Goal: Task Accomplishment & Management: Use online tool/utility

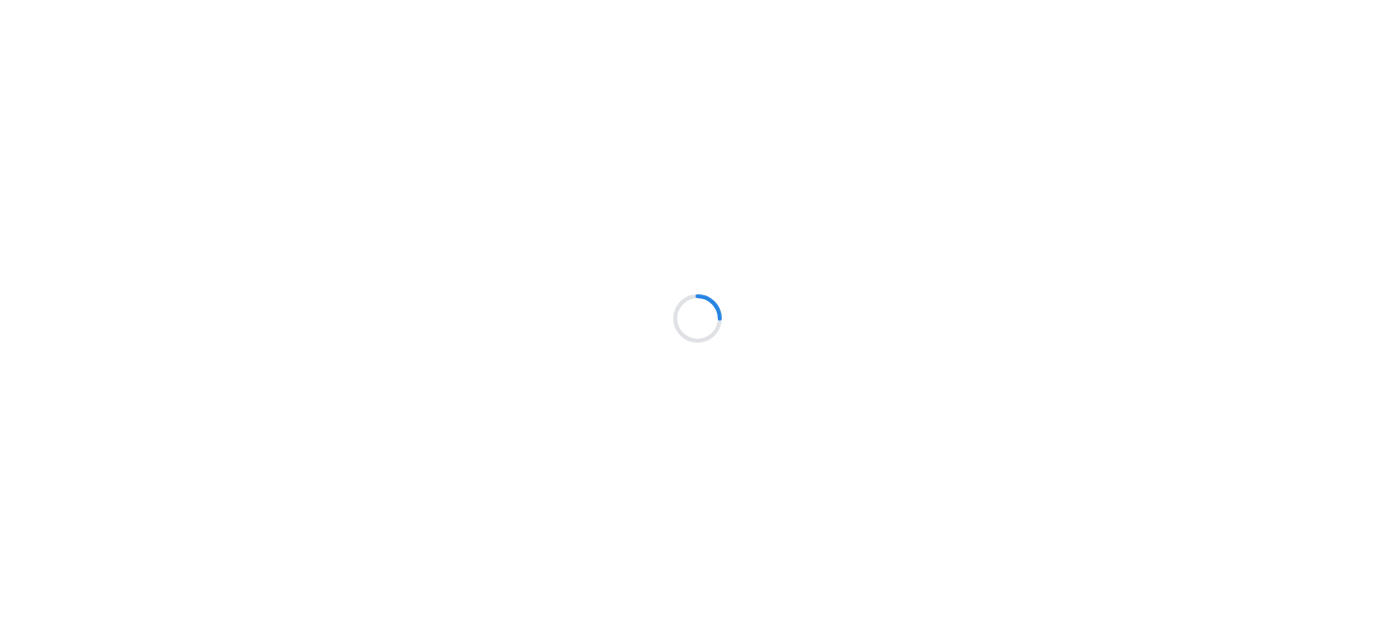
click at [93, 465] on div at bounding box center [697, 318] width 1395 height 636
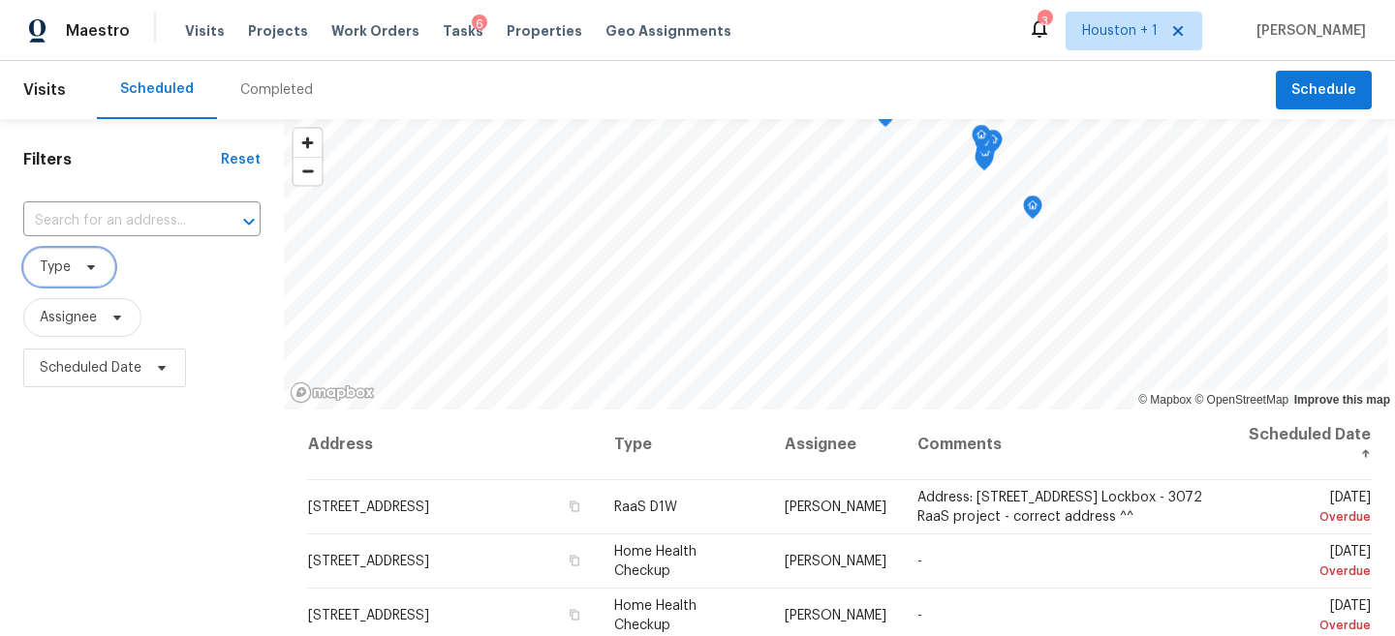
click at [97, 262] on icon at bounding box center [90, 267] width 15 height 15
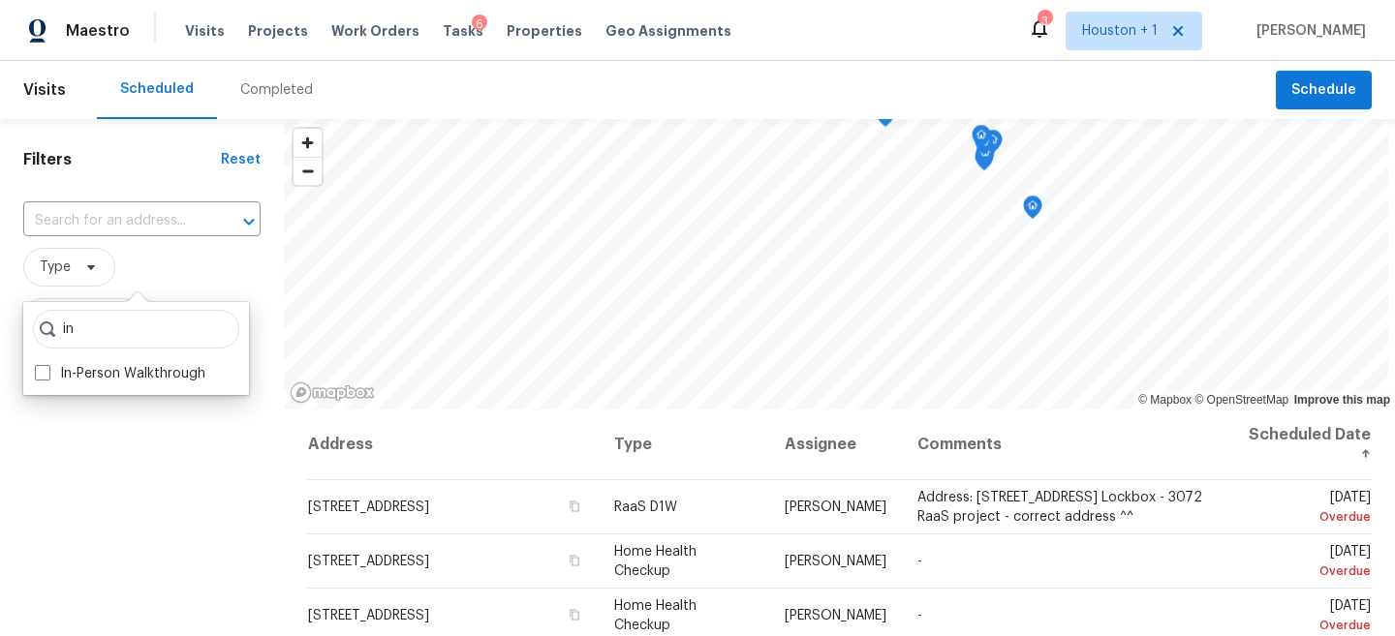
type input "i"
type input "in-per"
click at [92, 376] on label "In-Person Walkthrough" at bounding box center [120, 373] width 170 height 19
click at [47, 376] on input "In-Person Walkthrough" at bounding box center [41, 370] width 13 height 13
checkbox input "true"
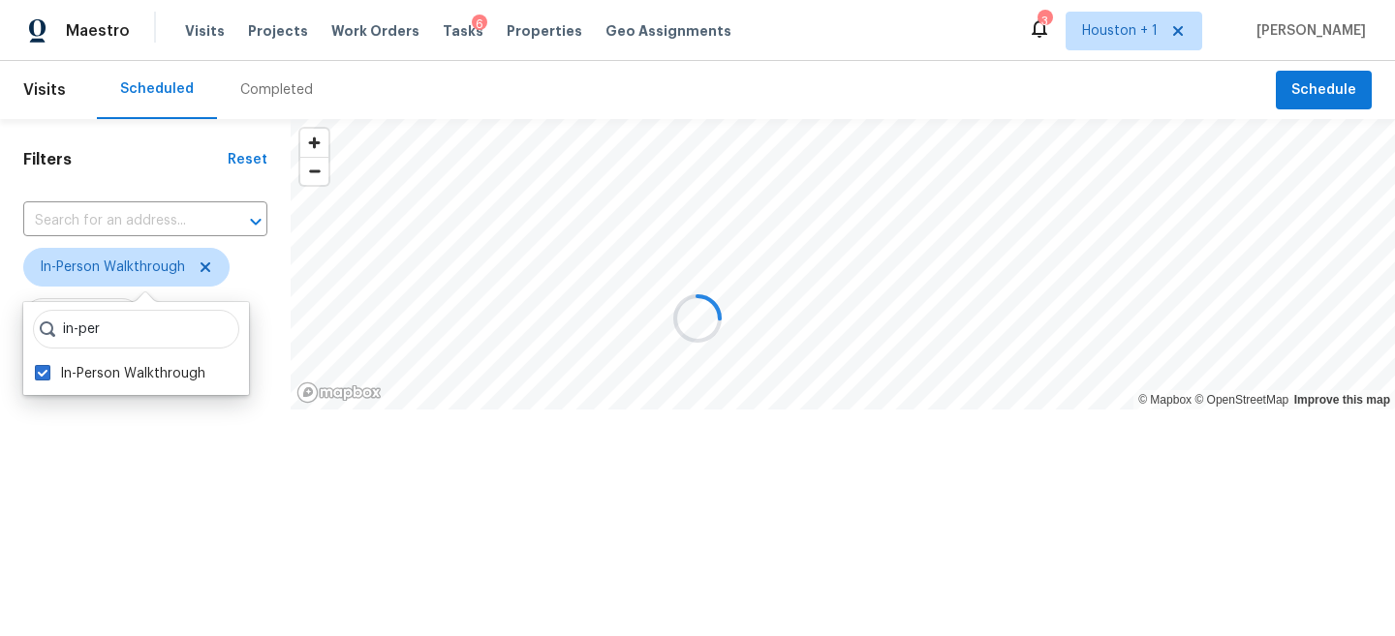
click at [82, 441] on div at bounding box center [697, 318] width 1395 height 636
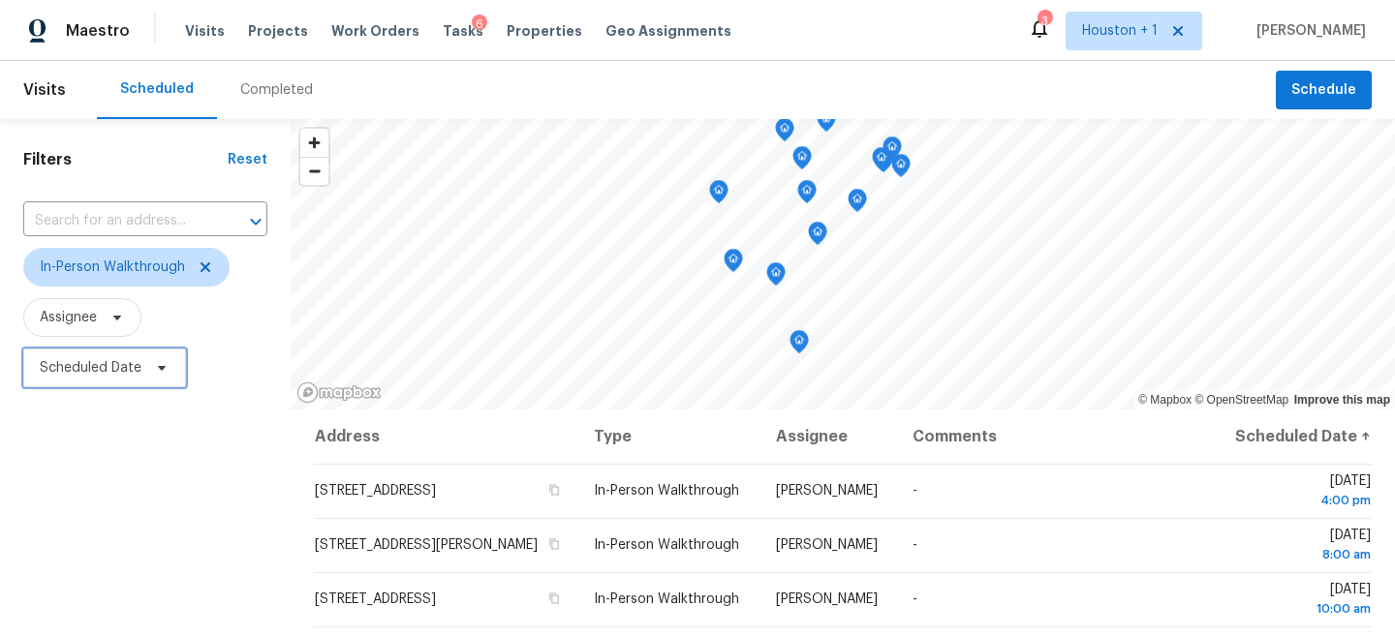
click at [72, 353] on span "Scheduled Date" at bounding box center [104, 368] width 163 height 39
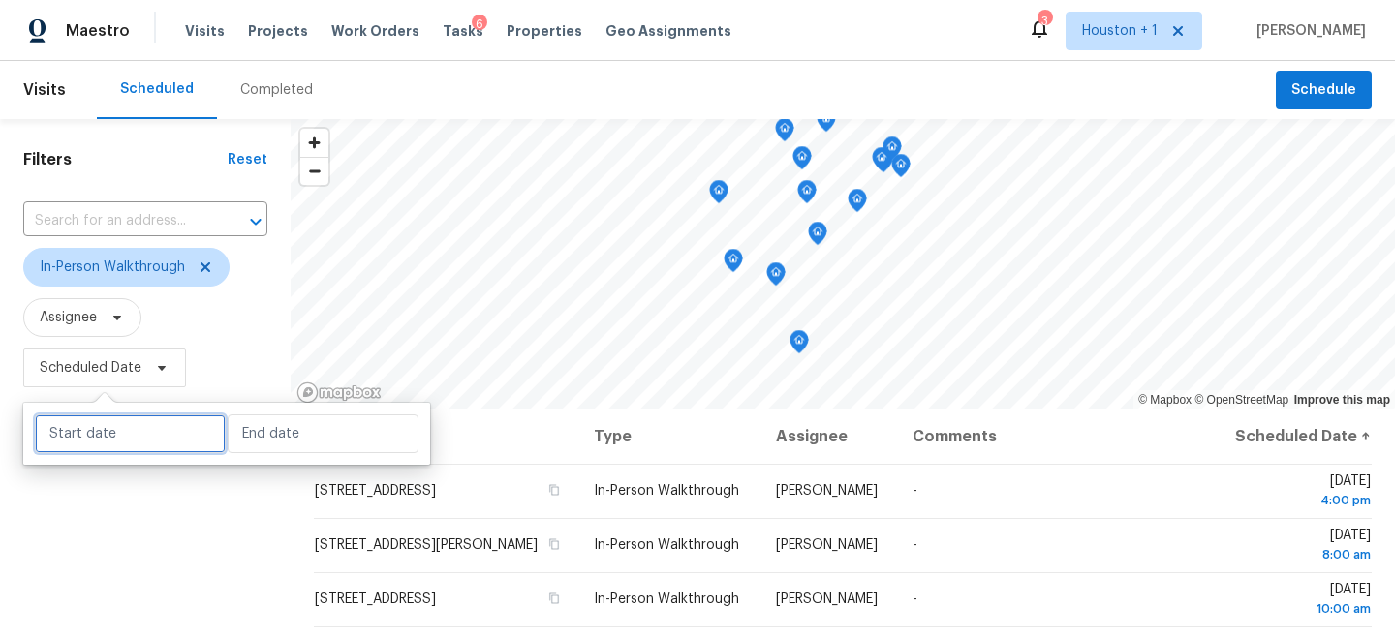
click at [77, 432] on input "text" at bounding box center [130, 434] width 191 height 39
select select "8"
select select "2025"
select select "9"
select select "2025"
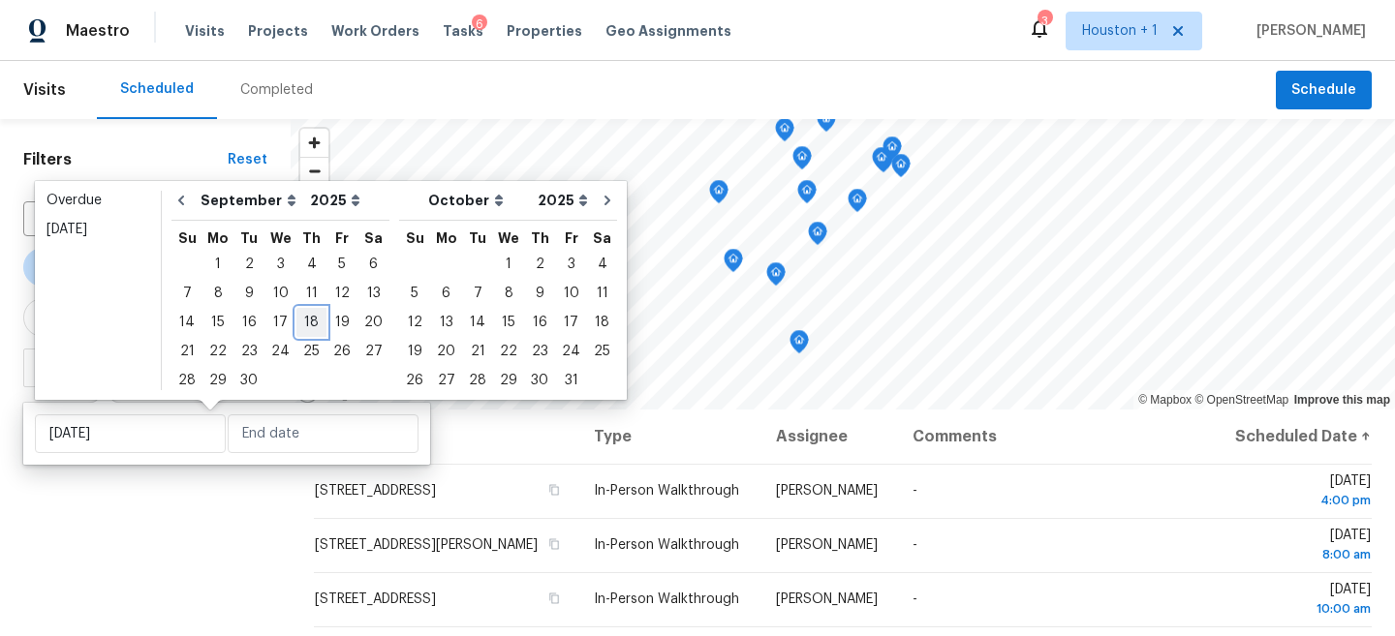
click at [304, 324] on div "18" at bounding box center [311, 322] width 30 height 27
type input "Thu, Sep 18"
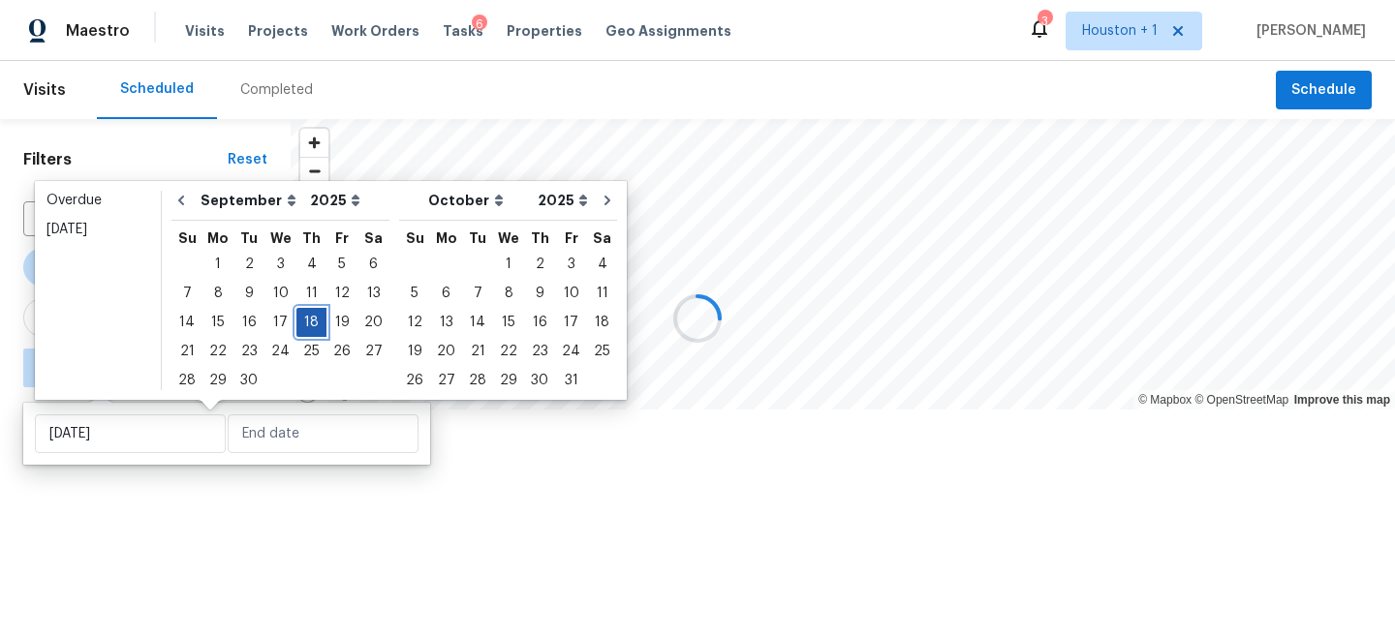
click at [304, 324] on div "18" at bounding box center [311, 322] width 30 height 27
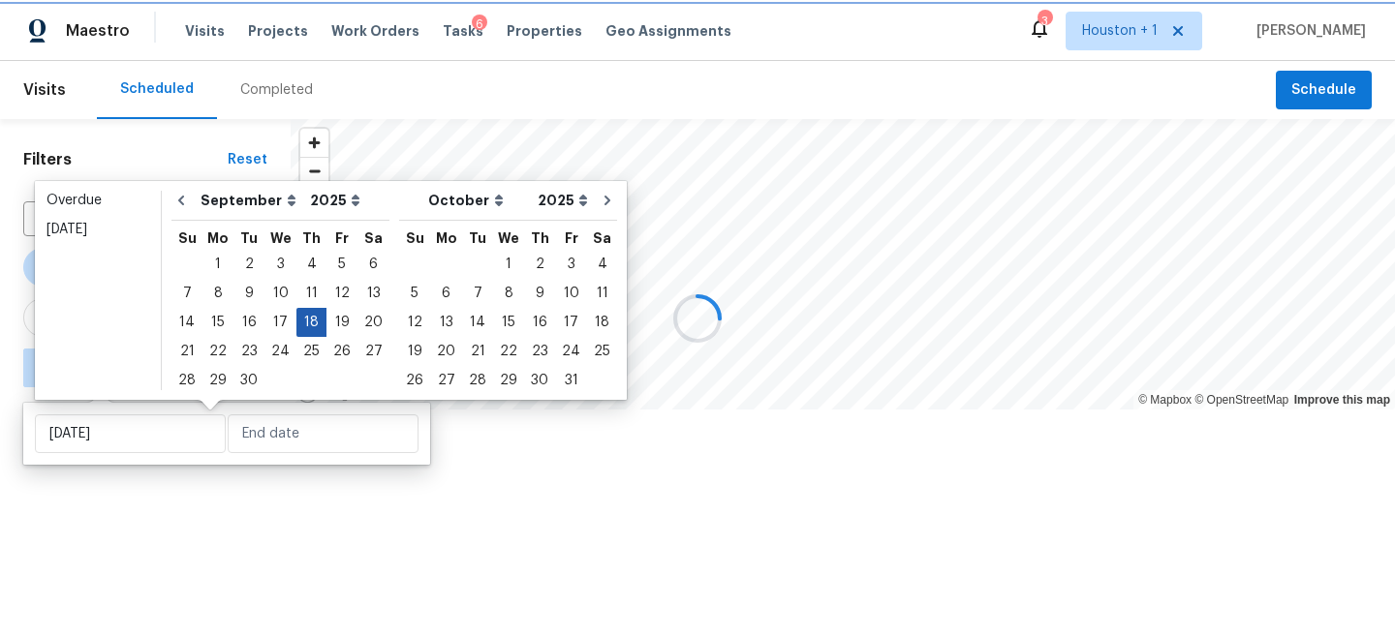
type input "Thu, Sep 18"
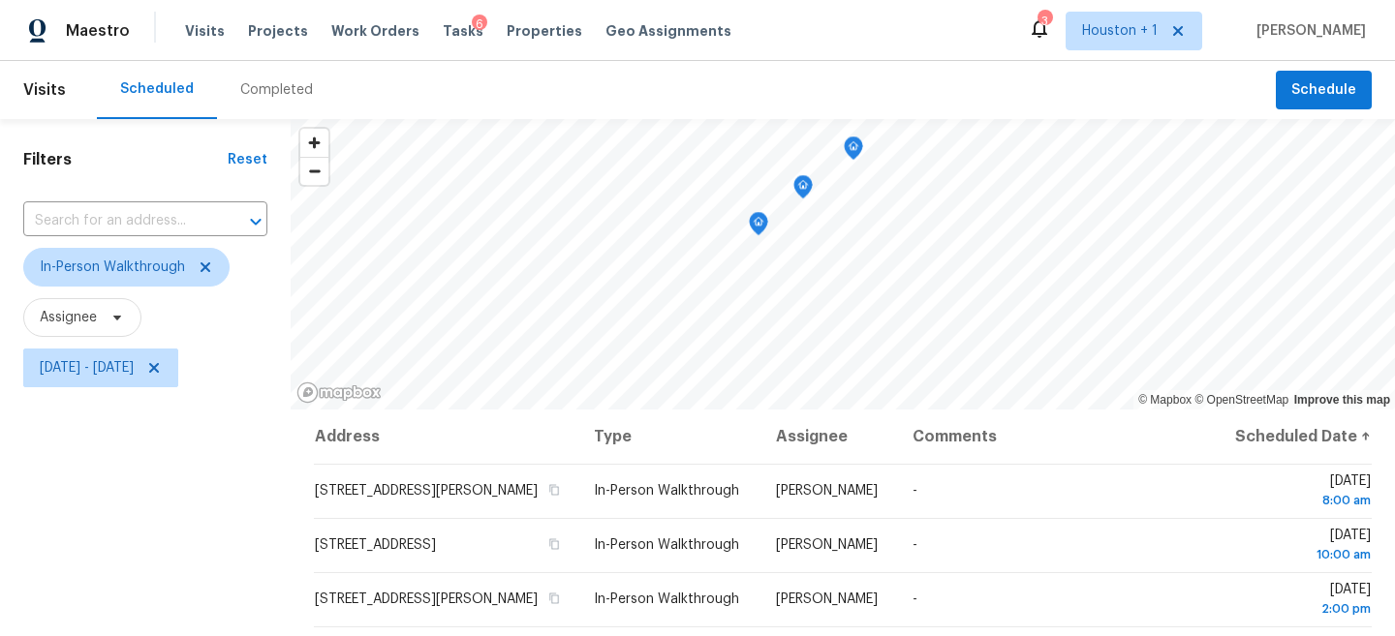
click at [178, 542] on div "Filters Reset ​ In-Person Walkthrough Assignee Thu, Sep 18 - Thu, Sep 18" at bounding box center [145, 519] width 291 height 800
click at [830, 414] on div "© Mapbox © OpenStreetMap Improve this map Address Type Assignee Comments Schedu…" at bounding box center [843, 519] width 1104 height 800
click at [777, 203] on icon "Map marker" at bounding box center [780, 204] width 6 height 5
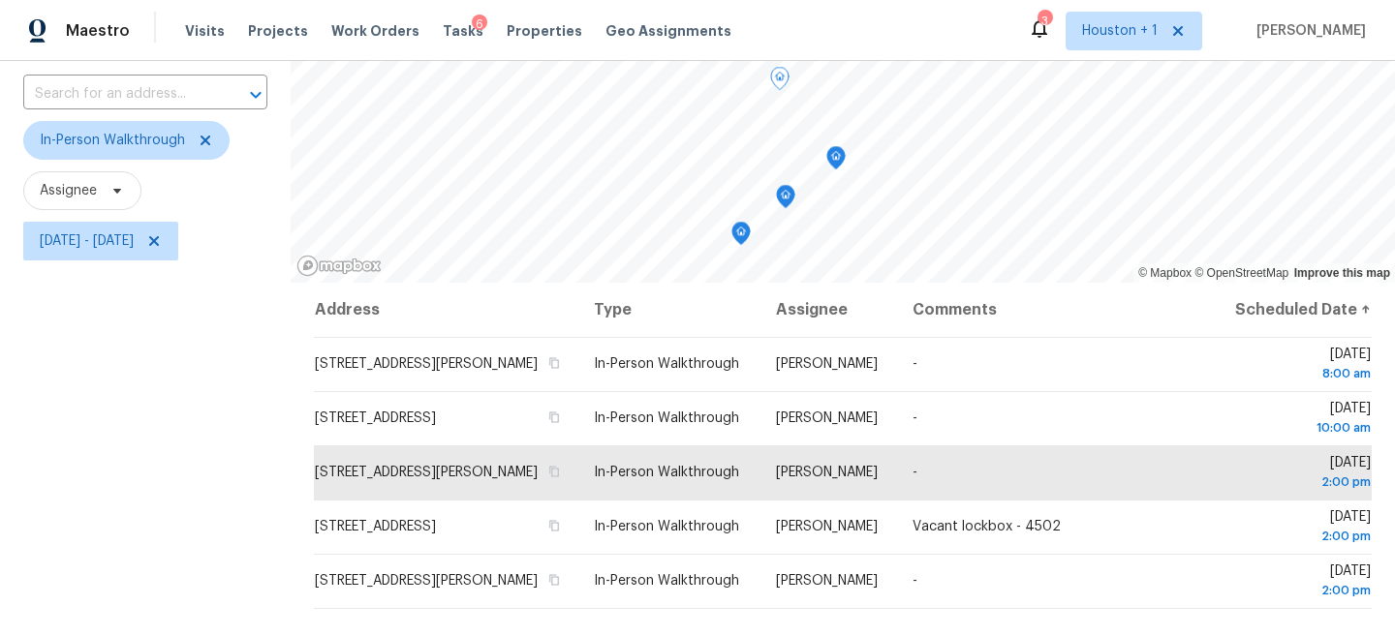
scroll to position [51, 0]
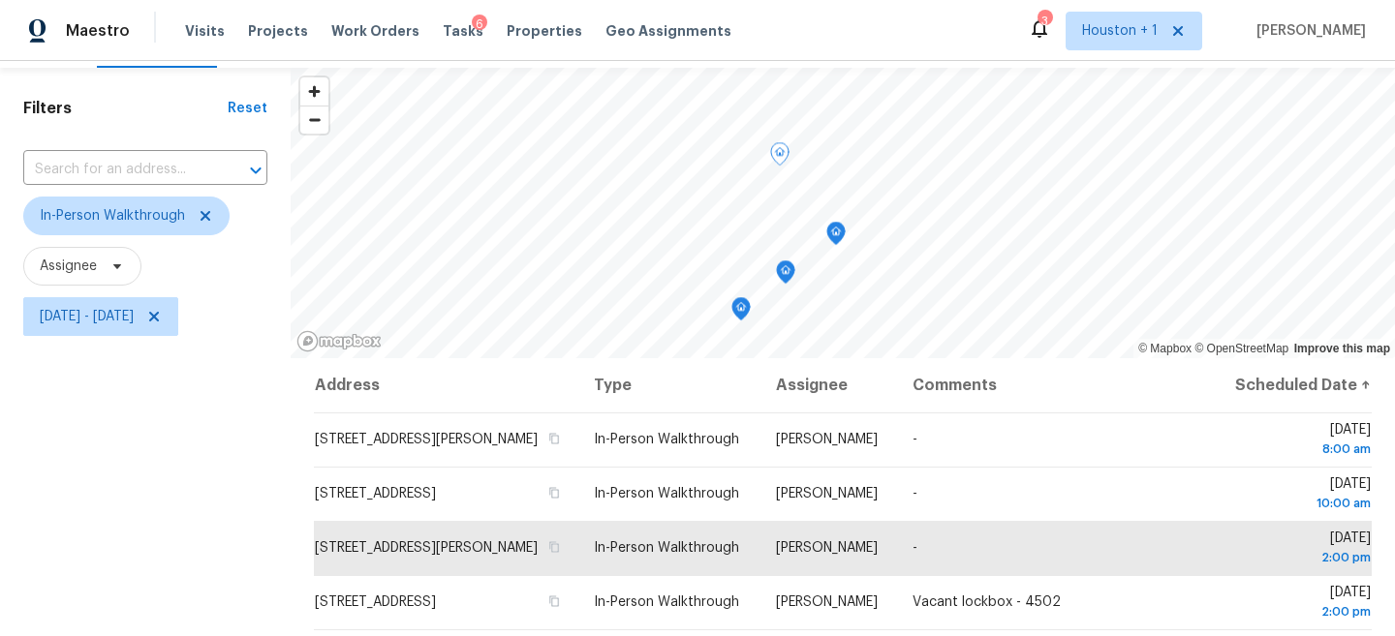
click at [838, 235] on icon "Map marker" at bounding box center [835, 234] width 17 height 22
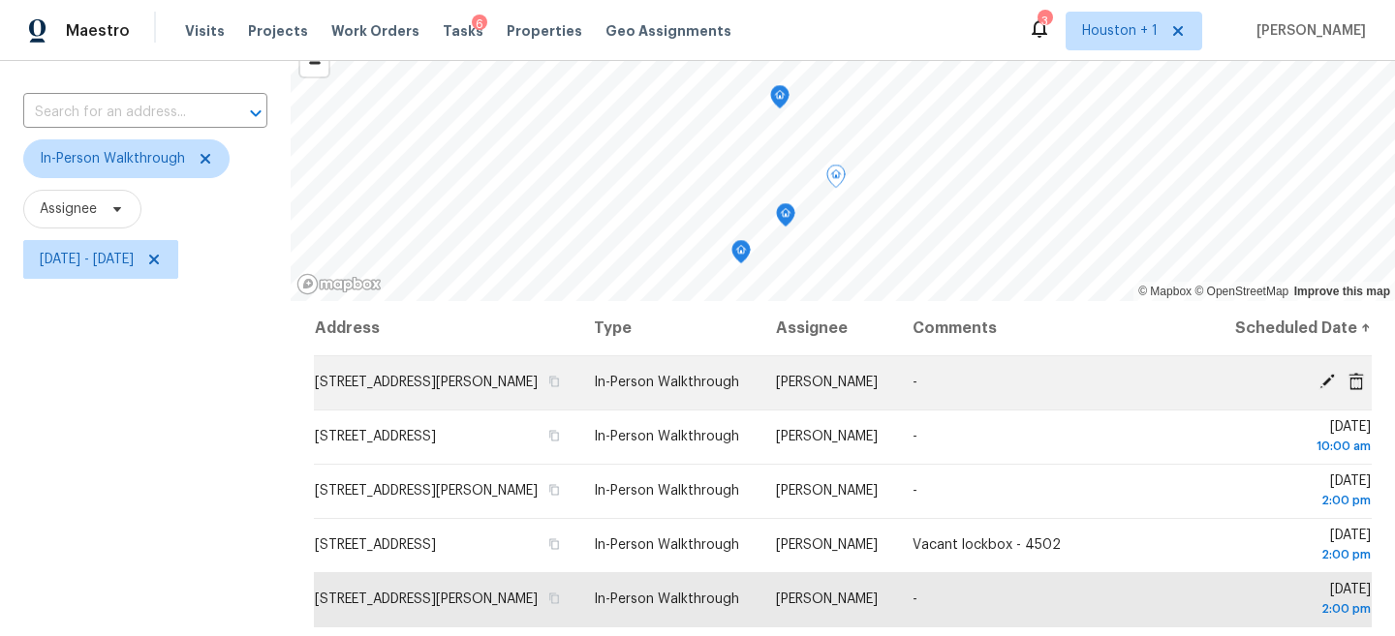
scroll to position [85, 0]
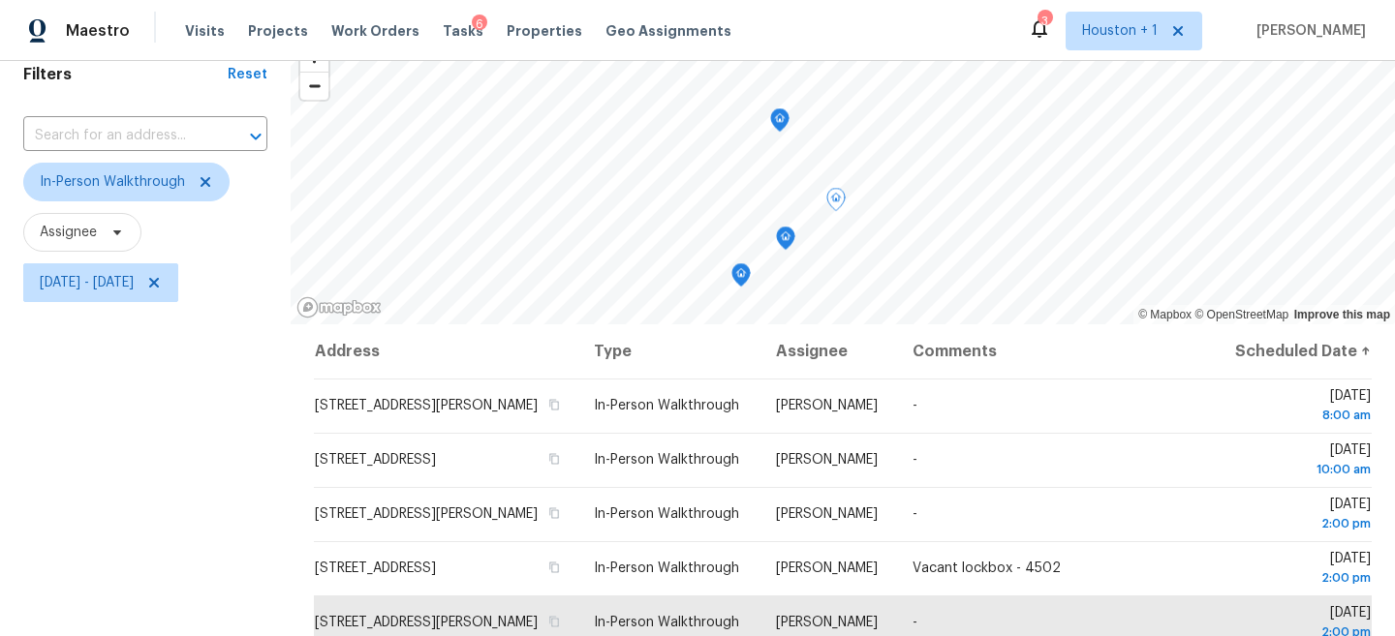
click at [788, 230] on icon "Map marker" at bounding box center [785, 239] width 17 height 22
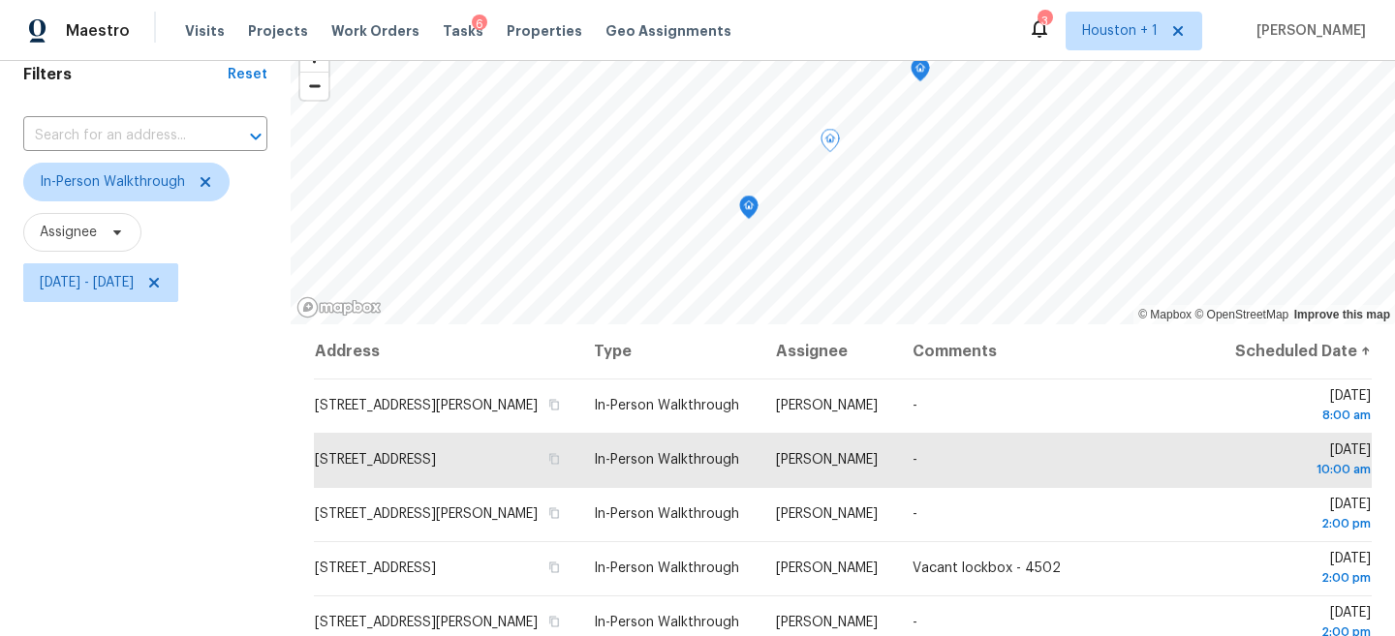
click at [749, 207] on icon "Map marker" at bounding box center [749, 207] width 2 height 3
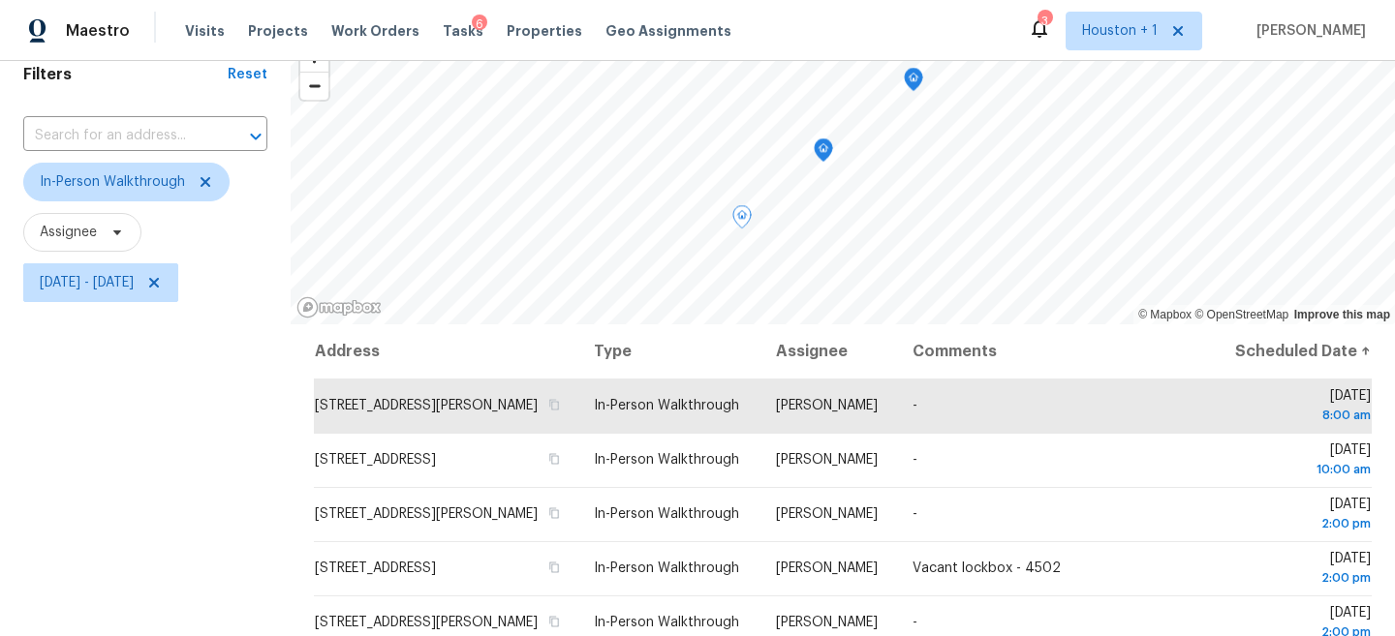
click at [824, 165] on div "Map marker" at bounding box center [823, 154] width 19 height 30
click at [824, 147] on icon "Map marker" at bounding box center [823, 150] width 17 height 22
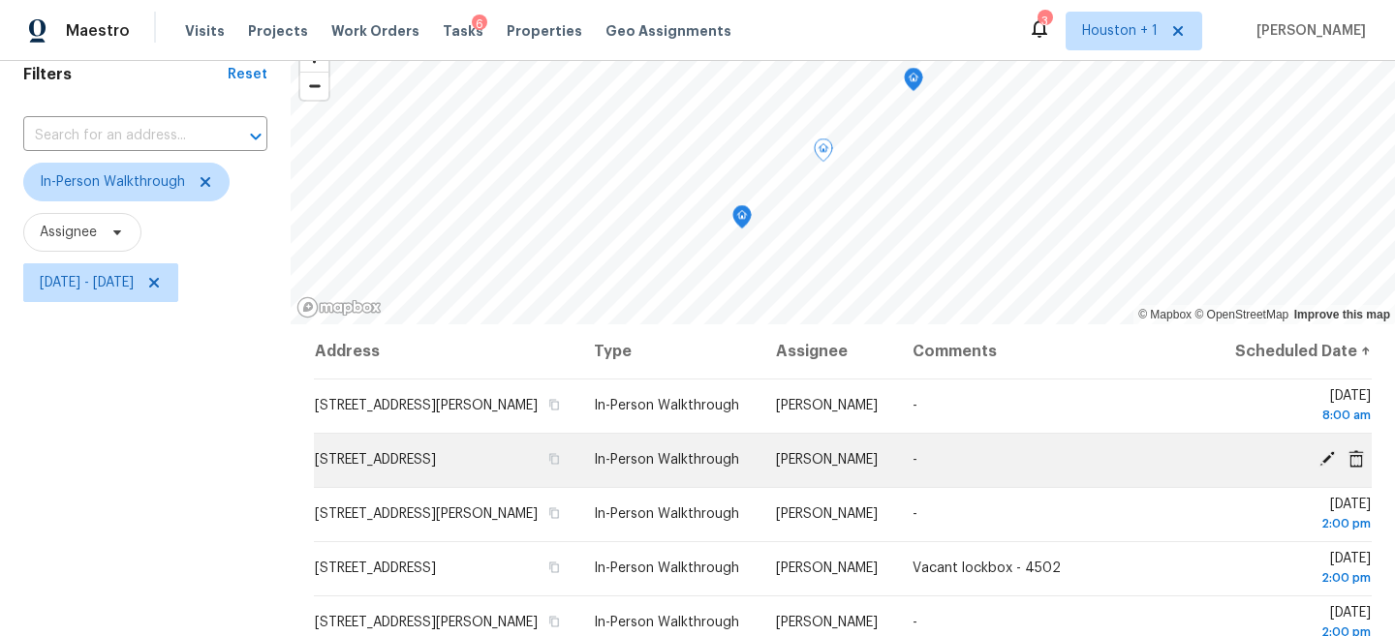
click at [1326, 467] on icon at bounding box center [1326, 458] width 15 height 15
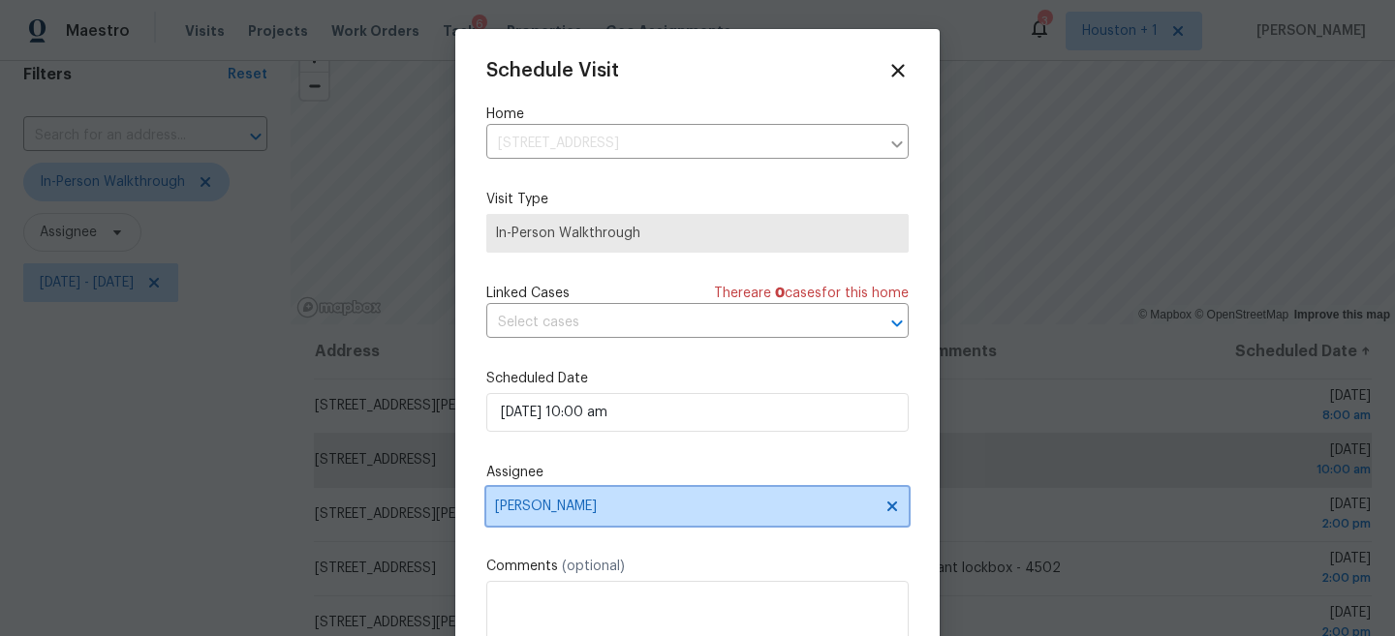
click at [674, 491] on span "[PERSON_NAME]" at bounding box center [697, 506] width 422 height 39
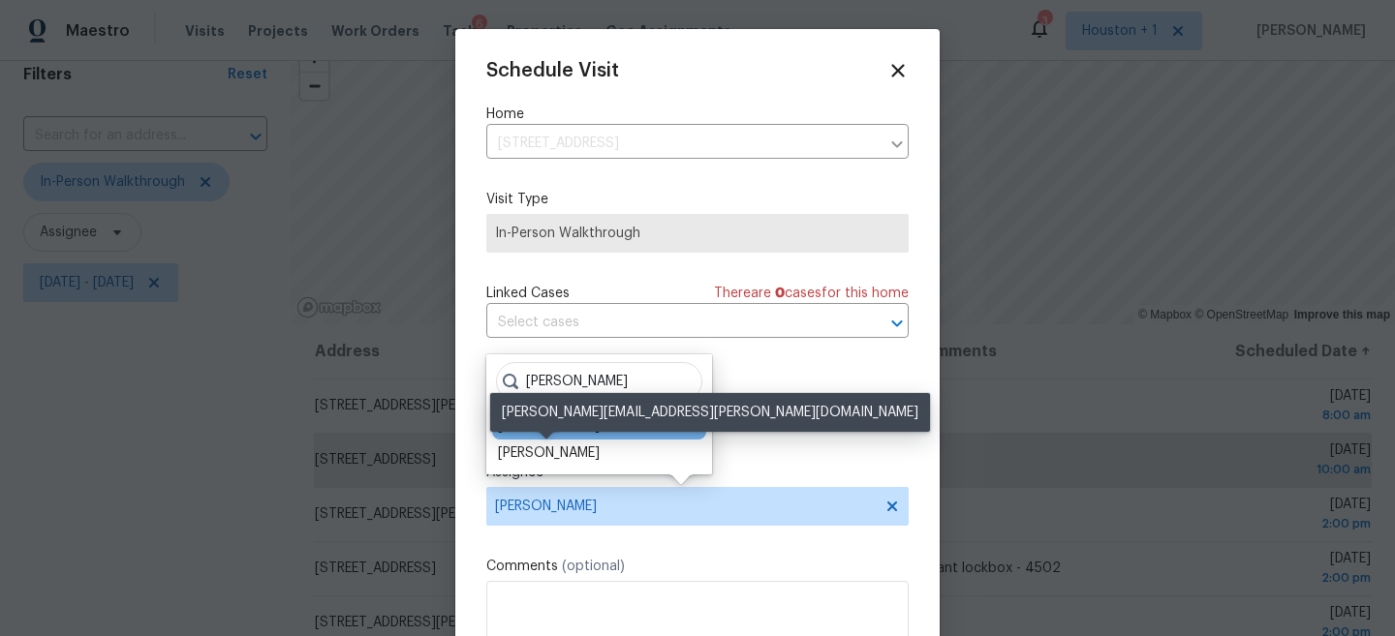
type input "Josep"
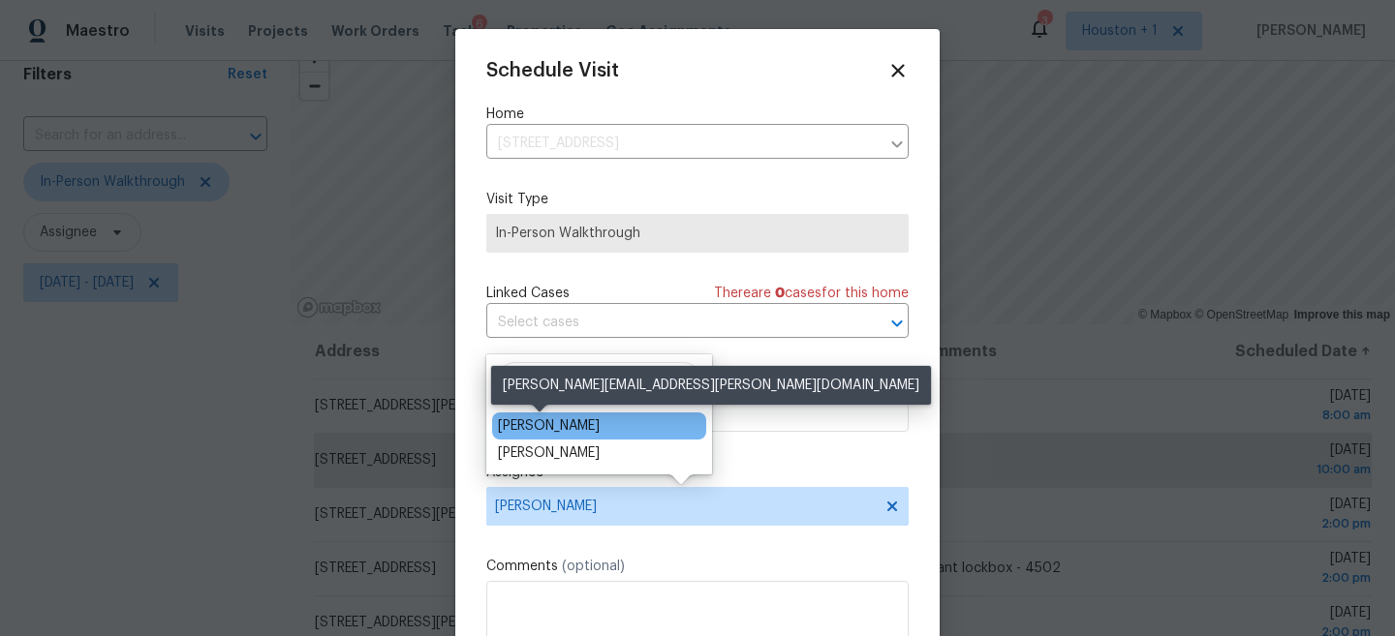
click at [571, 426] on div "Joseph Wolfe" at bounding box center [549, 426] width 102 height 19
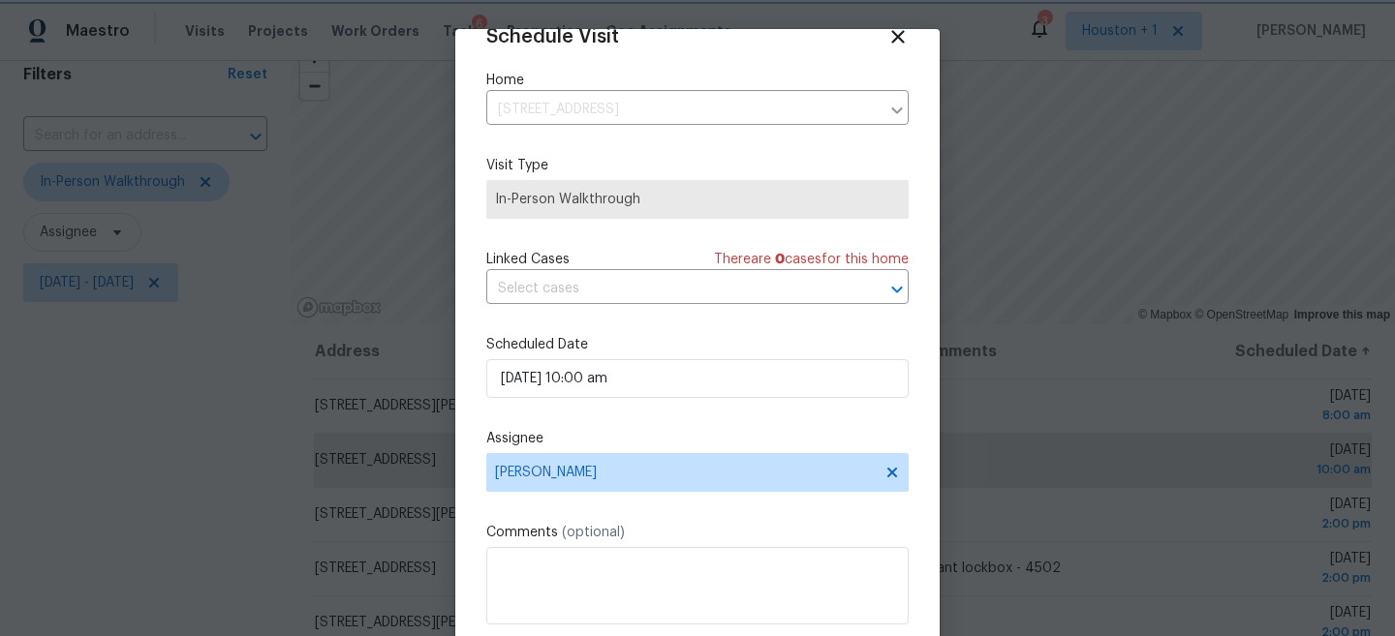
scroll to position [100, 0]
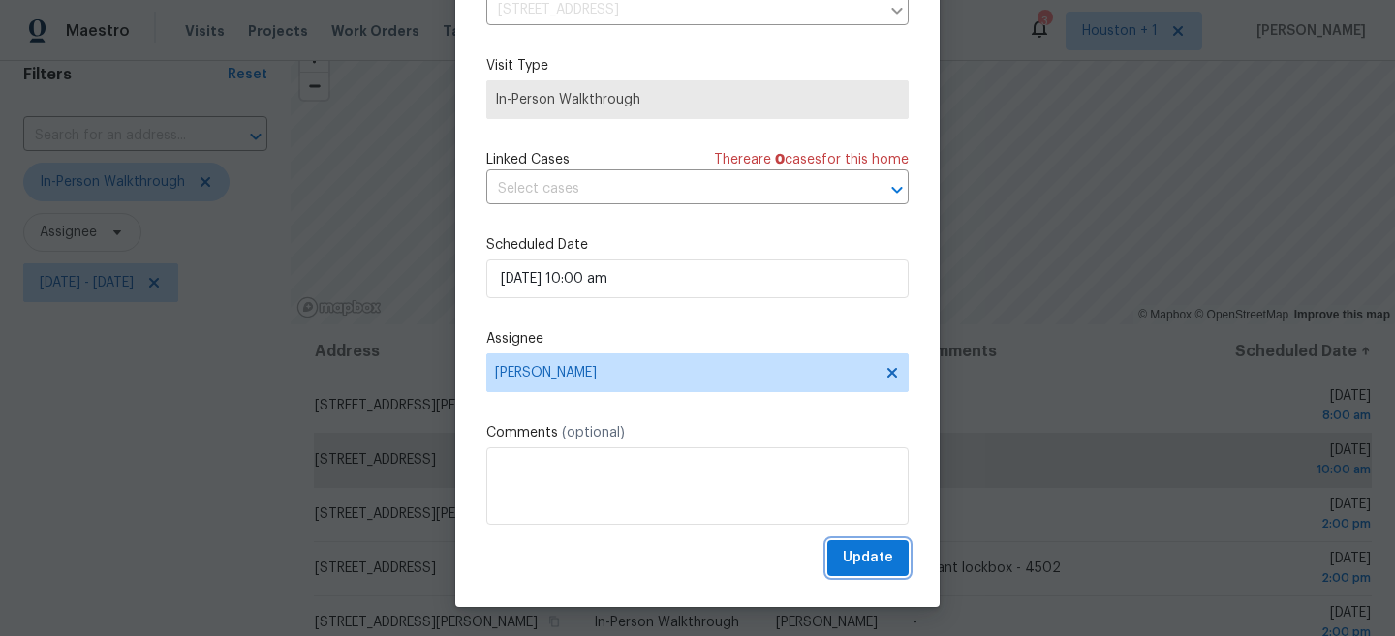
click at [847, 573] on button "Update" at bounding box center [867, 558] width 81 height 36
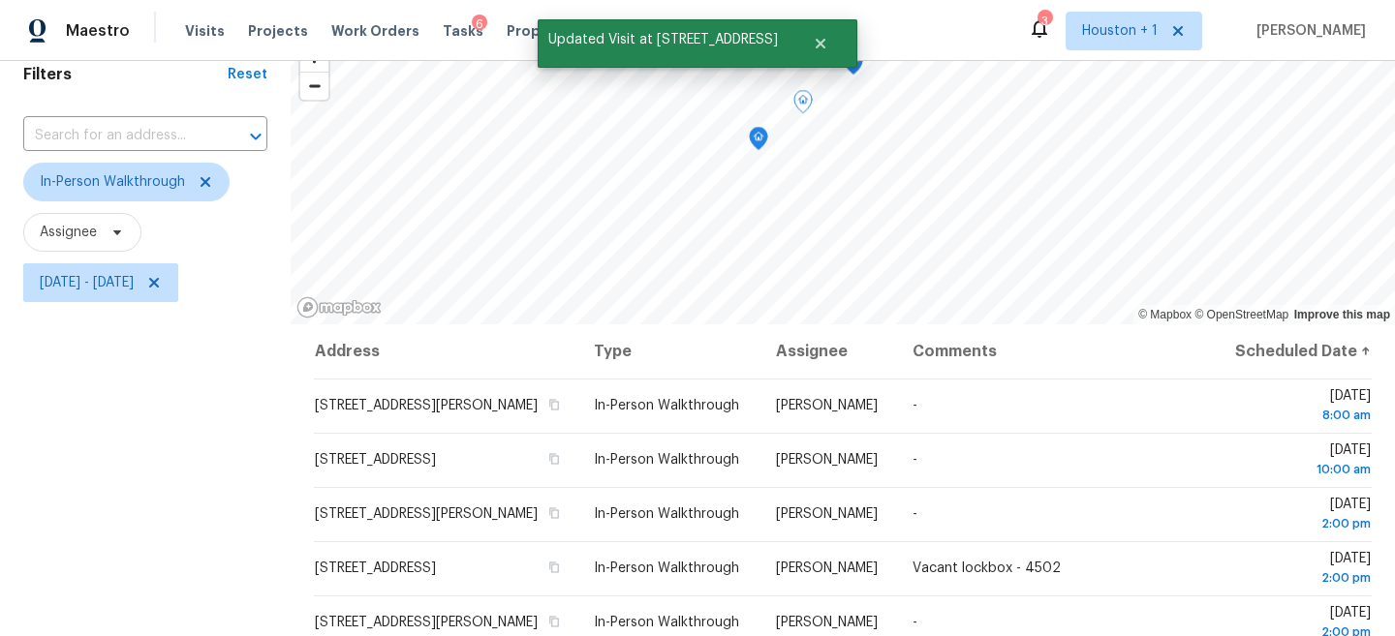
click at [211, 363] on div "Filters Reset ​ In-Person Walkthrough Assignee Thu, Sep 18 - Thu, Sep 18" at bounding box center [145, 434] width 291 height 800
drag, startPoint x: 216, startPoint y: 357, endPoint x: 198, endPoint y: 439, distance: 83.4
click at [198, 439] on div "Filters Reset ​ In-Person Walkthrough Assignee Thu, Sep 18 - Thu, Sep 18" at bounding box center [145, 434] width 291 height 800
click at [453, 350] on div "© Mapbox © OpenStreetMap Improve this map Address Type Assignee Comments Schedu…" at bounding box center [843, 434] width 1104 height 800
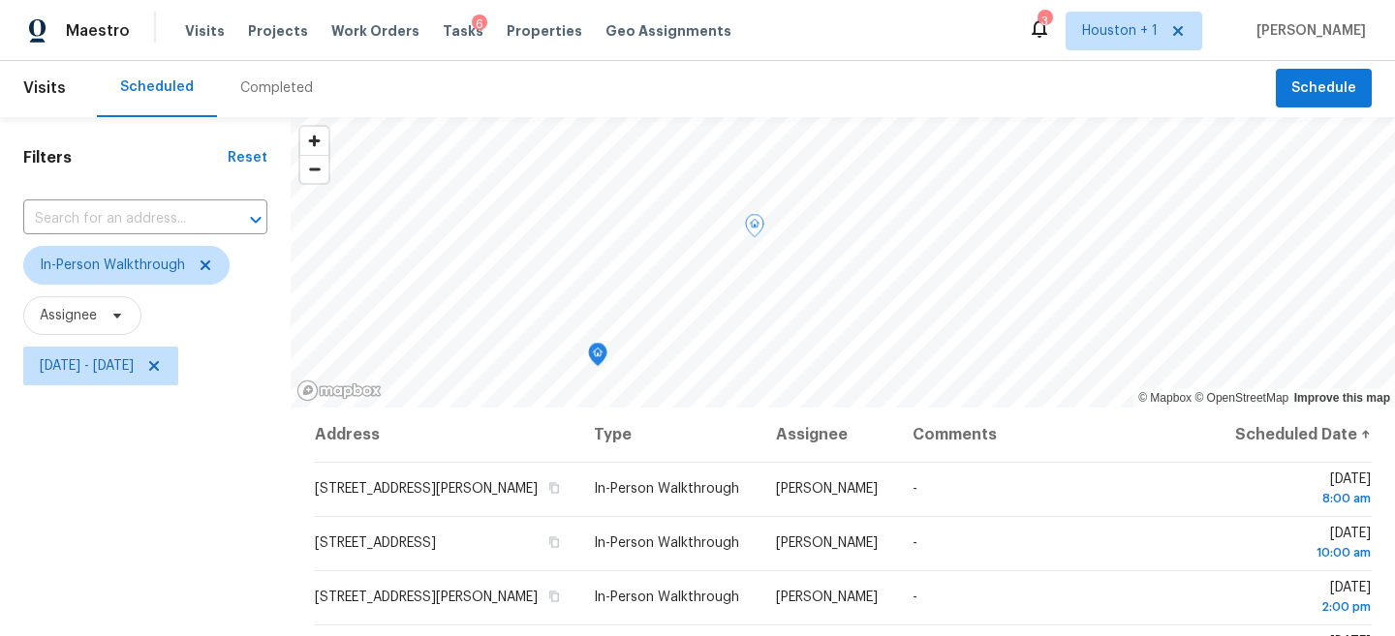
scroll to position [0, 0]
click at [598, 357] on icon "Map marker" at bounding box center [598, 356] width 2 height 3
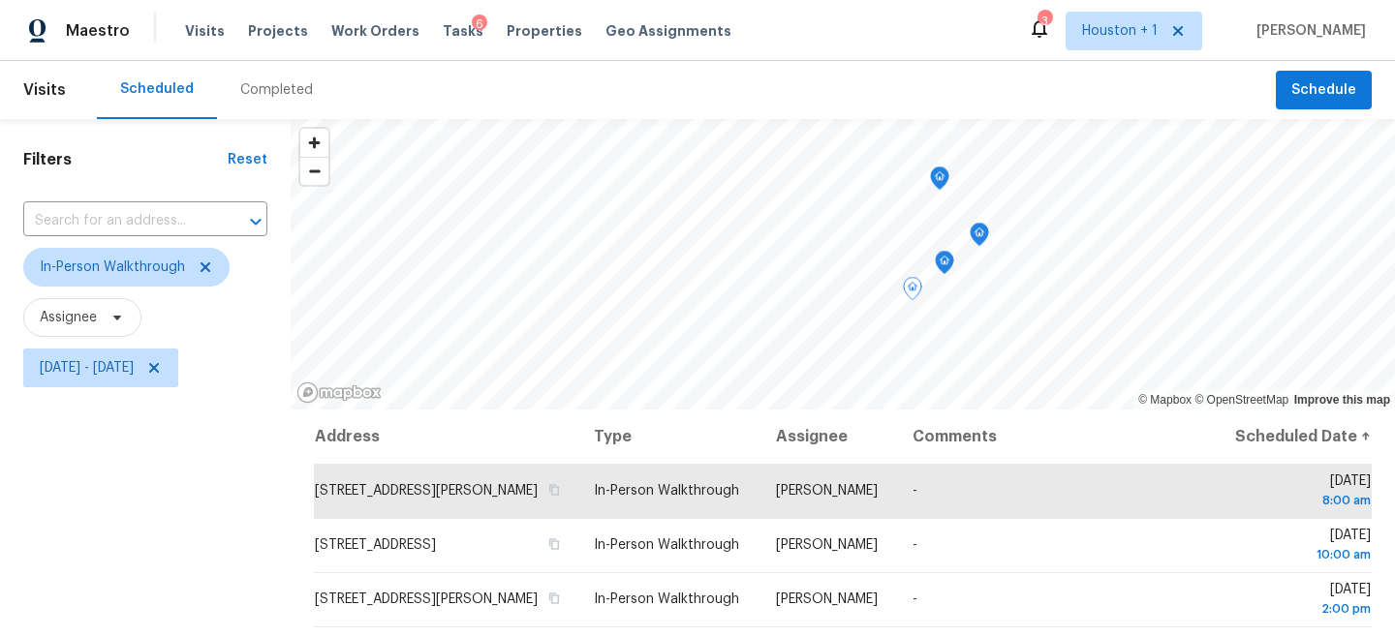
click at [104, 440] on div "Filters Reset ​ In-Person Walkthrough Assignee Thu, Sep 18 - Thu, Sep 18" at bounding box center [145, 519] width 291 height 800
click at [210, 263] on icon at bounding box center [205, 267] width 15 height 15
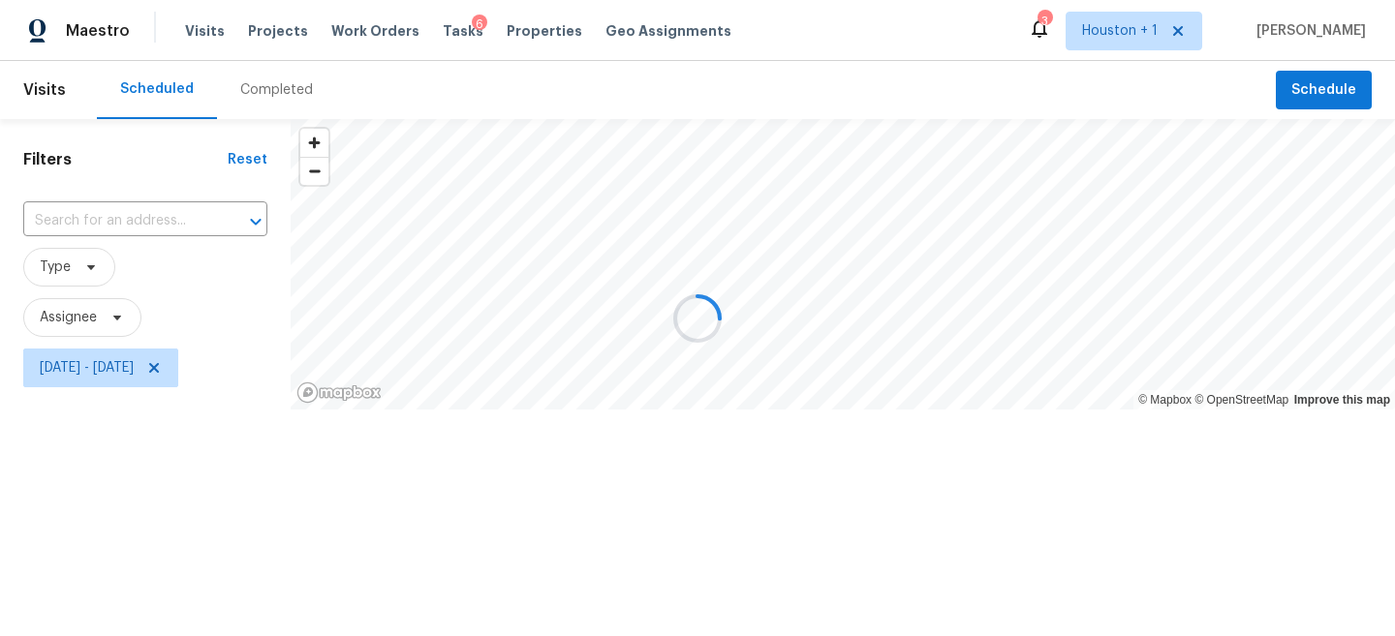
click at [214, 371] on div at bounding box center [697, 318] width 1395 height 636
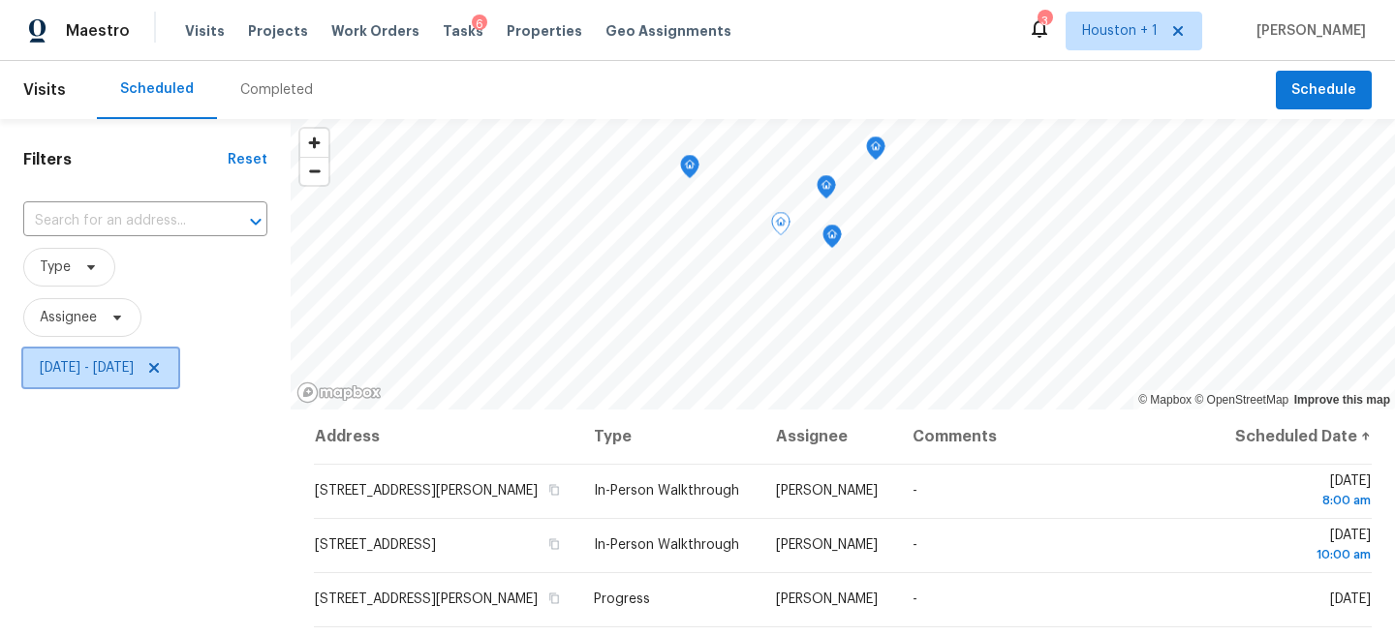
click at [159, 370] on icon at bounding box center [154, 368] width 10 height 10
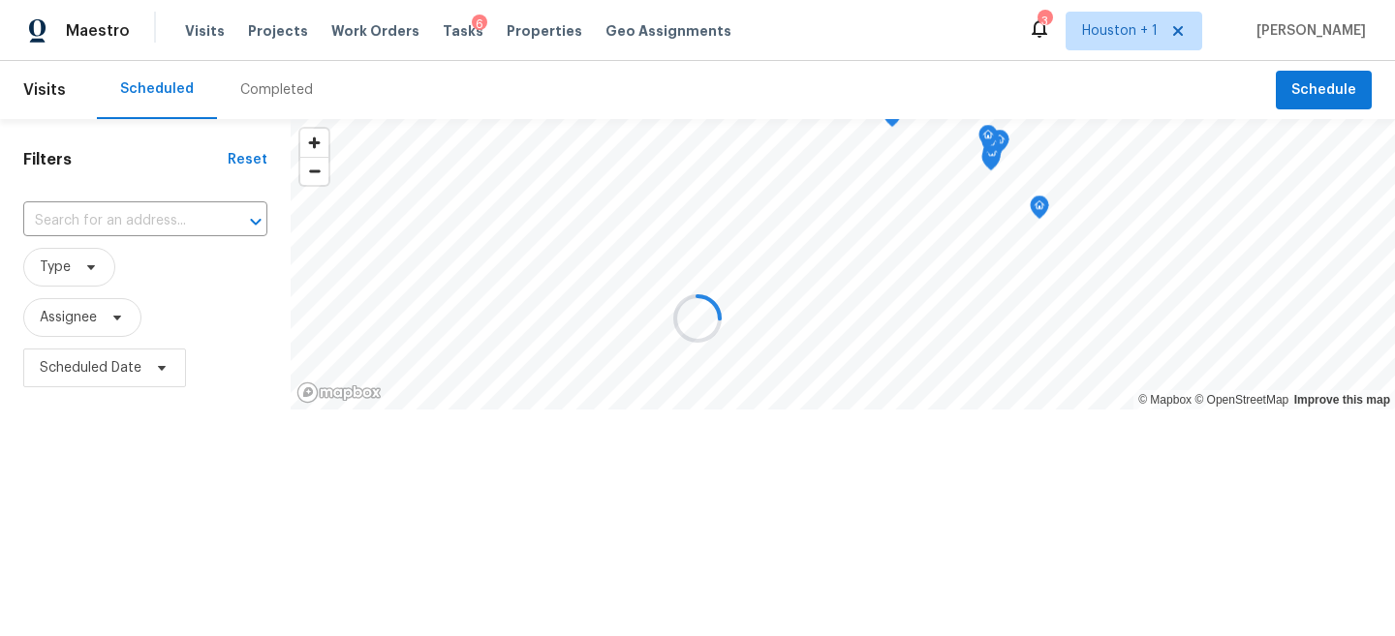
click at [151, 497] on div at bounding box center [697, 318] width 1395 height 636
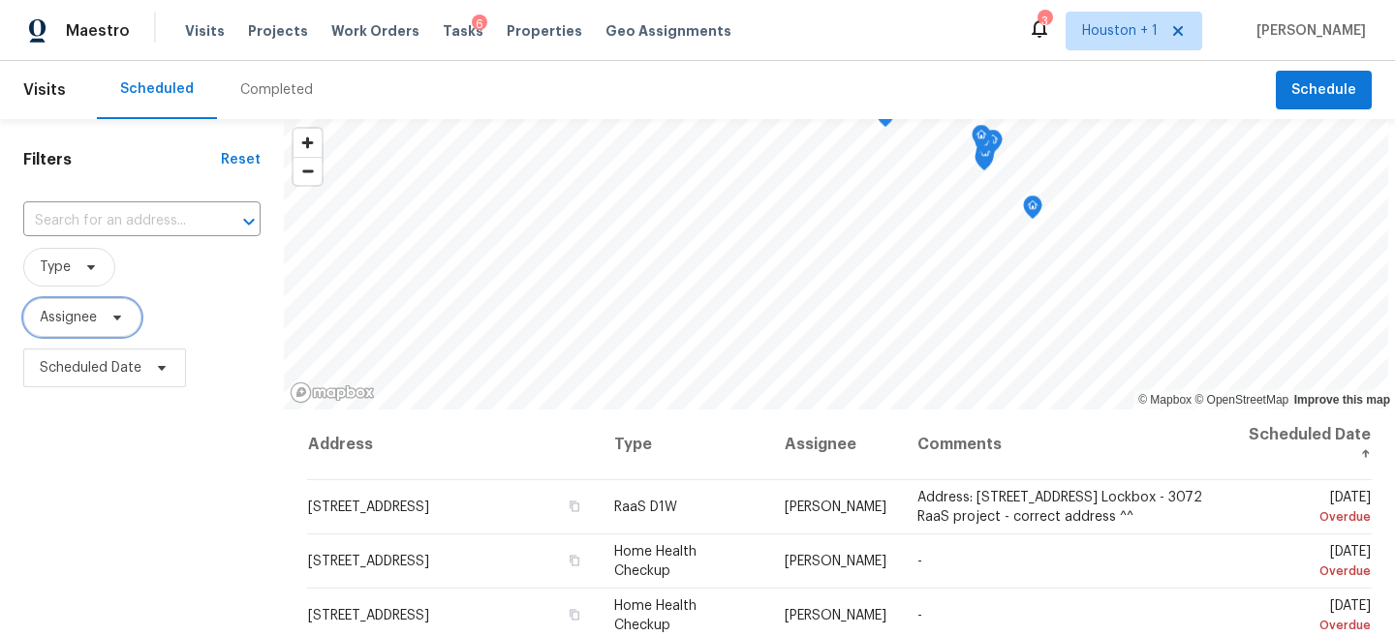
click at [75, 336] on span "Assignee" at bounding box center [82, 317] width 118 height 39
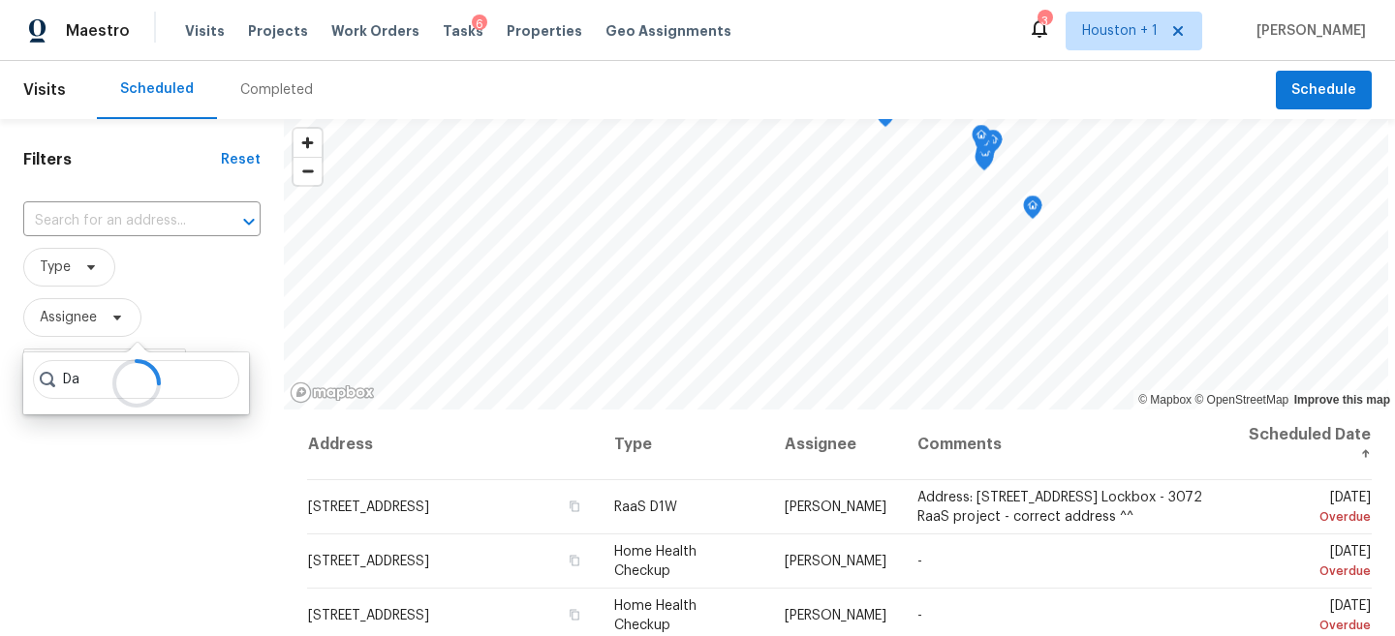
type input "D"
click at [942, 43] on div "Maestro Visits Projects Work Orders Tasks 6 Properties Geo Assignments 3 Housto…" at bounding box center [697, 30] width 1395 height 61
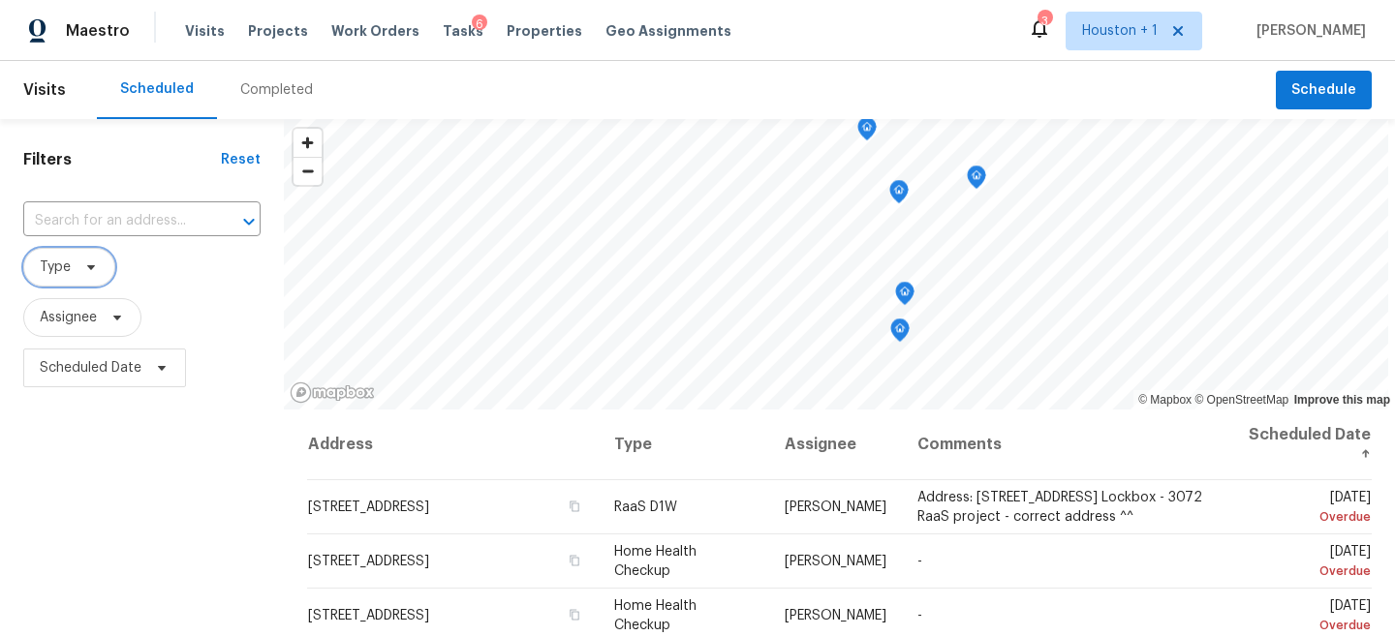
click at [39, 264] on span "Type" at bounding box center [69, 267] width 92 height 39
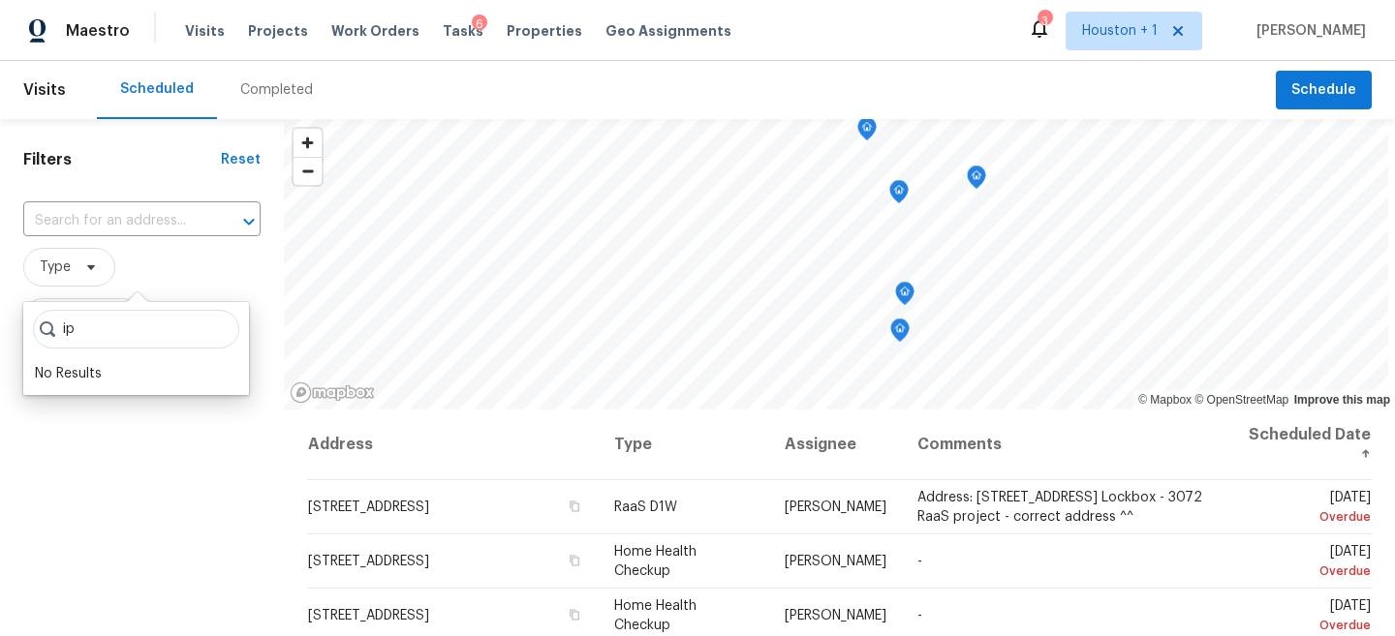
type input "i"
type input "in-per"
click at [58, 378] on label "In-Person Walkthrough" at bounding box center [120, 373] width 170 height 19
click at [47, 377] on input "In-Person Walkthrough" at bounding box center [41, 370] width 13 height 13
checkbox input "true"
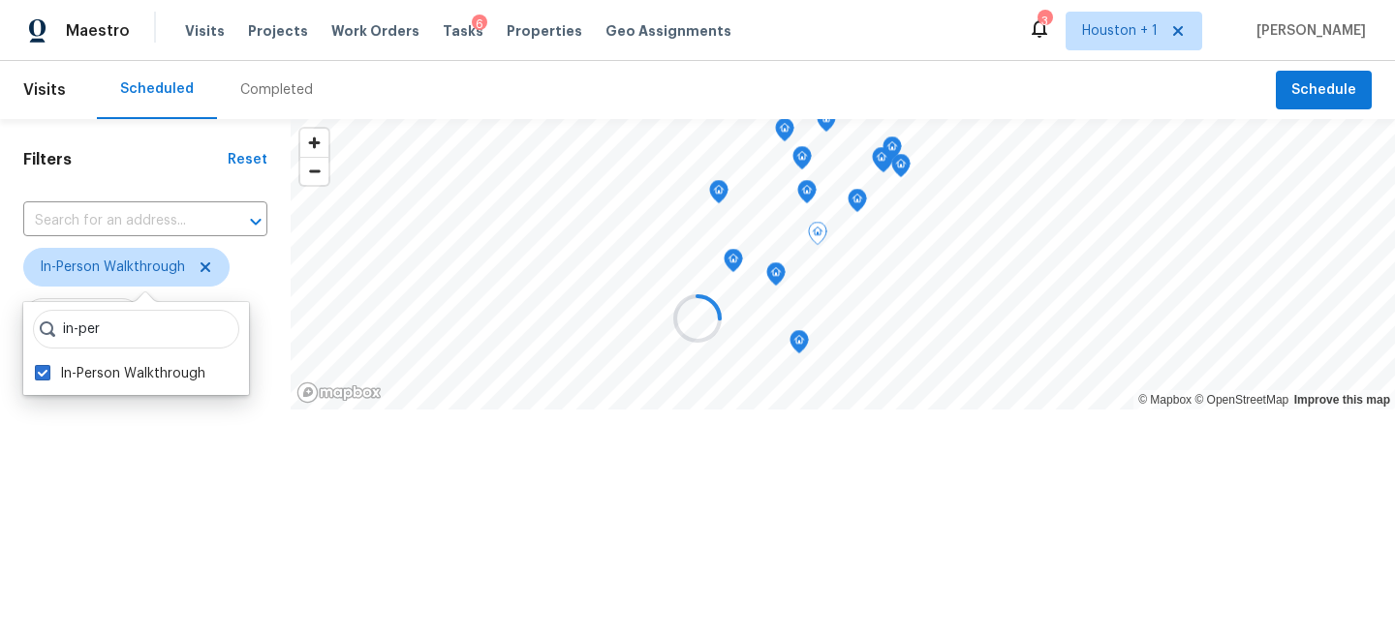
click at [61, 460] on div at bounding box center [697, 318] width 1395 height 636
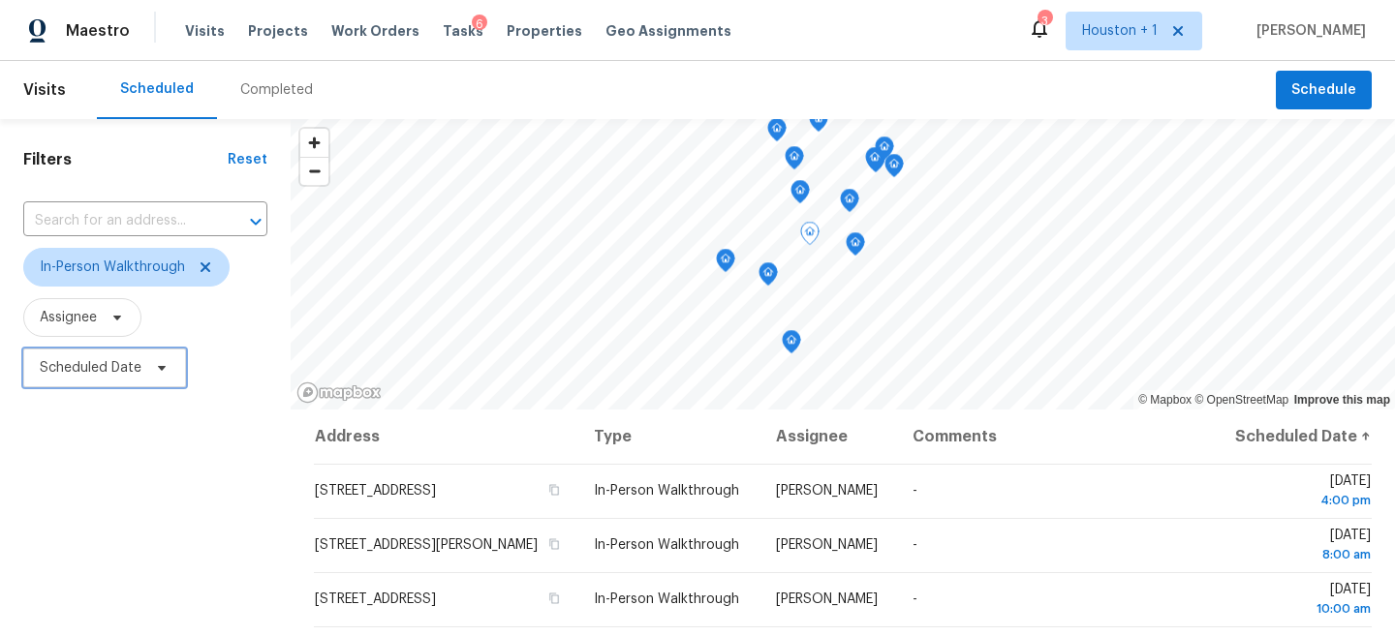
click at [118, 357] on span "Scheduled Date" at bounding box center [104, 368] width 163 height 39
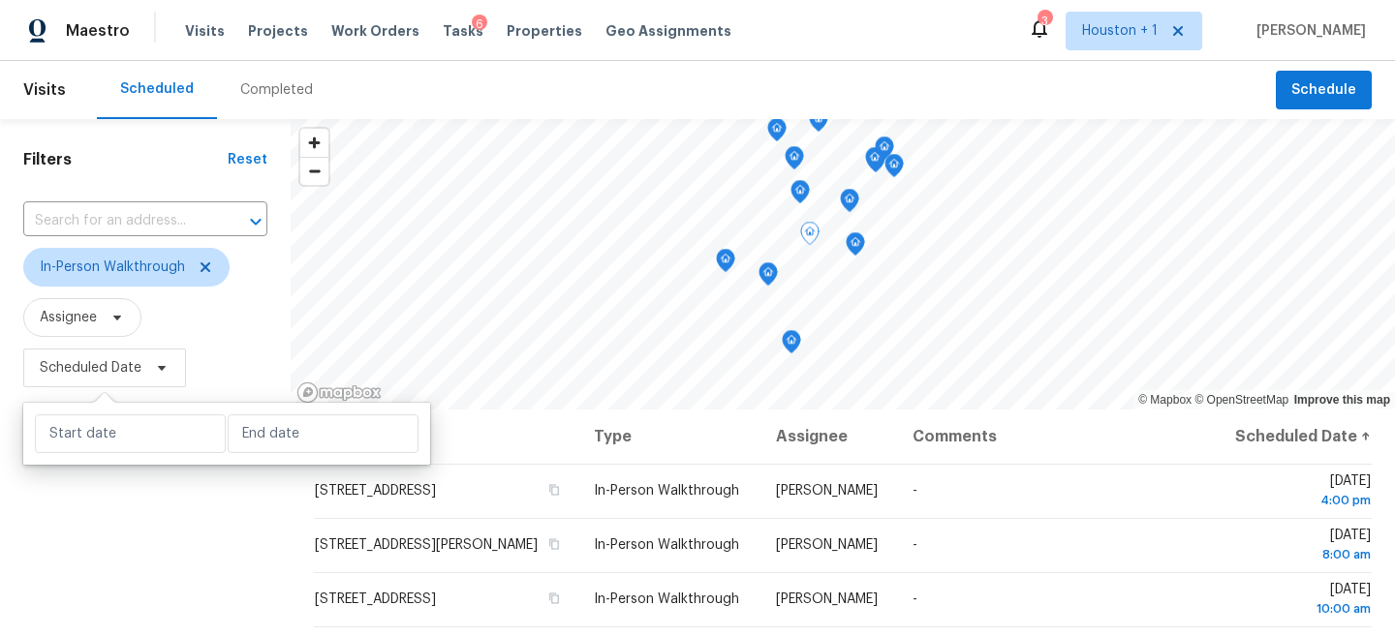
click at [118, 414] on div at bounding box center [226, 434] width 407 height 62
click at [118, 428] on input "text" at bounding box center [130, 434] width 191 height 39
select select "8"
select select "2025"
select select "9"
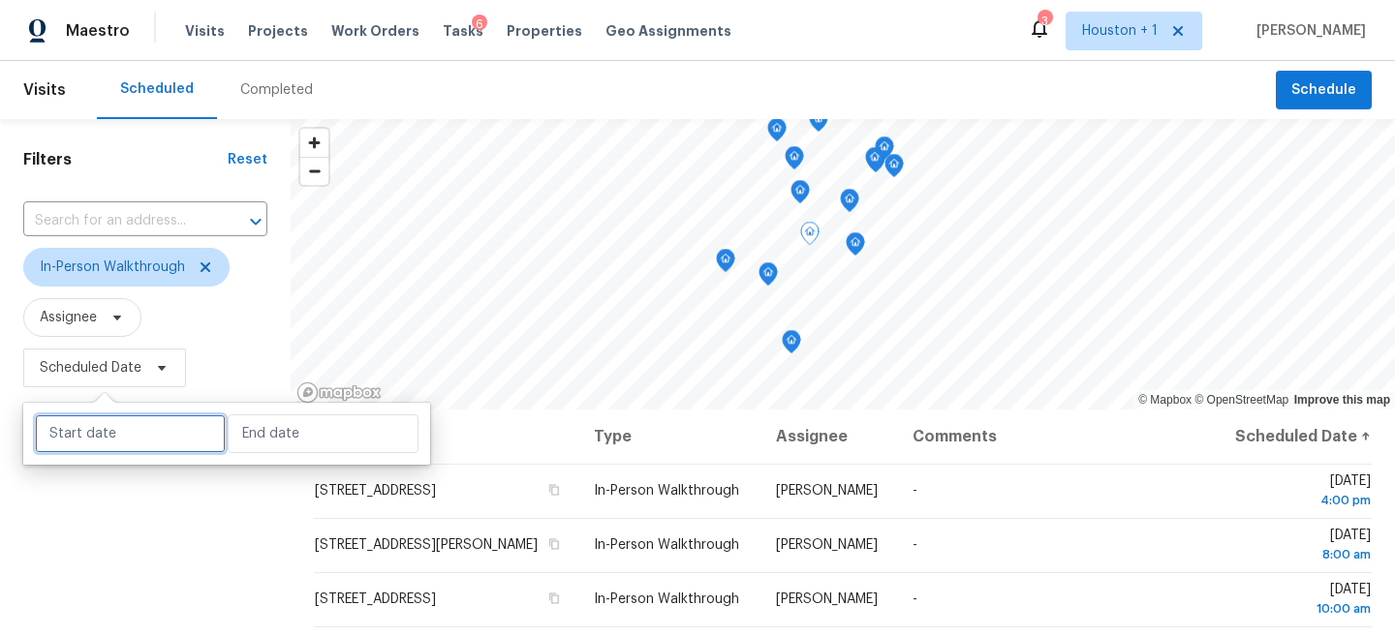
select select "2025"
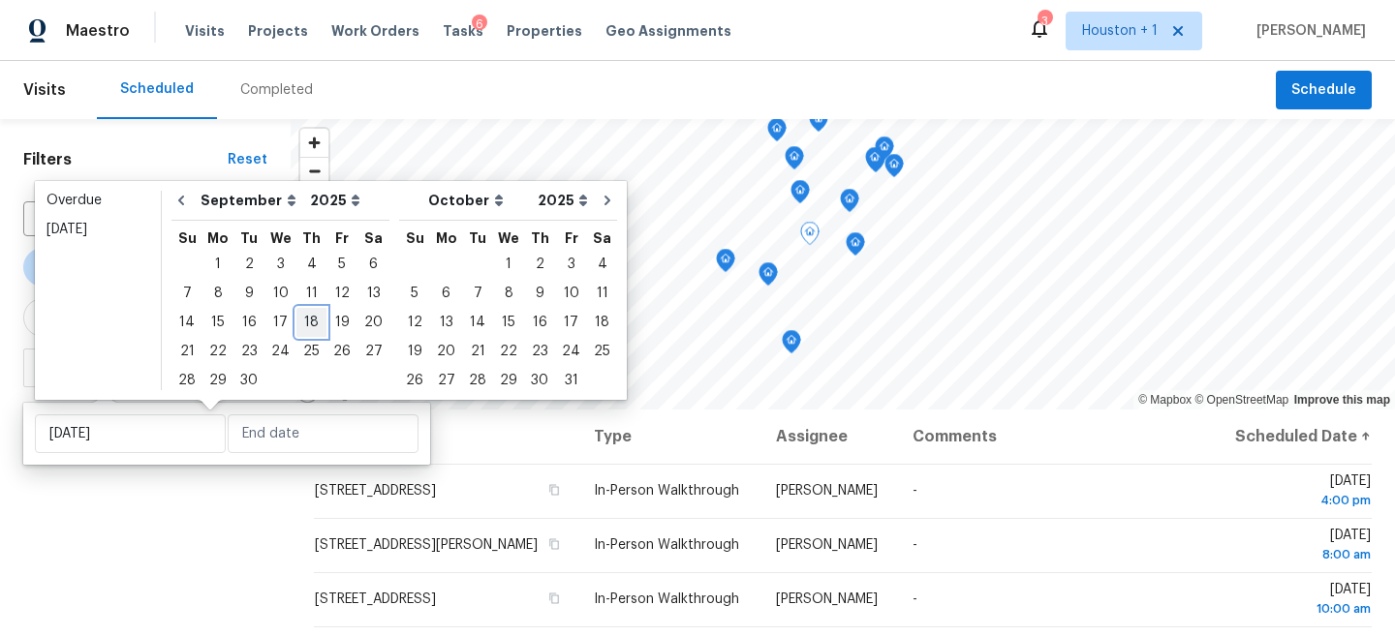
click at [303, 325] on div "18" at bounding box center [311, 322] width 30 height 27
type input "Thu, Sep 18"
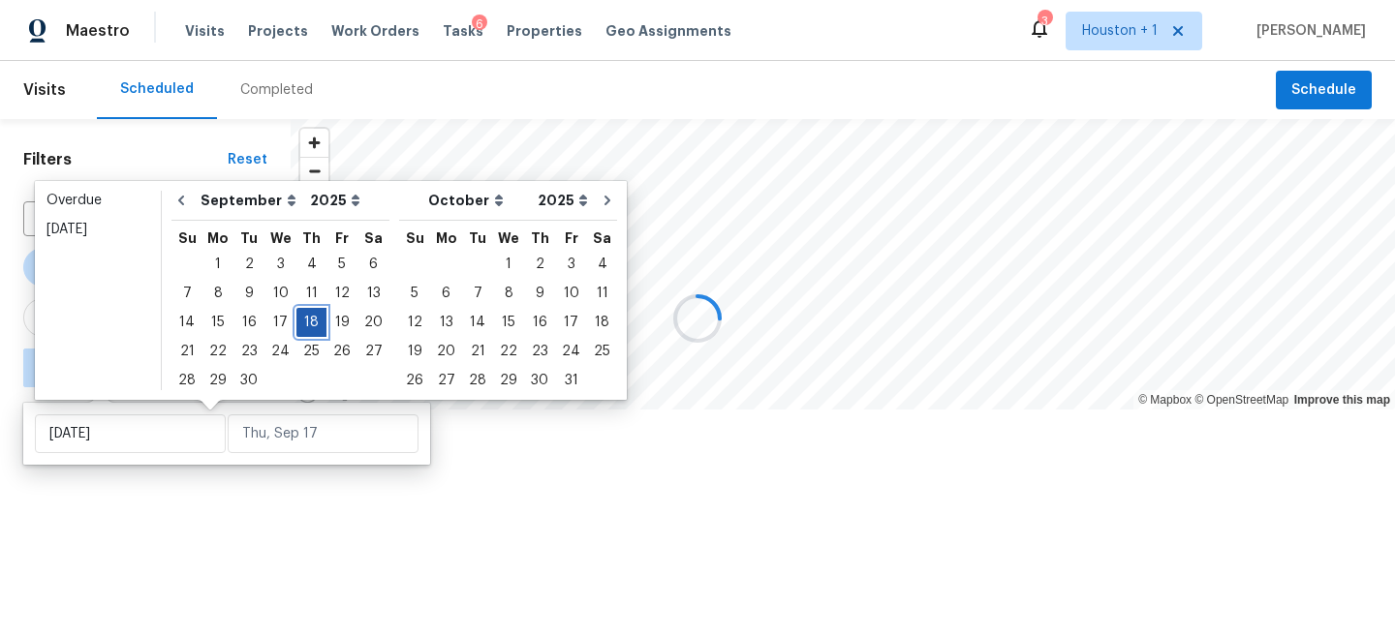
click at [303, 325] on div "18" at bounding box center [311, 322] width 30 height 27
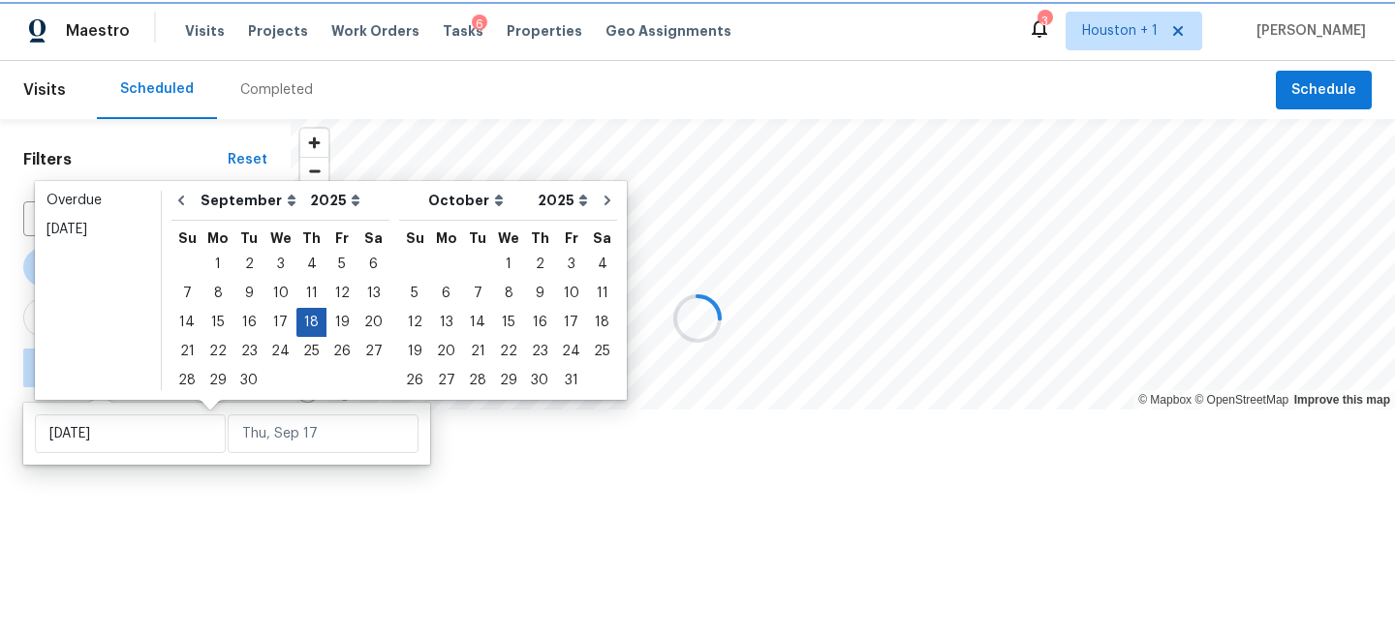
type input "Thu, Sep 18"
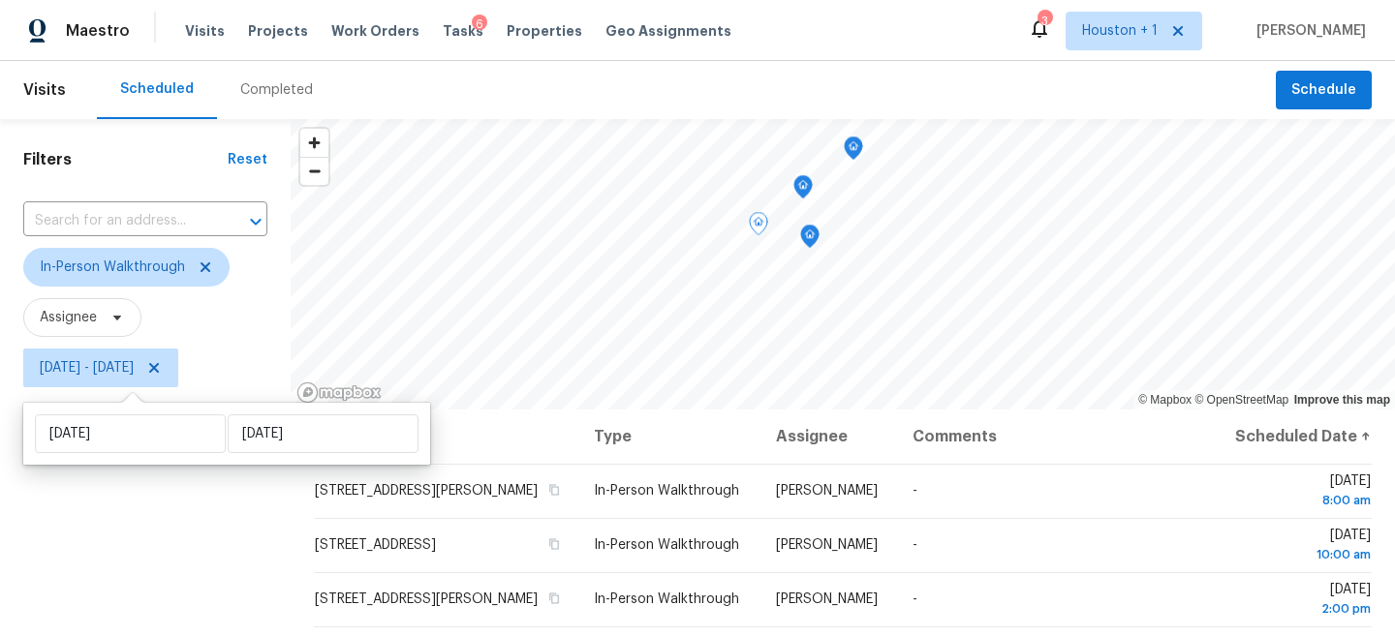
click at [162, 561] on div "Filters Reset ​ In-Person Walkthrough Assignee Thu, Sep 18 - Thu, Sep 18" at bounding box center [145, 519] width 291 height 800
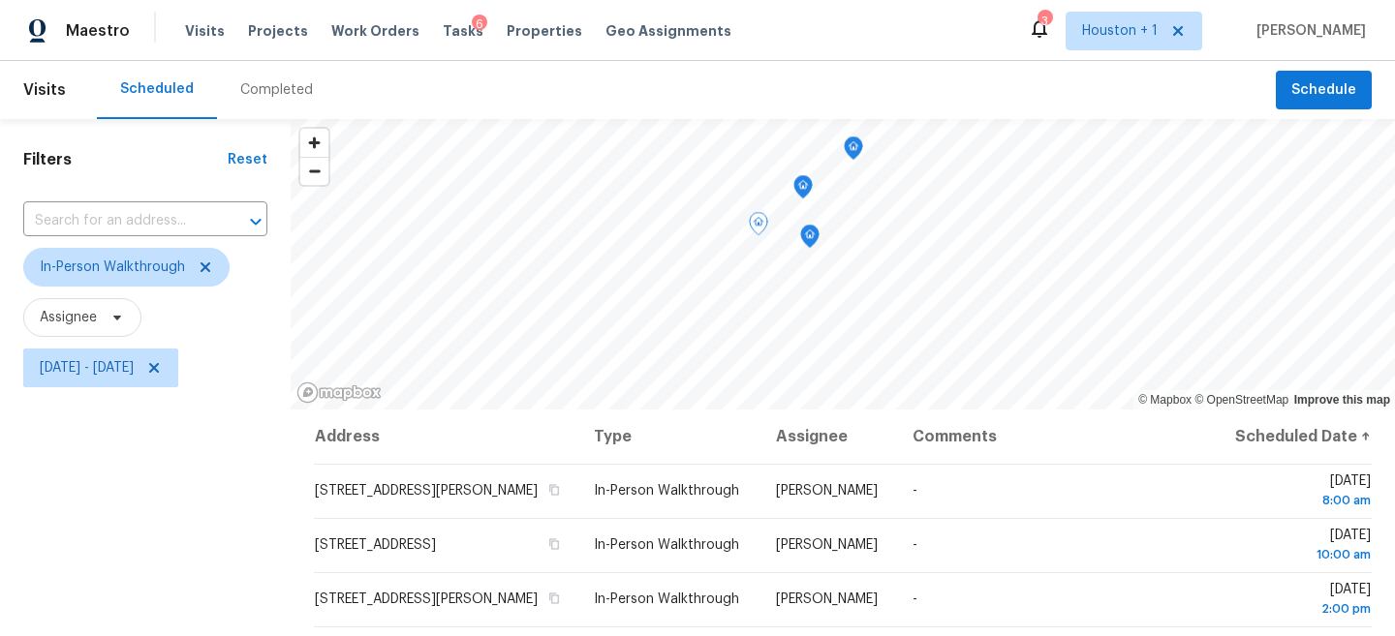
click at [800, 253] on div "Map marker" at bounding box center [809, 240] width 19 height 30
click at [807, 236] on icon "Map marker" at bounding box center [810, 235] width 6 height 5
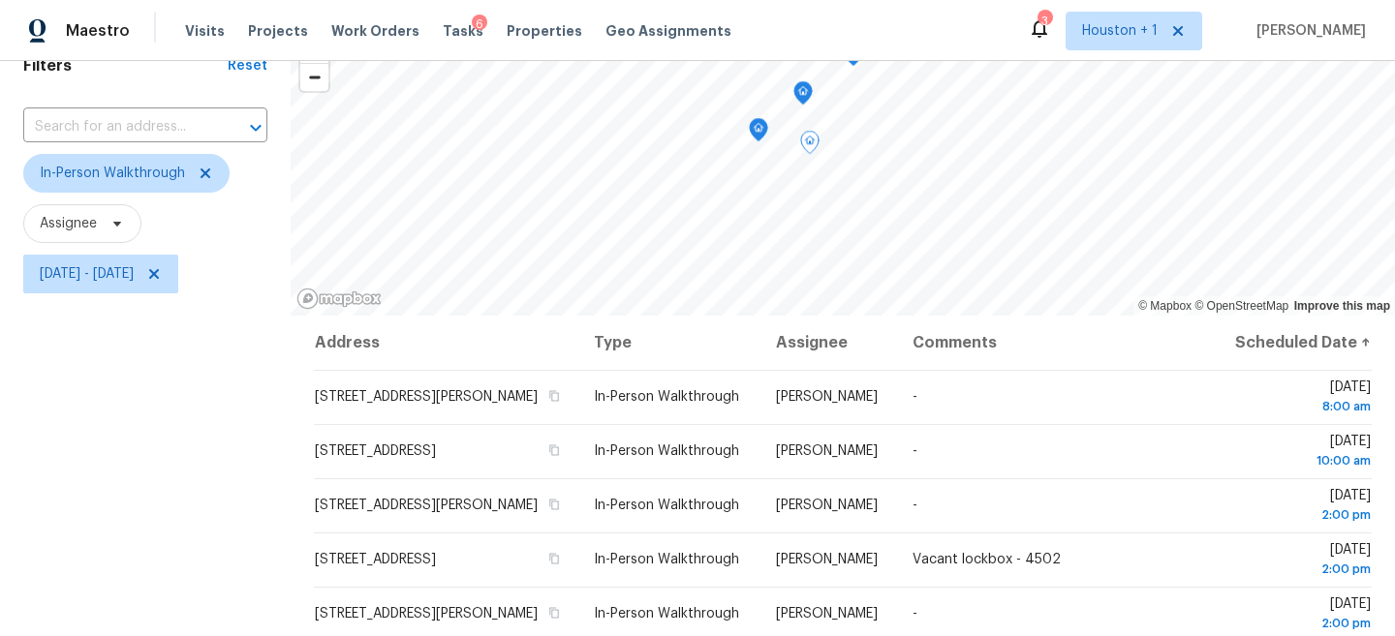
scroll to position [58, 0]
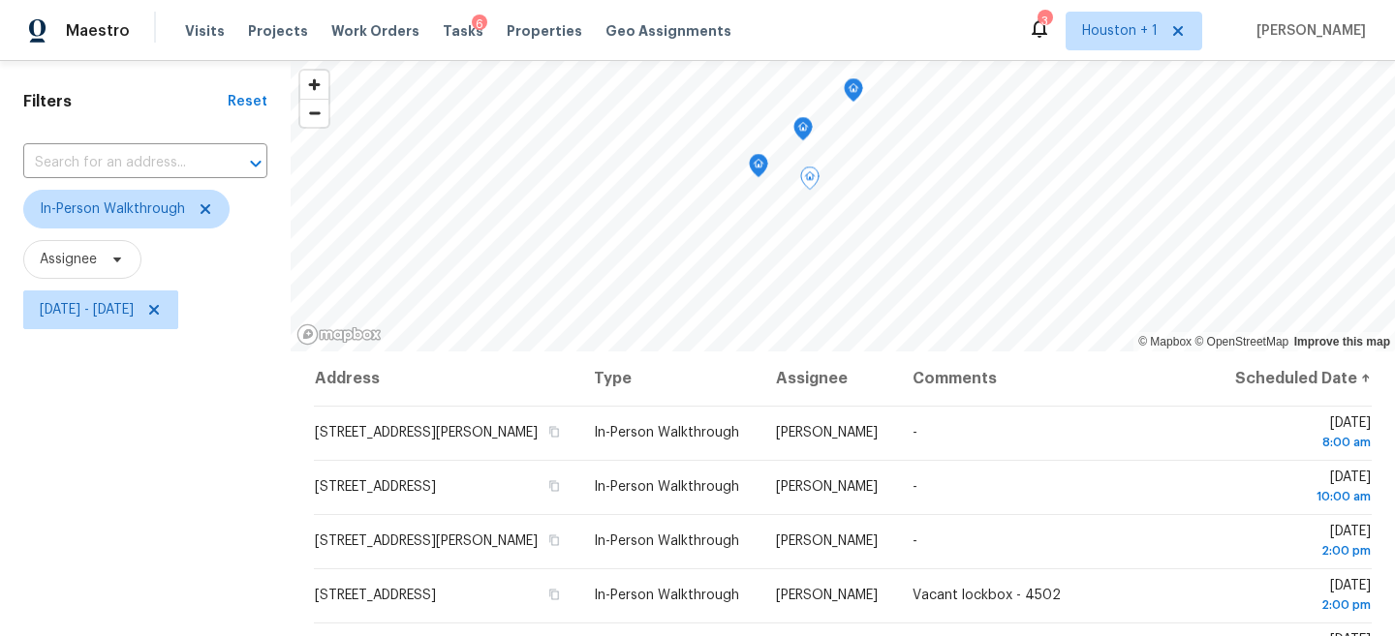
click at [762, 166] on icon "Map marker" at bounding box center [758, 166] width 17 height 22
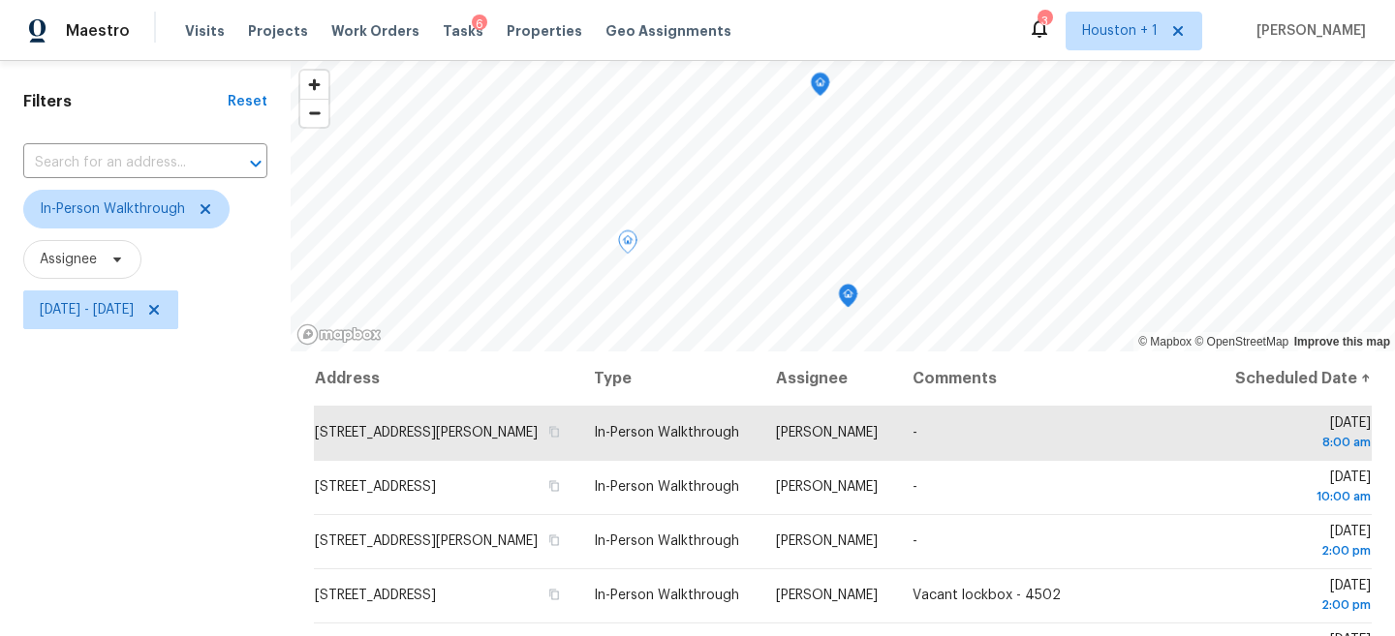
click at [853, 16] on div "Maestro Visits Projects Work Orders Tasks 6 Properties Geo Assignments 3 Housto…" at bounding box center [697, 318] width 1395 height 636
click at [797, 206] on icon "Map marker" at bounding box center [804, 206] width 17 height 22
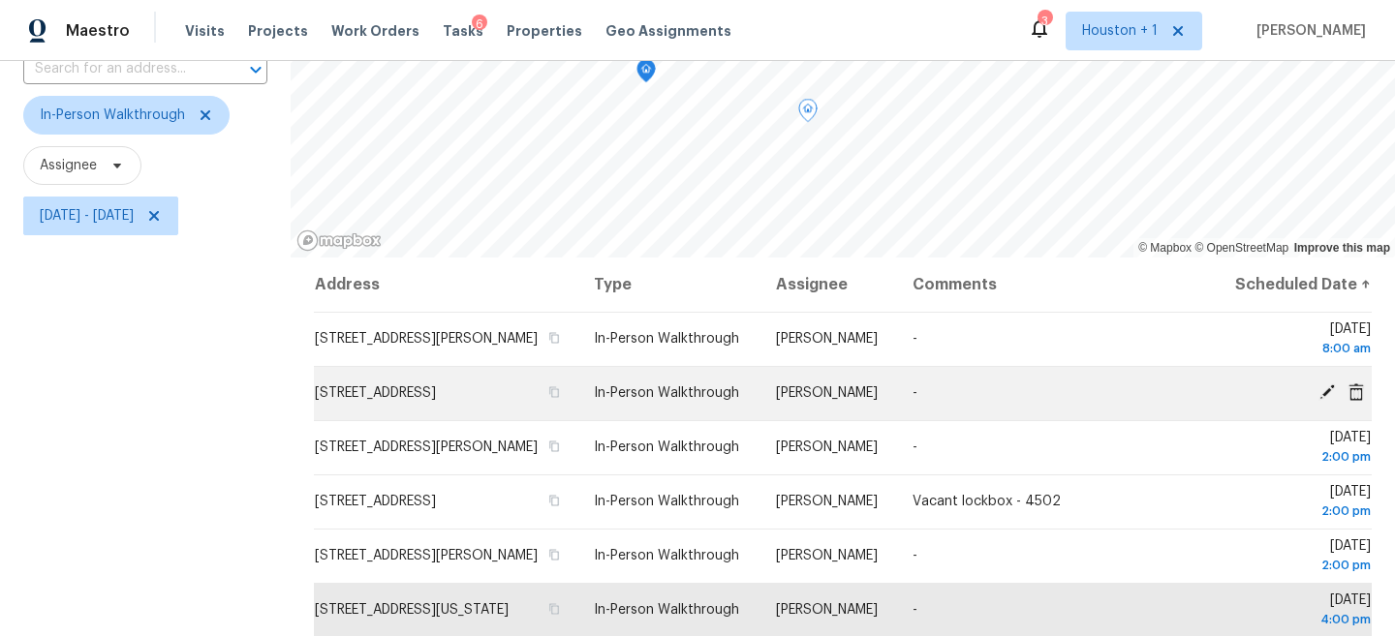
scroll to position [282, 0]
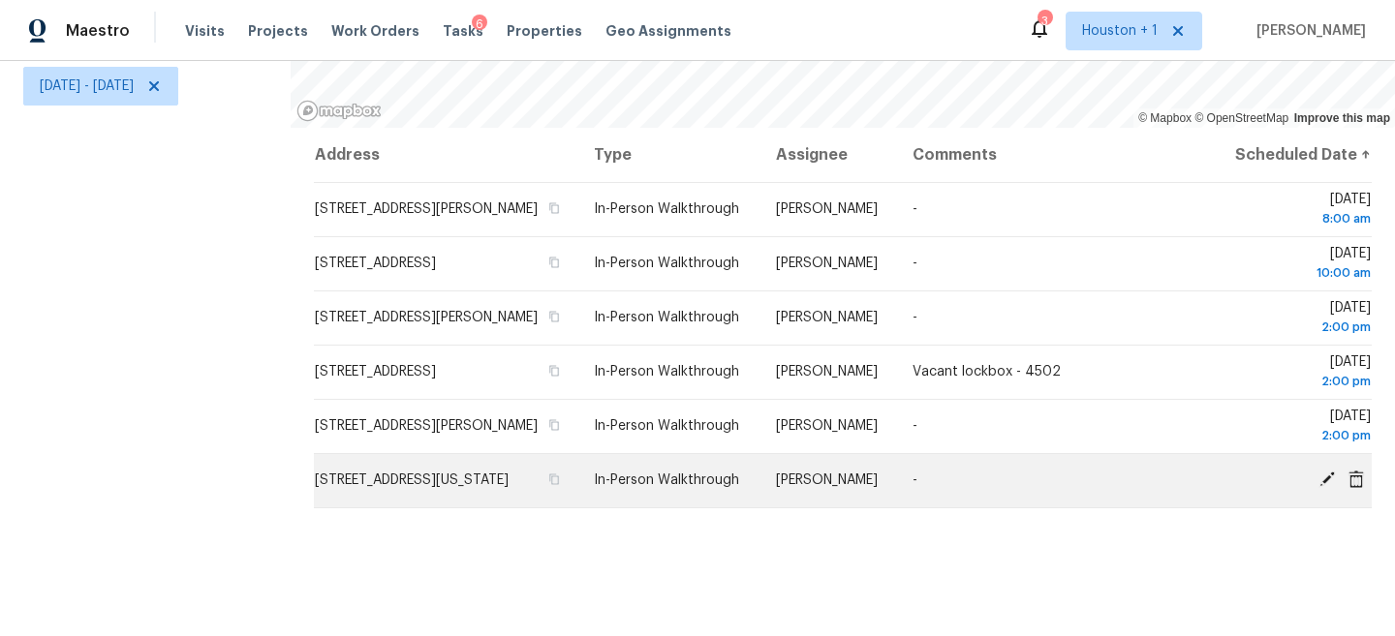
click at [1325, 487] on icon at bounding box center [1326, 479] width 15 height 15
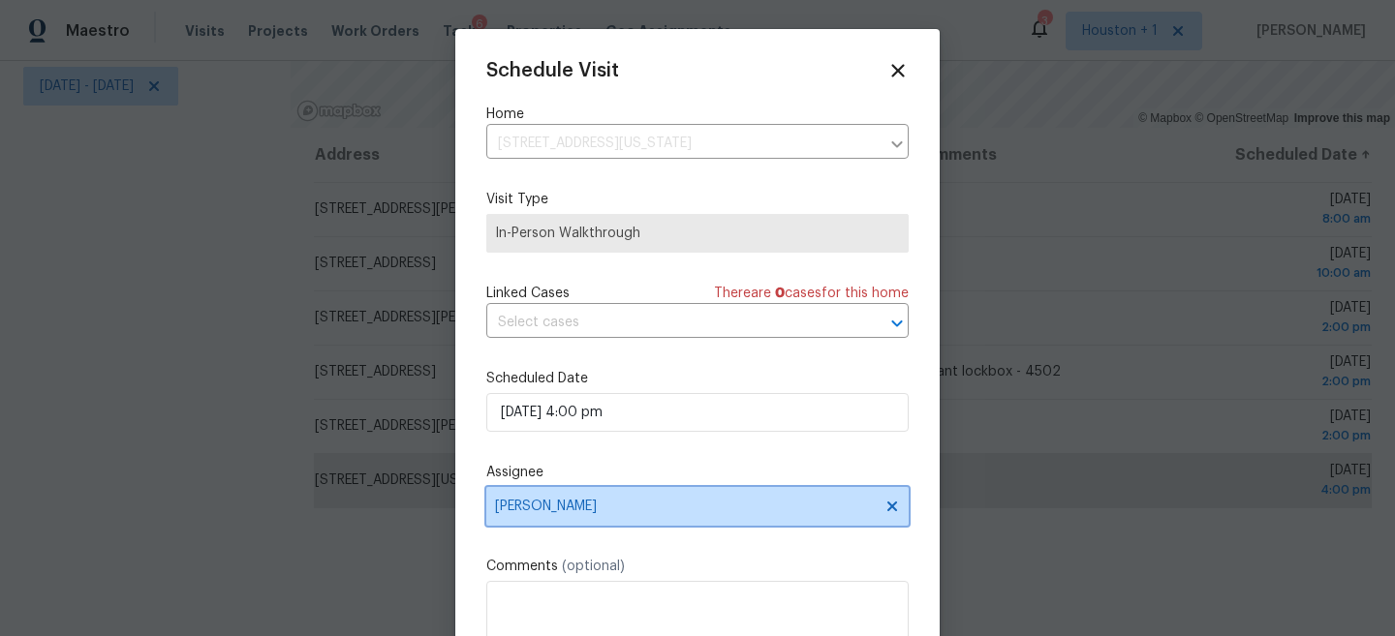
click at [567, 503] on span "[PERSON_NAME]" at bounding box center [685, 506] width 380 height 15
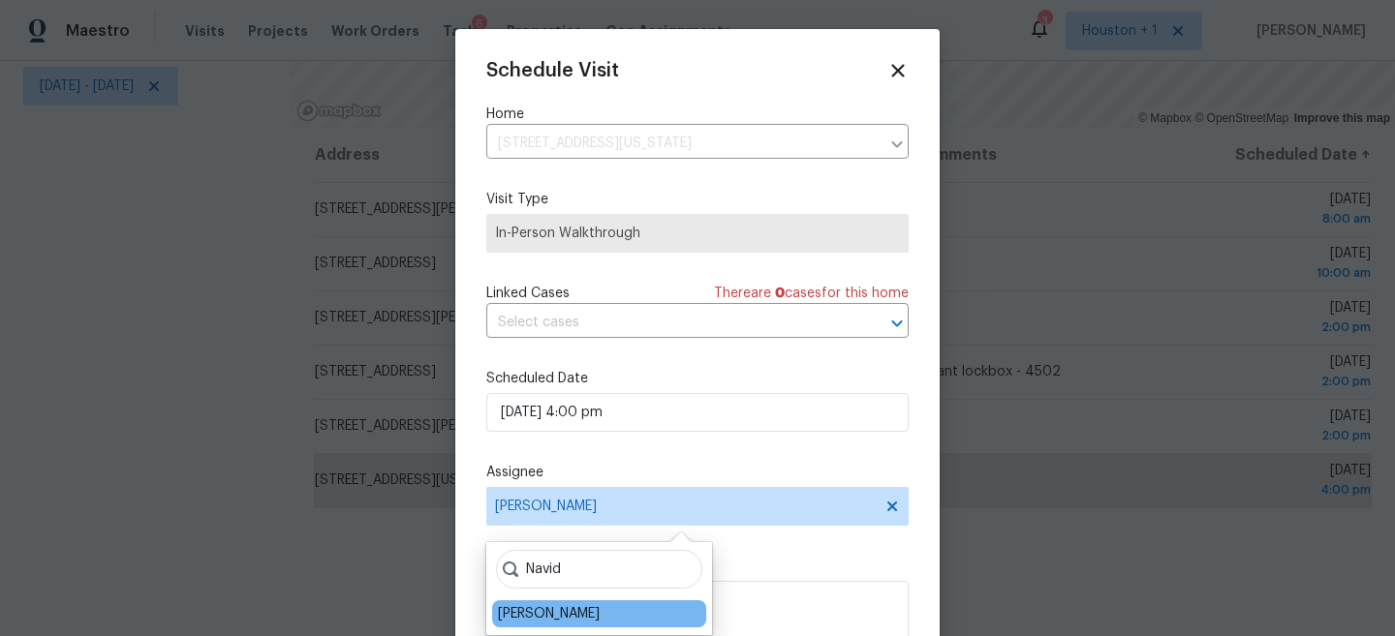
type input "Navid"
click at [591, 613] on div "Navid Ranjbar" at bounding box center [599, 614] width 214 height 27
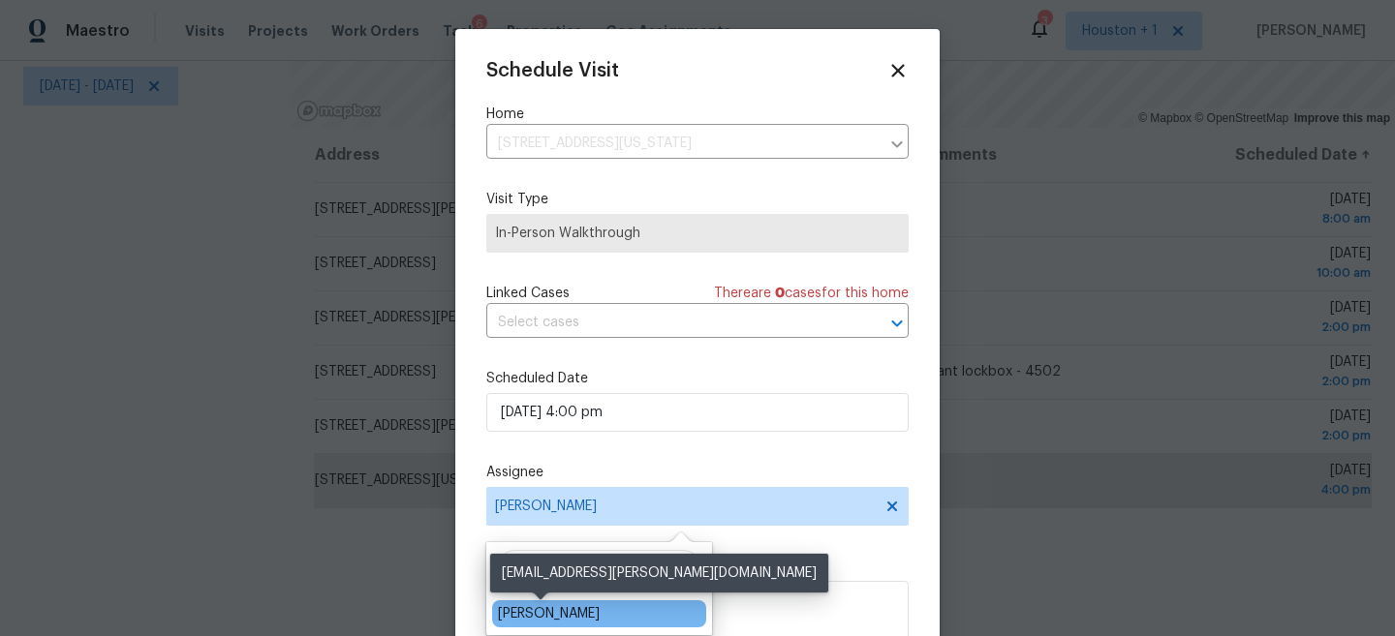
click at [555, 613] on div "Navid Ranjbar" at bounding box center [549, 613] width 102 height 19
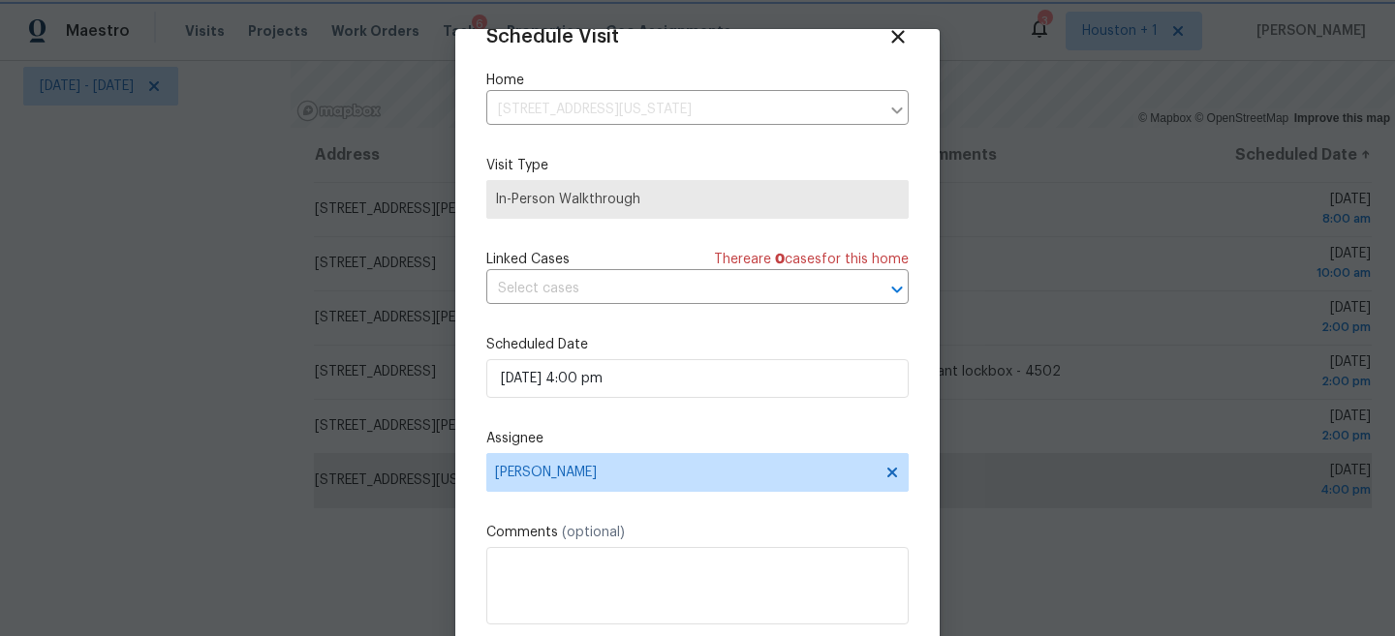
scroll to position [100, 0]
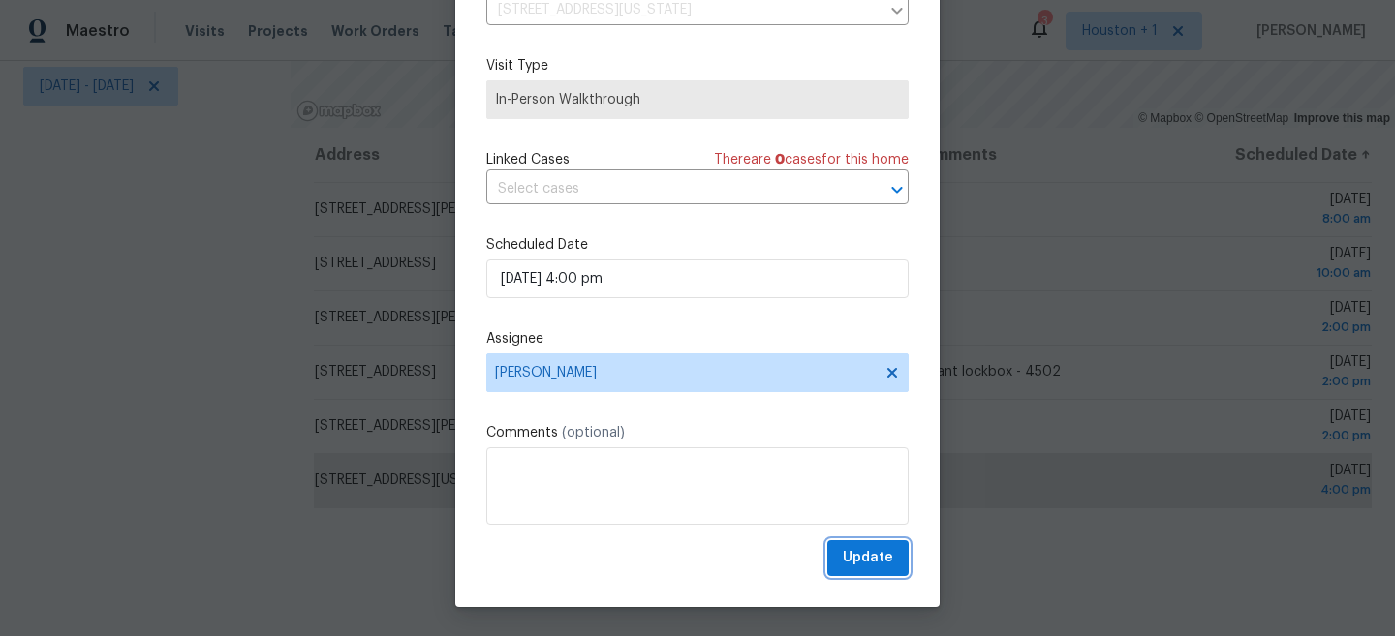
click at [887, 568] on span "Update" at bounding box center [868, 558] width 50 height 24
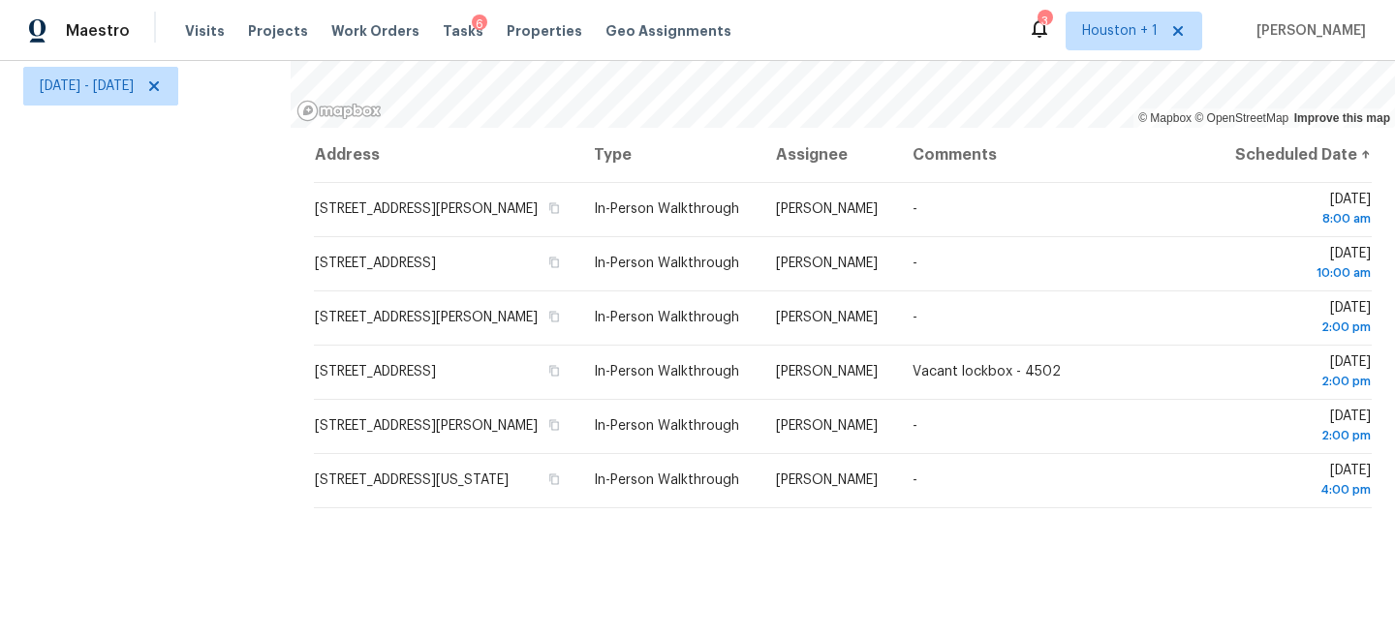
scroll to position [114, 0]
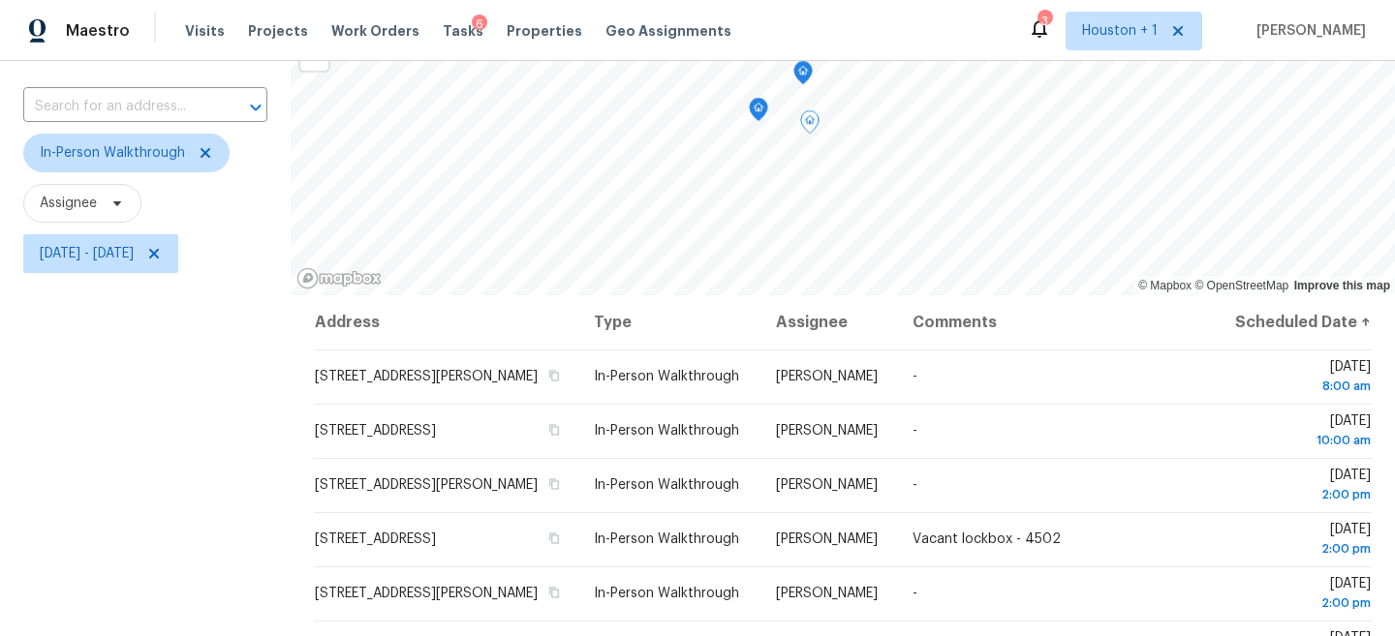
click at [220, 425] on div "Filters Reset ​ In-Person Walkthrough Assignee Thu, Sep 18 - Thu, Sep 18" at bounding box center [145, 405] width 291 height 800
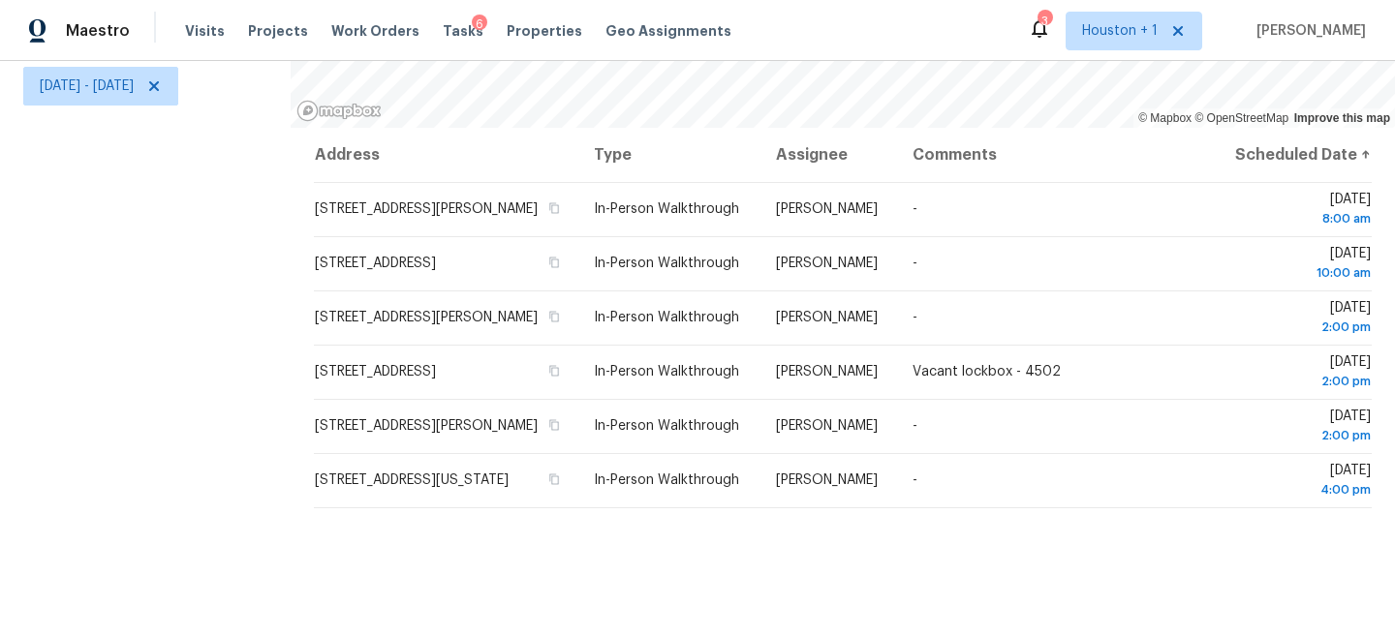
scroll to position [0, 0]
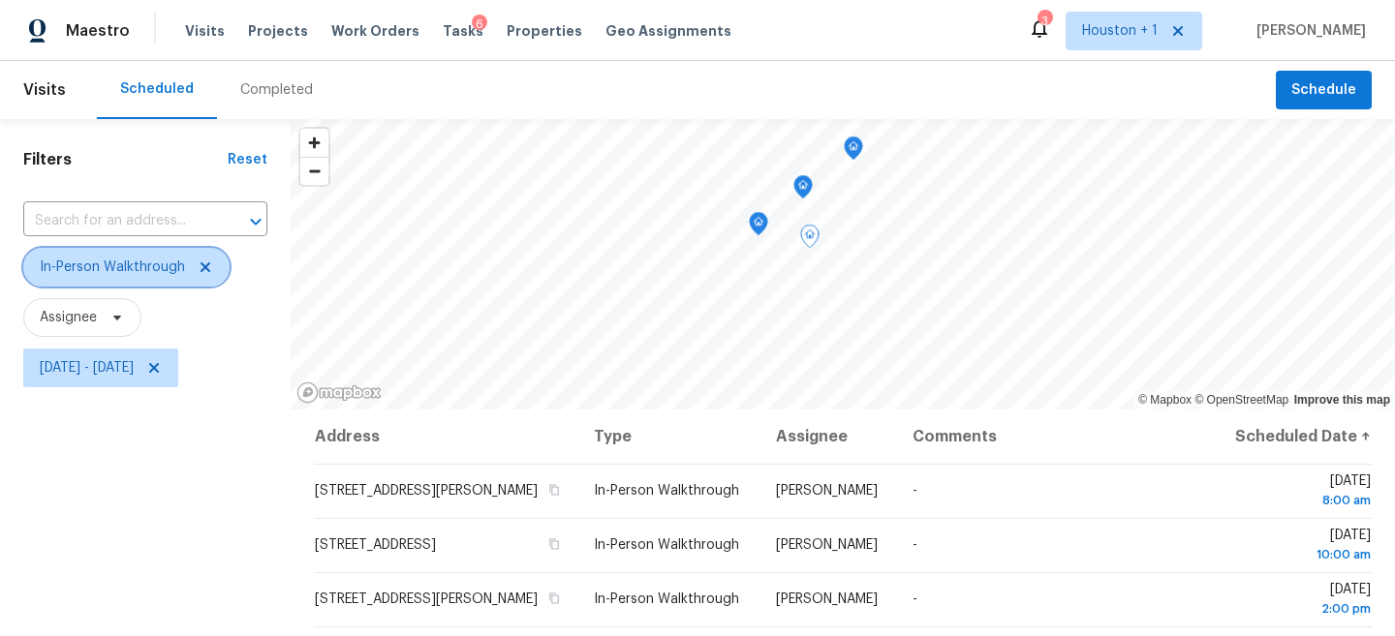
click at [203, 265] on icon at bounding box center [206, 268] width 10 height 10
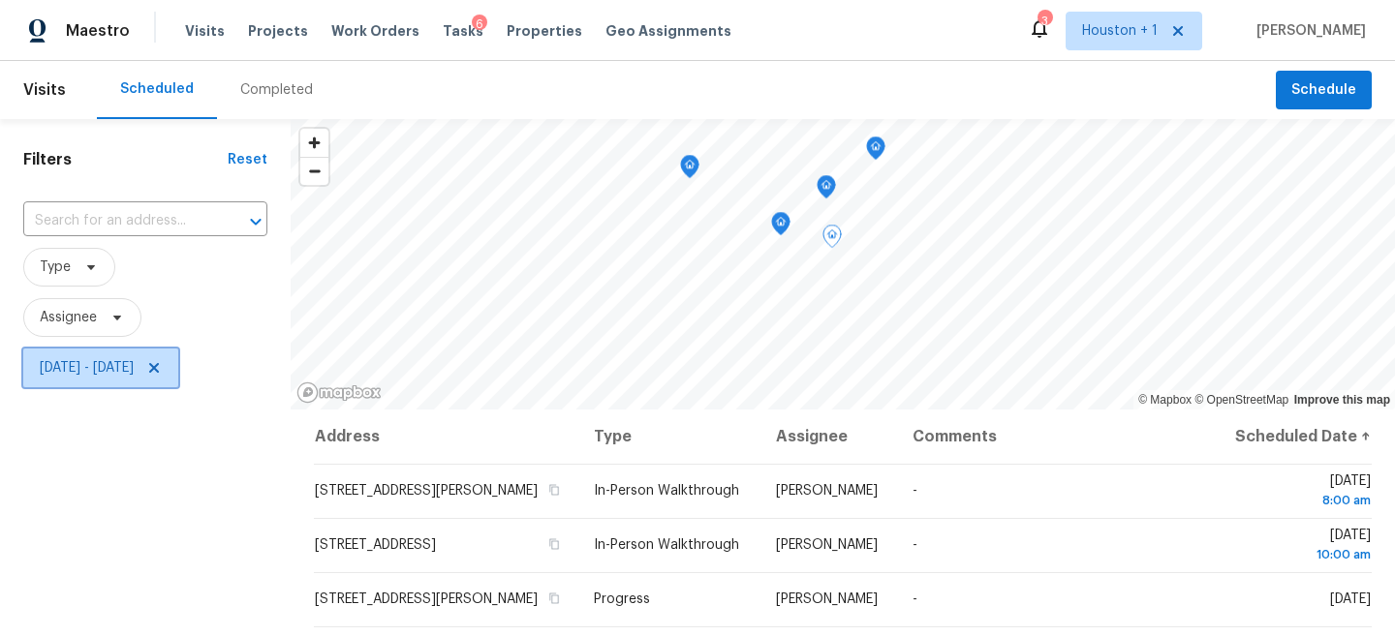
click at [162, 374] on icon at bounding box center [153, 367] width 15 height 15
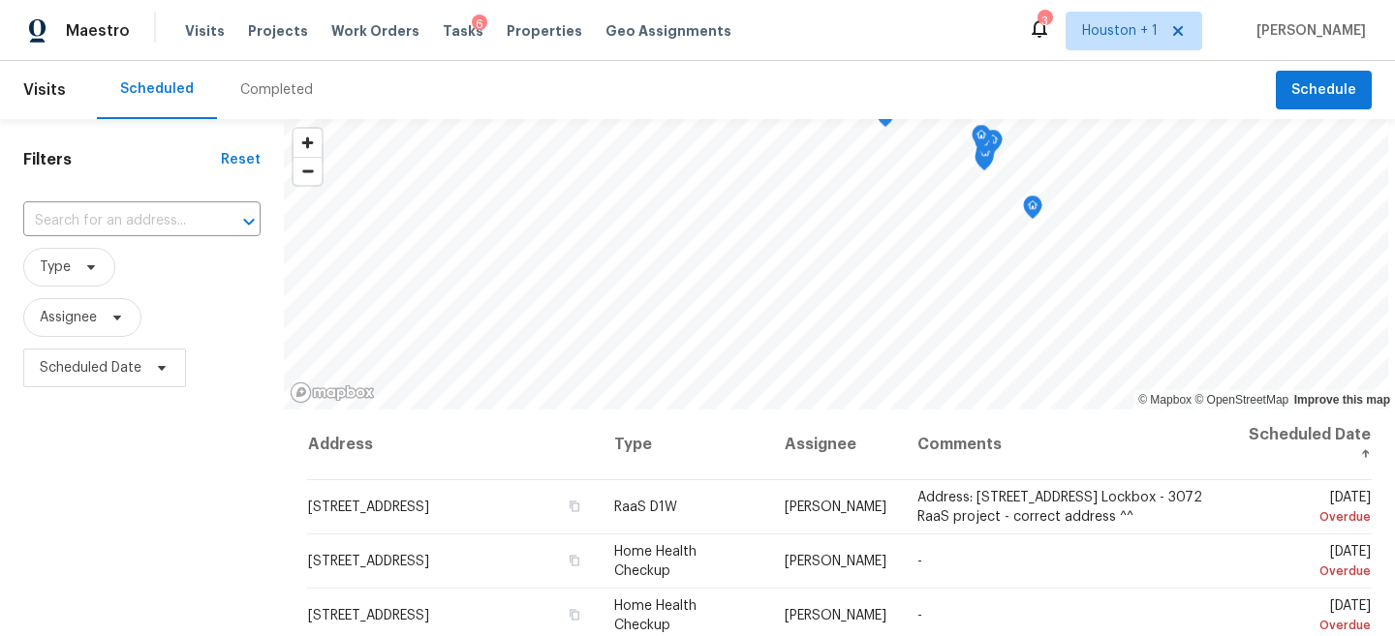
click at [165, 496] on div "Filters Reset ​ Type Assignee Scheduled Date" at bounding box center [142, 519] width 284 height 800
click at [155, 530] on div "Filters Reset ​ Type Assignee Scheduled Date" at bounding box center [142, 519] width 284 height 800
click at [73, 262] on span "Type" at bounding box center [69, 267] width 92 height 39
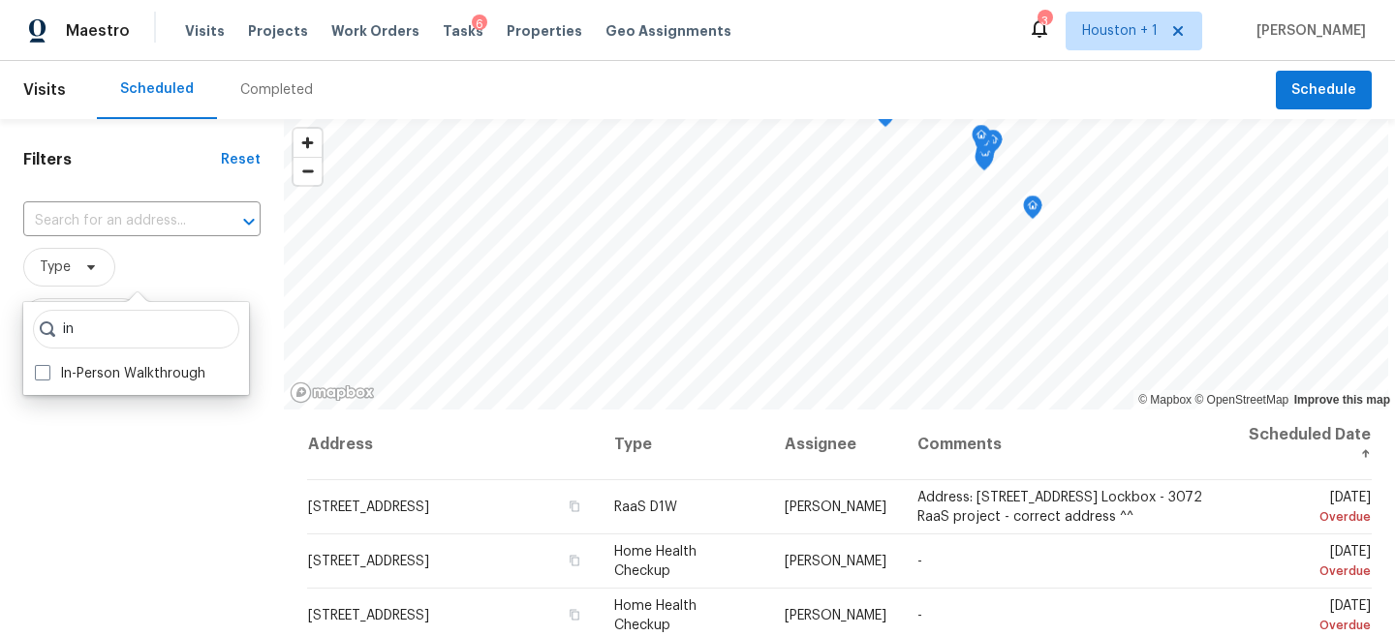
type input "i"
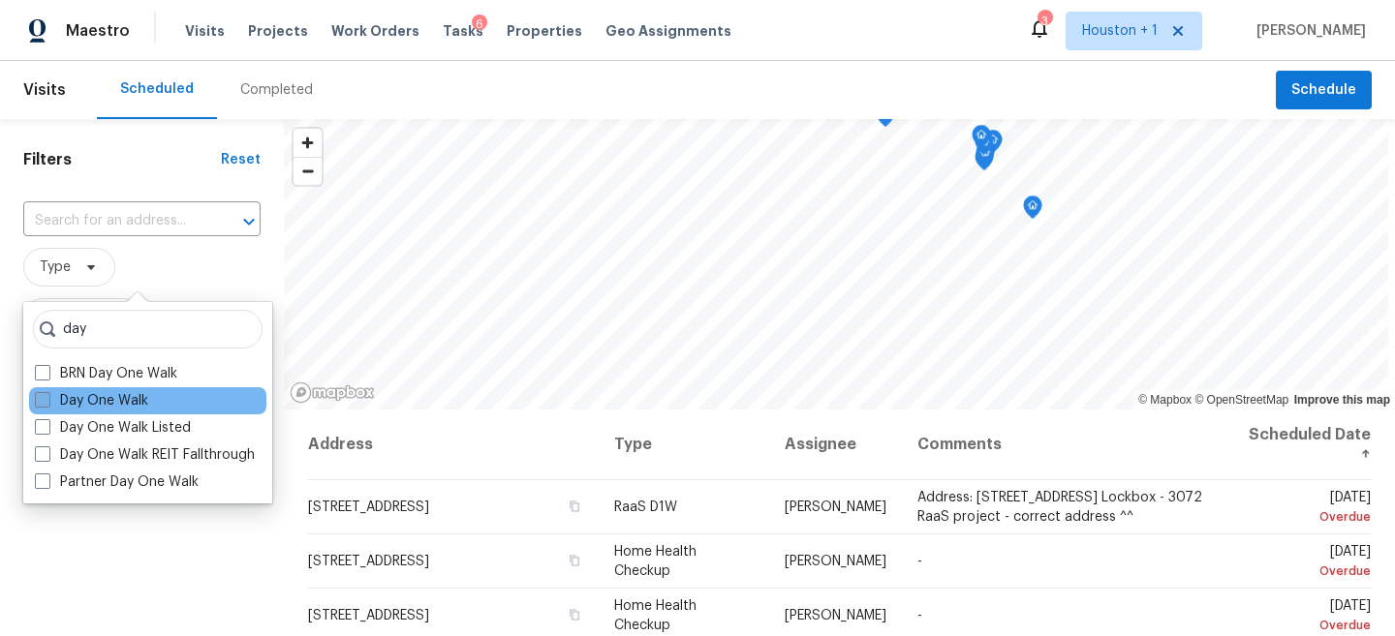
type input "day"
click at [58, 402] on label "Day One Walk" at bounding box center [91, 400] width 113 height 19
click at [47, 402] on input "Day One Walk" at bounding box center [41, 397] width 13 height 13
checkbox input "true"
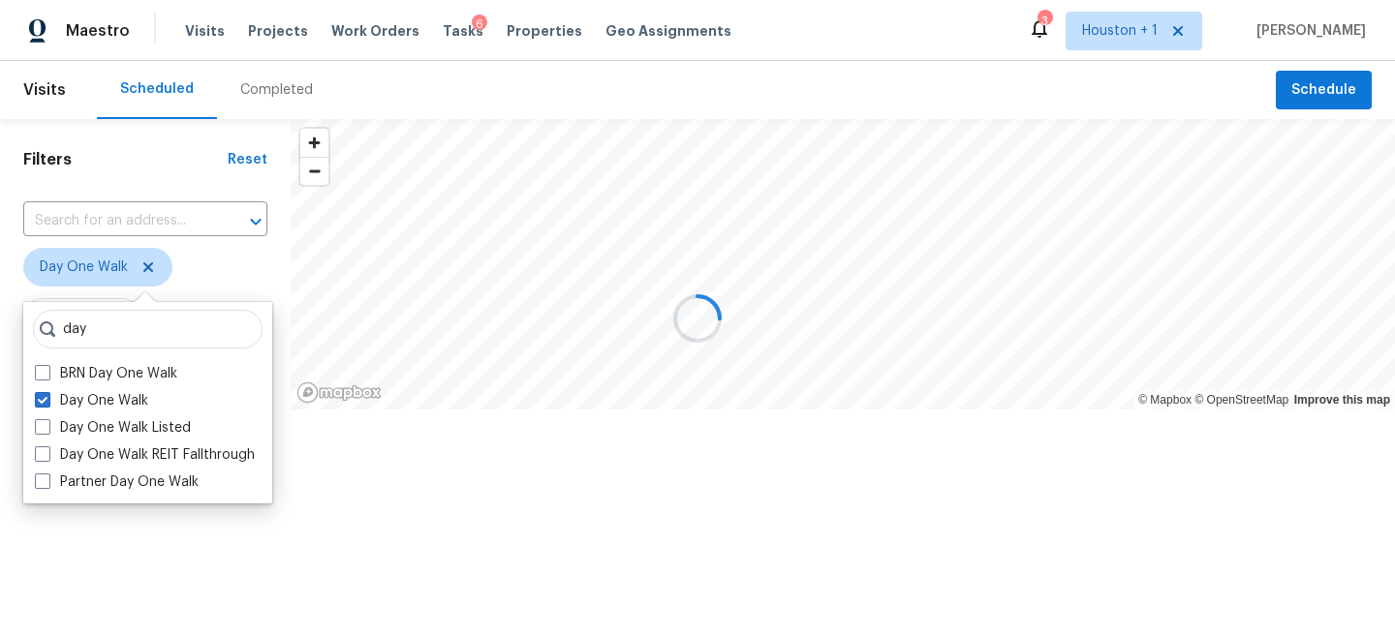
click at [125, 585] on div at bounding box center [697, 318] width 1395 height 636
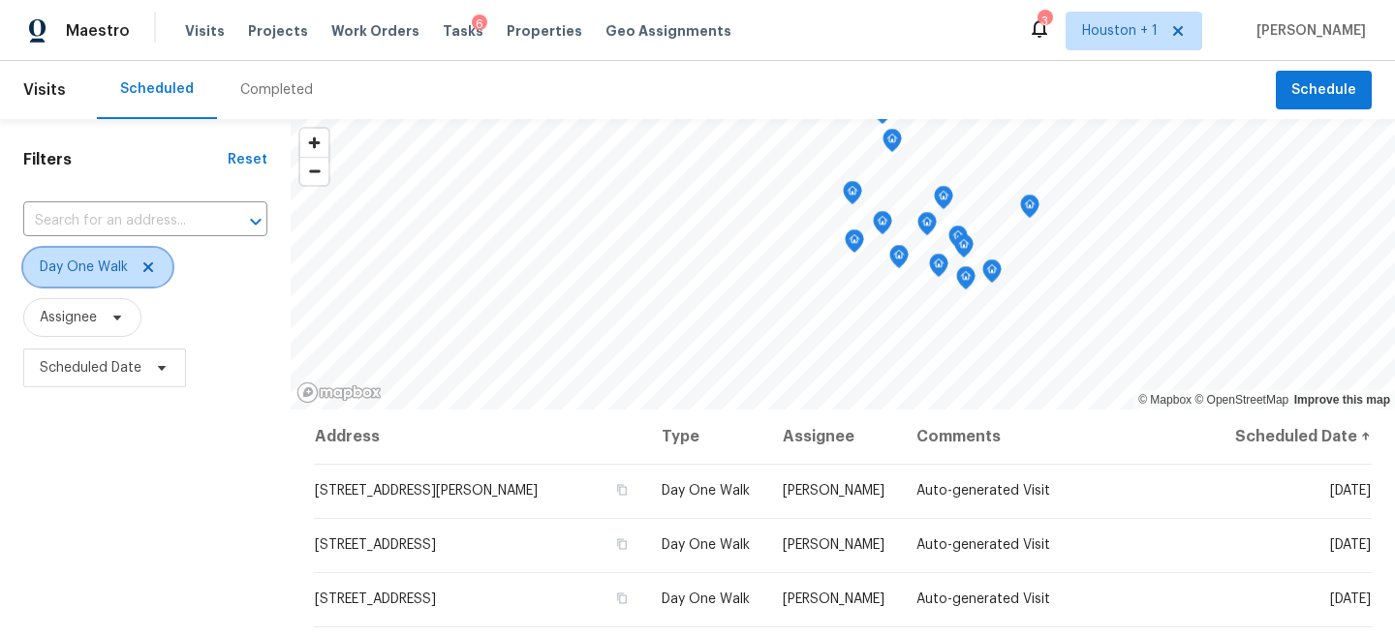
click at [148, 266] on icon at bounding box center [148, 268] width 10 height 10
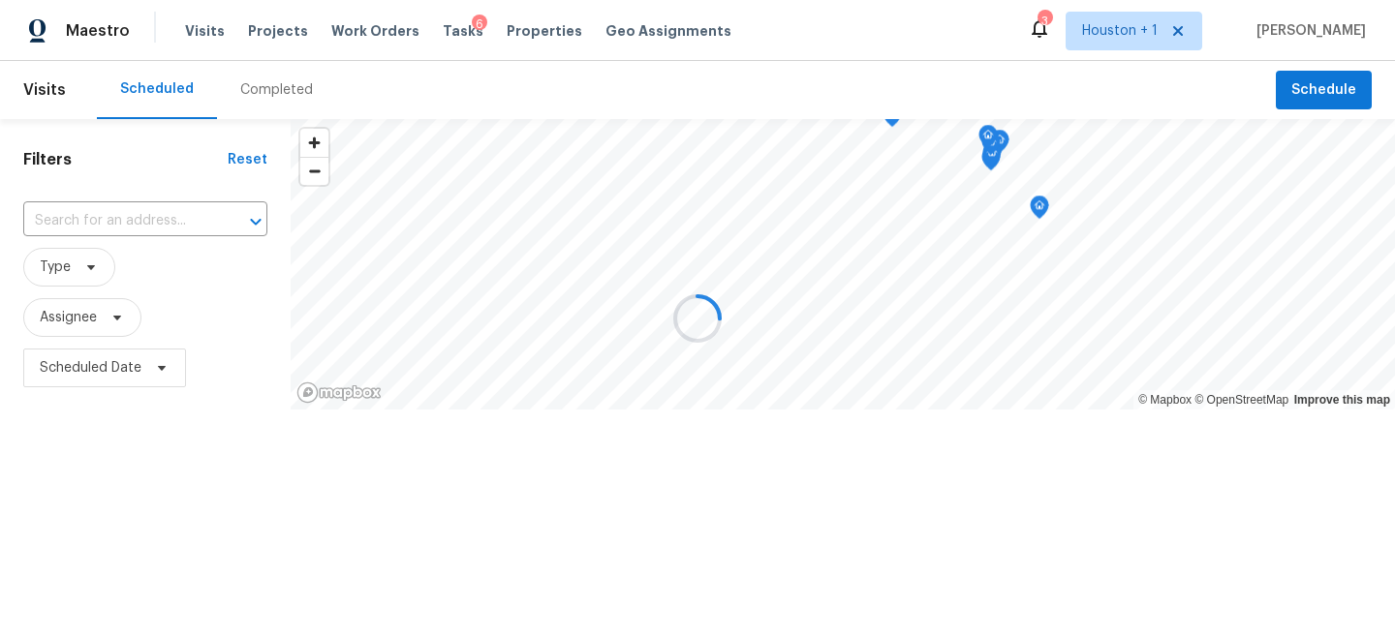
click at [81, 431] on div at bounding box center [697, 318] width 1395 height 636
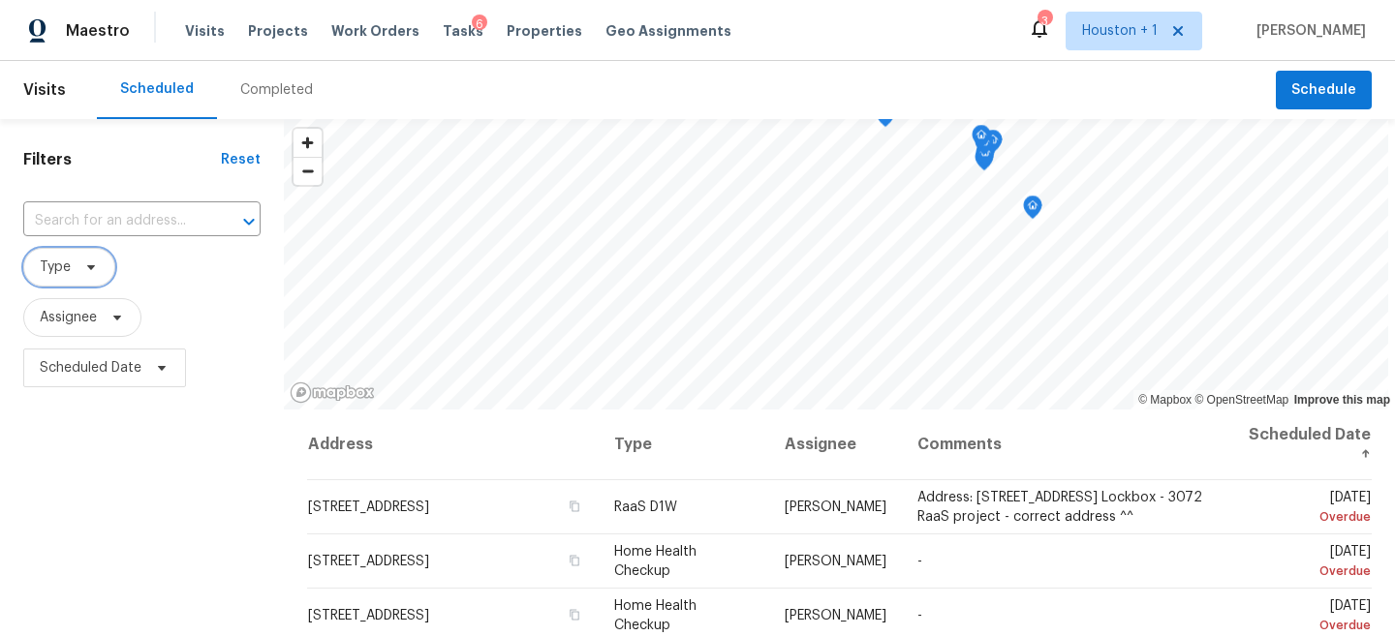
click at [84, 271] on icon at bounding box center [90, 267] width 15 height 15
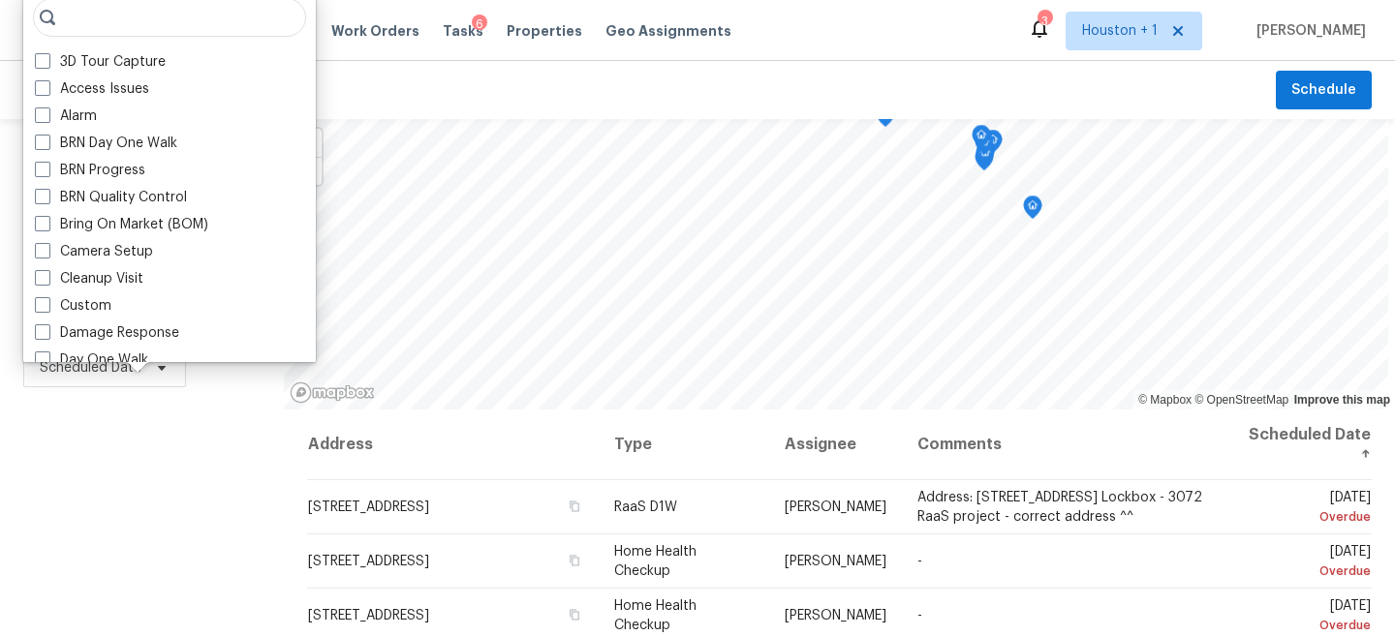
click at [98, 492] on div "Filters Reset ​ Type Assignee Scheduled Date" at bounding box center [142, 519] width 284 height 800
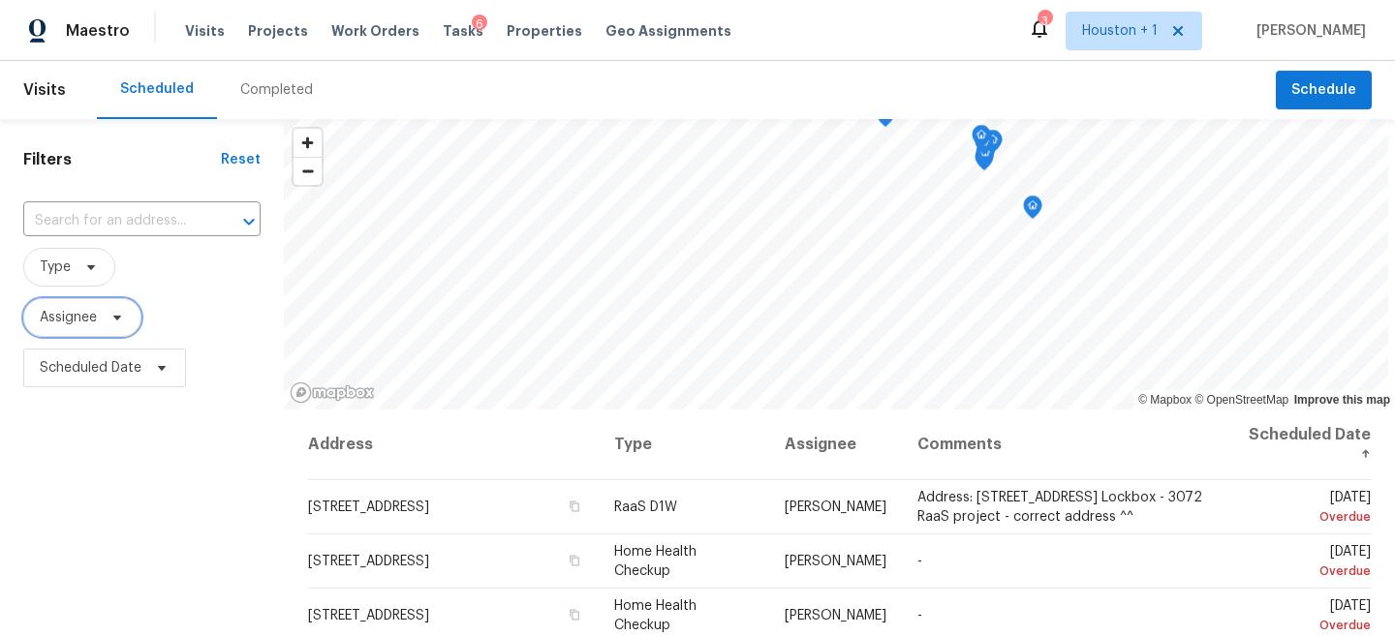
click at [80, 331] on span "Assignee" at bounding box center [82, 317] width 118 height 39
click at [141, 503] on div "Filters Reset ​ Type Assignee Scheduled Date" at bounding box center [142, 519] width 284 height 800
click at [103, 459] on div "Filters Reset ​ Type Assignee Scheduled Date" at bounding box center [142, 519] width 284 height 800
click at [70, 475] on div "Filters Reset ​ Type Assignee Scheduled Date" at bounding box center [142, 519] width 284 height 800
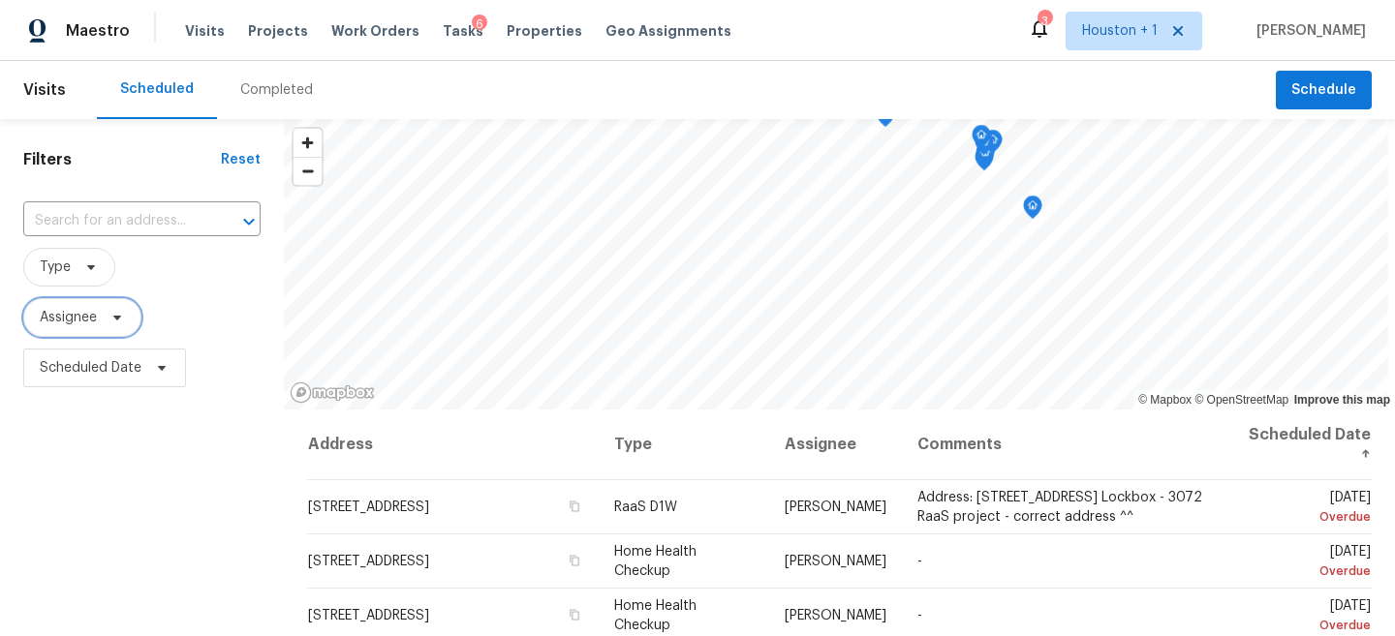
click at [81, 305] on span "Assignee" at bounding box center [82, 317] width 118 height 39
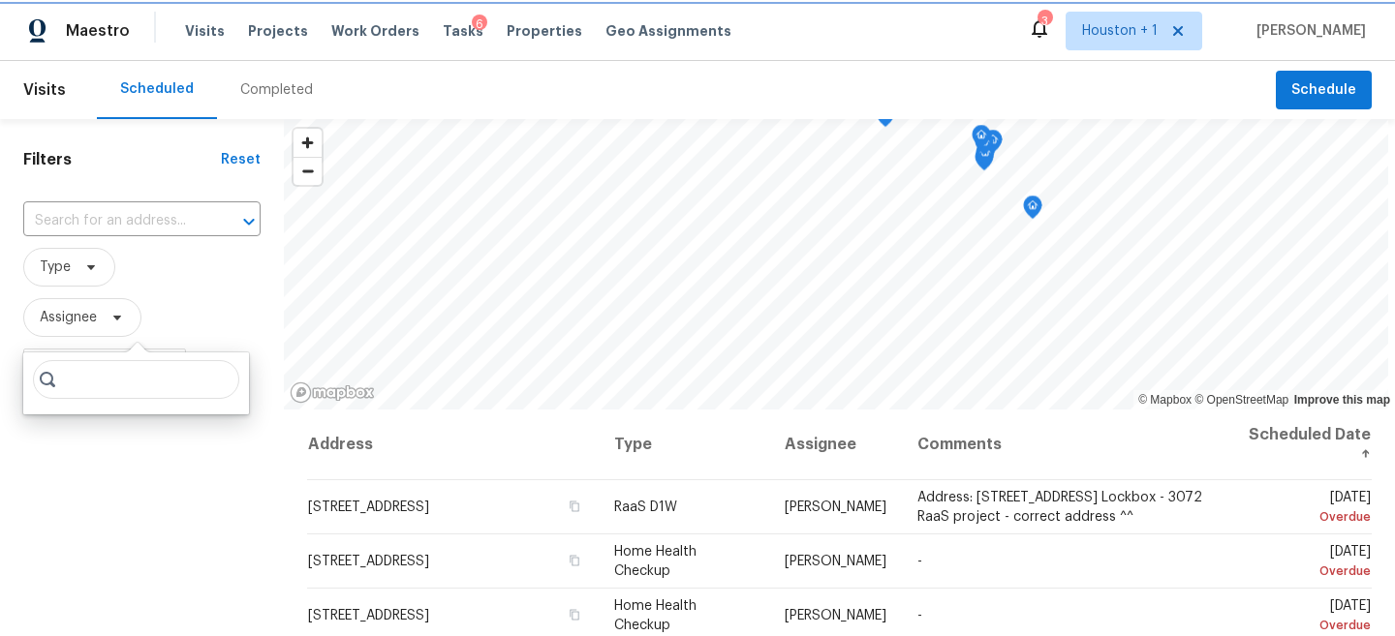
click at [80, 314] on span "Assignee" at bounding box center [68, 317] width 57 height 19
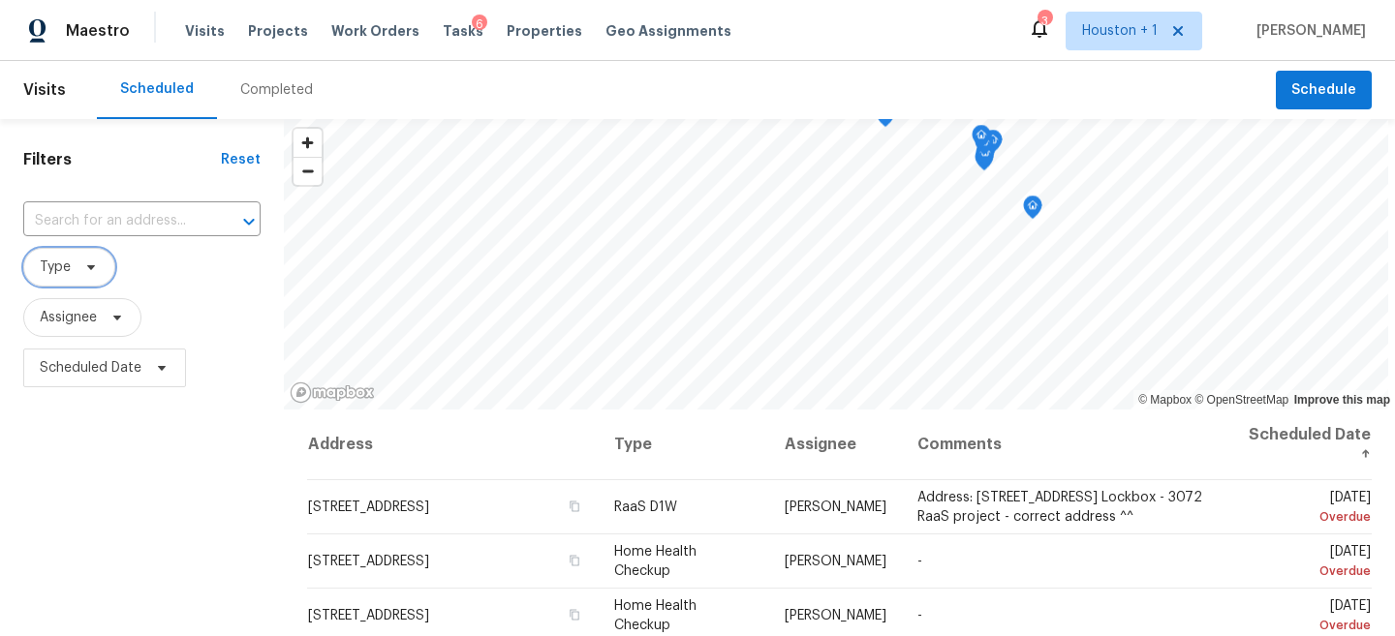
click at [74, 280] on span "Type" at bounding box center [69, 267] width 92 height 39
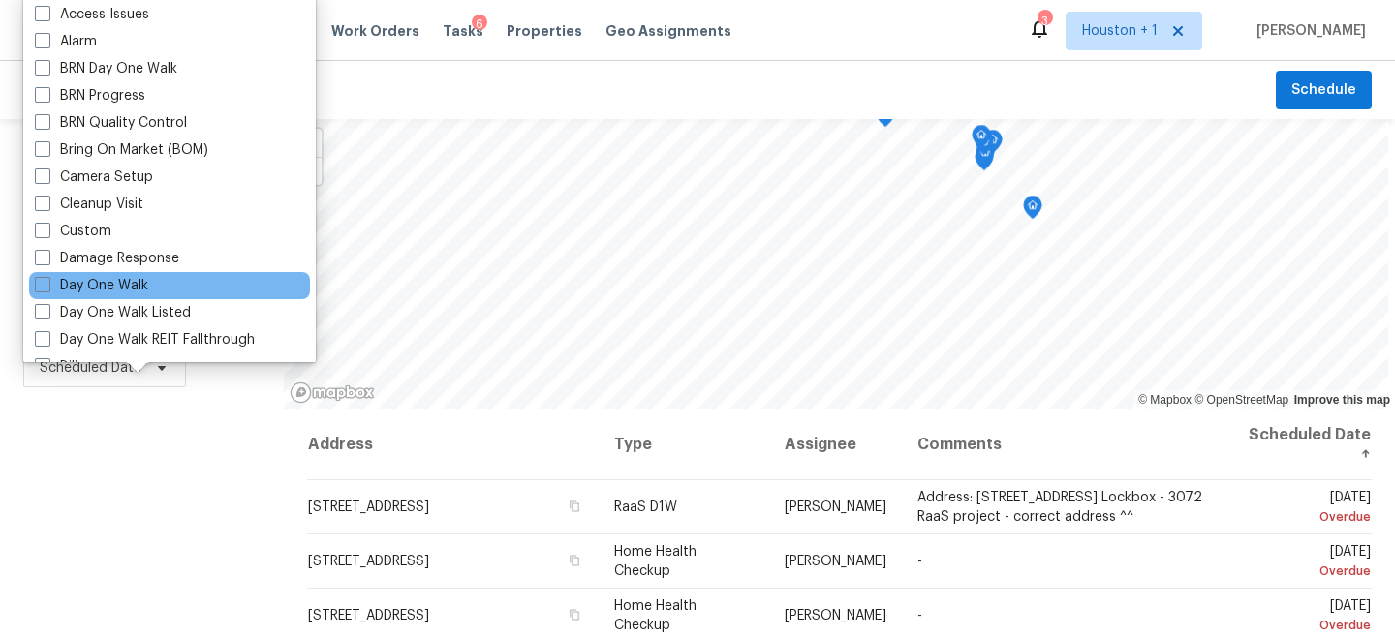
scroll to position [176, 0]
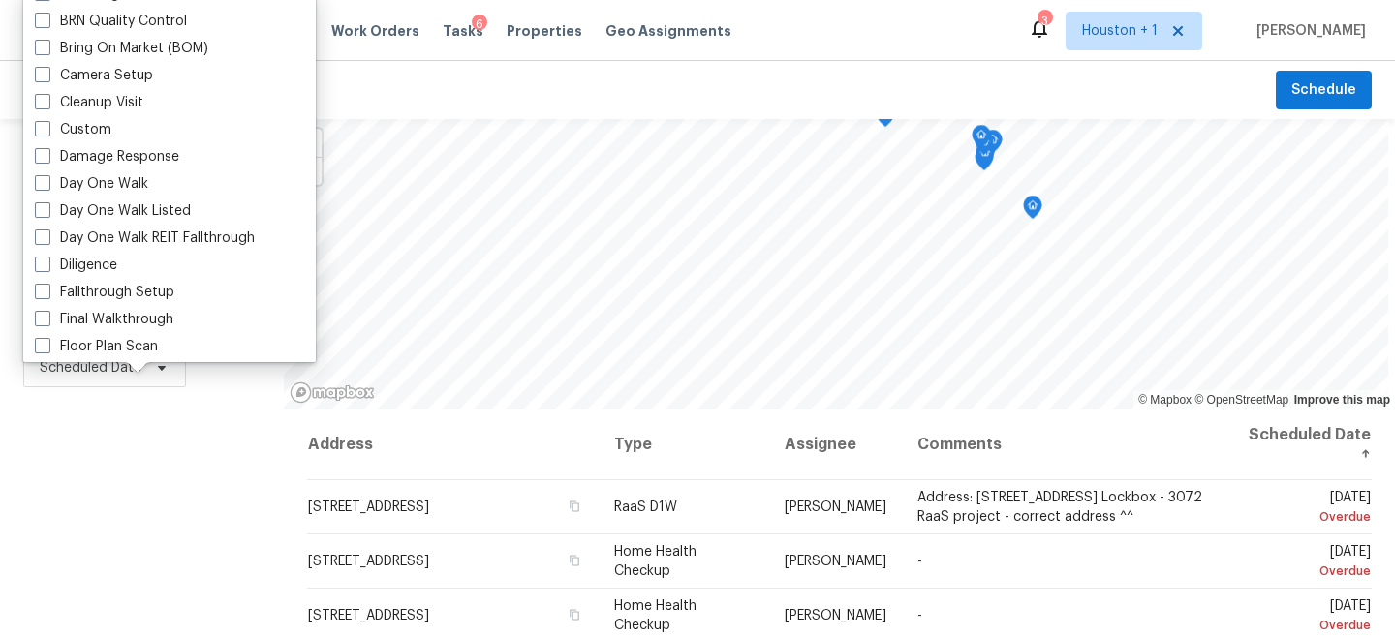
click at [117, 479] on div "Filters Reset ​ Type Assignee Scheduled Date" at bounding box center [142, 519] width 284 height 800
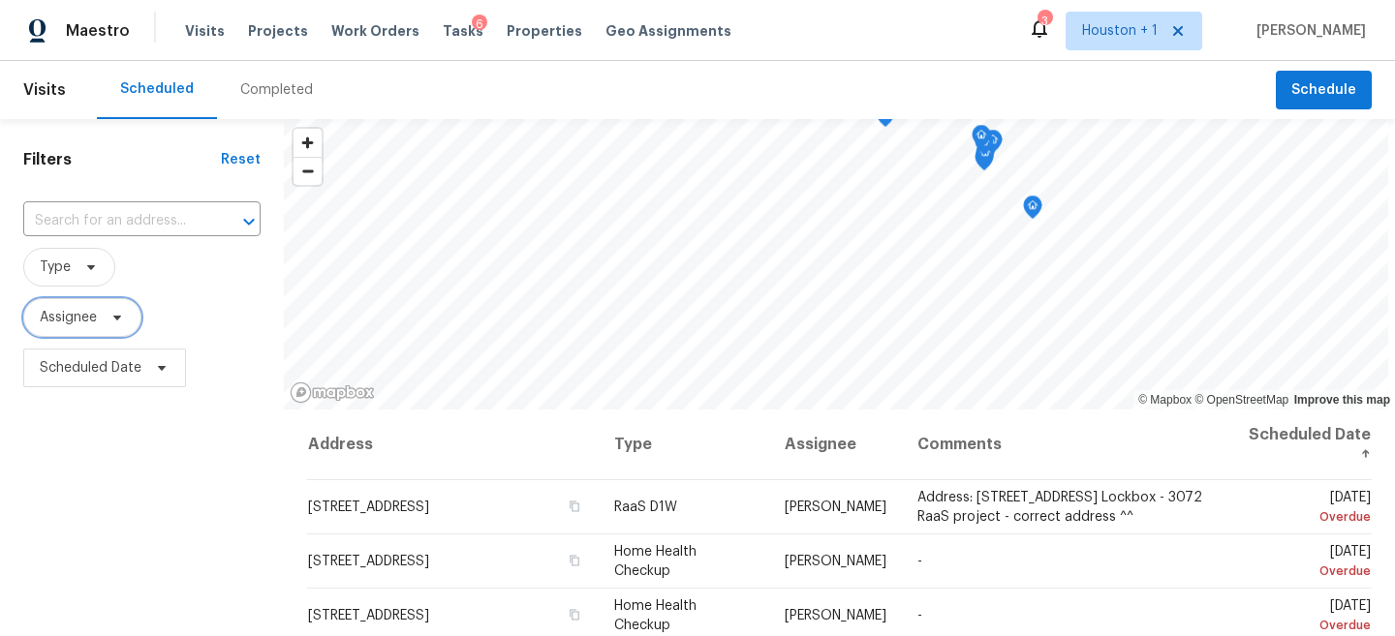
click at [113, 319] on icon at bounding box center [116, 317] width 15 height 15
click at [129, 445] on div "Filters Reset ​ Type Assignee Scheduled Date" at bounding box center [142, 519] width 284 height 800
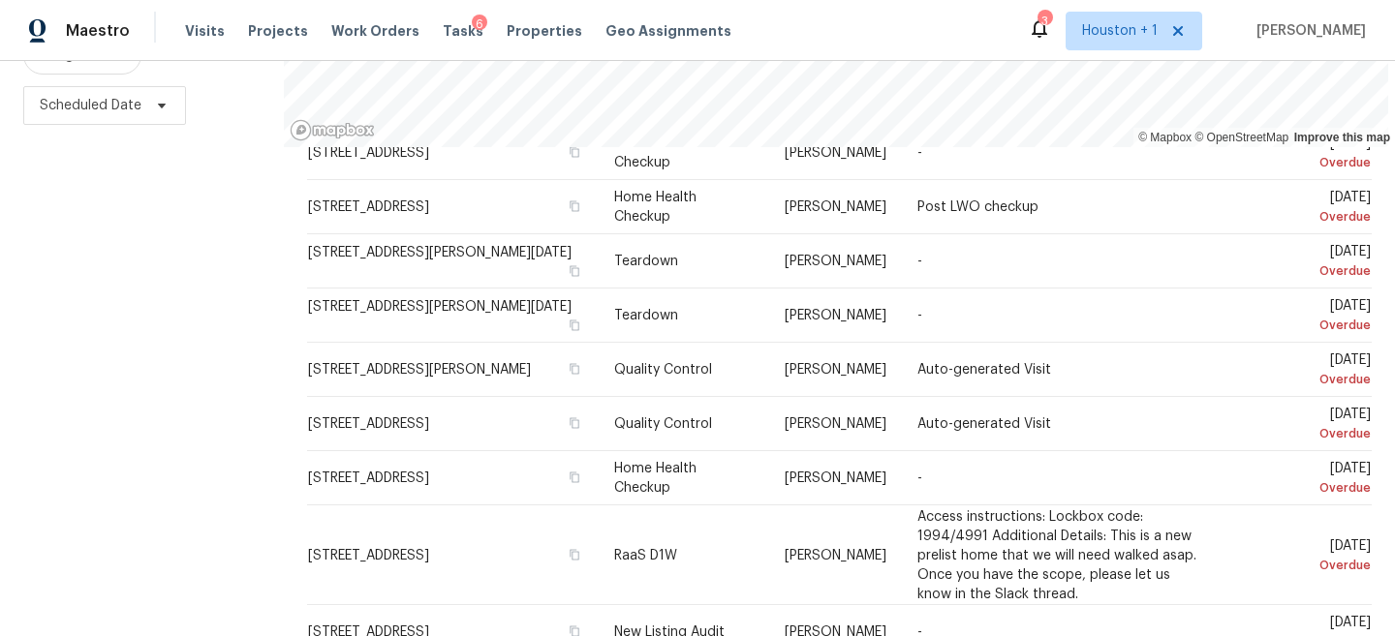
scroll to position [260, 0]
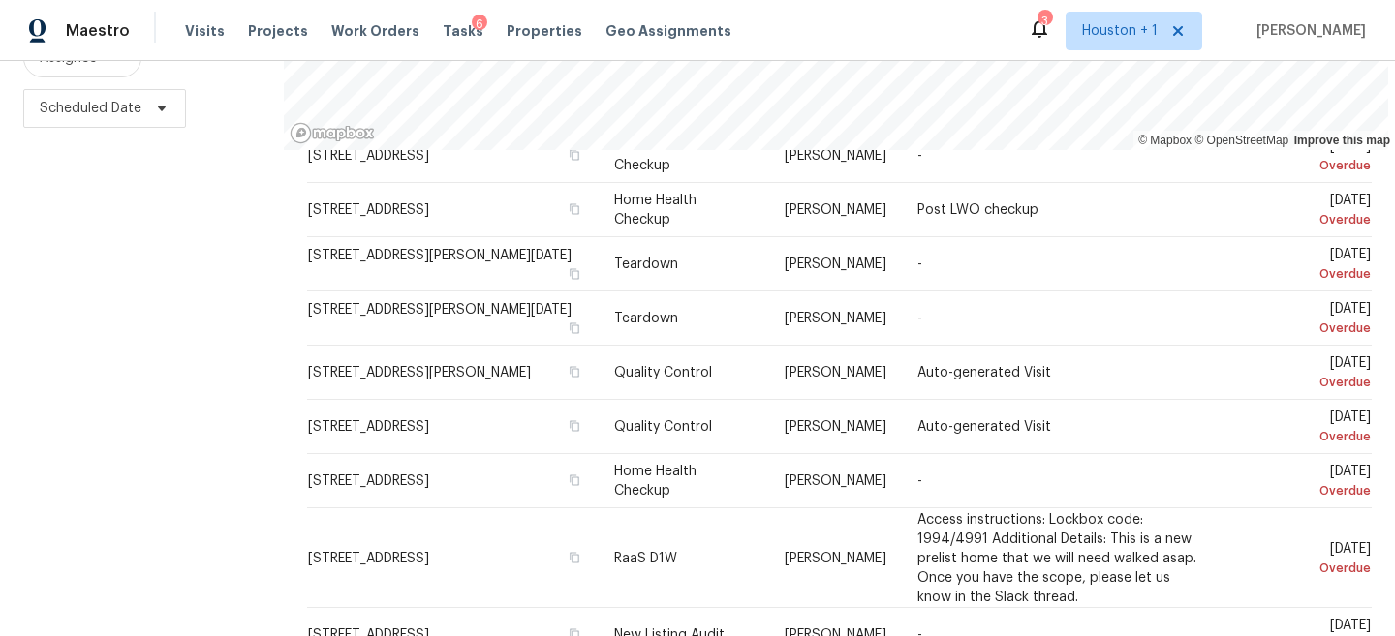
click at [260, 280] on div "Filters Reset ​ Type Assignee Scheduled Date" at bounding box center [142, 260] width 284 height 800
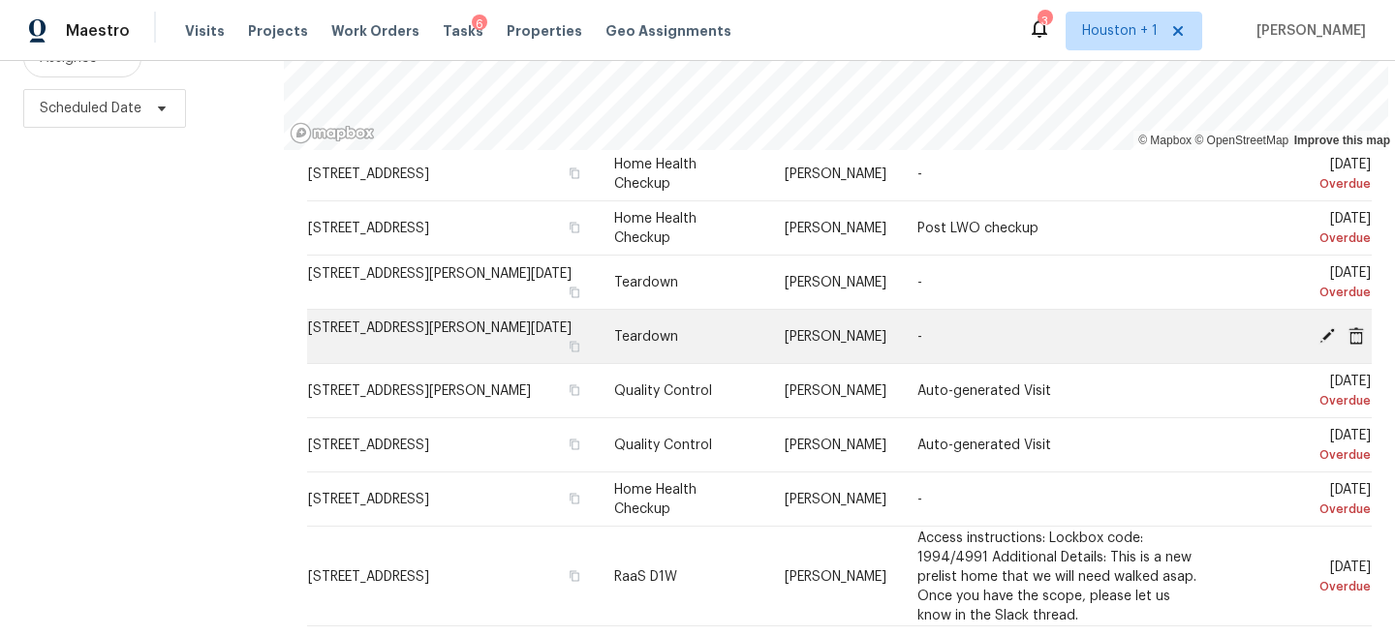
scroll to position [171, 0]
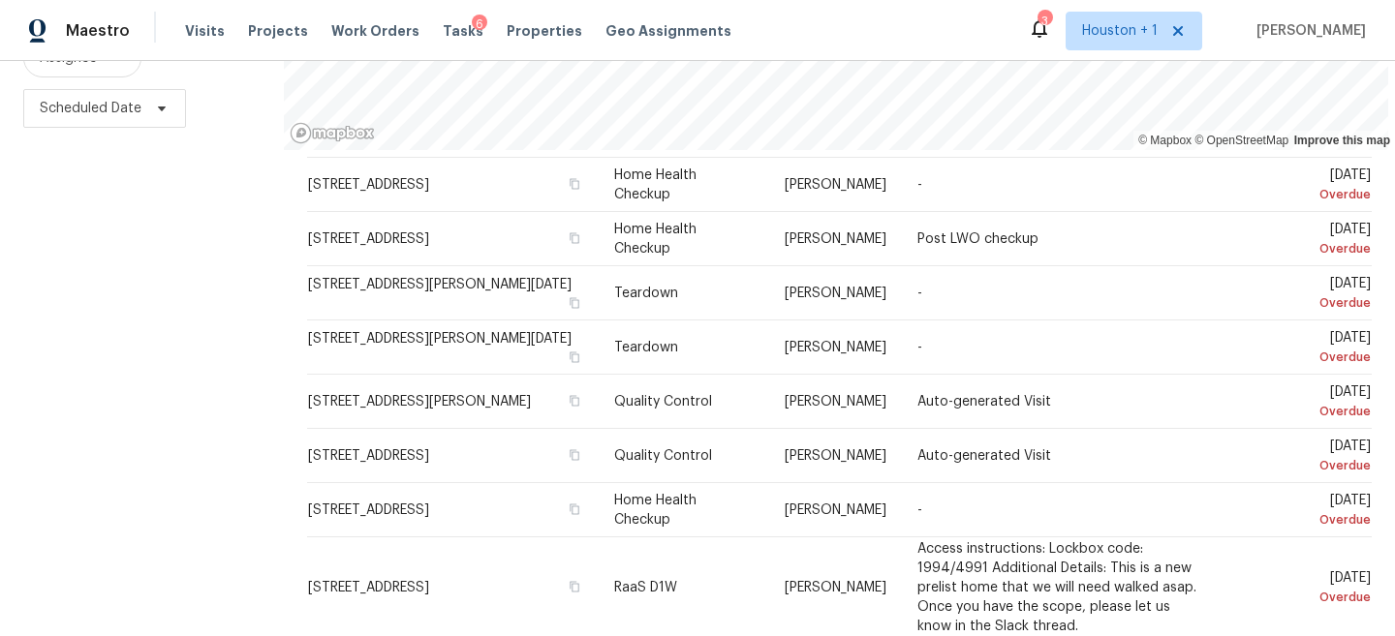
click at [208, 371] on div "Filters Reset ​ Type Assignee Scheduled Date" at bounding box center [142, 260] width 284 height 800
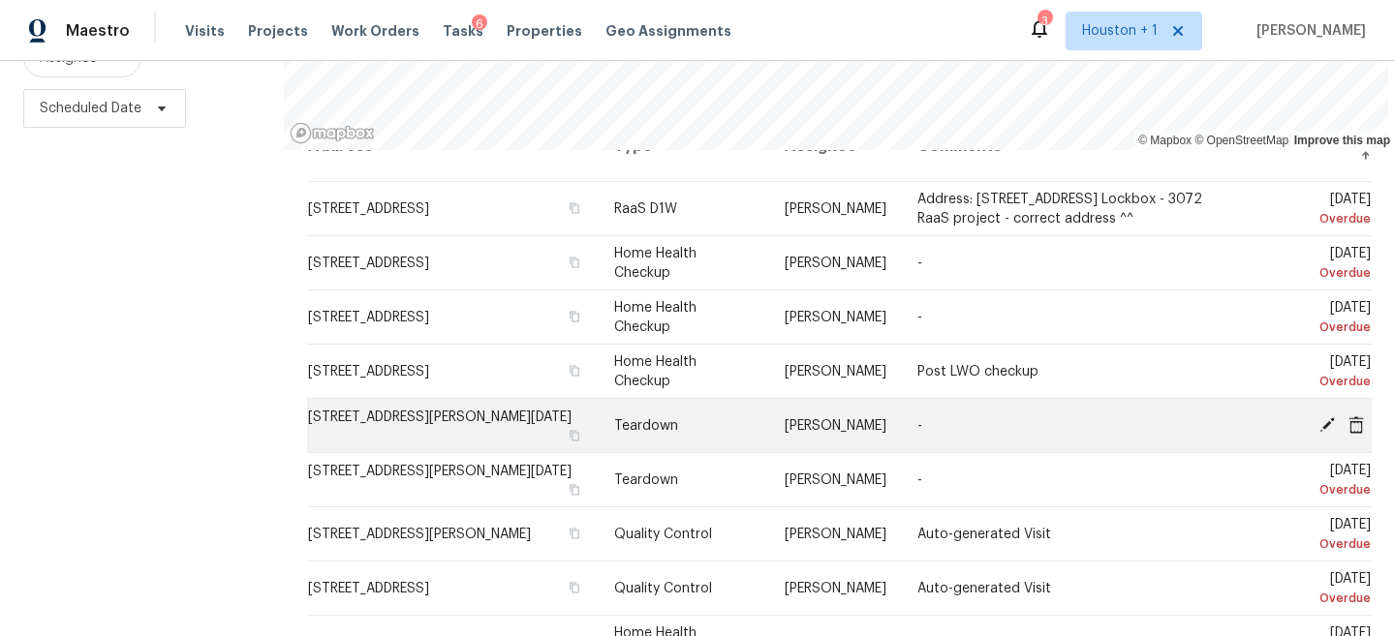
scroll to position [40, 0]
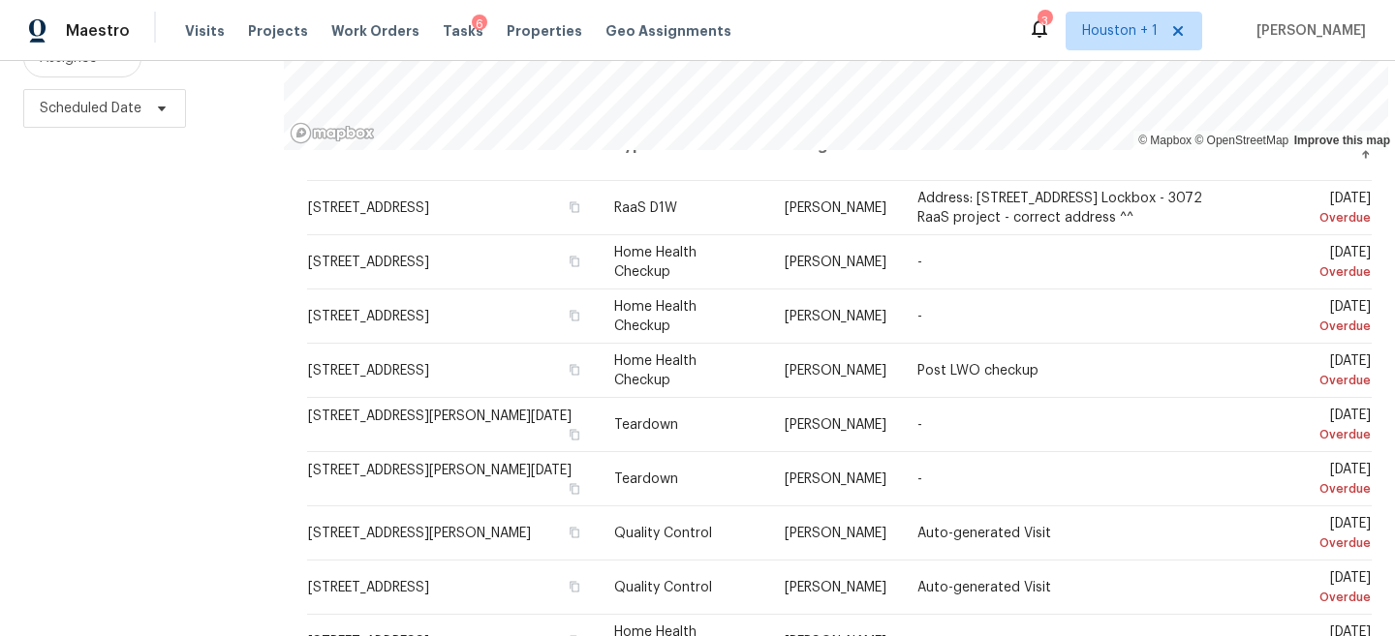
click at [229, 274] on div "Filters Reset ​ Type Assignee Scheduled Date" at bounding box center [142, 260] width 284 height 800
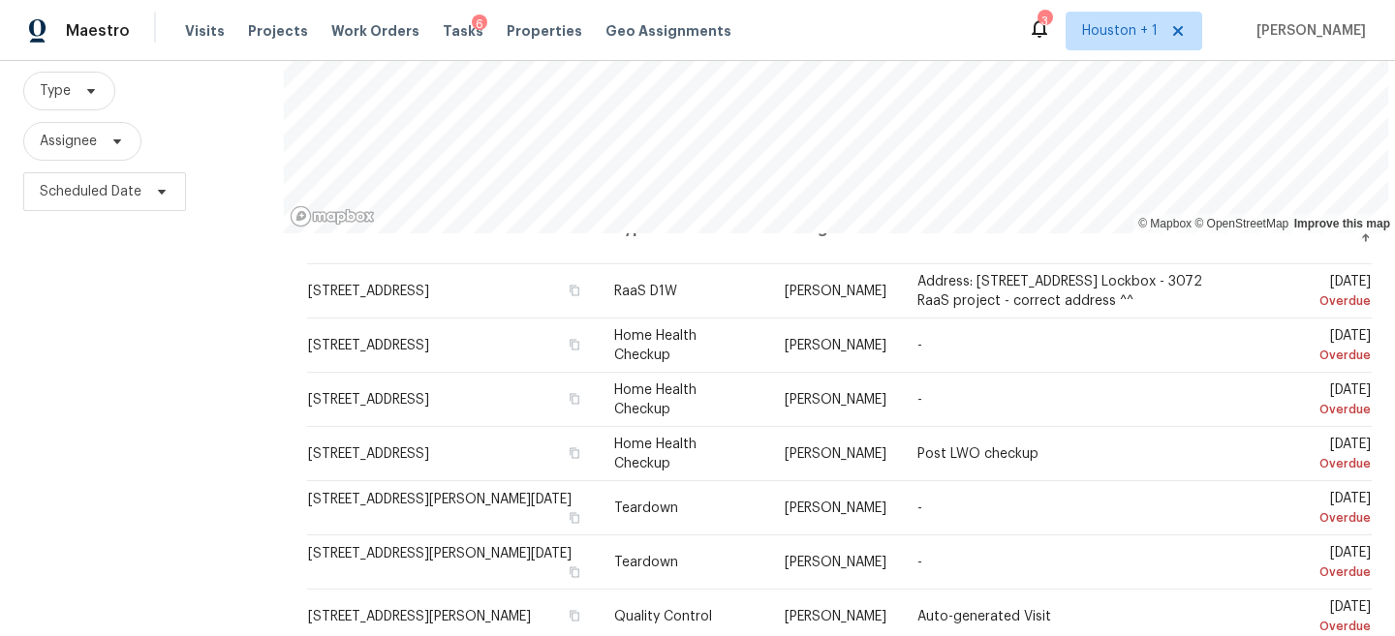
scroll to position [171, 0]
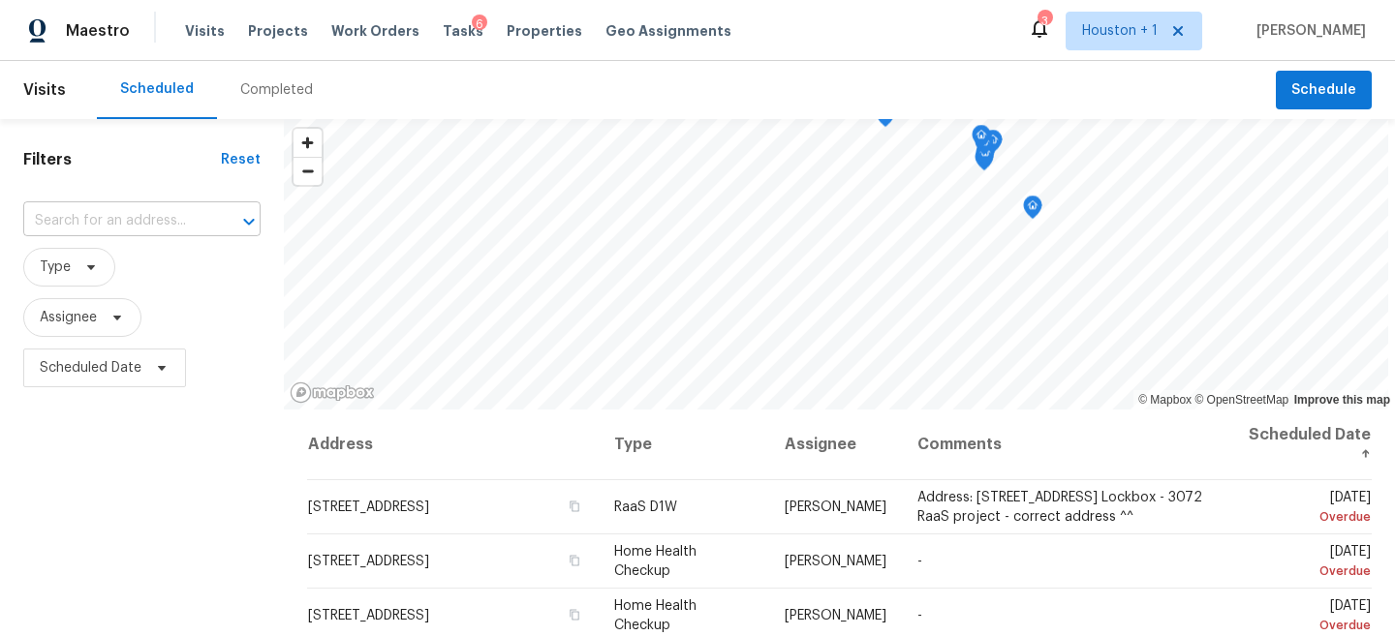
click at [134, 227] on input "text" at bounding box center [114, 221] width 183 height 30
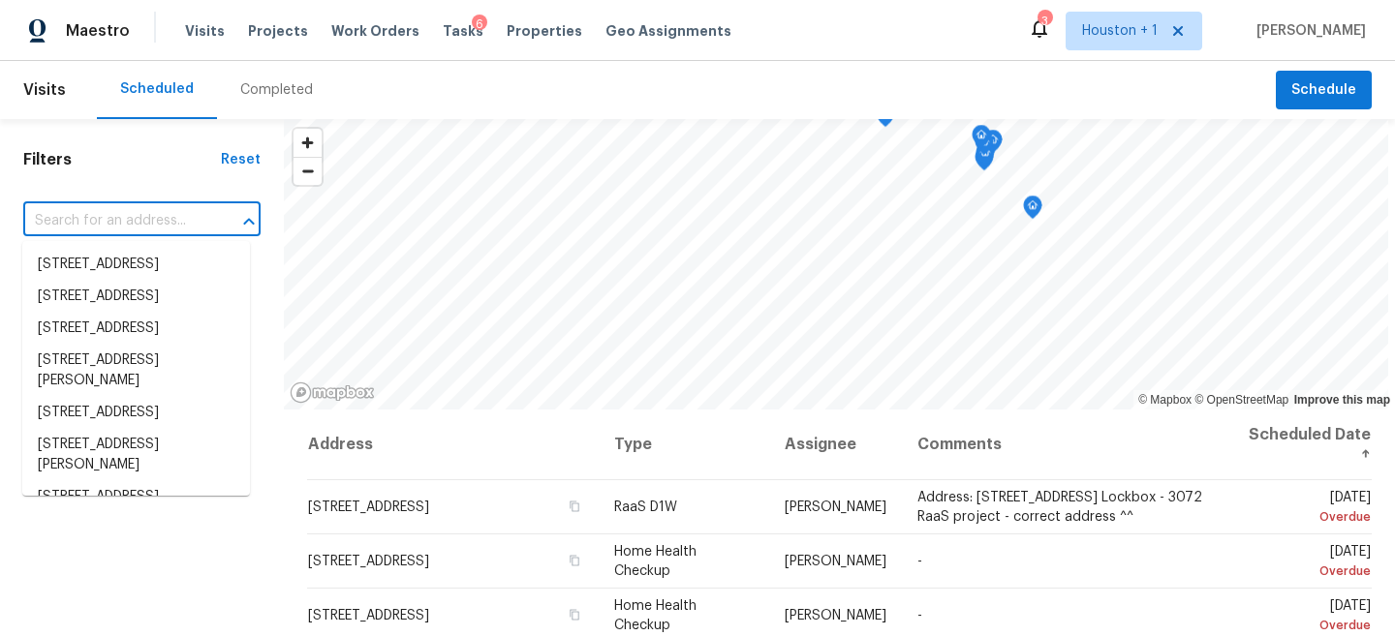
paste input "3004 Fairdale Estates Ct, Houston, TX 77057"
type input "3004 Fairdale Estates Ct, Houston, TX 77057"
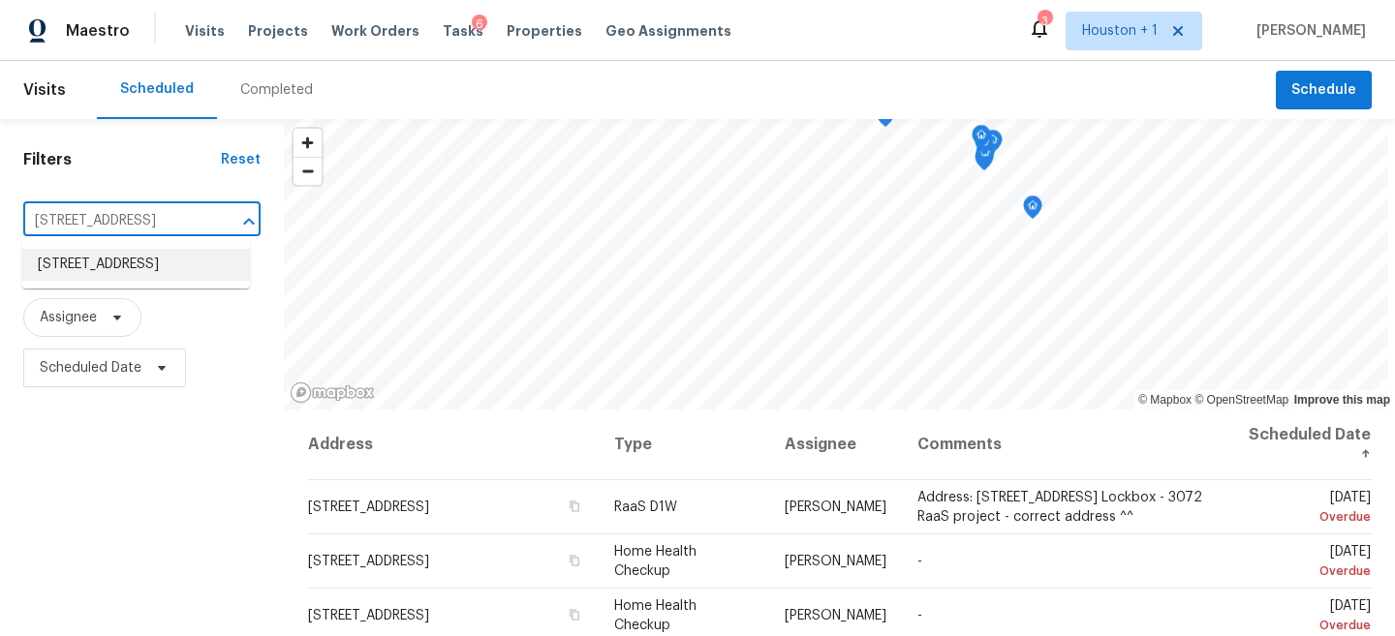
click at [136, 264] on li "3004 Fairdale Estates Ct, Houston, TX 77057" at bounding box center [136, 265] width 228 height 32
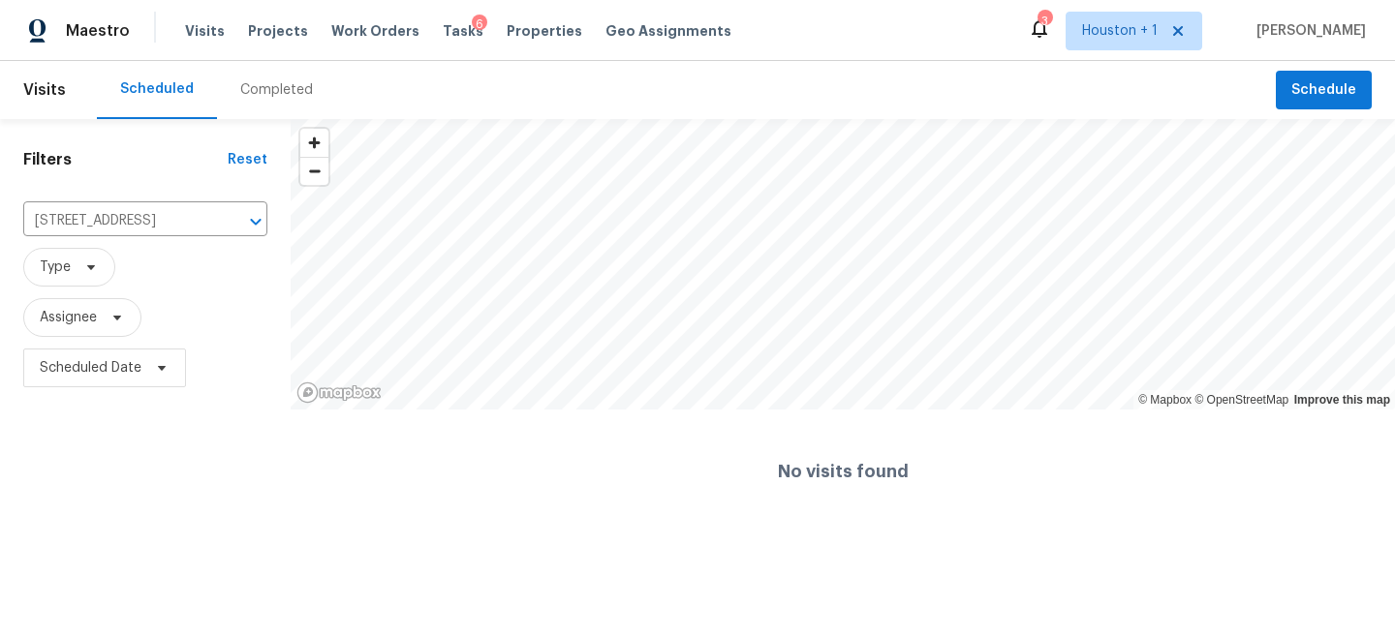
click at [145, 534] on html "Maestro Visits Projects Work Orders Tasks 6 Properties Geo Assignments 3 Housto…" at bounding box center [697, 267] width 1395 height 534
click at [179, 218] on input "3004 Fairdale Estates Ct, Houston, TX 77057" at bounding box center [118, 221] width 190 height 30
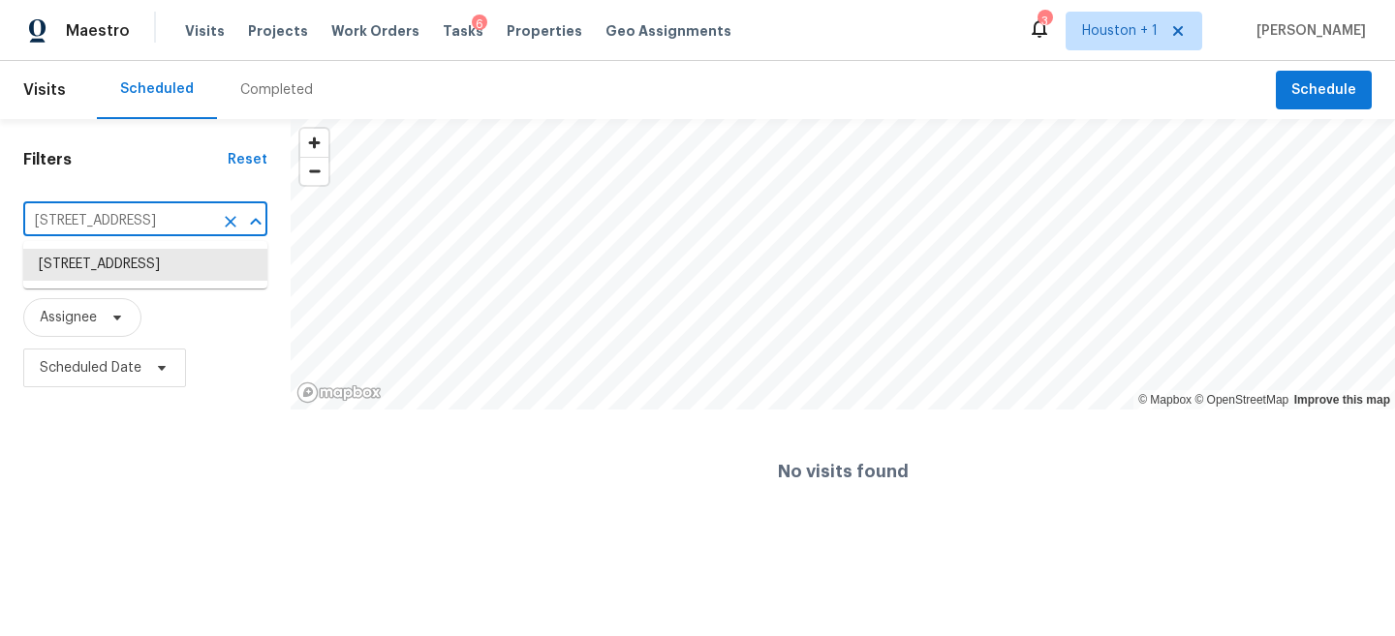
click at [179, 218] on input "3004 Fairdale Estates Ct, Houston, TX 77057" at bounding box center [118, 221] width 190 height 30
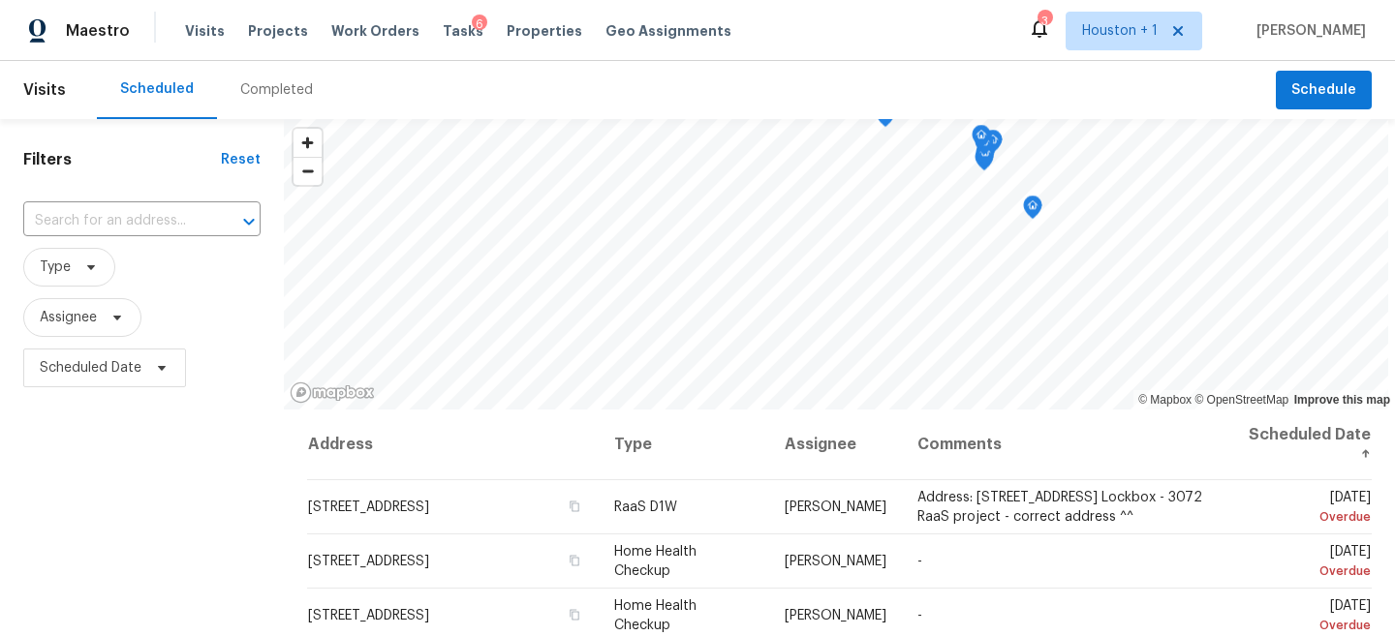
click at [817, 46] on div "Maestro Visits Projects Work Orders Tasks 6 Properties Geo Assignments 3 [GEOGR…" at bounding box center [697, 30] width 1395 height 61
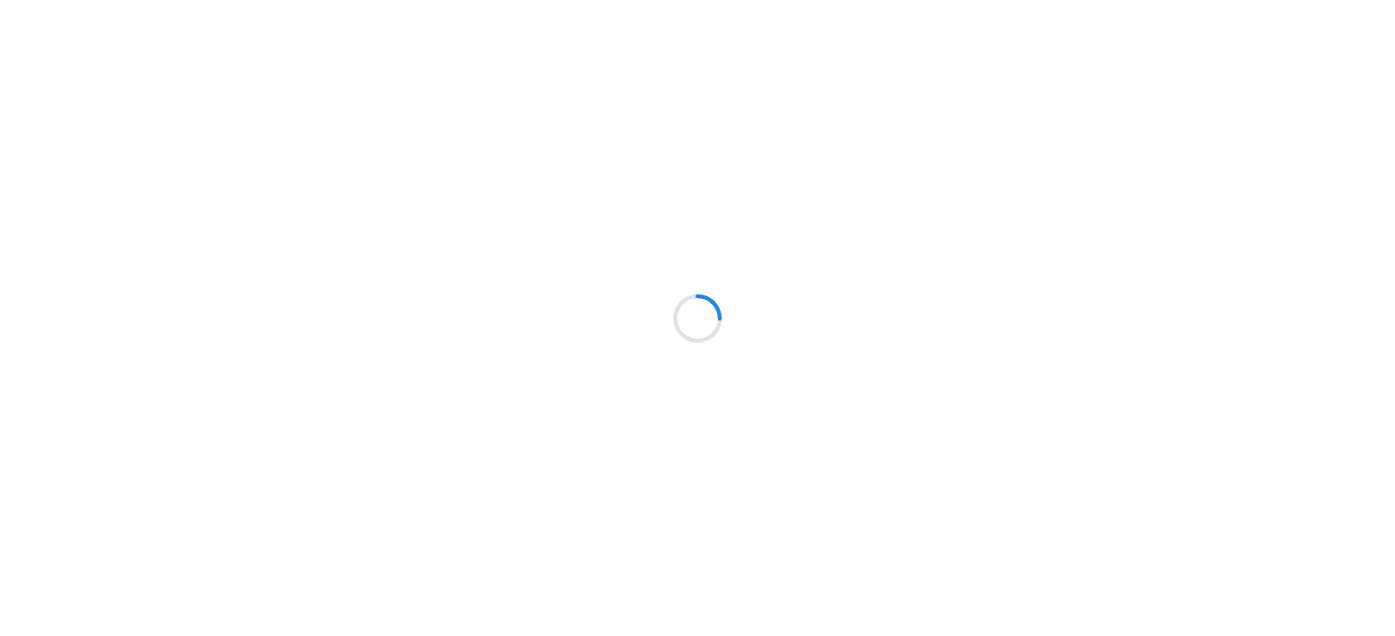
drag, startPoint x: 0, startPoint y: 0, endPoint x: 307, endPoint y: 65, distance: 313.8
click at [307, 65] on div at bounding box center [697, 318] width 1395 height 636
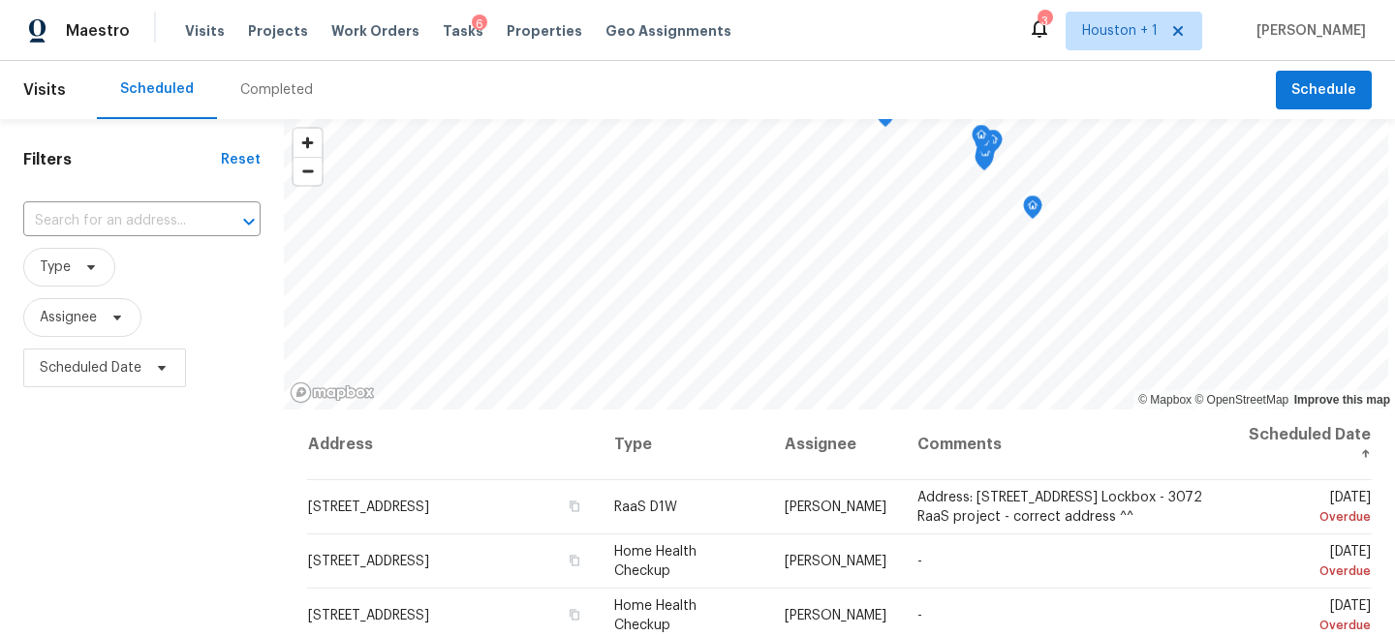
click at [266, 104] on div "Completed" at bounding box center [276, 90] width 119 height 58
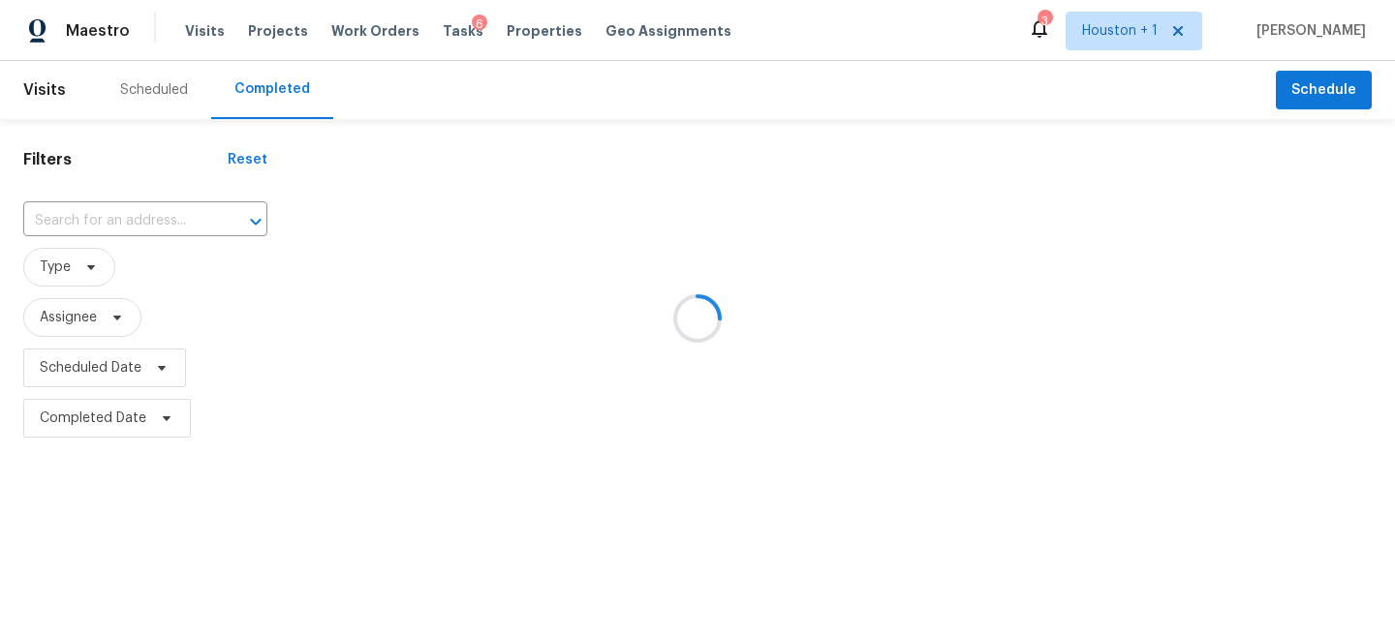
click at [140, 230] on div at bounding box center [697, 318] width 1395 height 636
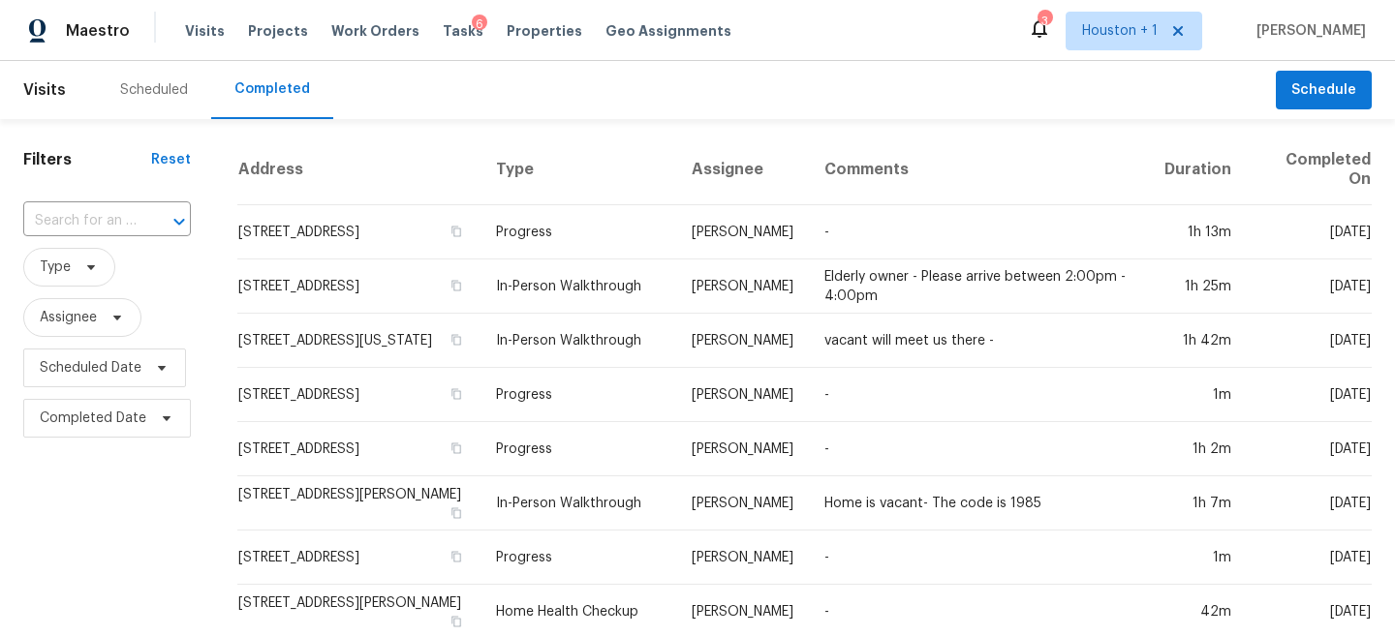
click at [103, 218] on input "text" at bounding box center [79, 221] width 113 height 30
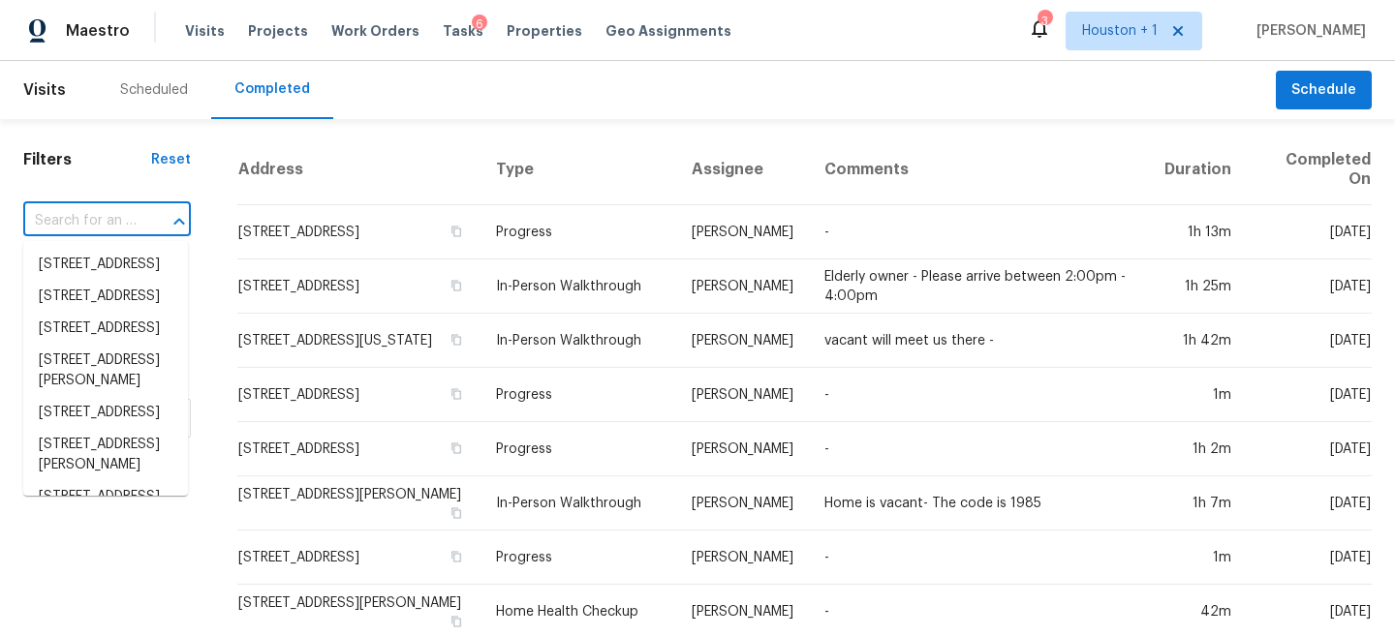
paste input "3004 Fairdale Estates Ct, Houston, TX 77057"
type input "3004 Fairdale Estates Ct, Houston, TX 77057"
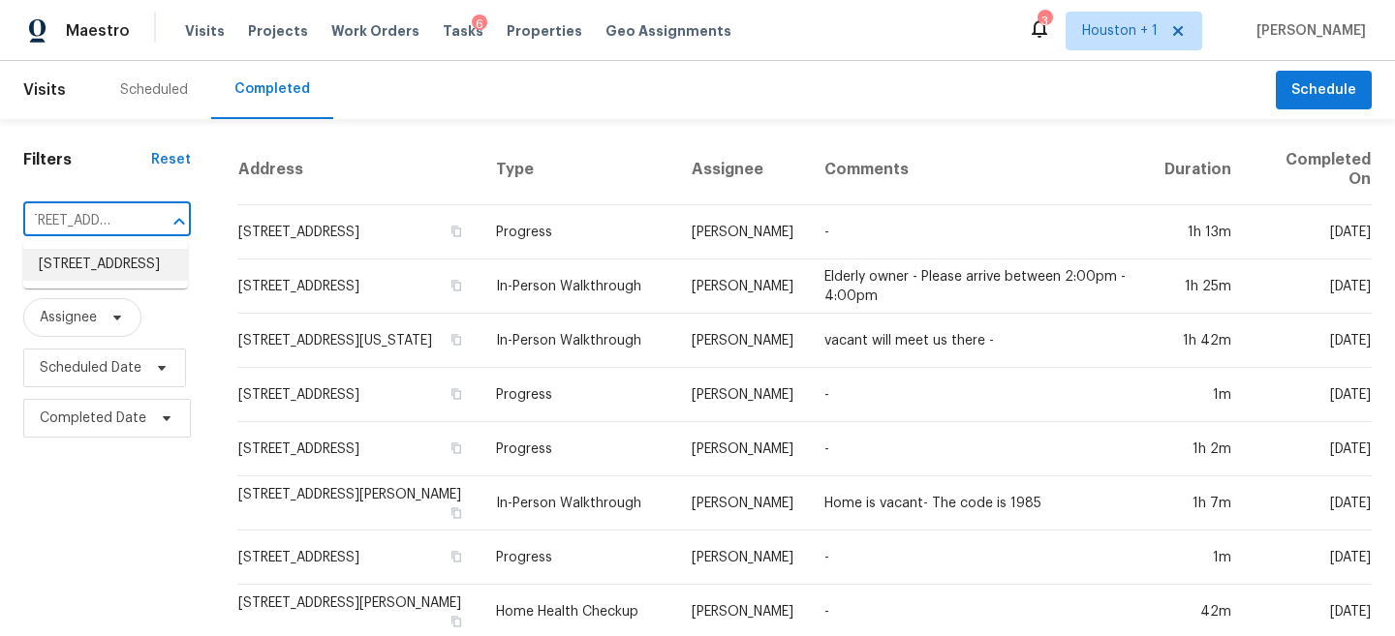
click at [98, 274] on li "3004 Fairdale Estates Ct, Houston, TX 77057" at bounding box center [105, 265] width 165 height 32
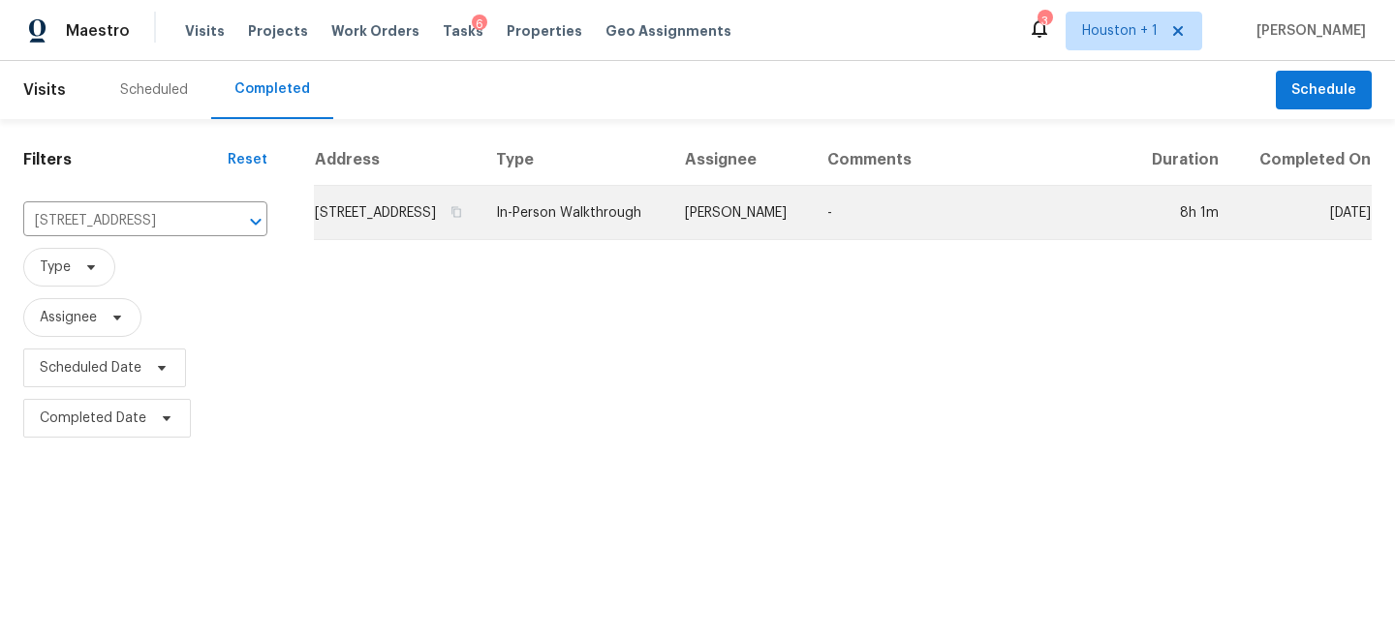
click at [664, 238] on td "In-Person Walkthrough" at bounding box center [574, 213] width 189 height 54
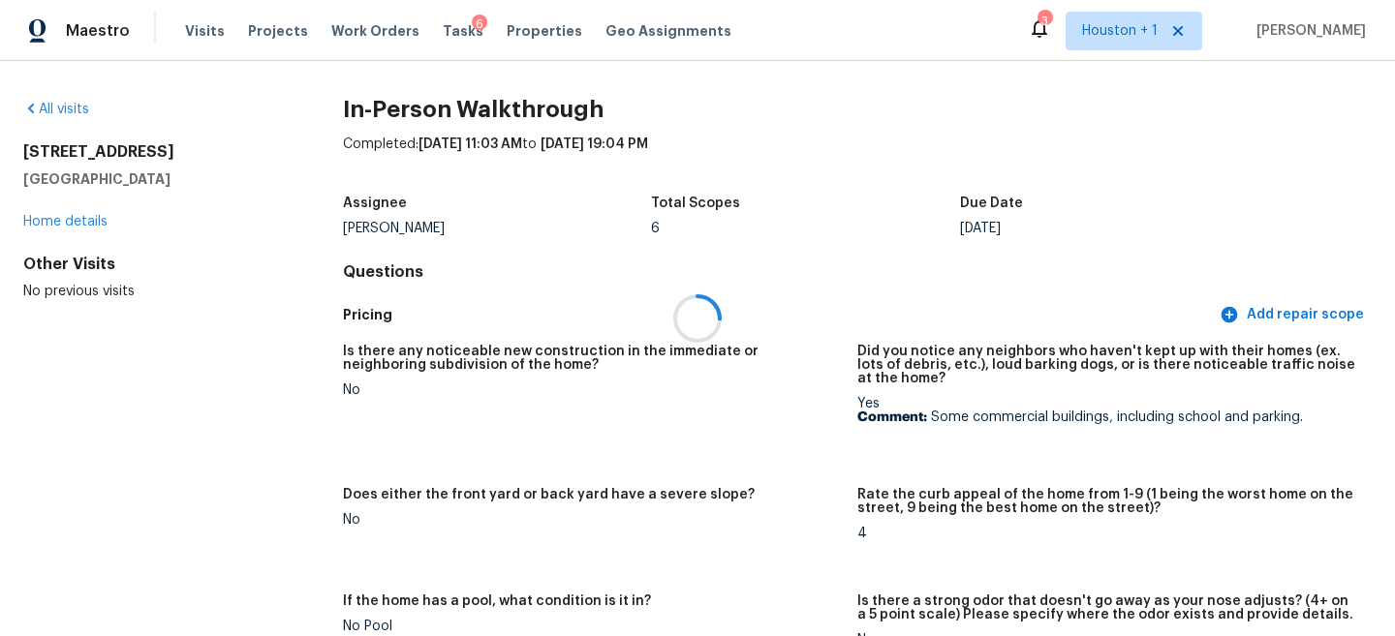
click at [91, 224] on div at bounding box center [697, 318] width 1395 height 636
click at [75, 217] on link "Home details" at bounding box center [65, 222] width 84 height 14
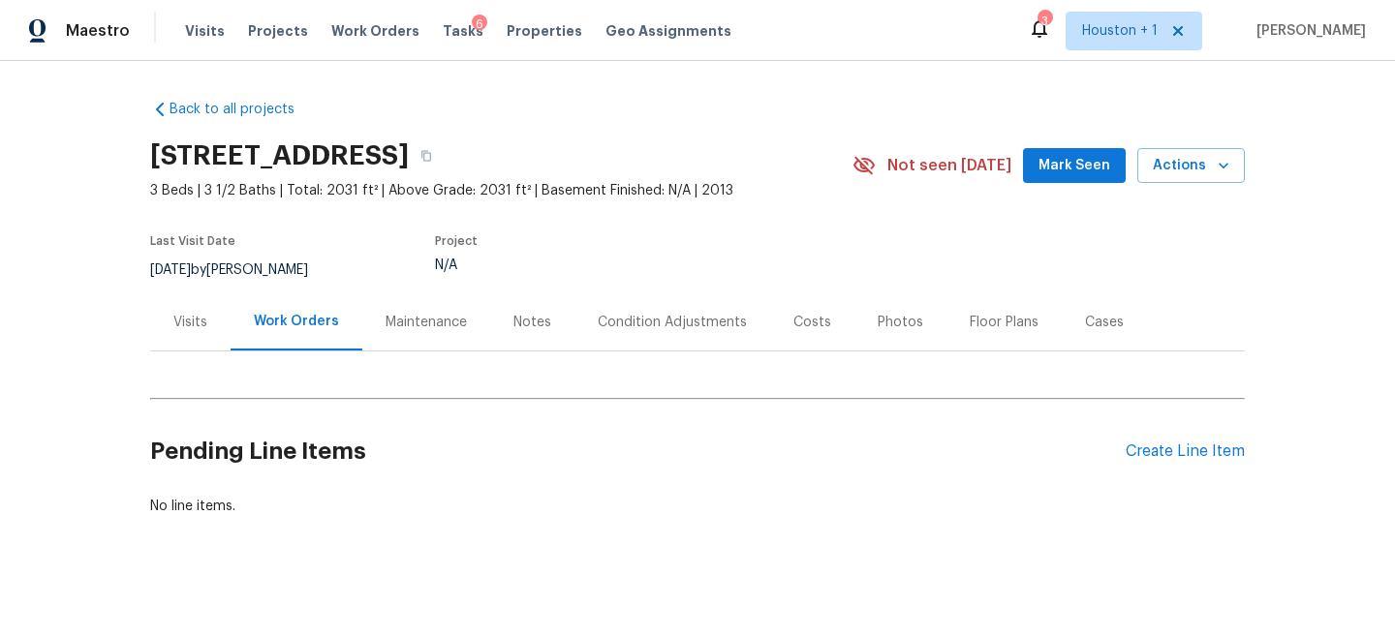
scroll to position [12, 0]
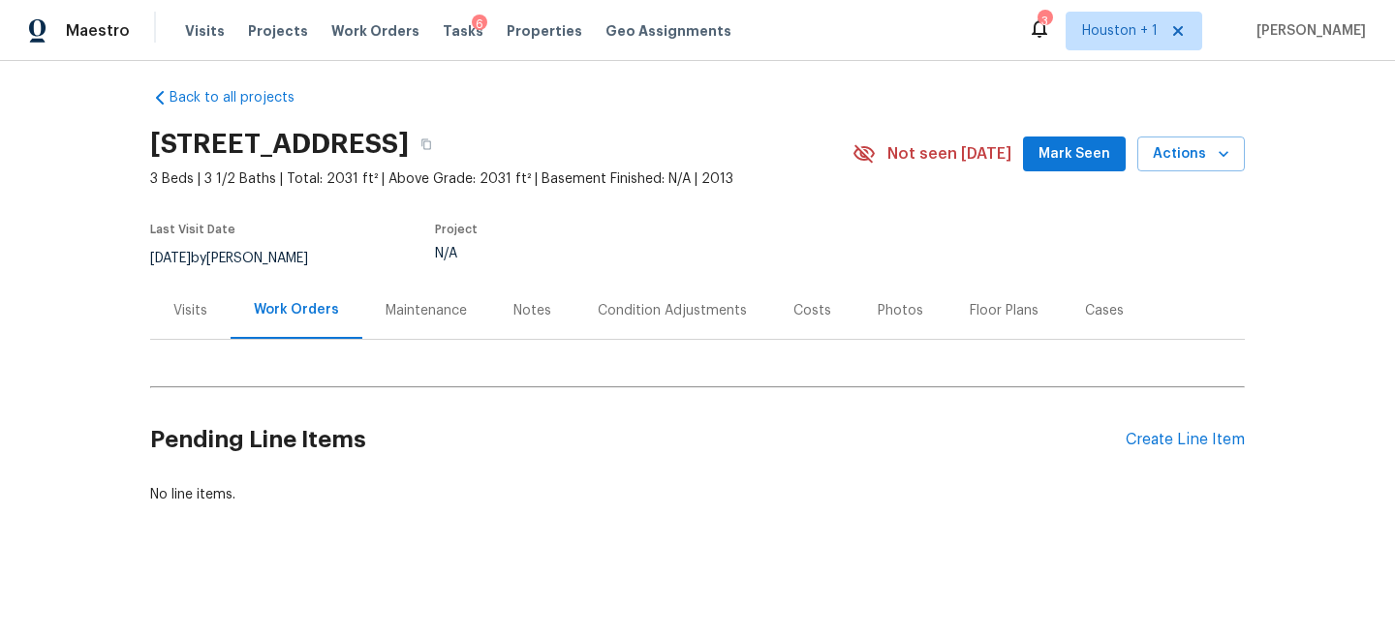
click at [702, 320] on div "Condition Adjustments" at bounding box center [672, 310] width 149 height 19
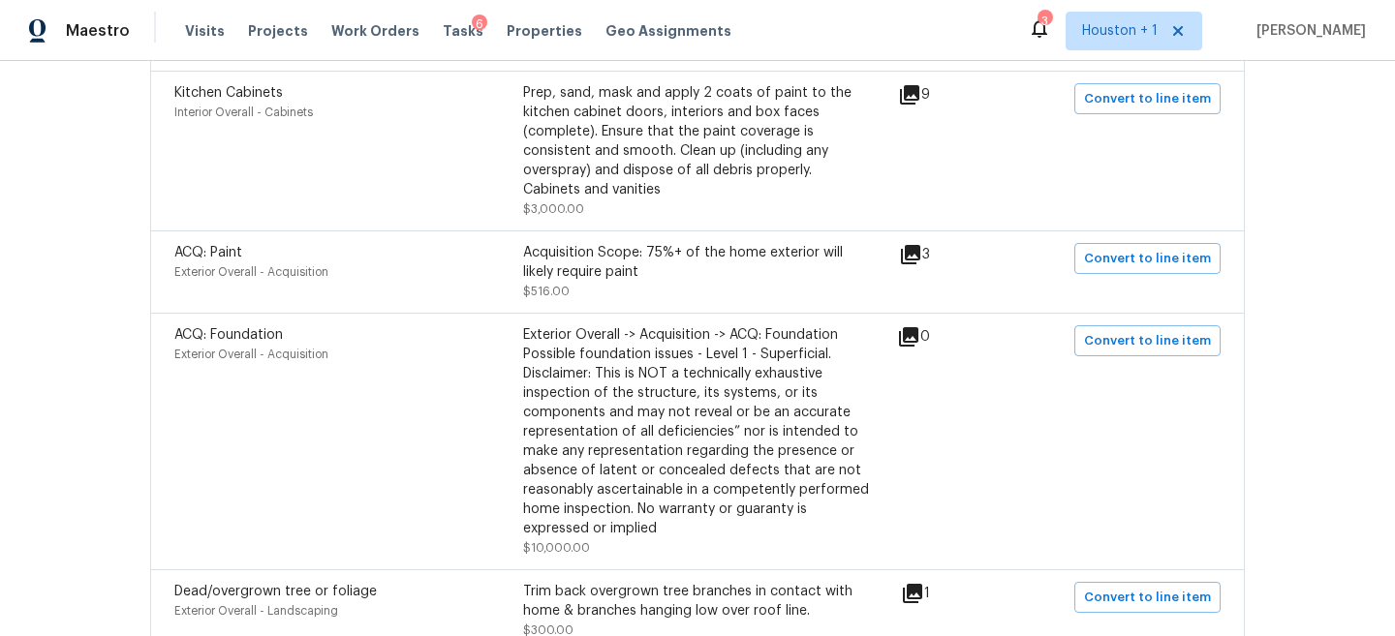
scroll to position [552, 0]
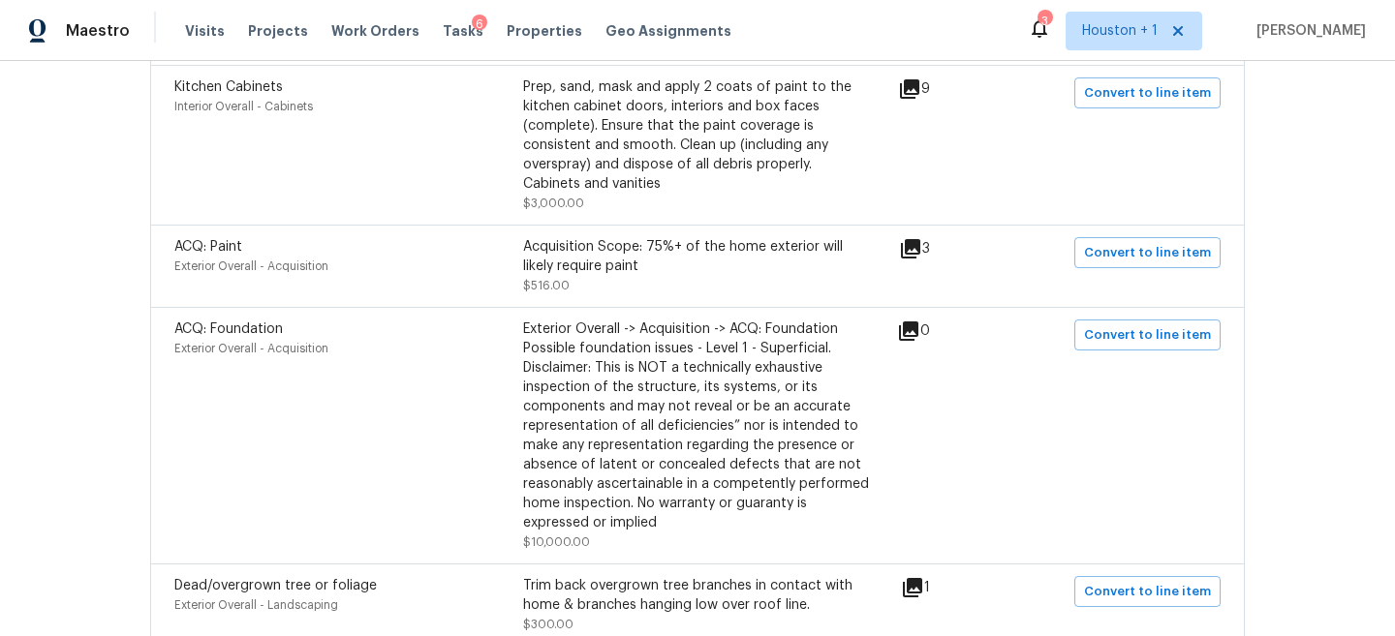
click at [553, 266] on div "Acquisition Scope: 75%+ of the home exterior will likely require paint" at bounding box center [697, 256] width 349 height 39
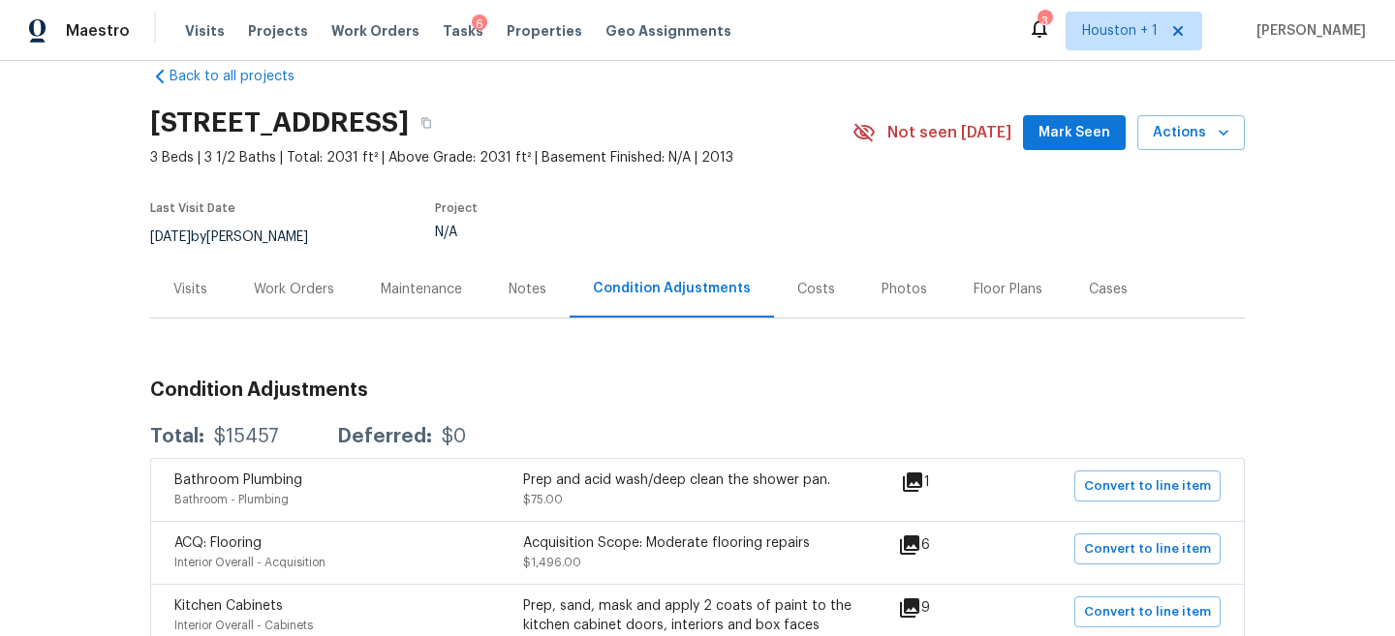
scroll to position [32, 0]
click at [826, 292] on div "Costs" at bounding box center [816, 290] width 84 height 57
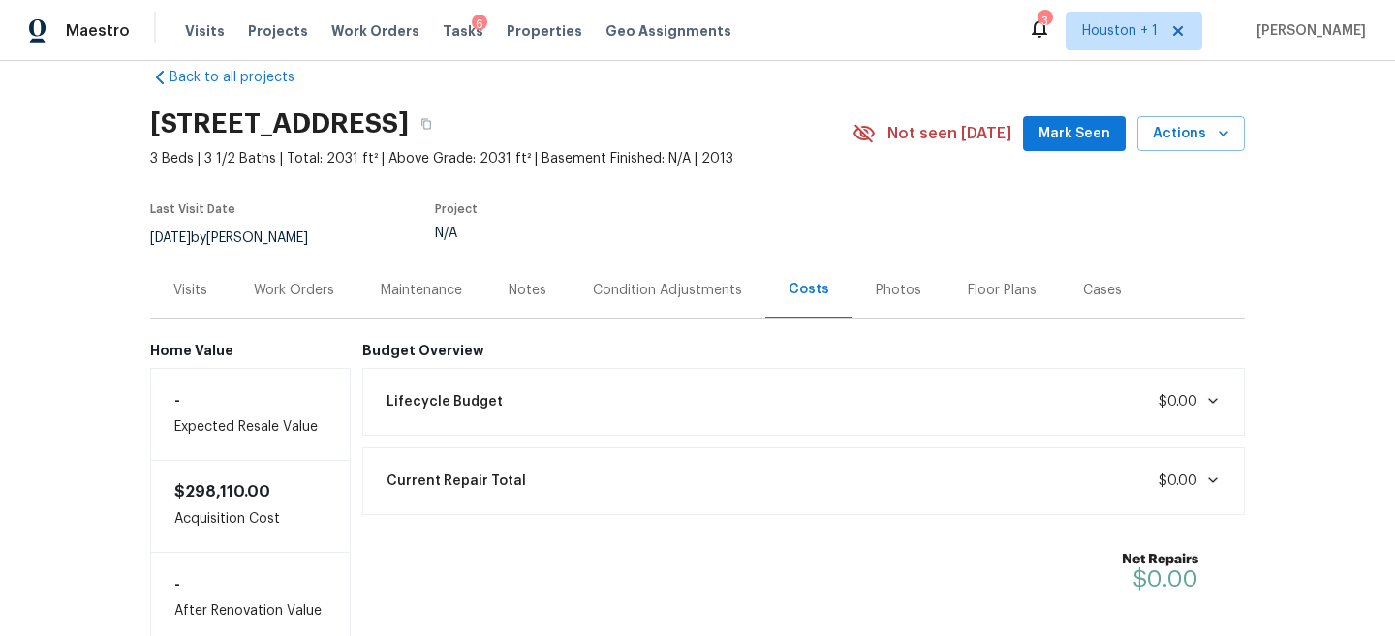
click at [892, 289] on div "Photos" at bounding box center [899, 290] width 46 height 19
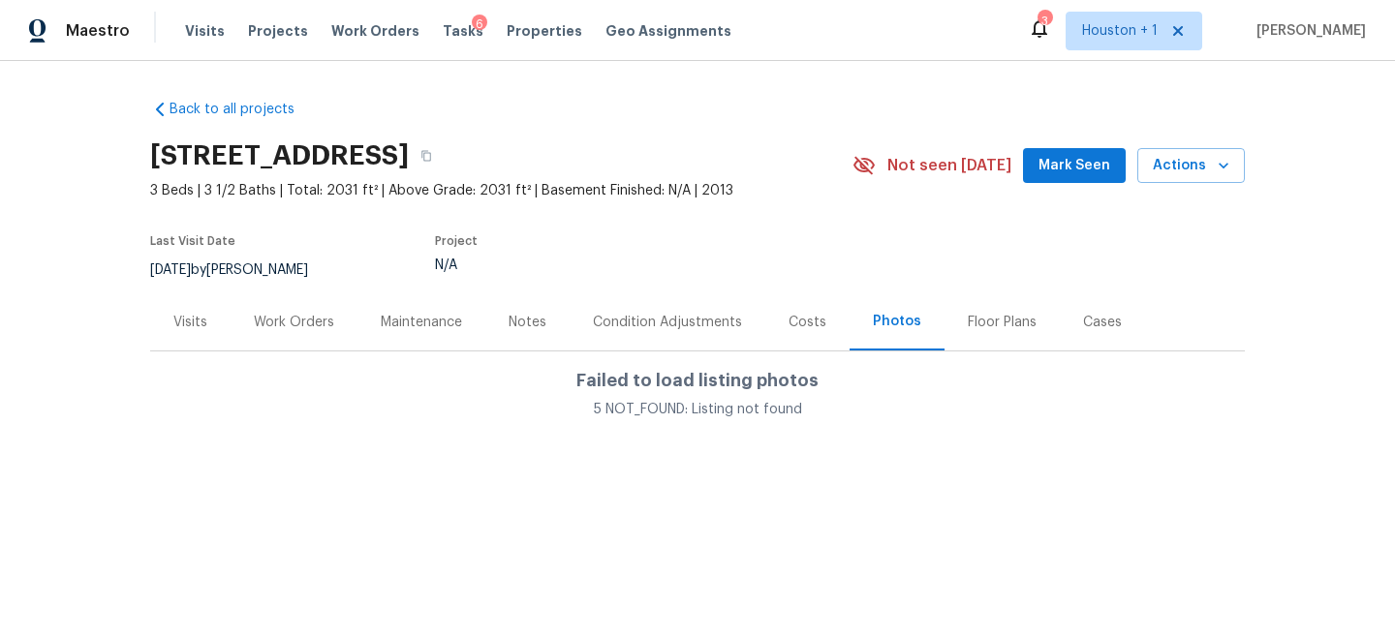
click at [765, 319] on div "Costs" at bounding box center [807, 321] width 84 height 57
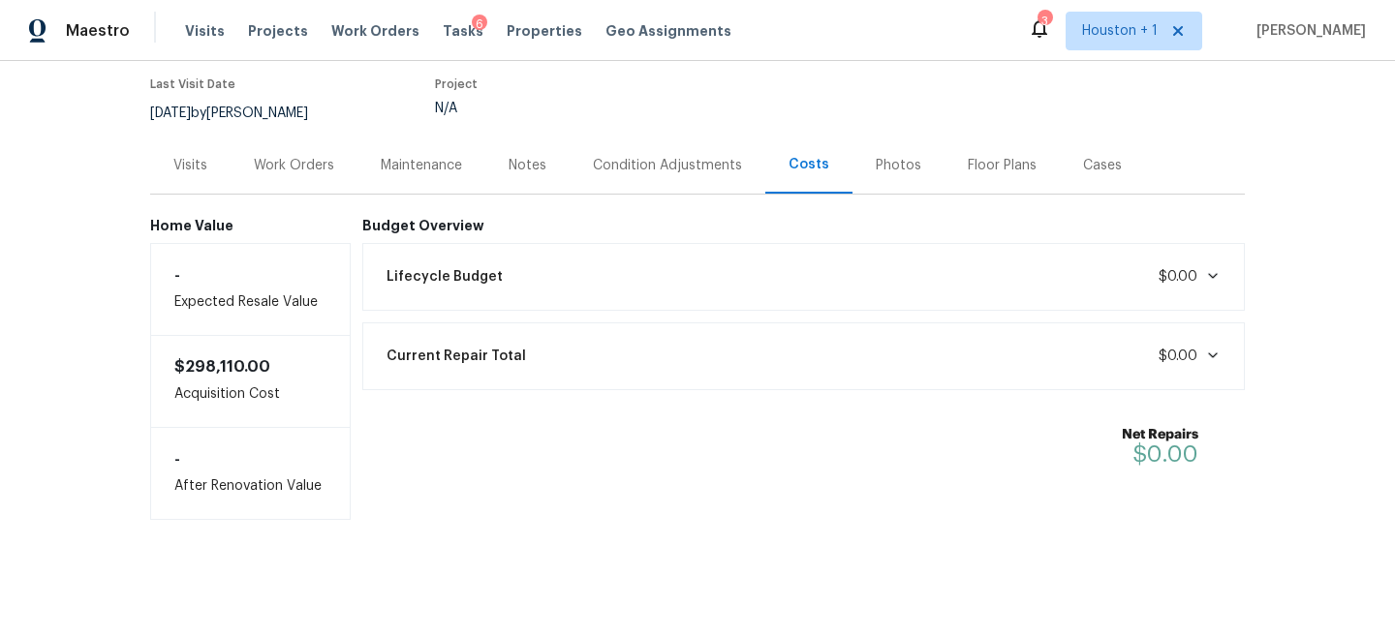
scroll to position [154, 0]
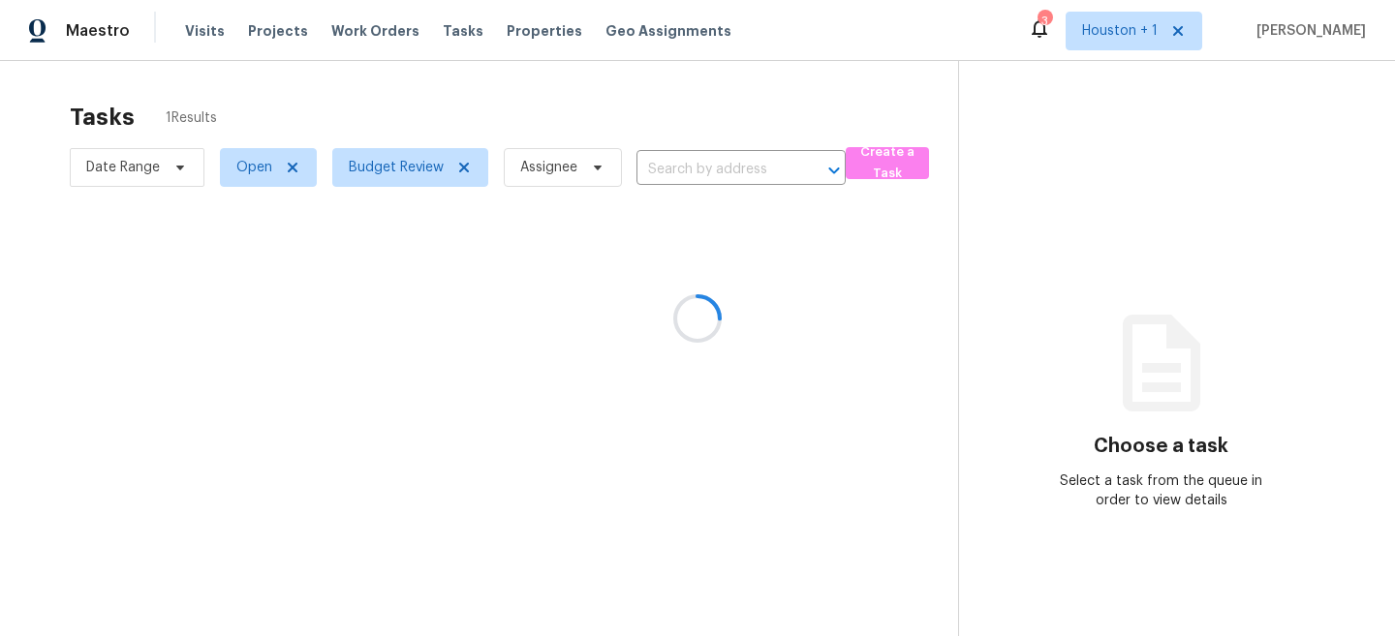
click at [318, 116] on div at bounding box center [697, 318] width 1395 height 636
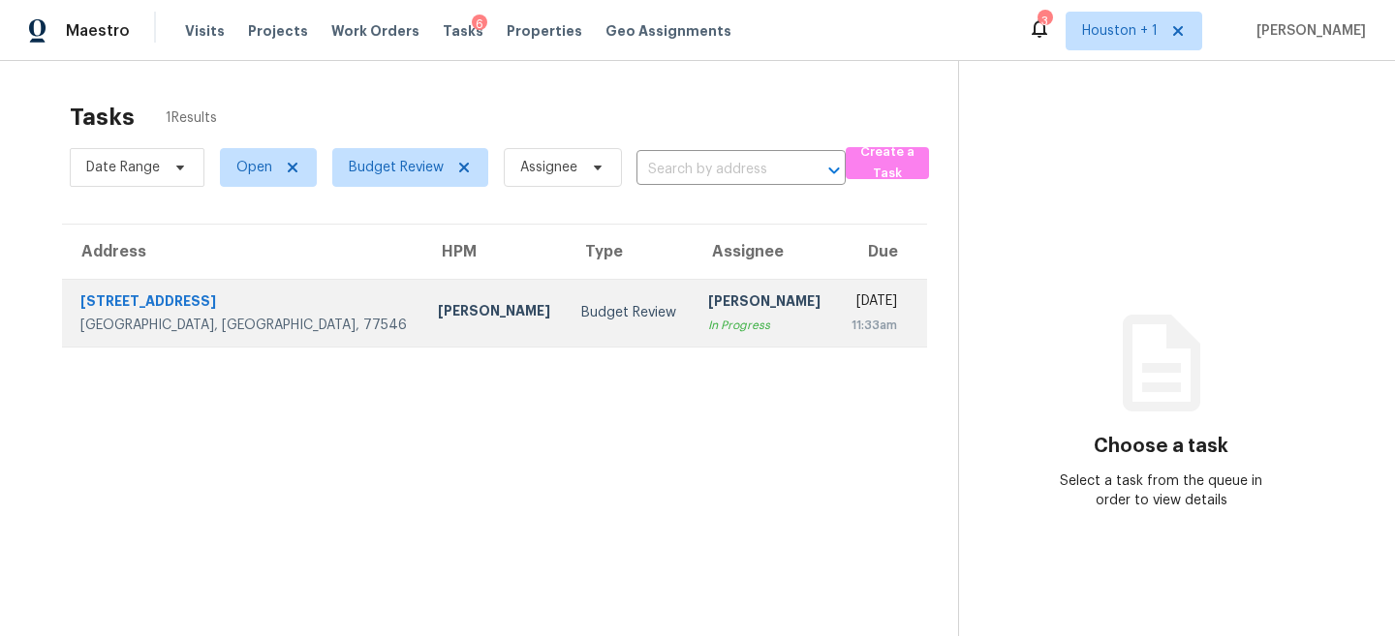
click at [438, 324] on div "[PERSON_NAME]" at bounding box center [494, 313] width 112 height 24
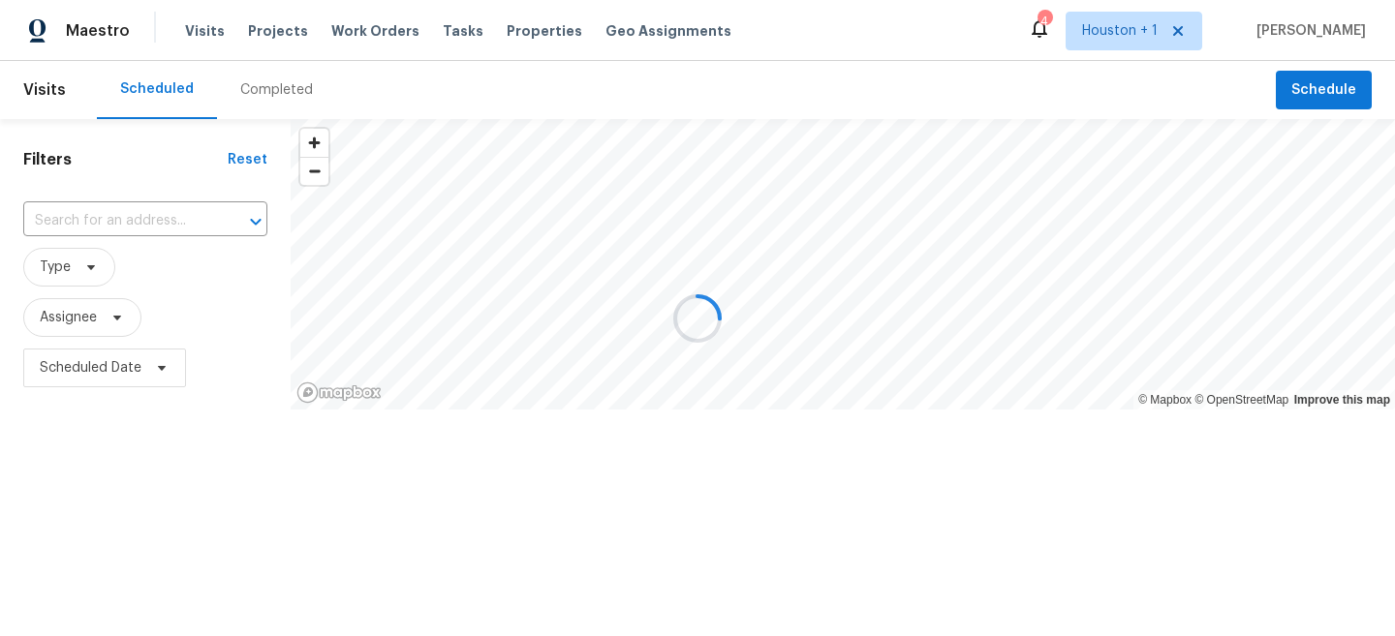
click at [281, 38] on div at bounding box center [697, 318] width 1395 height 636
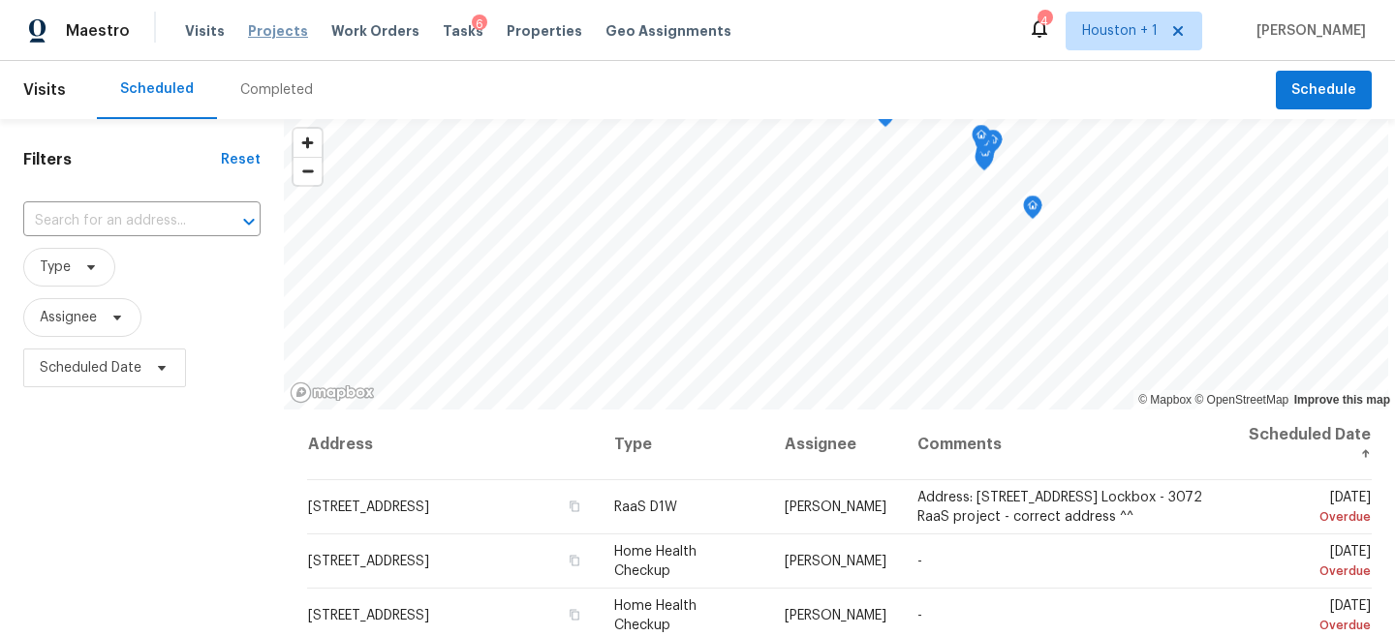
click at [264, 25] on span "Projects" at bounding box center [278, 30] width 60 height 19
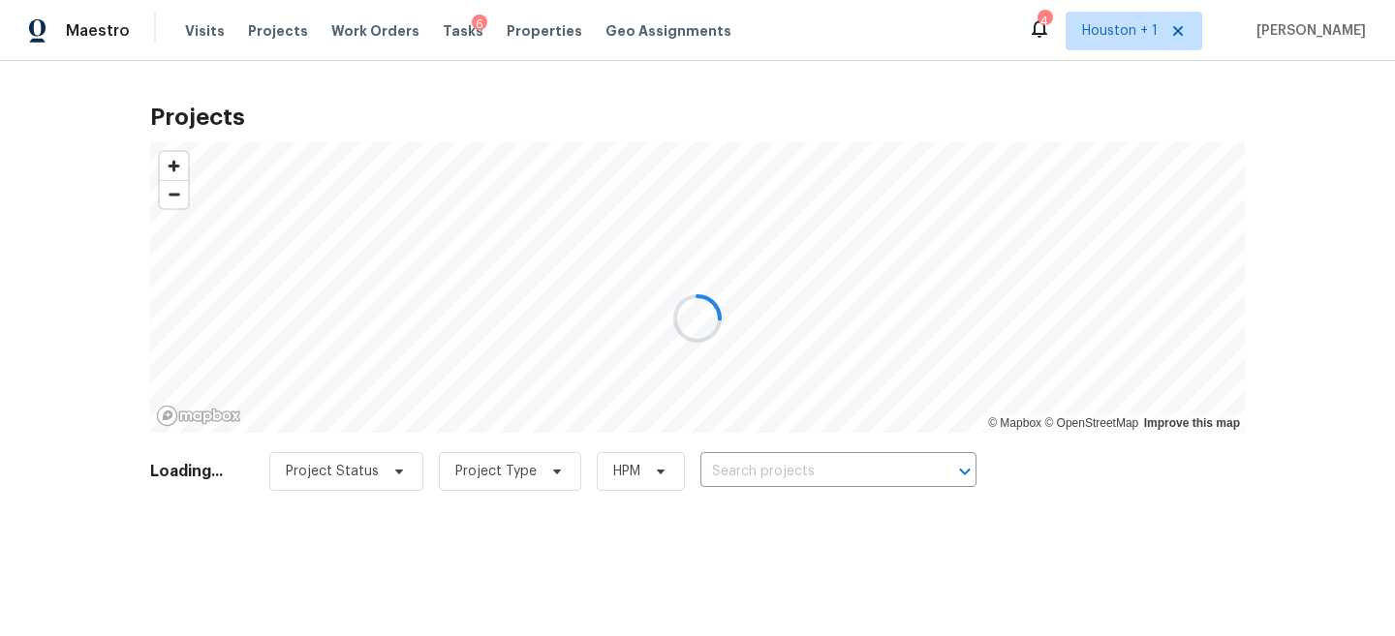
click at [829, 464] on div at bounding box center [697, 318] width 1395 height 636
click at [821, 464] on div at bounding box center [697, 318] width 1395 height 636
click at [799, 465] on div at bounding box center [697, 318] width 1395 height 636
click at [793, 469] on div at bounding box center [697, 318] width 1395 height 636
click at [800, 482] on div at bounding box center [697, 318] width 1395 height 636
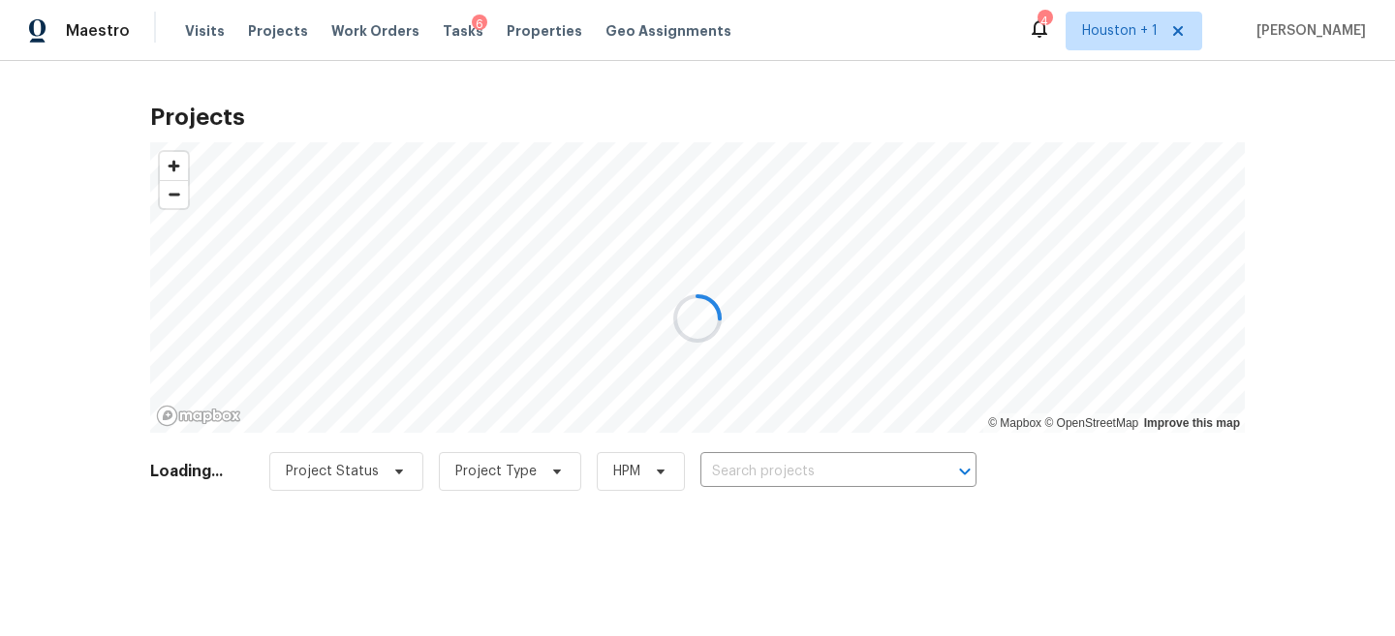
click at [776, 449] on div at bounding box center [697, 318] width 1395 height 636
click at [795, 478] on div at bounding box center [697, 318] width 1395 height 636
click at [814, 478] on div at bounding box center [697, 318] width 1395 height 636
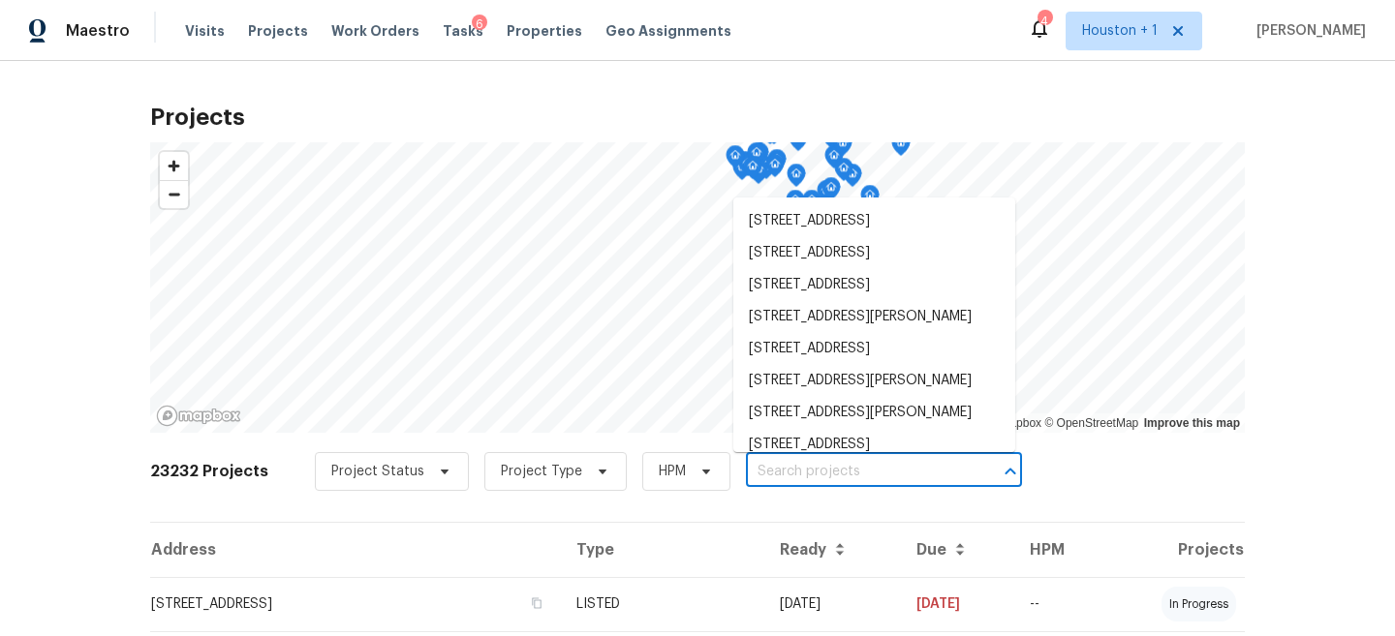
click at [825, 466] on input "text" at bounding box center [857, 472] width 222 height 30
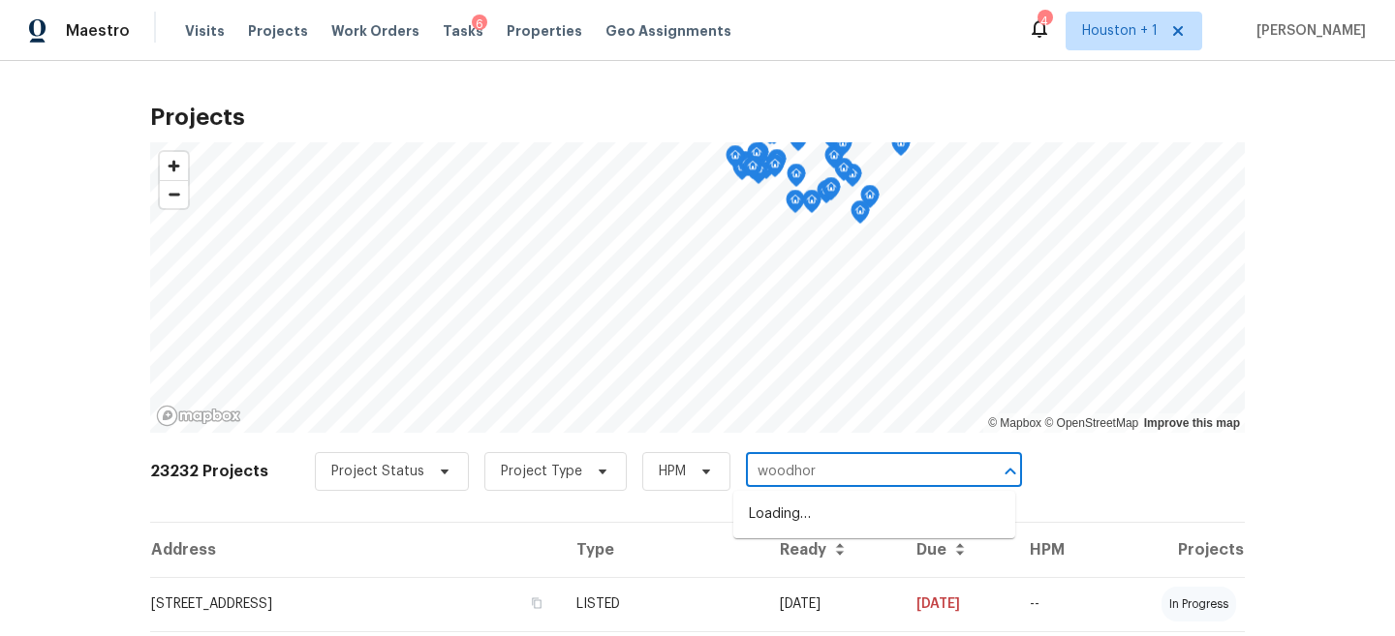
type input "woodhorn"
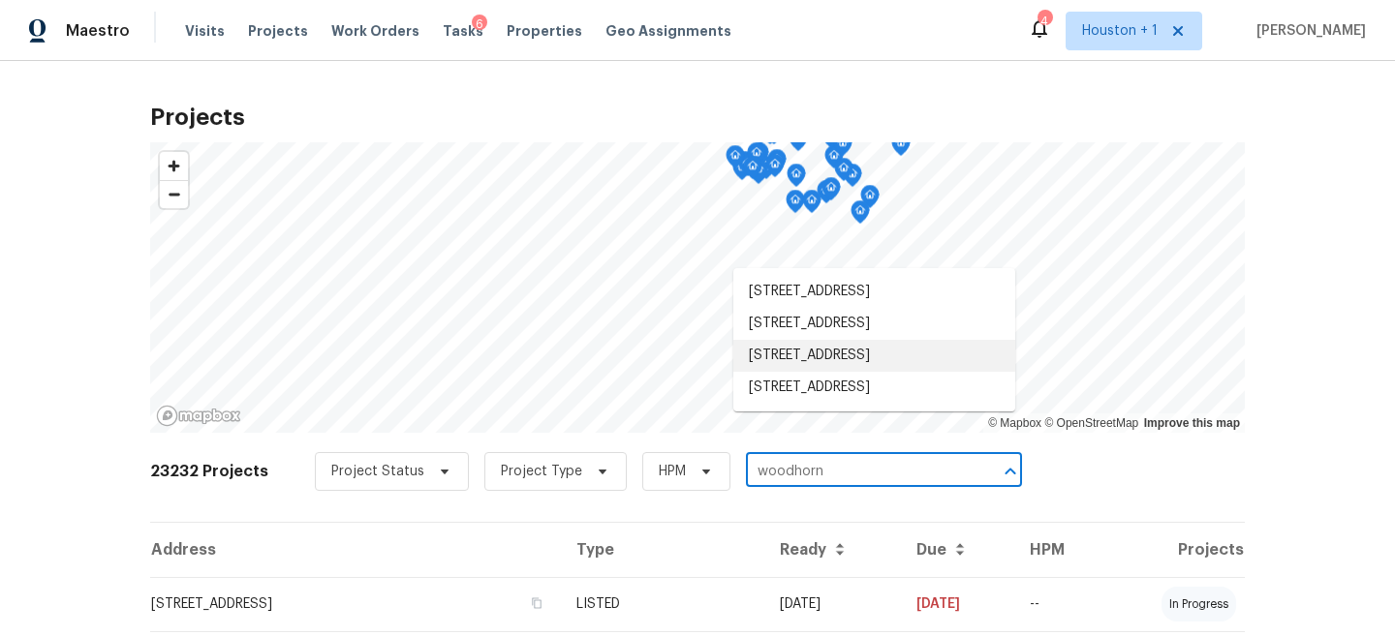
click at [801, 372] on li "15415 Woodhorn Dr, Houston, TX 77062" at bounding box center [874, 356] width 282 height 32
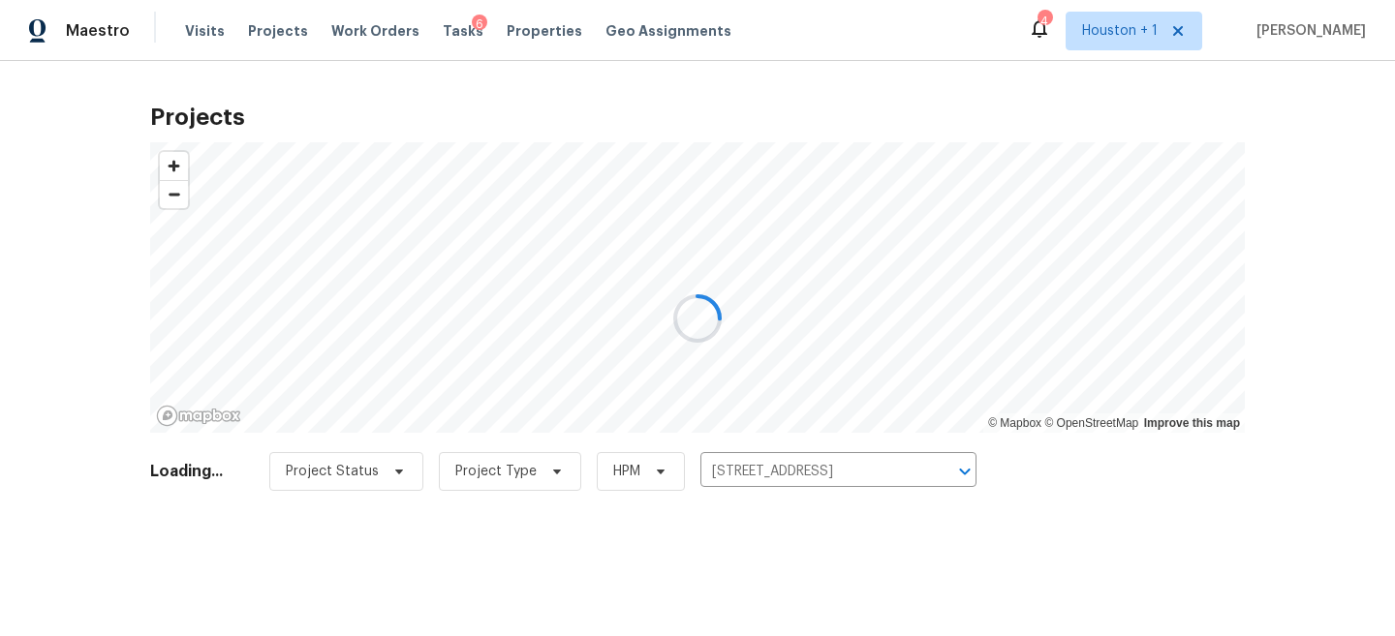
click at [479, 591] on div at bounding box center [697, 318] width 1395 height 636
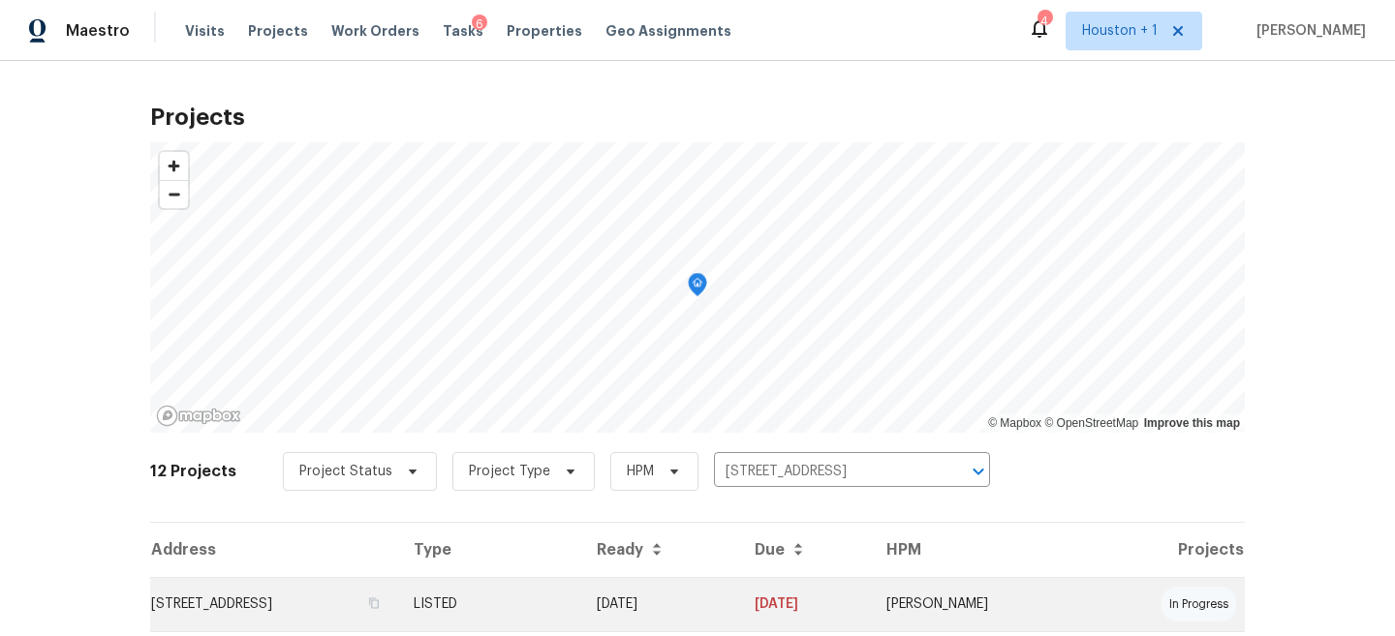
click at [398, 597] on td "15415 Woodhorn Dr, Houston, TX 77062" at bounding box center [274, 604] width 248 height 54
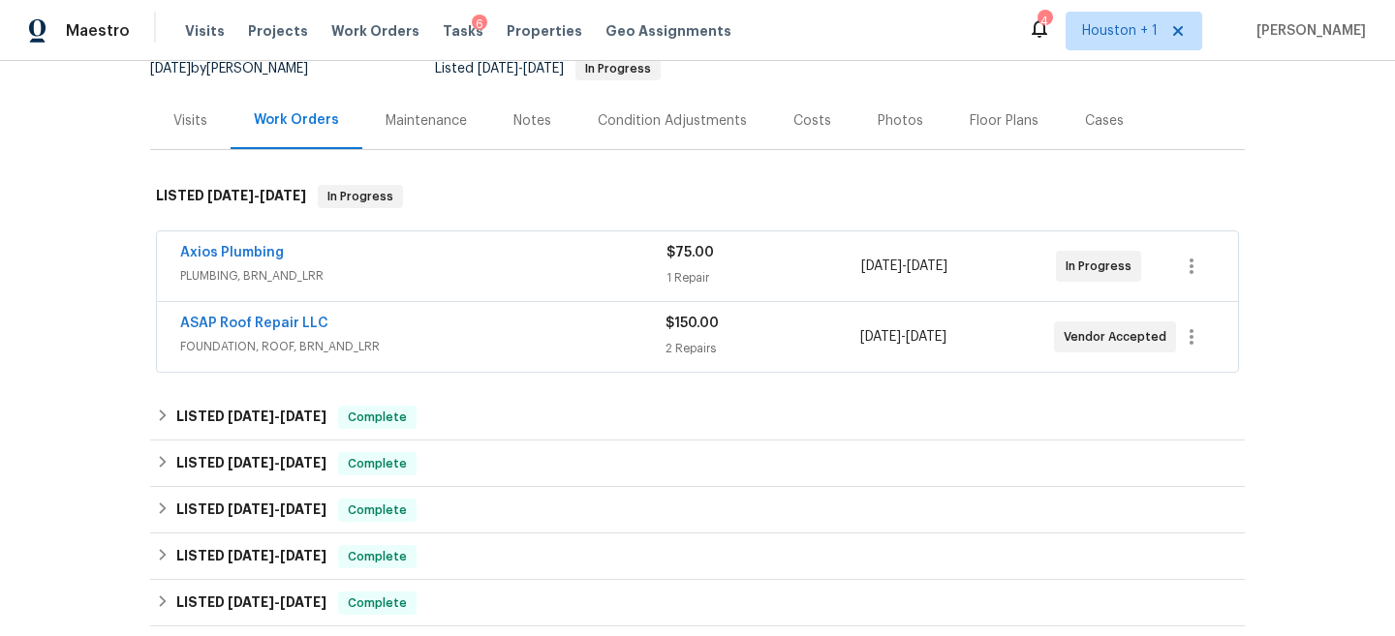
scroll to position [237, 0]
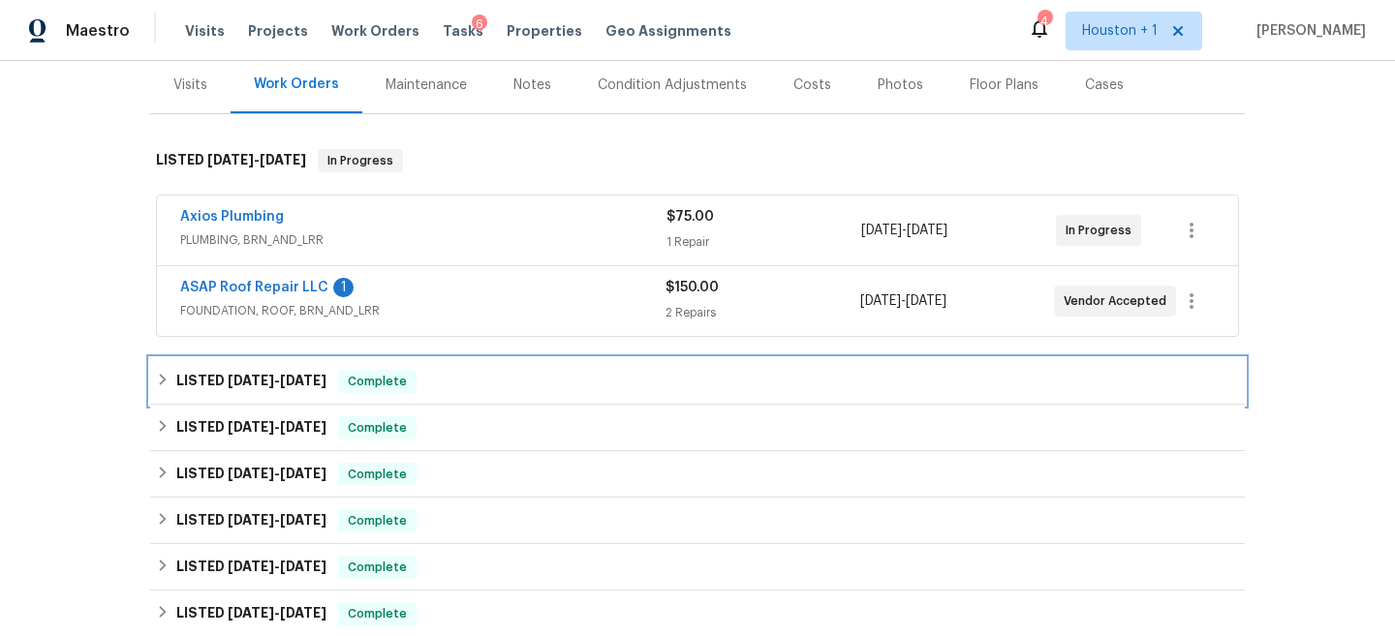
click at [475, 381] on div "LISTED 8/22/25 - 8/29/25 Complete" at bounding box center [697, 381] width 1083 height 23
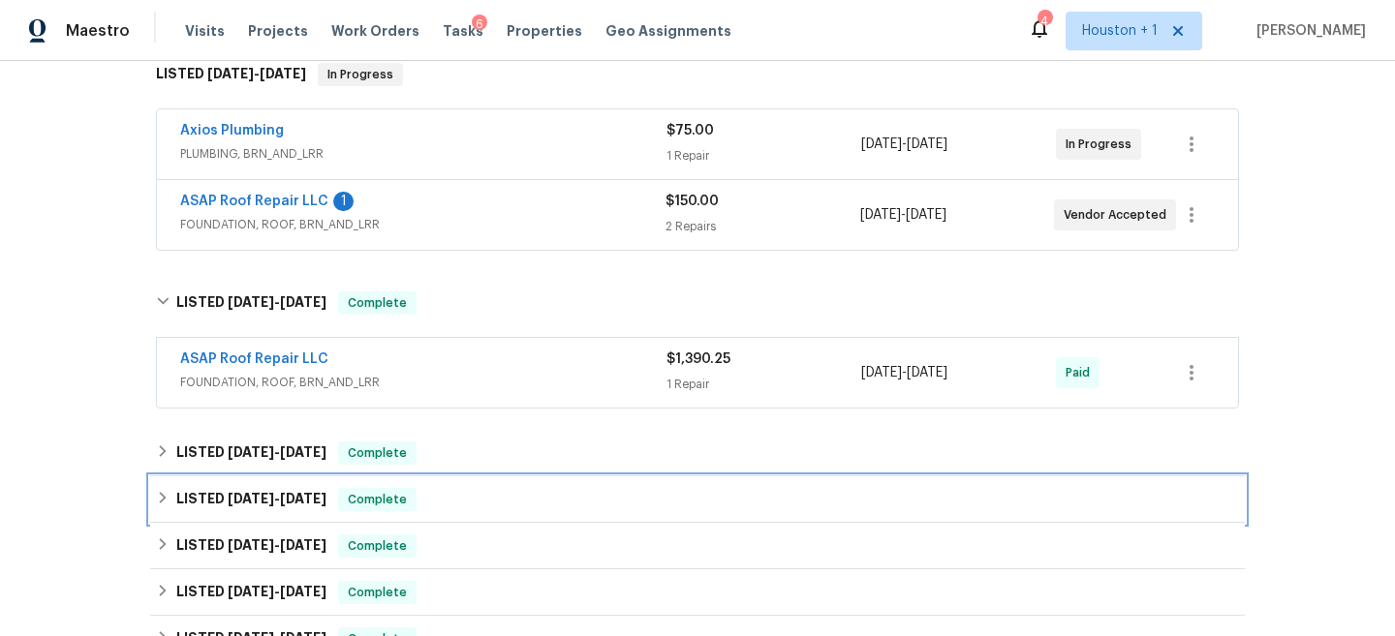
click at [501, 477] on div "LISTED 7/29/25 - 8/1/25 Complete" at bounding box center [697, 500] width 1095 height 46
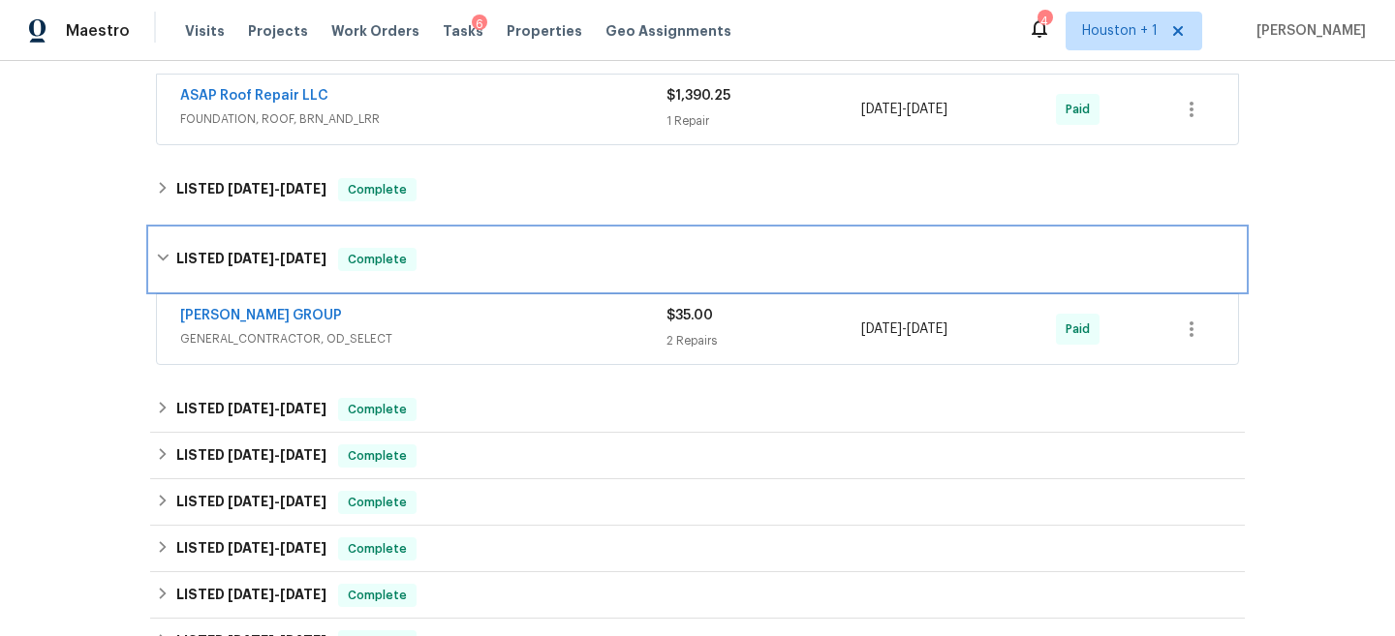
scroll to position [615, 0]
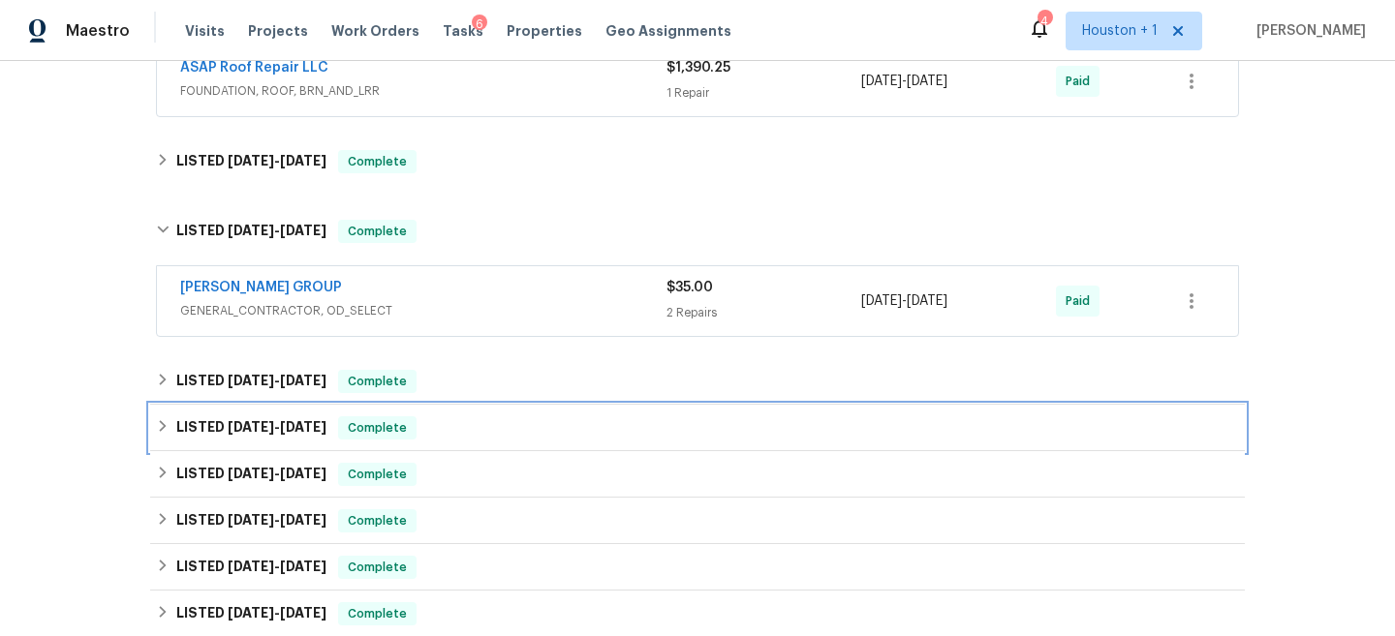
click at [469, 447] on div "LISTED 3/6/25 - 7/17/25 Complete" at bounding box center [697, 428] width 1095 height 46
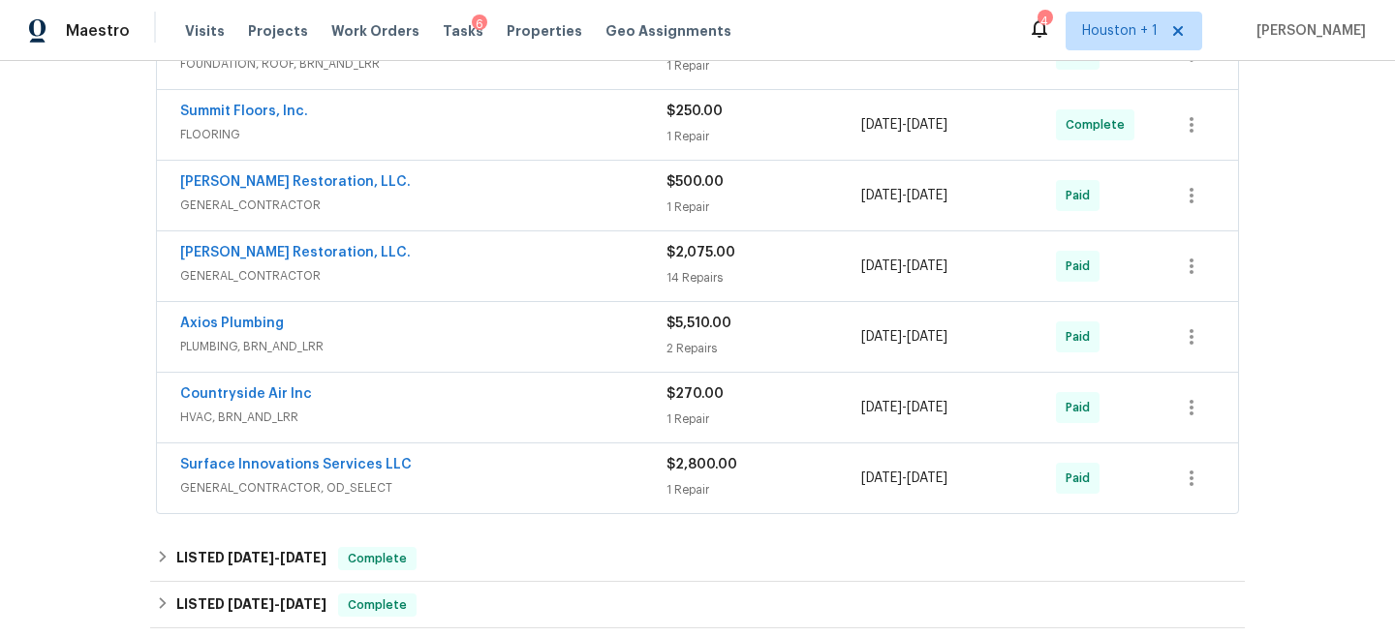
scroll to position [1084, 0]
click at [421, 324] on div "Axios Plumbing" at bounding box center [423, 323] width 486 height 23
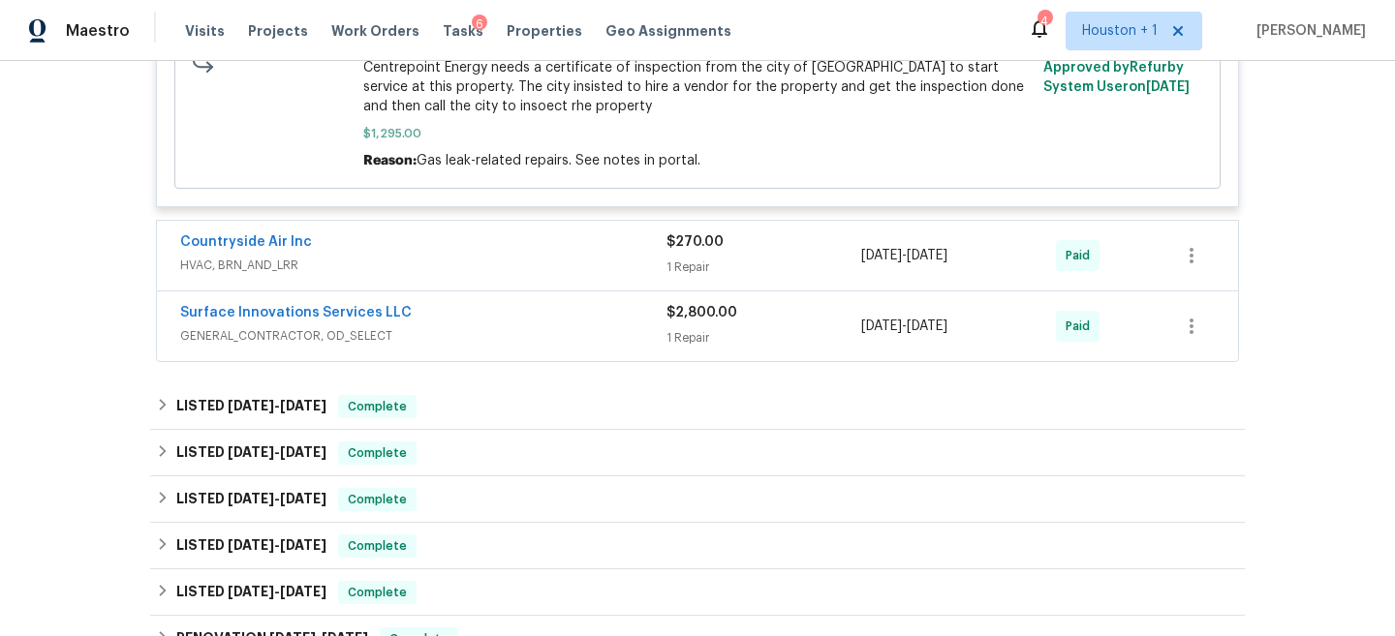
scroll to position [2040, 0]
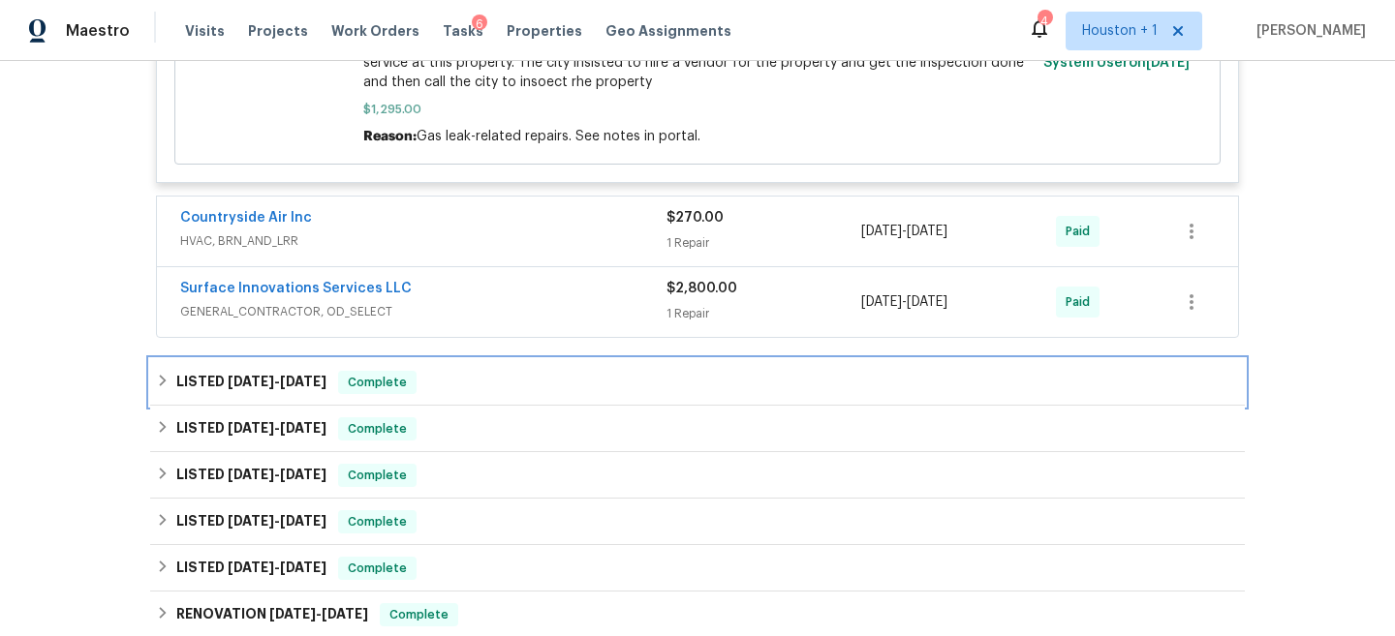
click at [476, 359] on div "LISTED 10/16/24 - 1/17/25 Complete" at bounding box center [697, 382] width 1095 height 46
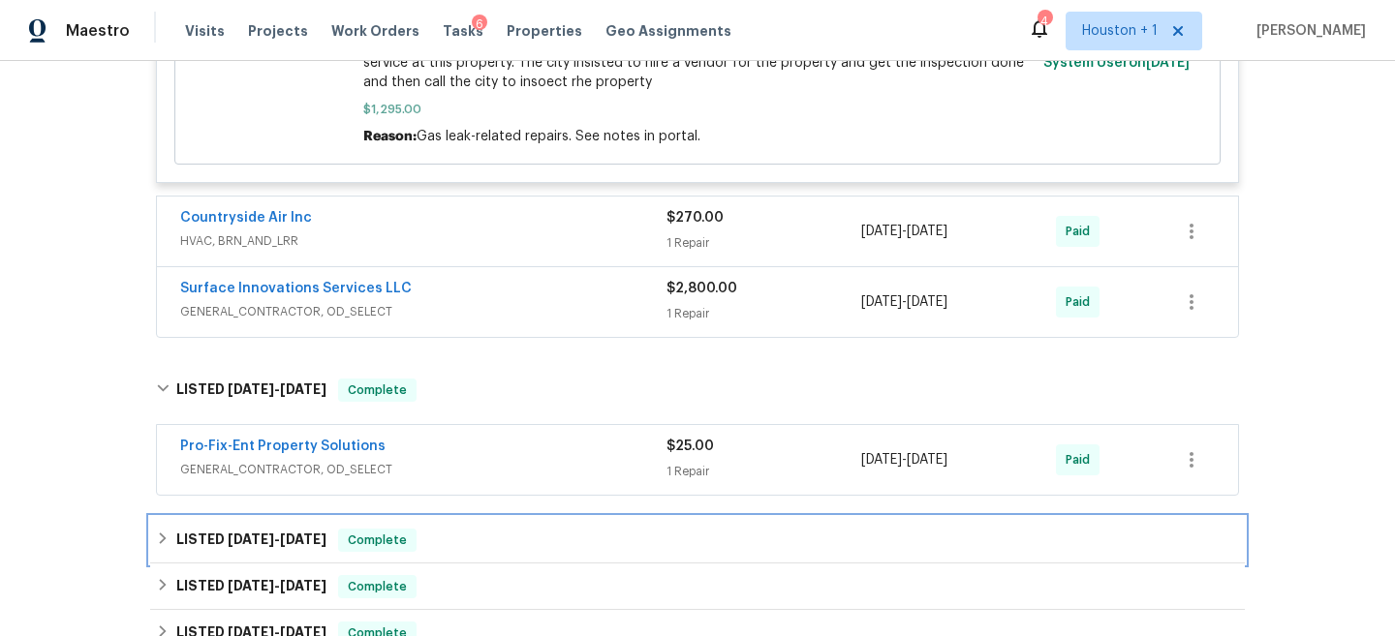
click at [491, 517] on div "LISTED 6/26/24 - 10/3/24 Complete" at bounding box center [697, 540] width 1095 height 46
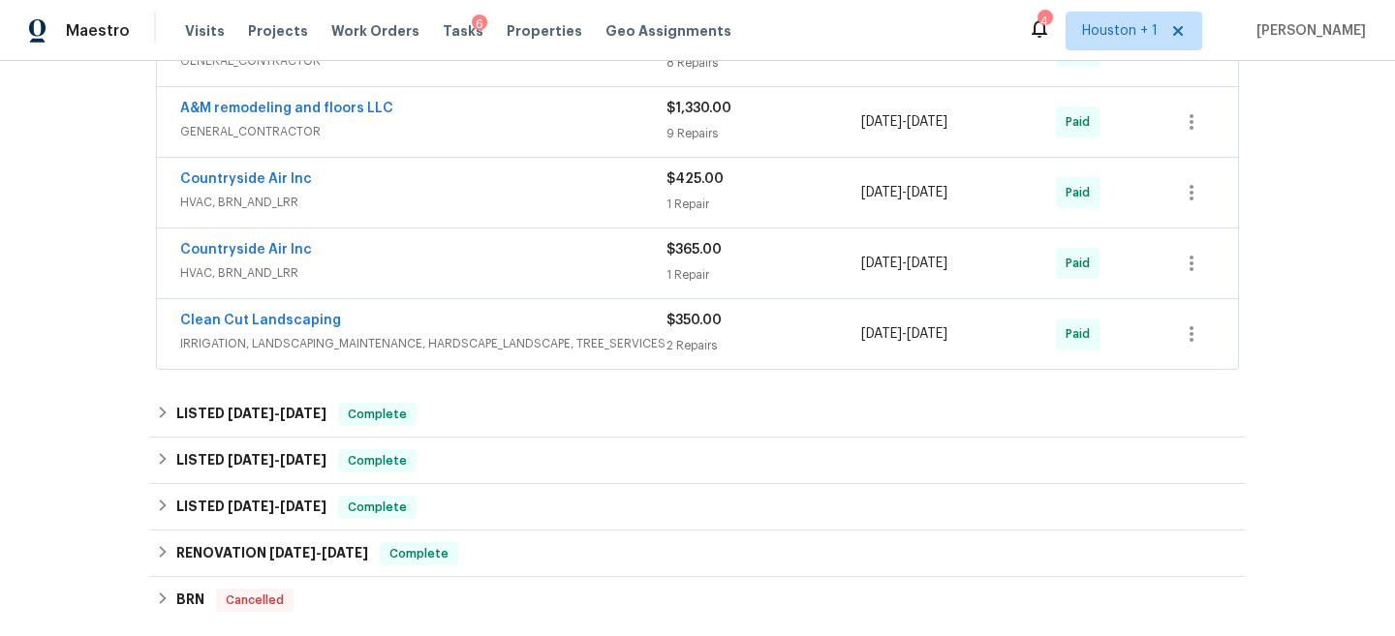
scroll to position [2689, 0]
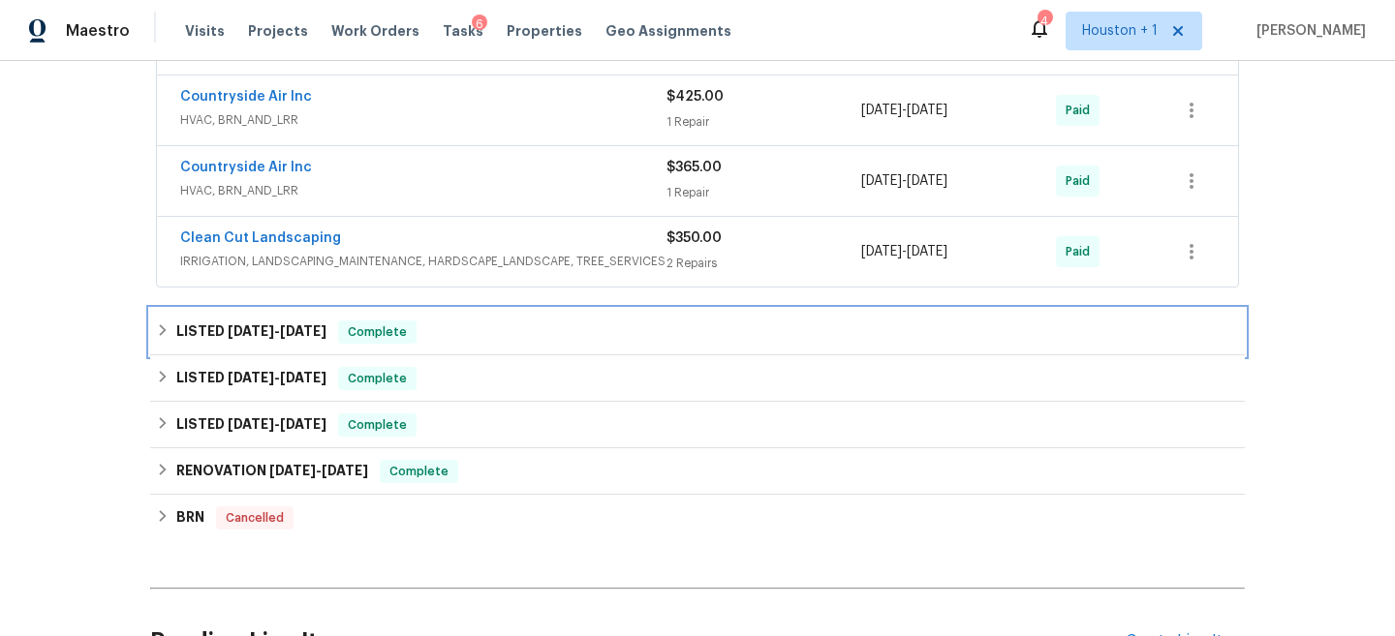
click at [540, 321] on div "LISTED 5/31/24 - 6/4/24 Complete" at bounding box center [697, 332] width 1083 height 23
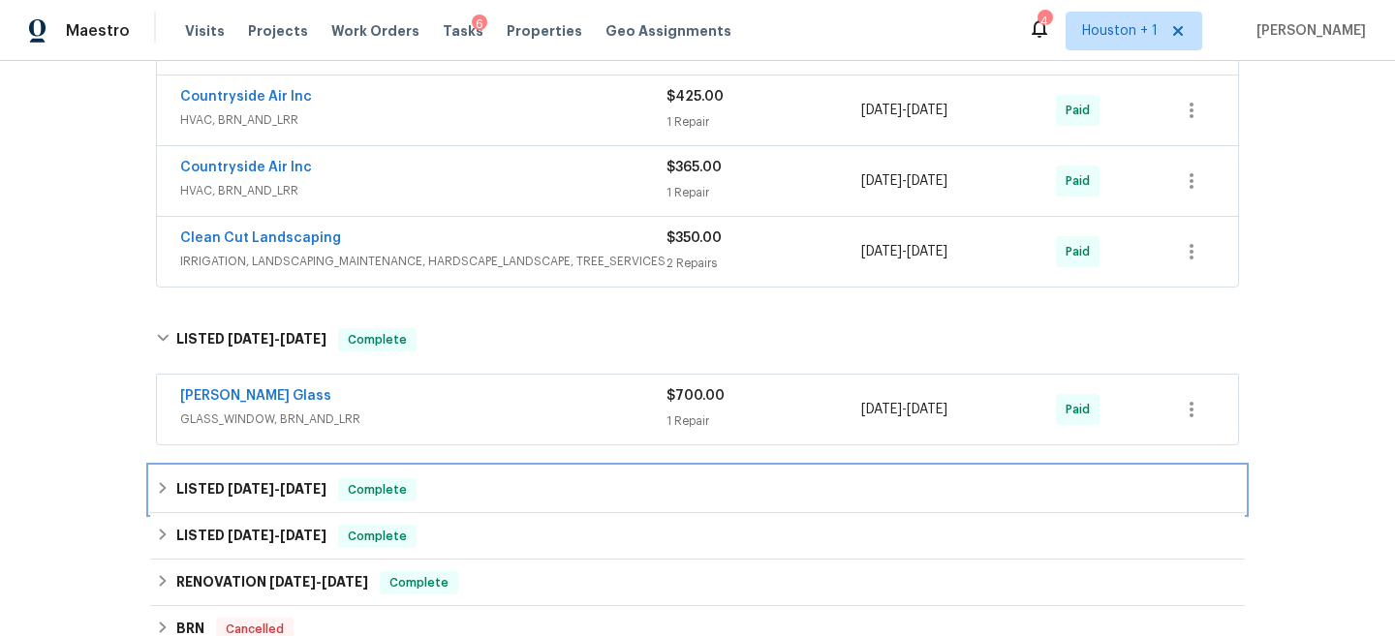
click at [544, 479] on div "LISTED 5/31/24 - 6/4/24 Complete" at bounding box center [697, 490] width 1083 height 23
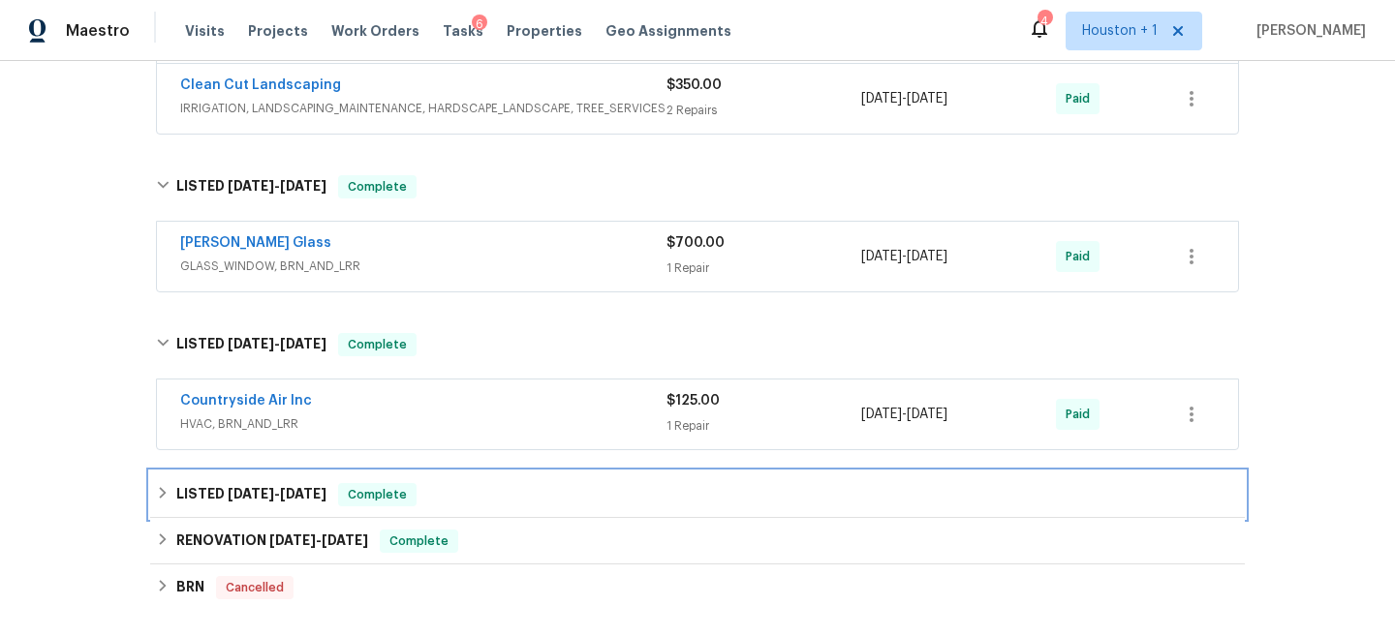
click at [544, 483] on div "LISTED 2/28/24 - 3/22/24 Complete" at bounding box center [697, 494] width 1083 height 23
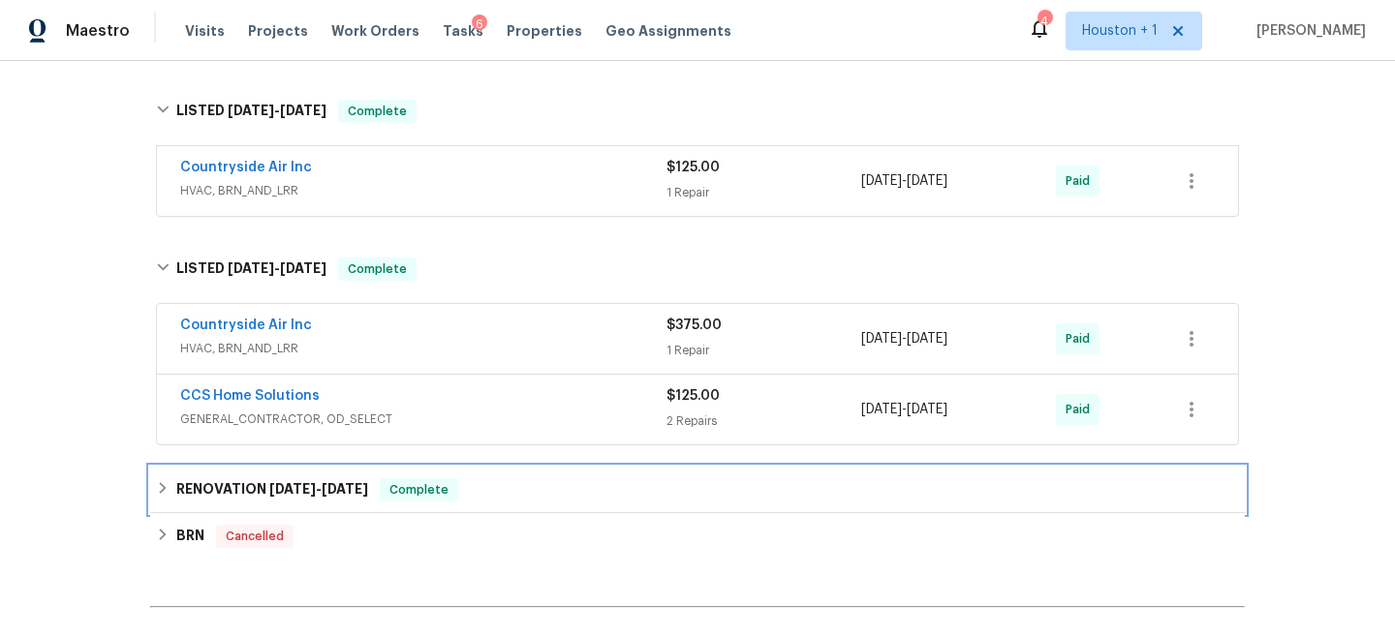
click at [541, 479] on div "RENOVATION 1/2/24 - 2/25/24 Complete" at bounding box center [697, 490] width 1083 height 23
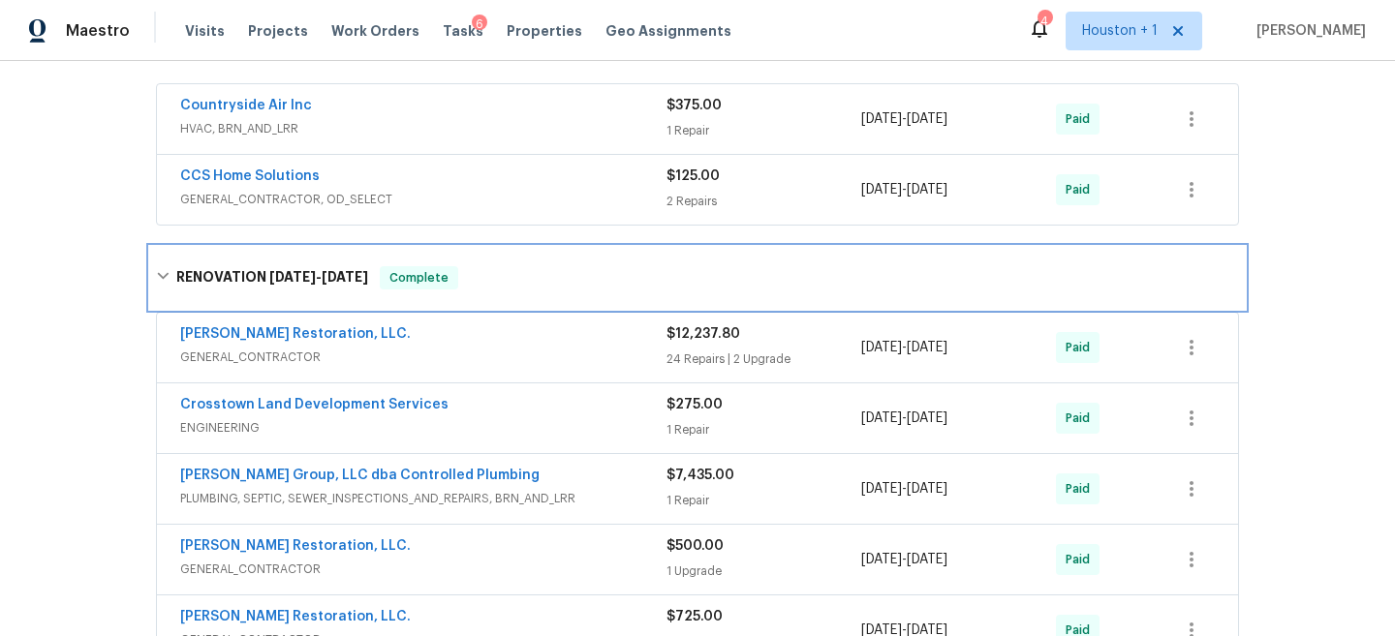
scroll to position [3472, 0]
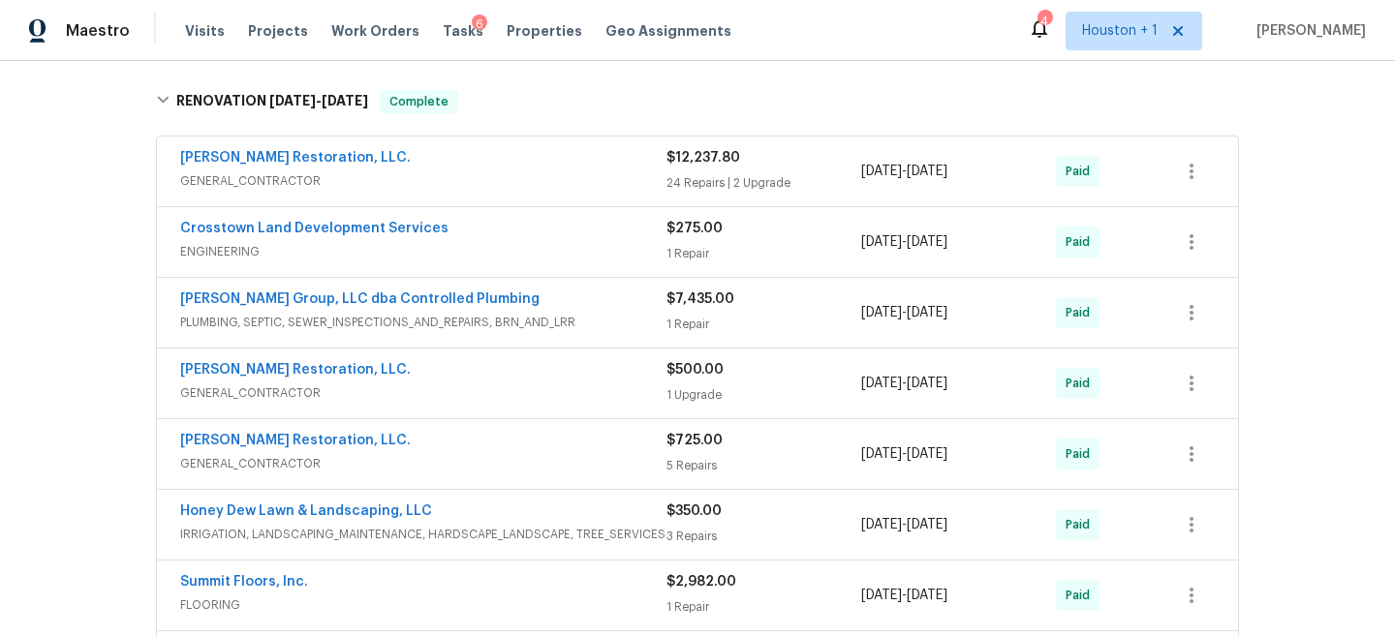
click at [526, 290] on div "DeHoyos Group, LLC dba Controlled Plumbing" at bounding box center [423, 301] width 486 height 23
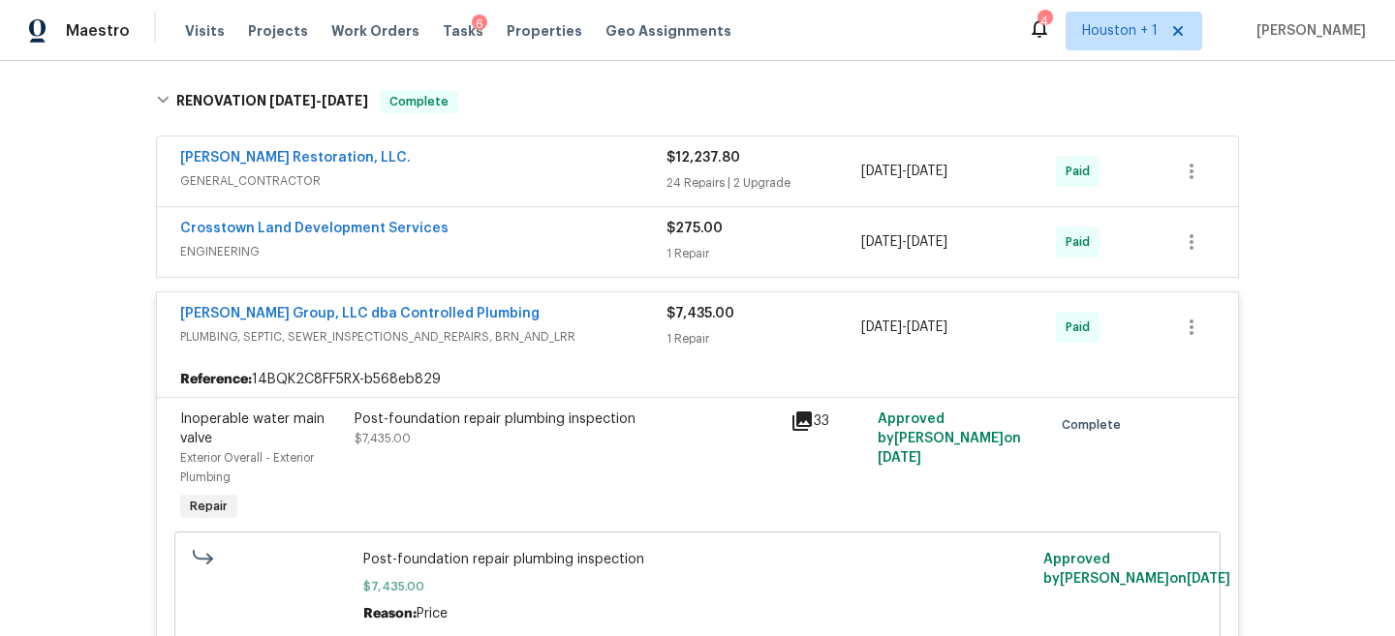
scroll to position [3656, 0]
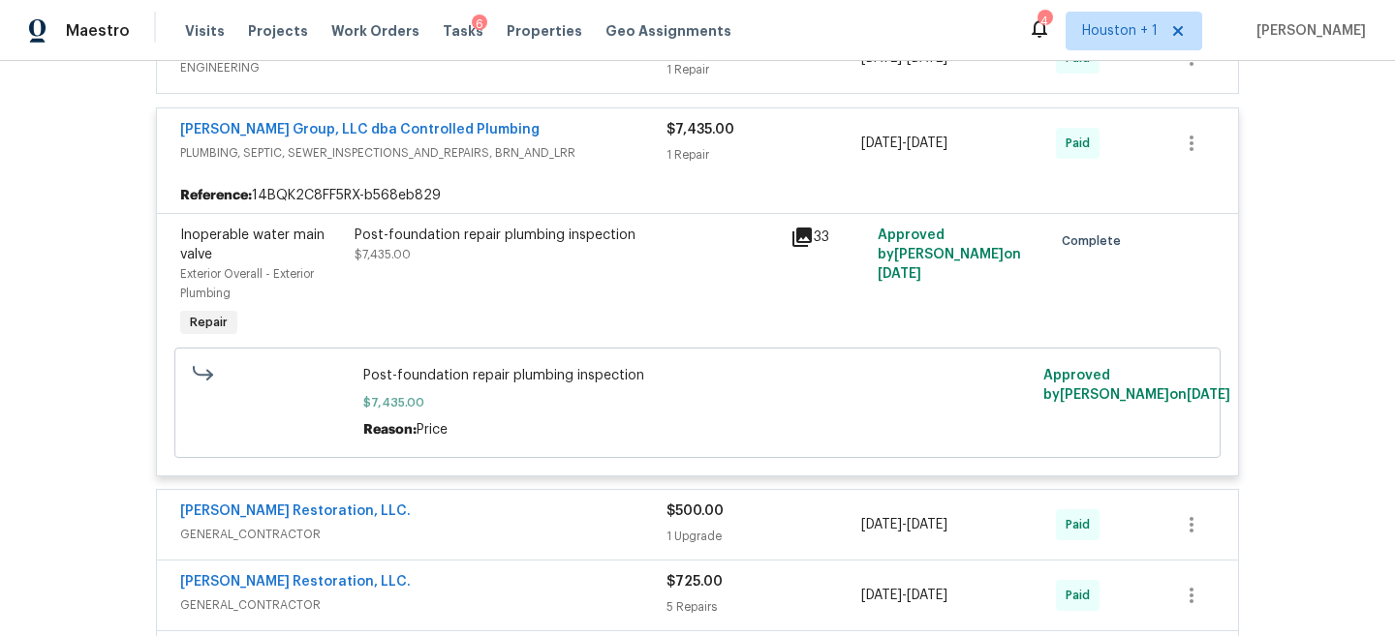
click at [441, 226] on div "Post-foundation repair plumbing inspection" at bounding box center [567, 235] width 424 height 19
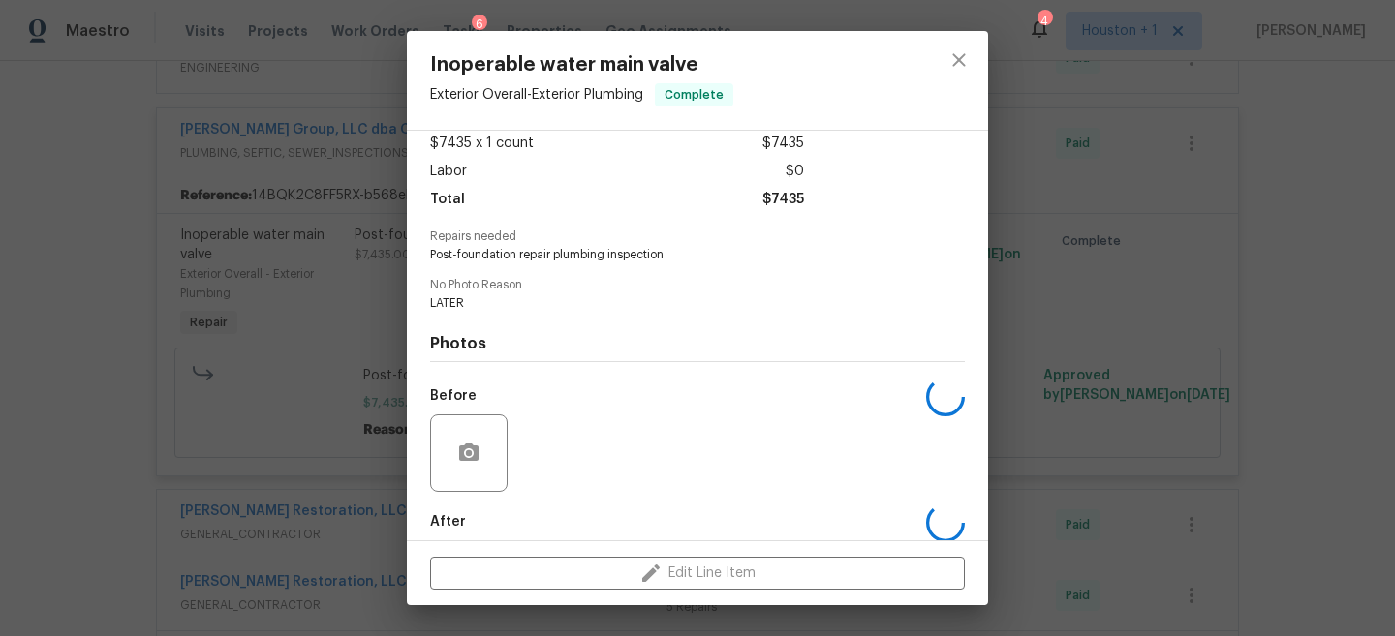
scroll to position [219, 0]
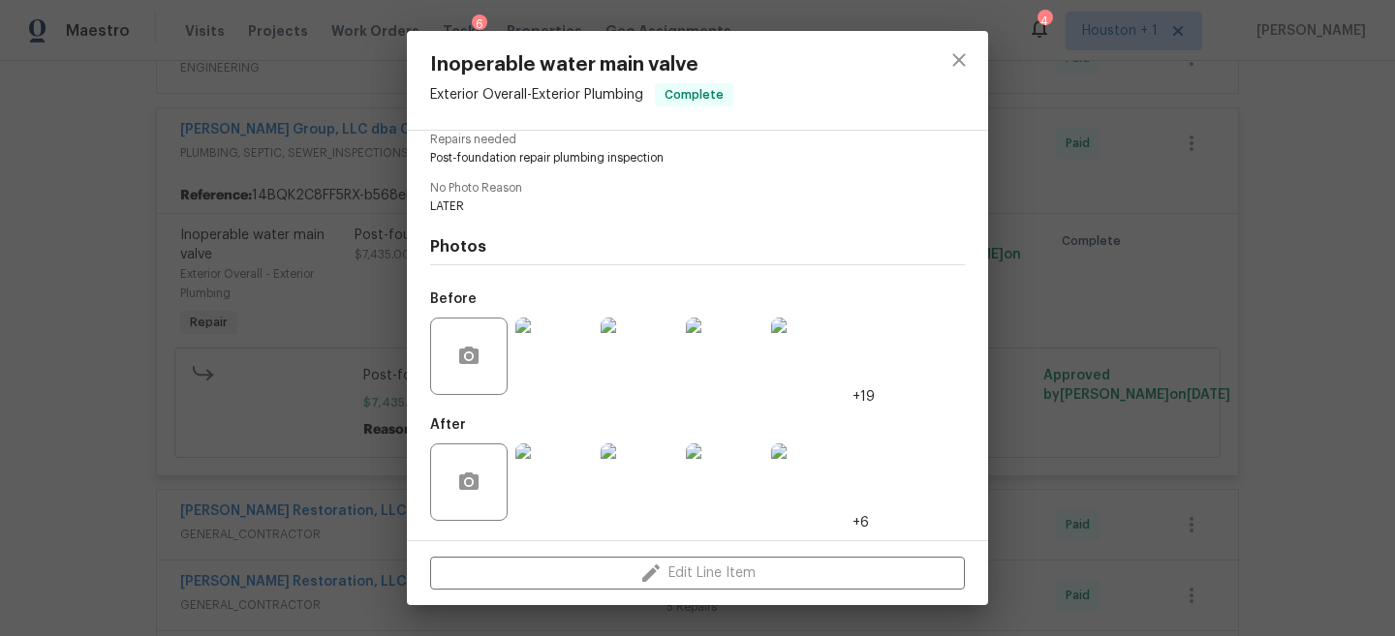
click at [626, 355] on img at bounding box center [639, 356] width 77 height 77
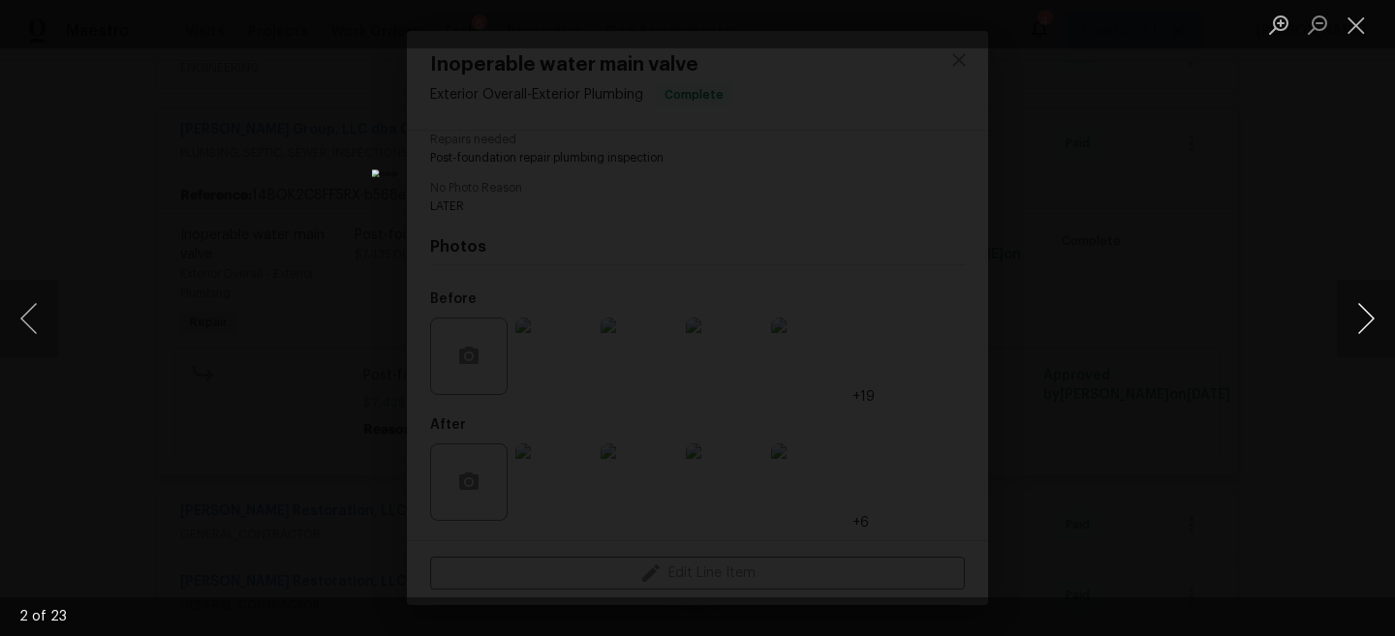
click at [1350, 310] on button "Next image" at bounding box center [1366, 318] width 58 height 77
click at [1176, 148] on div "Lightbox" at bounding box center [697, 318] width 1395 height 636
click at [1348, 17] on button "Close lightbox" at bounding box center [1356, 25] width 39 height 34
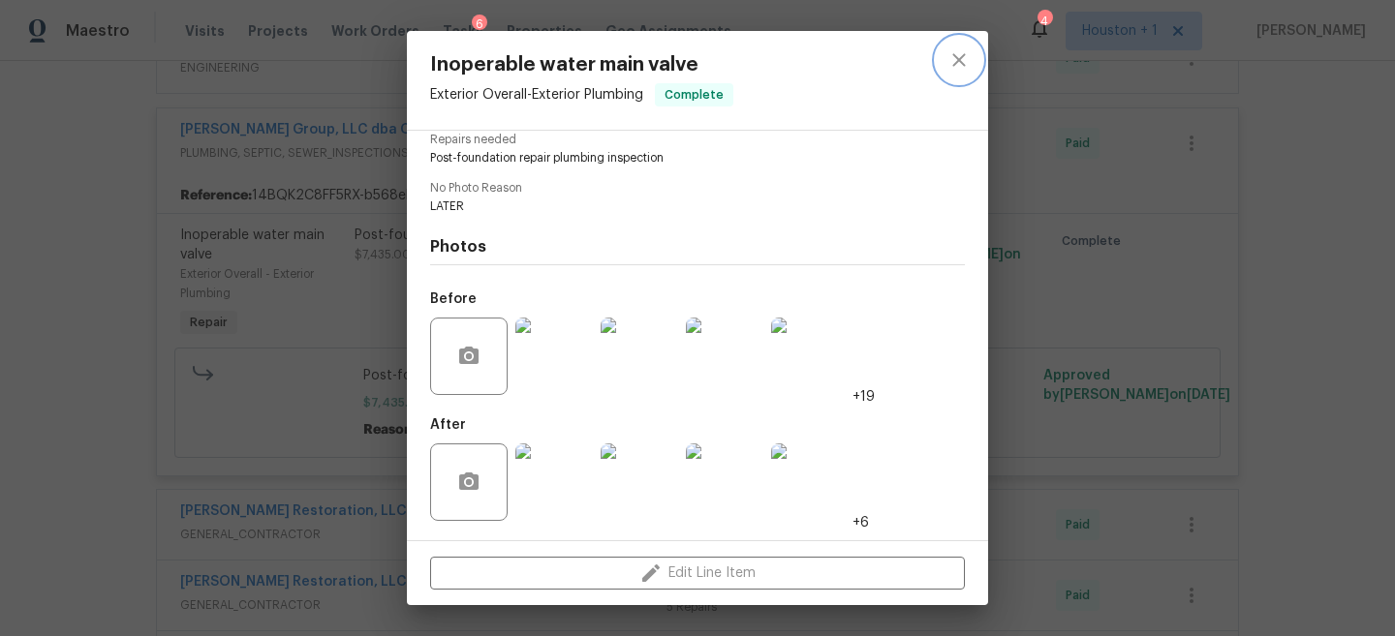
click at [957, 51] on icon "close" at bounding box center [958, 59] width 23 height 23
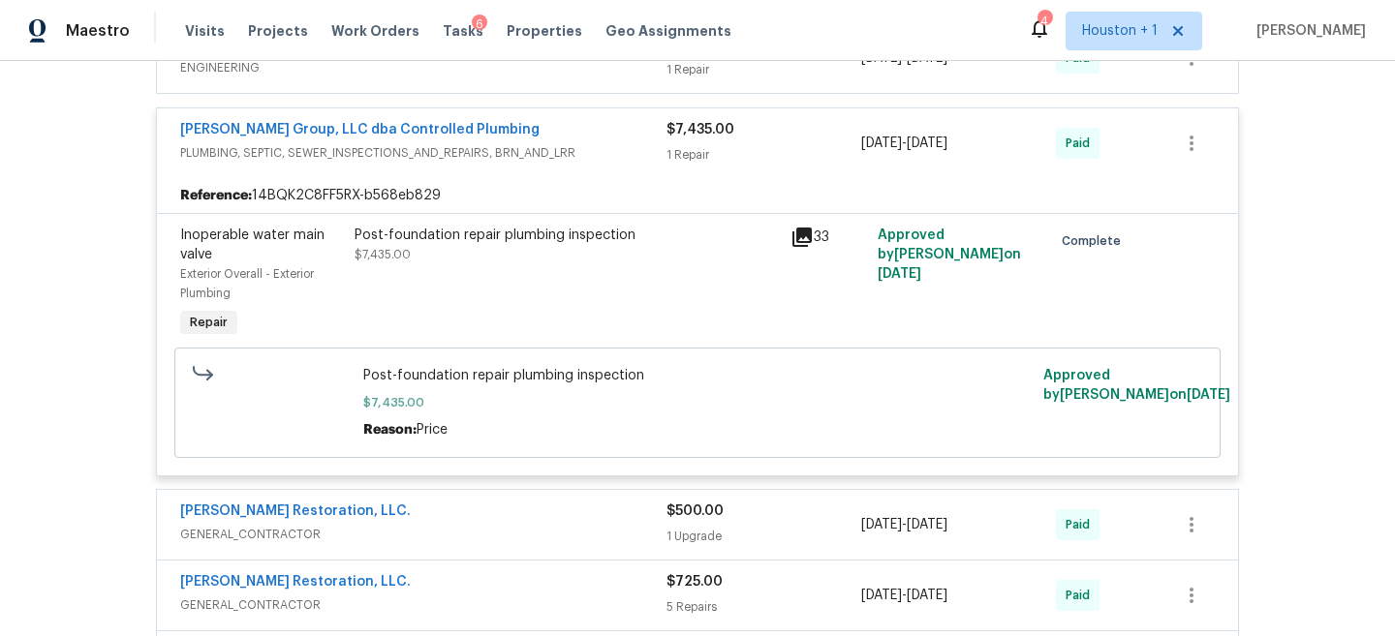
scroll to position [3534, 0]
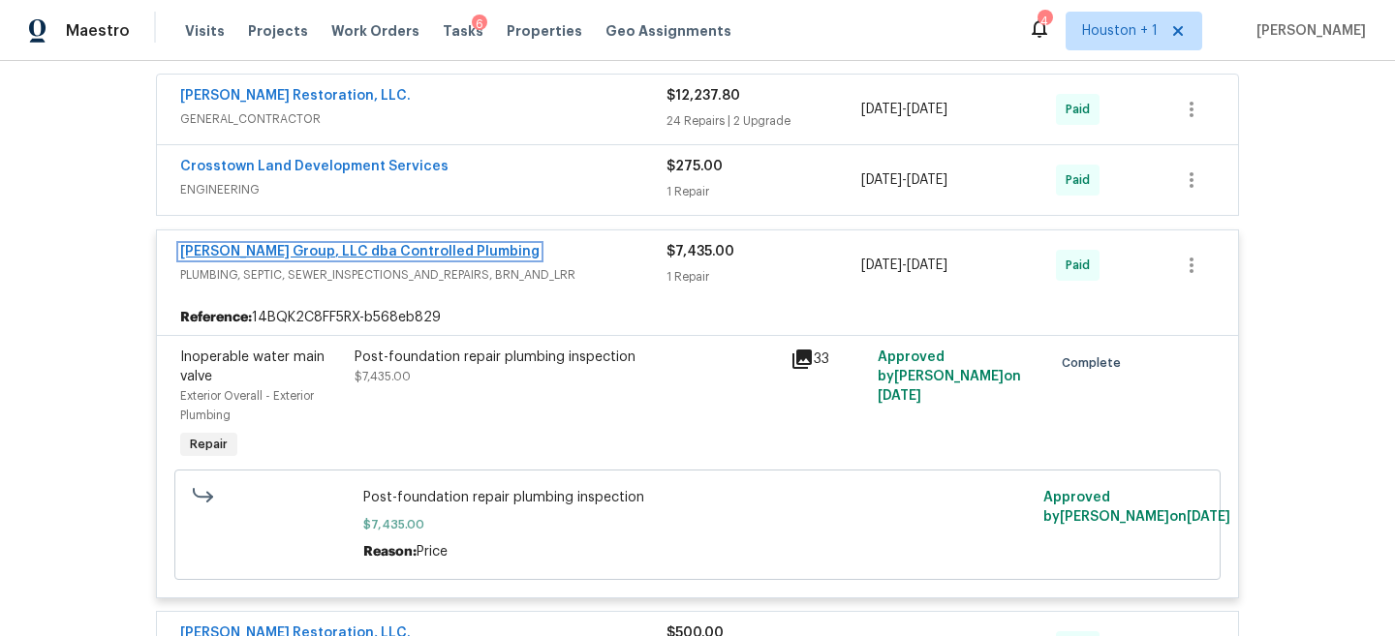
click at [377, 245] on link "DeHoyos Group, LLC dba Controlled Plumbing" at bounding box center [359, 252] width 359 height 14
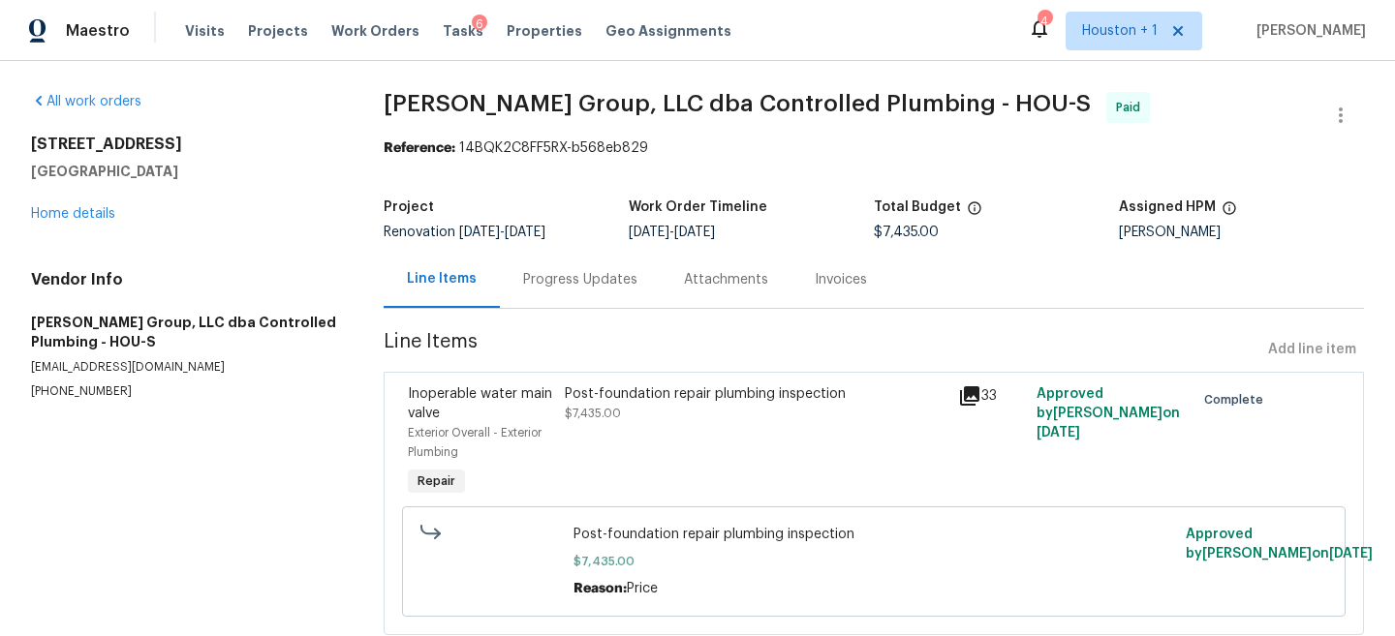
click at [596, 288] on div "Progress Updates" at bounding box center [580, 279] width 114 height 19
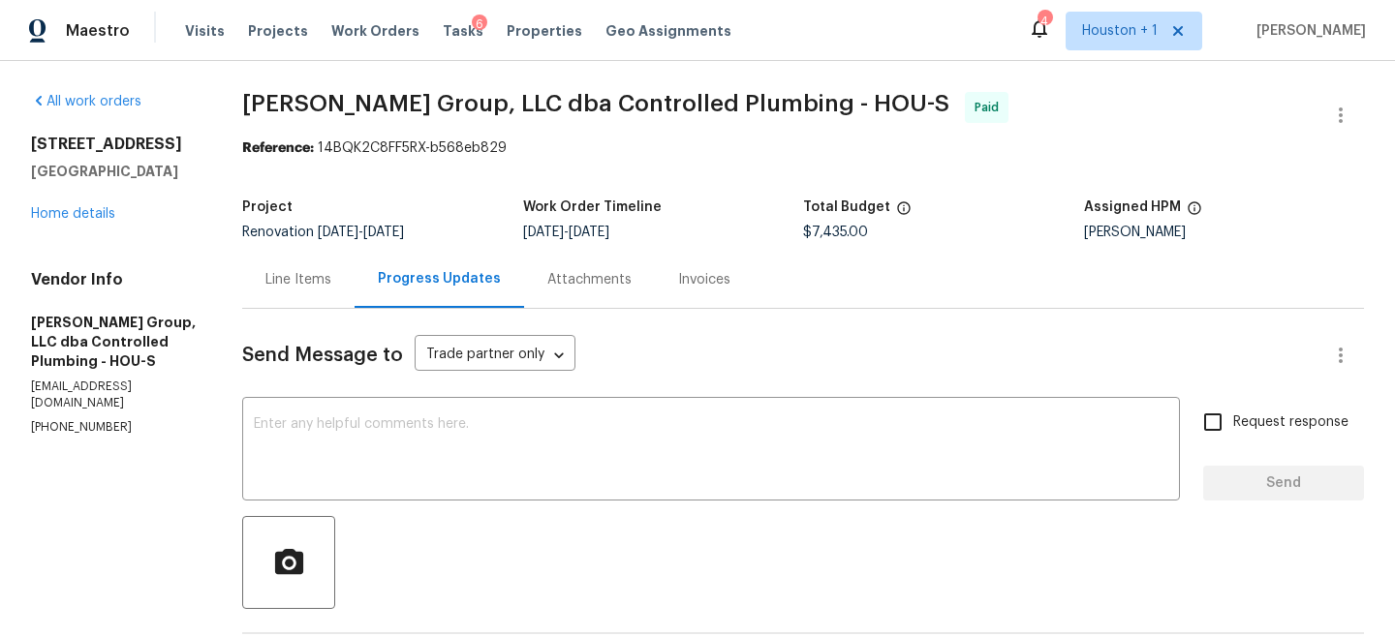
click at [730, 288] on div "Invoices" at bounding box center [704, 279] width 52 height 19
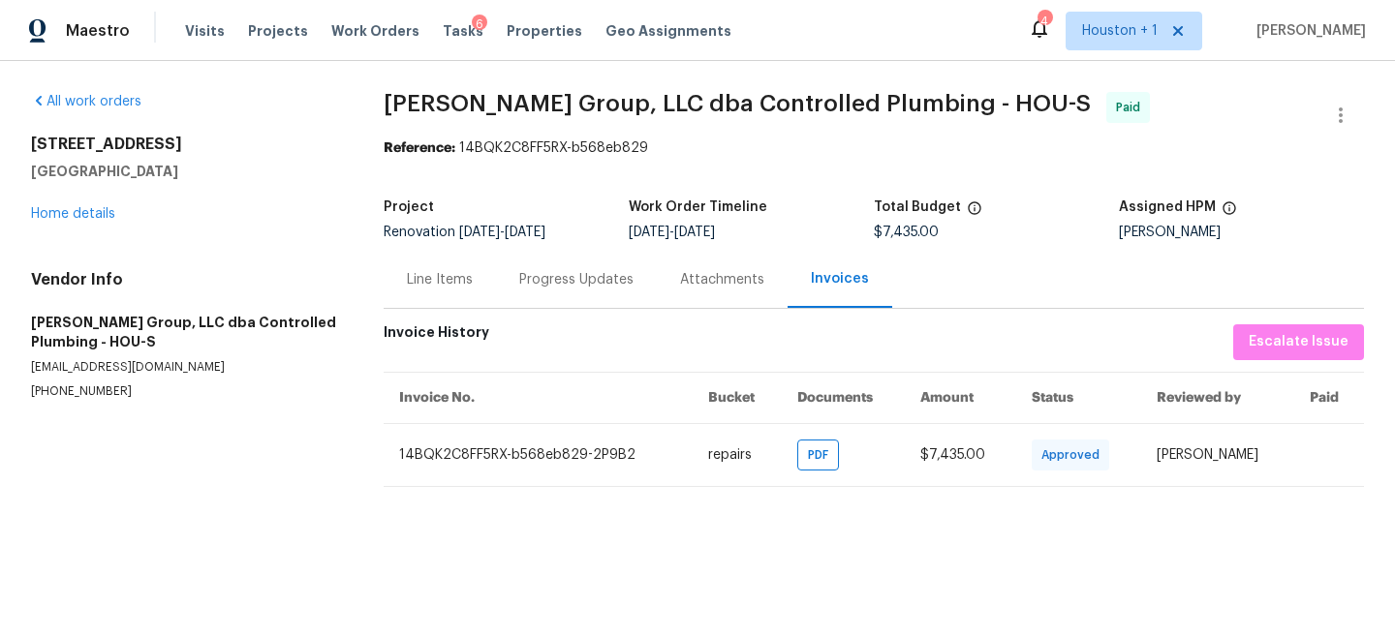
click at [733, 293] on div "Attachments" at bounding box center [722, 279] width 131 height 57
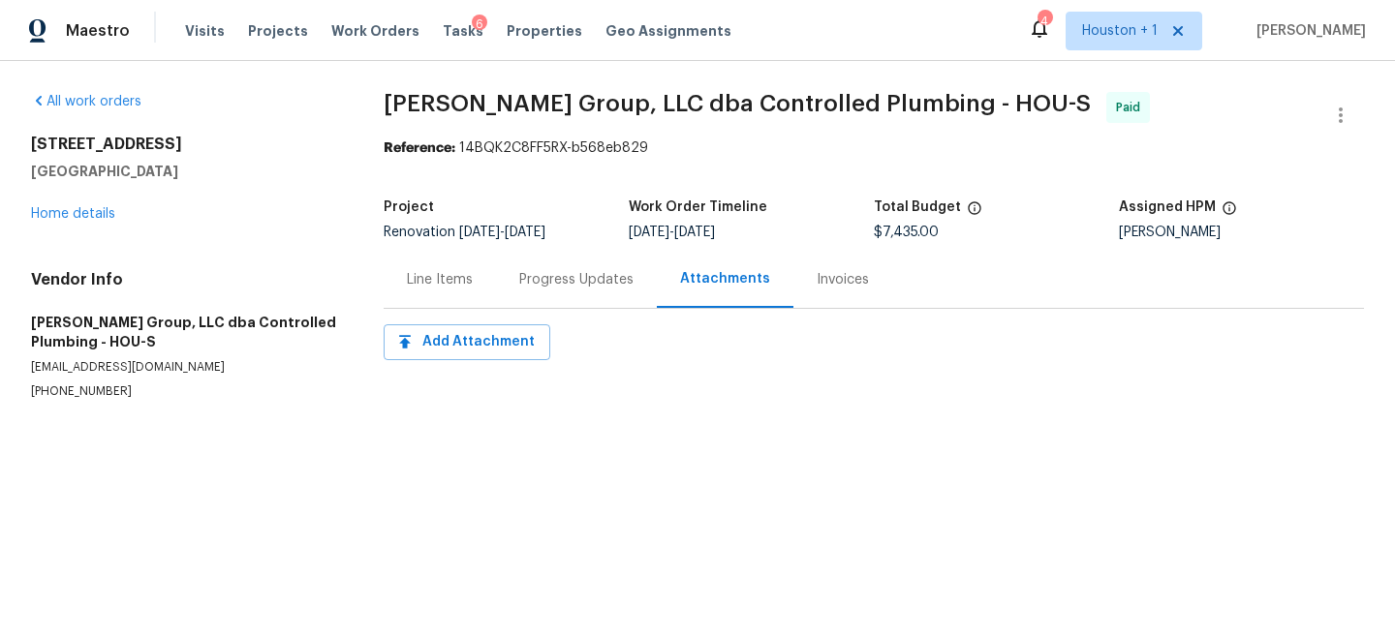
click at [540, 276] on div "Progress Updates" at bounding box center [576, 279] width 114 height 19
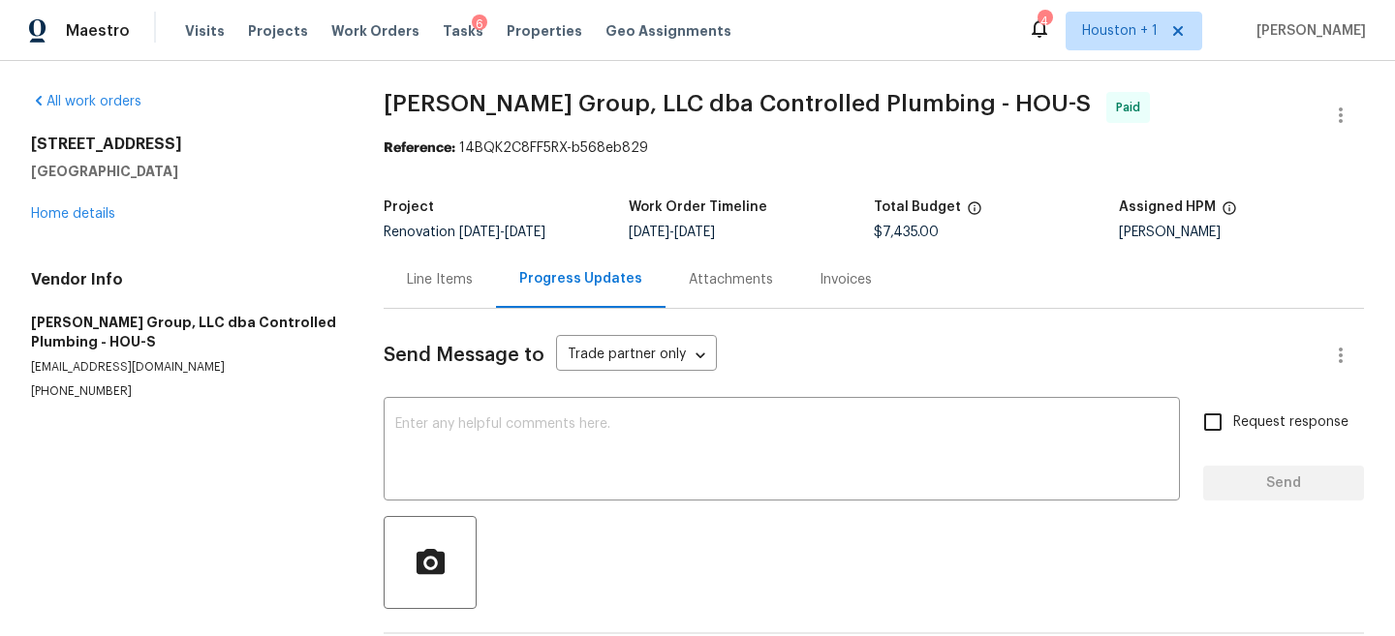
click at [797, 258] on div "Invoices" at bounding box center [845, 279] width 99 height 57
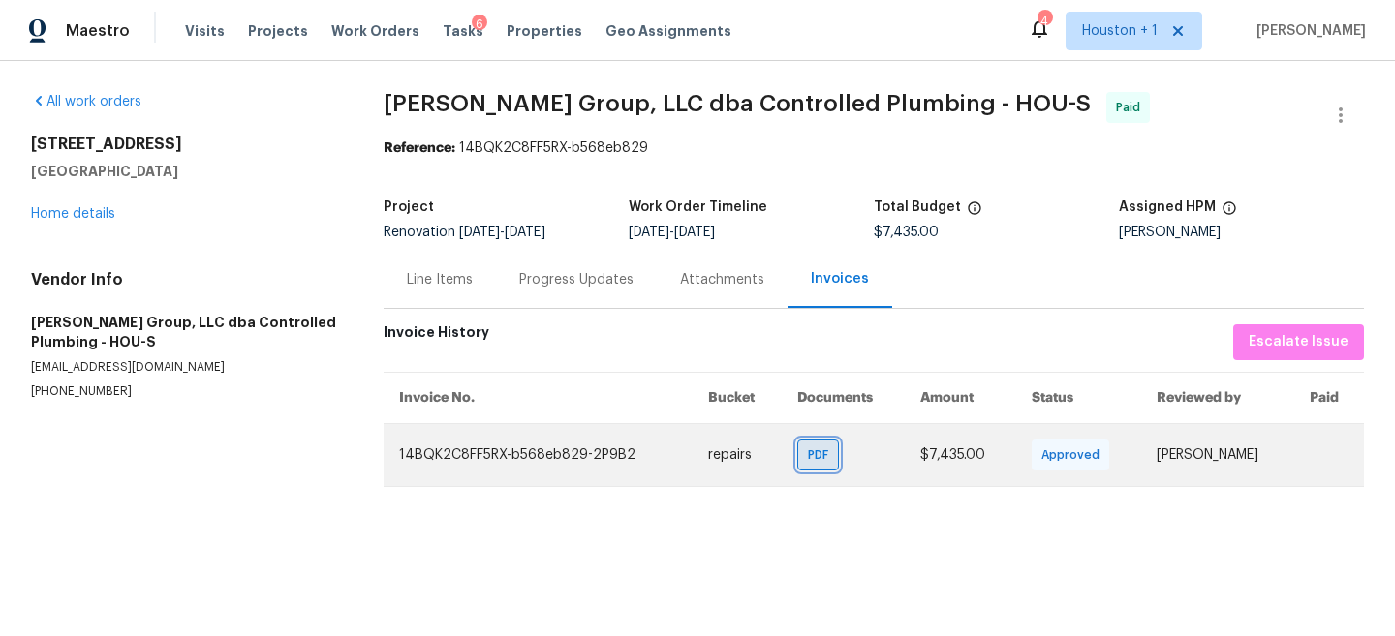
click at [822, 464] on span "PDF" at bounding box center [822, 455] width 28 height 19
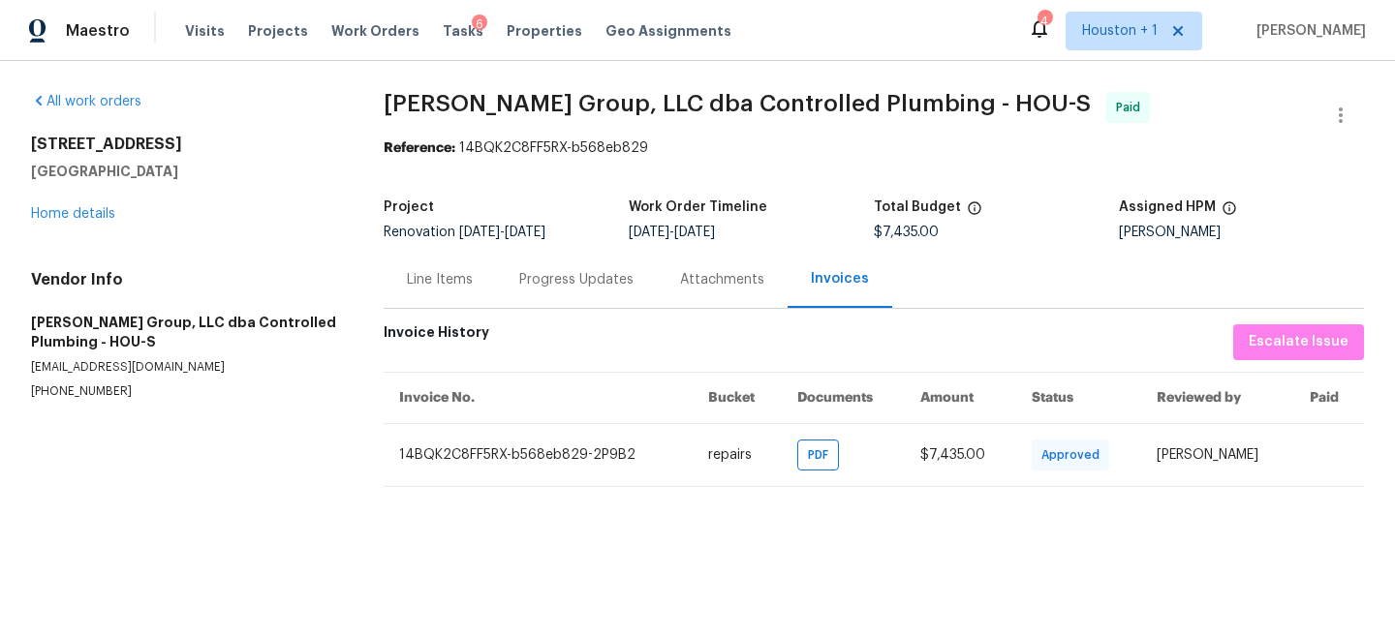
click at [690, 108] on span "DeHoyos Group, LLC dba Controlled Plumbing - HOU-S" at bounding box center [737, 103] width 707 height 23
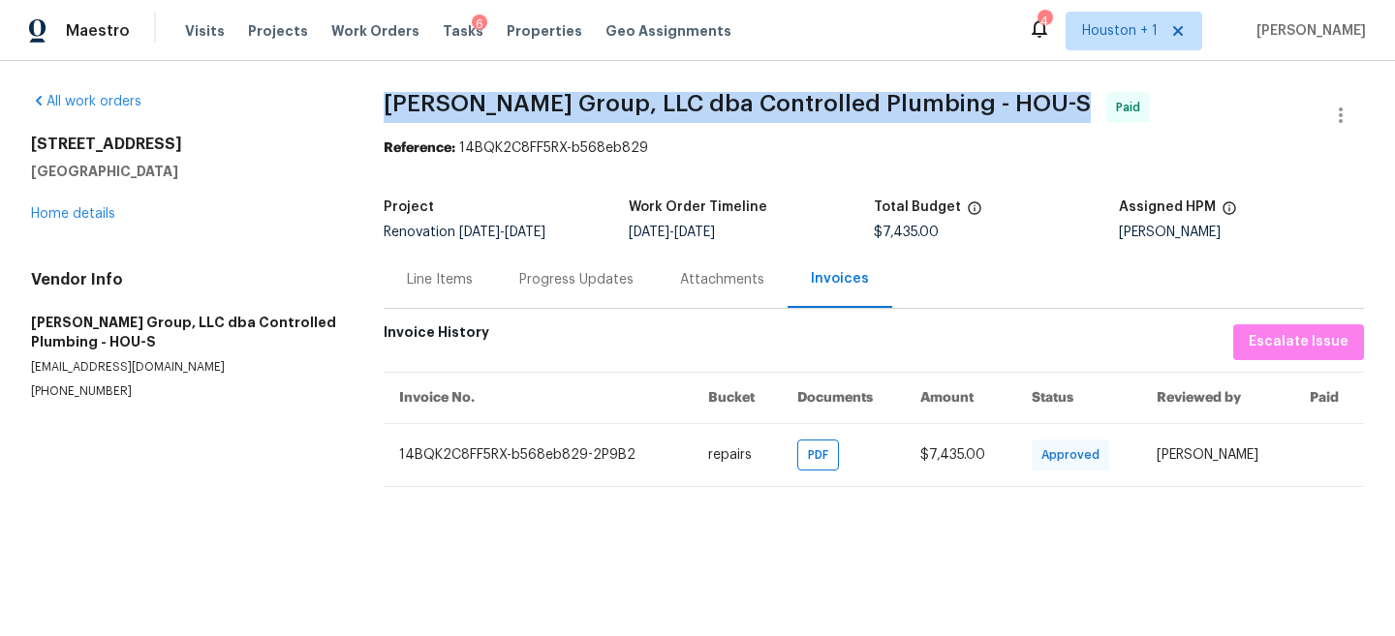
click at [690, 108] on span "DeHoyos Group, LLC dba Controlled Plumbing - HOU-S" at bounding box center [737, 103] width 707 height 23
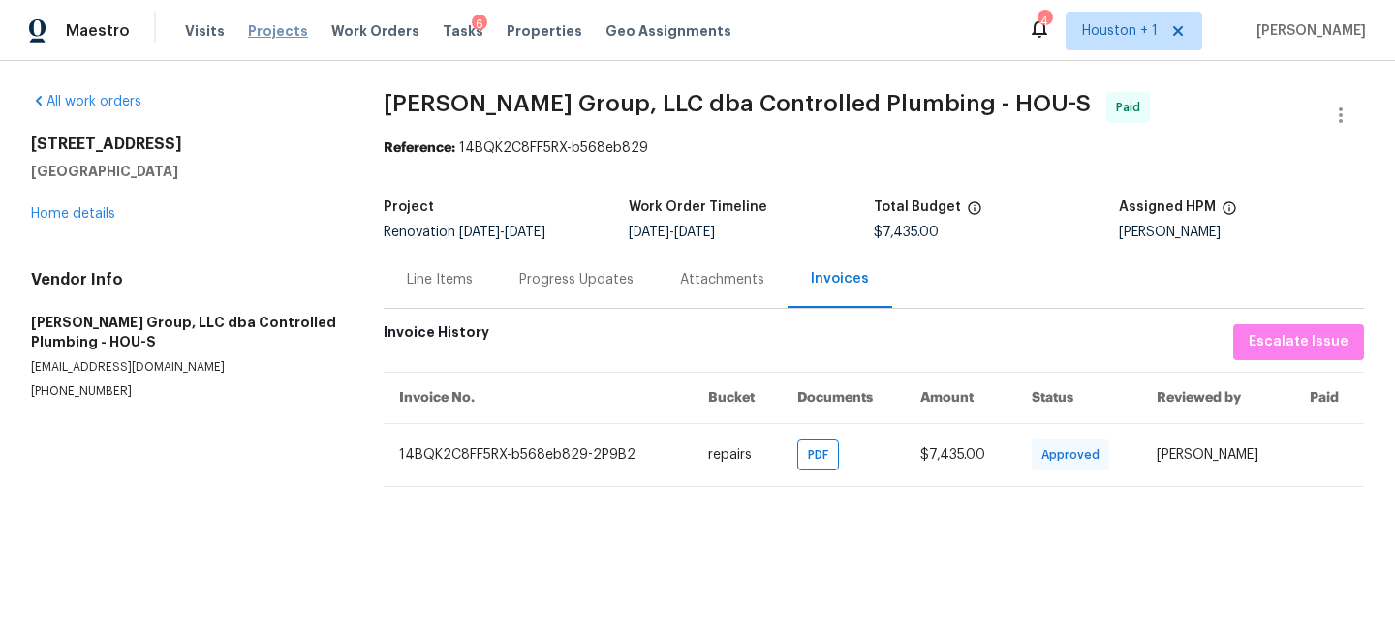
click at [267, 32] on span "Projects" at bounding box center [278, 30] width 60 height 19
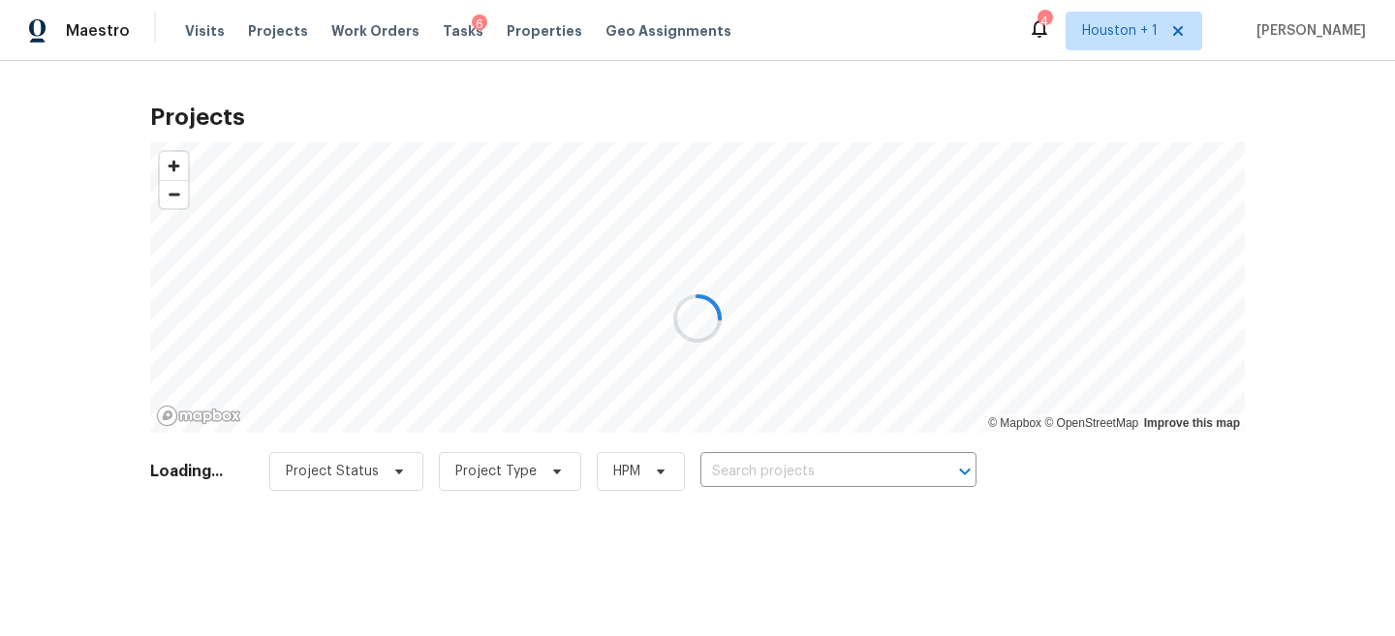
click at [788, 494] on div at bounding box center [697, 318] width 1395 height 636
click at [778, 439] on div at bounding box center [697, 318] width 1395 height 636
click at [772, 464] on input "text" at bounding box center [811, 472] width 222 height 30
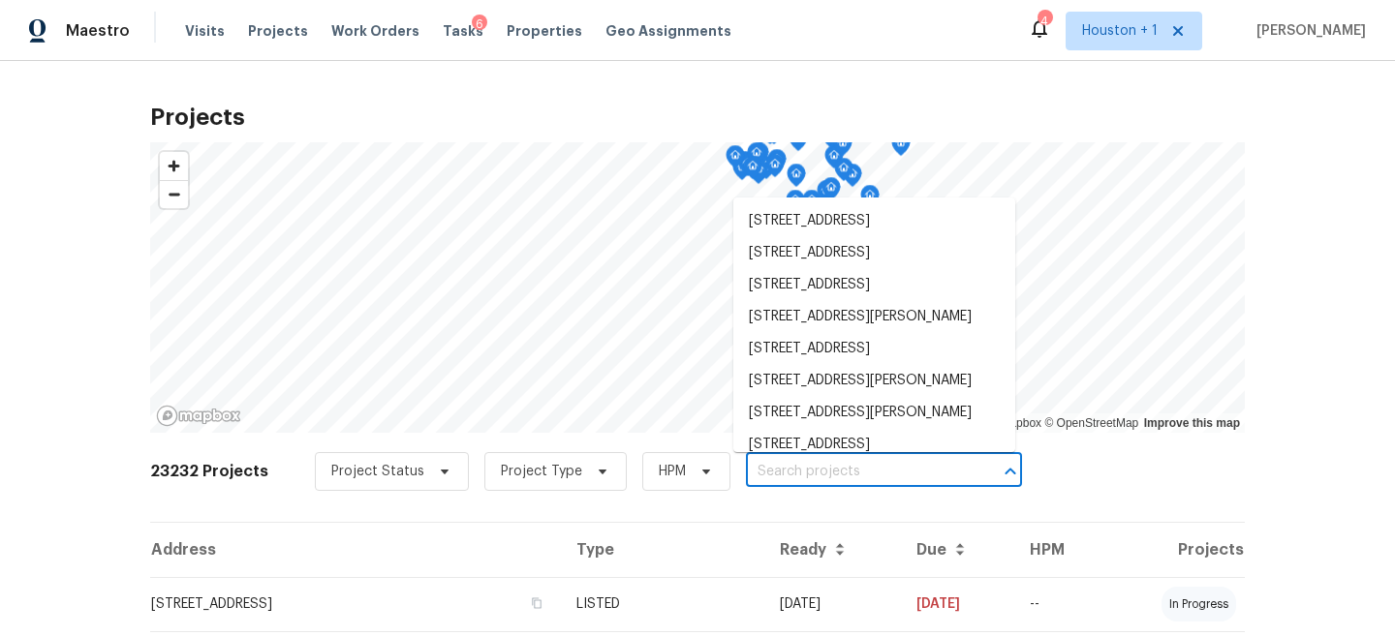
click at [772, 464] on input "text" at bounding box center [857, 472] width 222 height 30
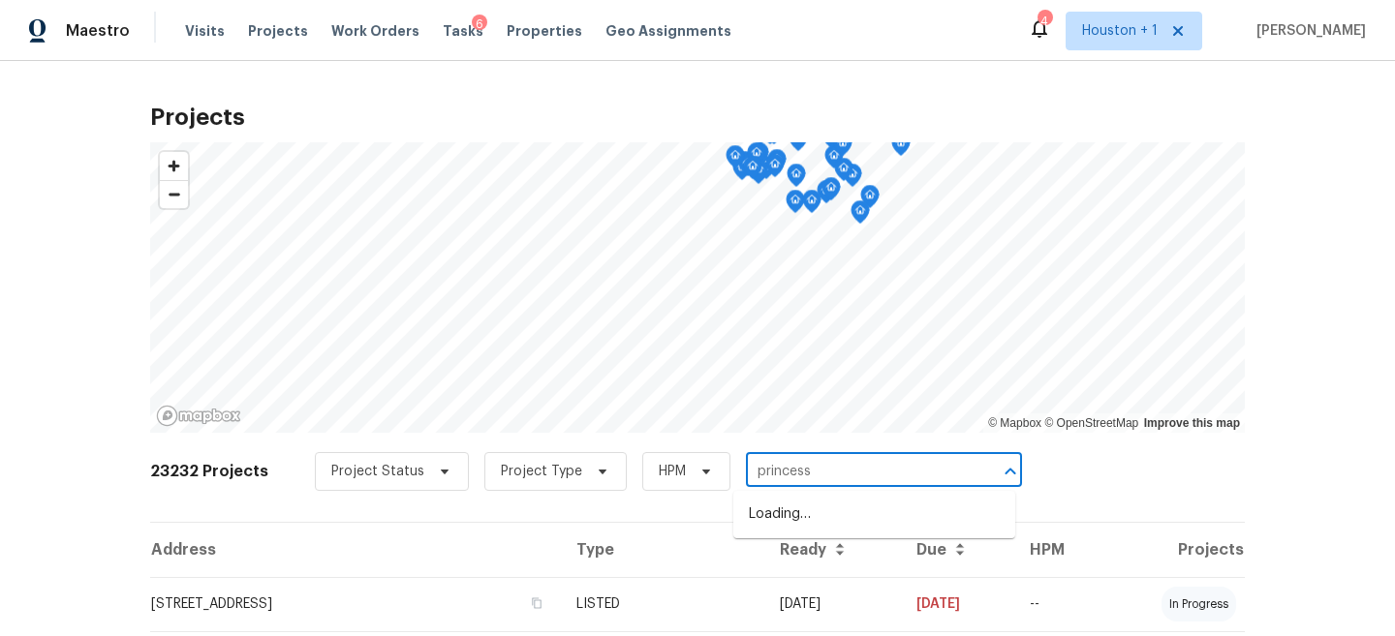
type input "princess"
click at [803, 561] on li "2222 Princess Snow Cir, Katy, TX 77493" at bounding box center [874, 547] width 282 height 32
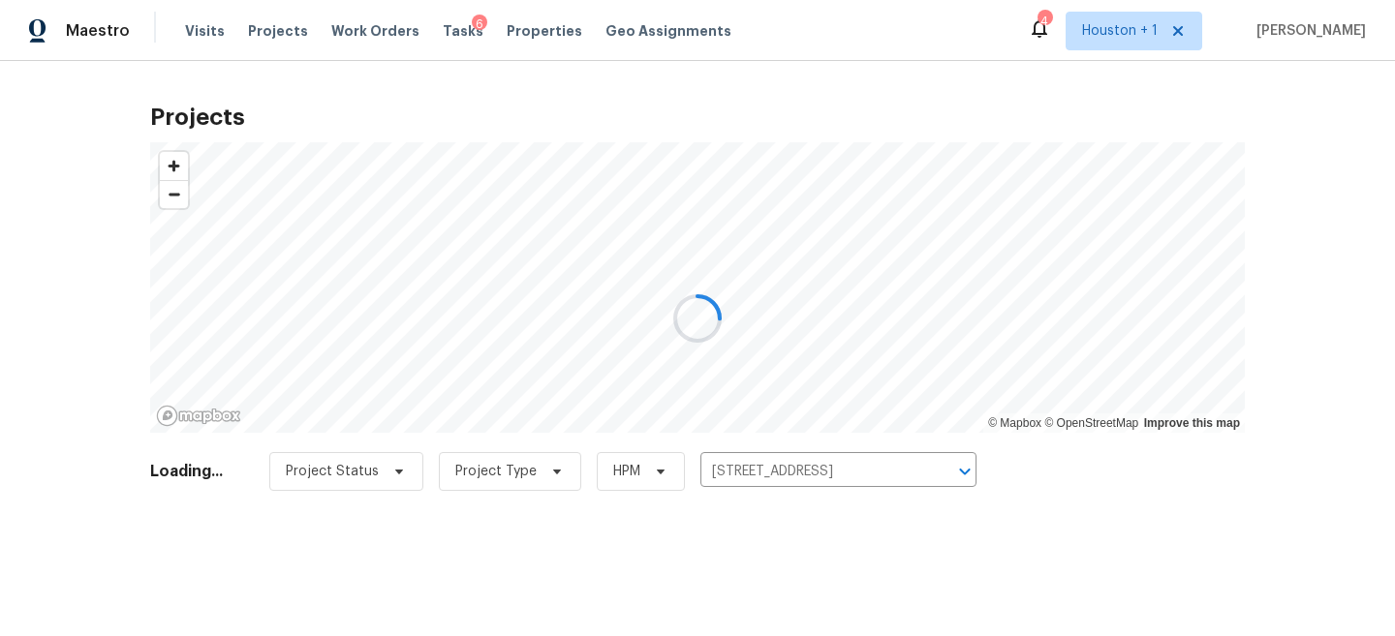
click at [518, 589] on div at bounding box center [697, 318] width 1395 height 636
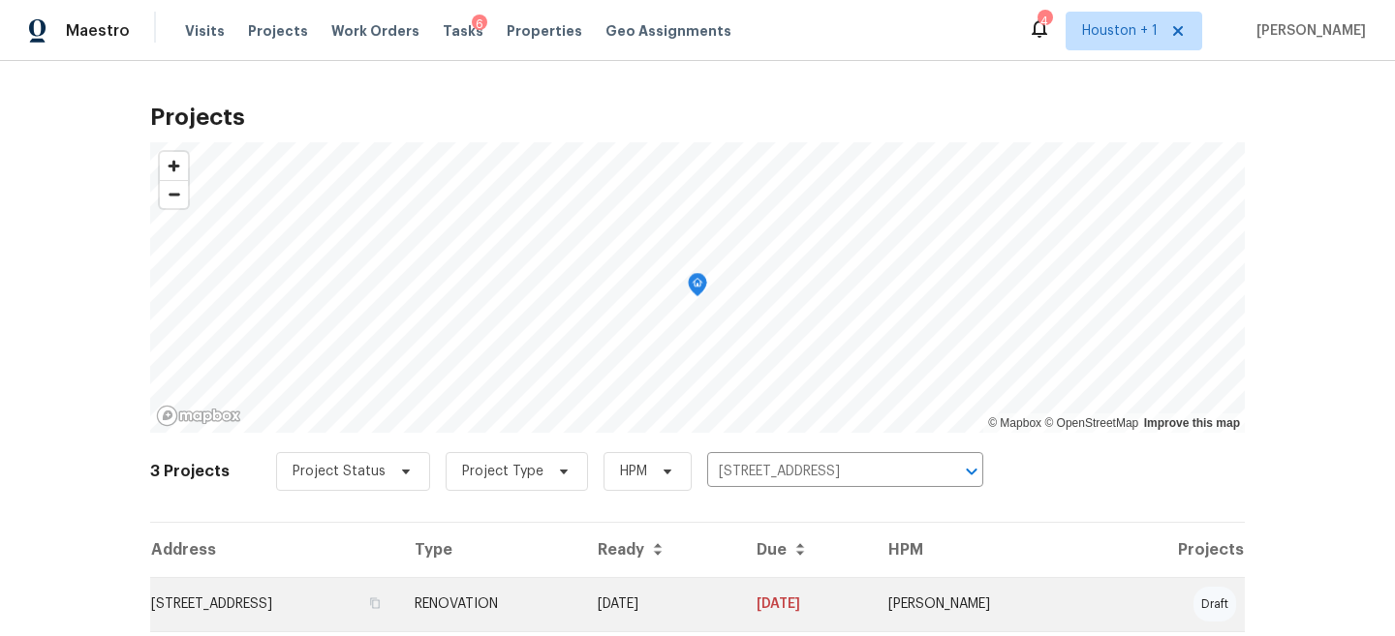
click at [399, 615] on td "2222 Princess Snow Cir, Katy, TX 77493" at bounding box center [274, 604] width 249 height 54
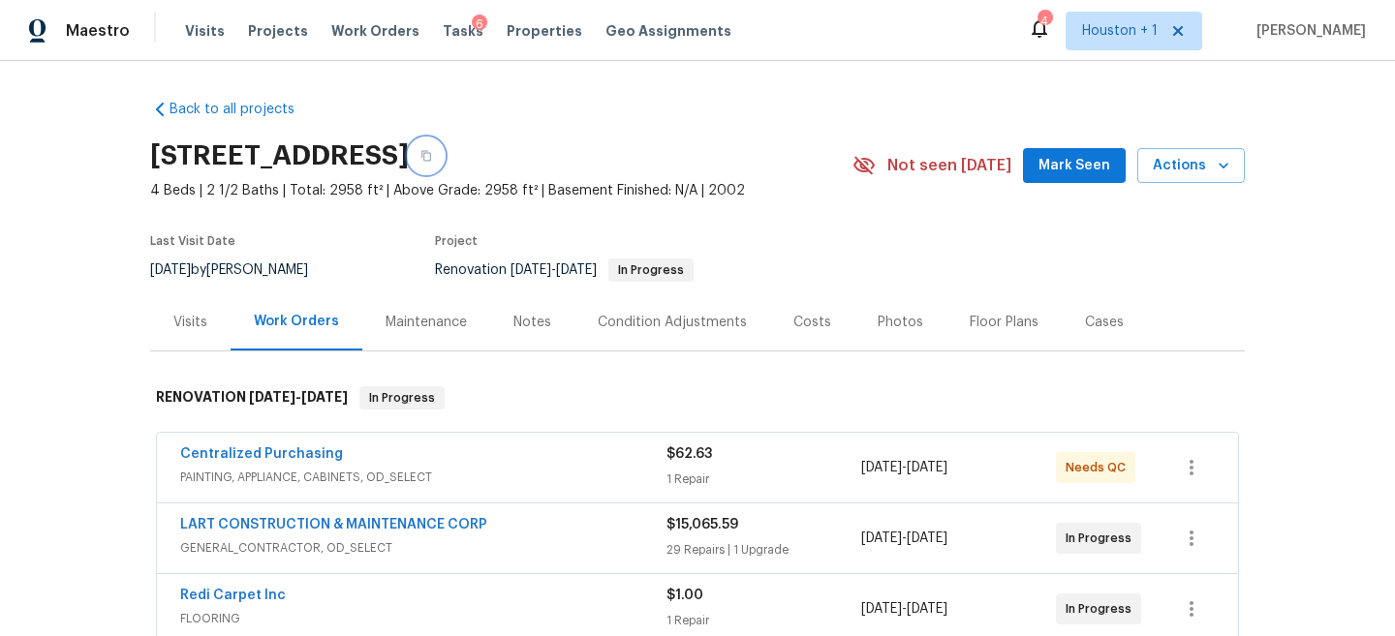
click at [444, 154] on button "button" at bounding box center [426, 156] width 35 height 35
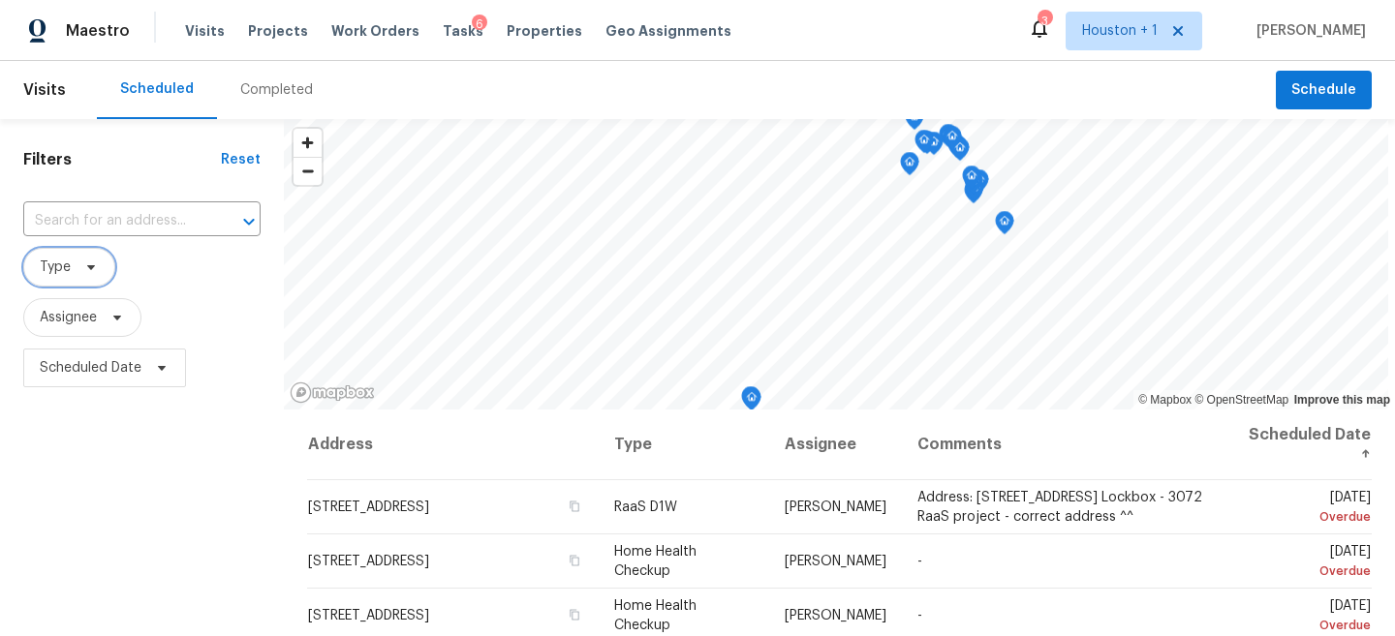
click at [53, 257] on span "Type" at bounding box center [69, 267] width 92 height 39
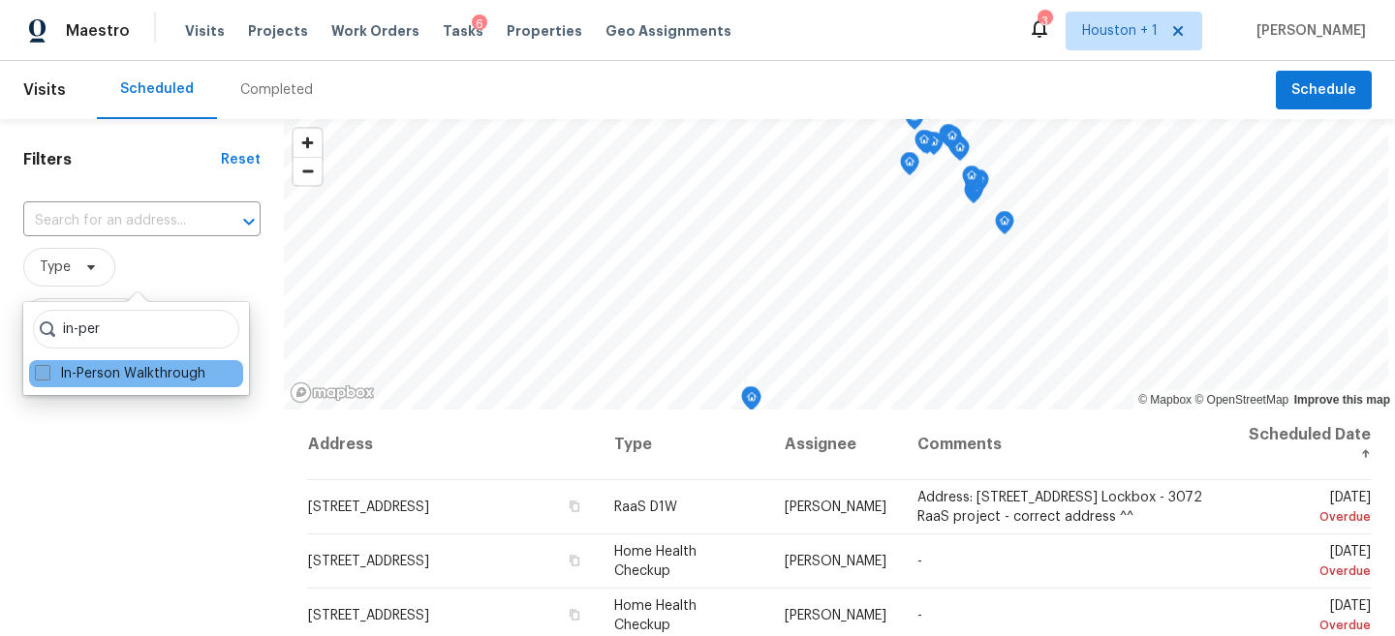
type input "in-per"
click at [60, 374] on label "In-Person Walkthrough" at bounding box center [120, 373] width 170 height 19
click at [47, 374] on input "In-Person Walkthrough" at bounding box center [41, 370] width 13 height 13
checkbox input "true"
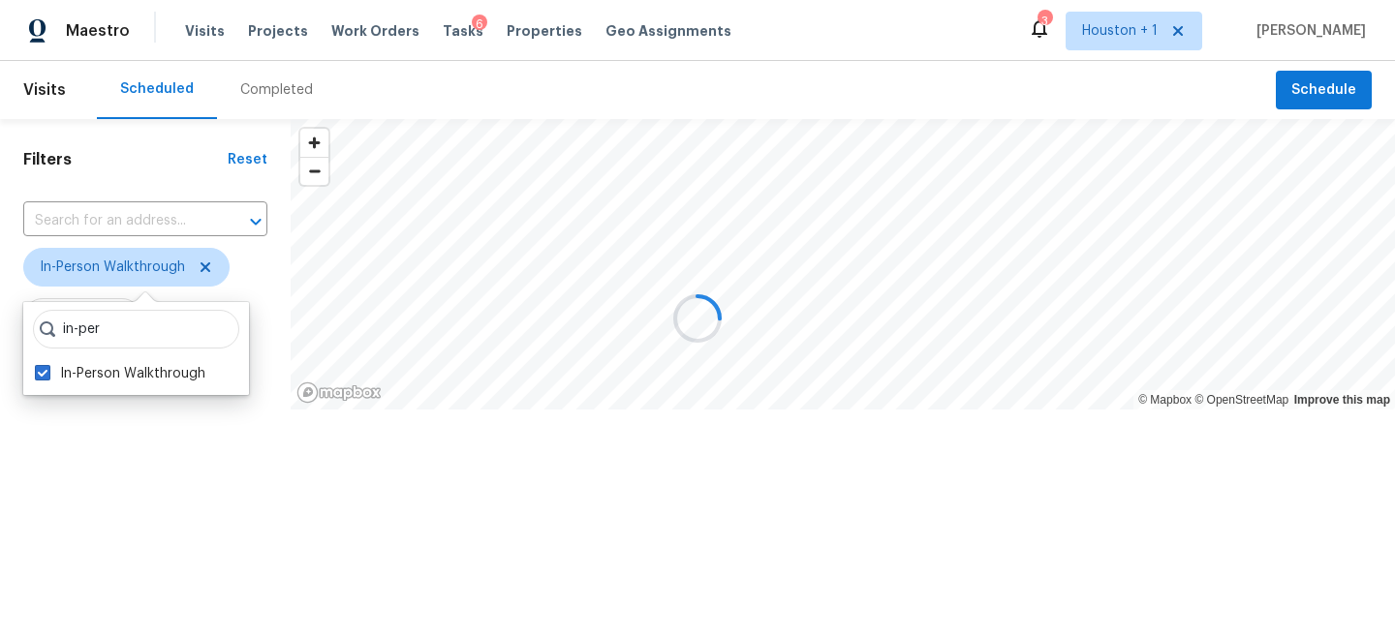
click at [74, 458] on div at bounding box center [697, 318] width 1395 height 636
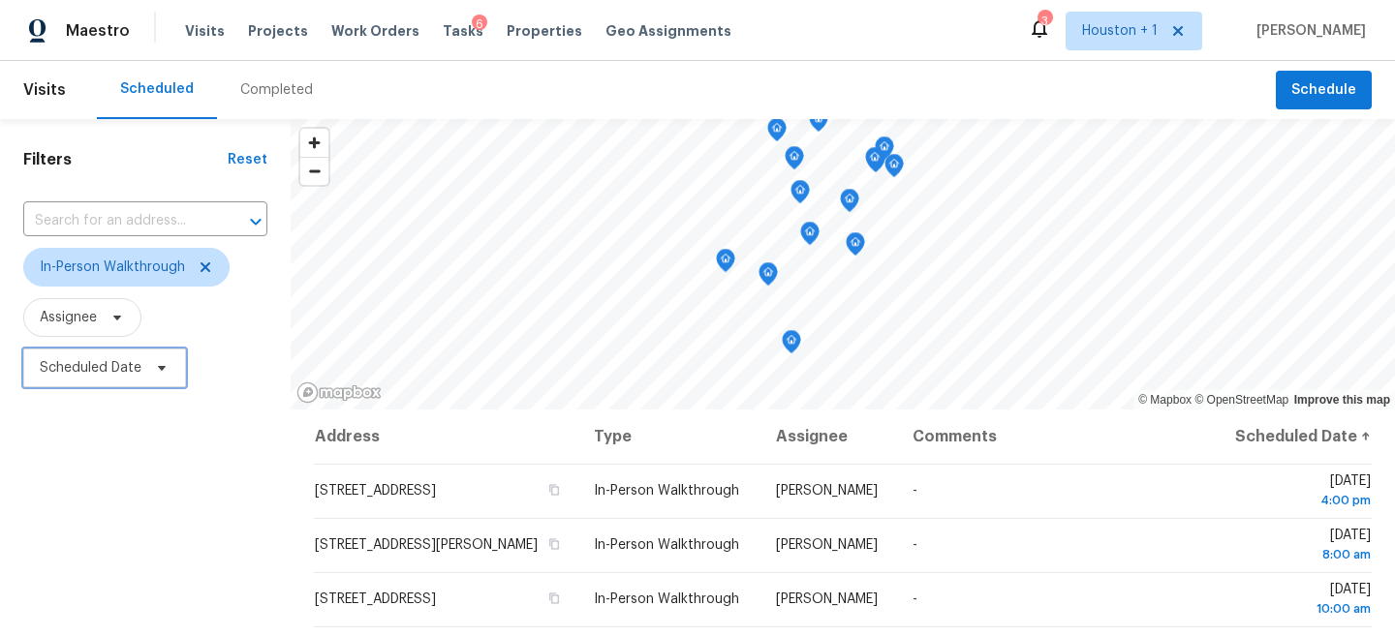
click at [102, 374] on span "Scheduled Date" at bounding box center [91, 367] width 102 height 19
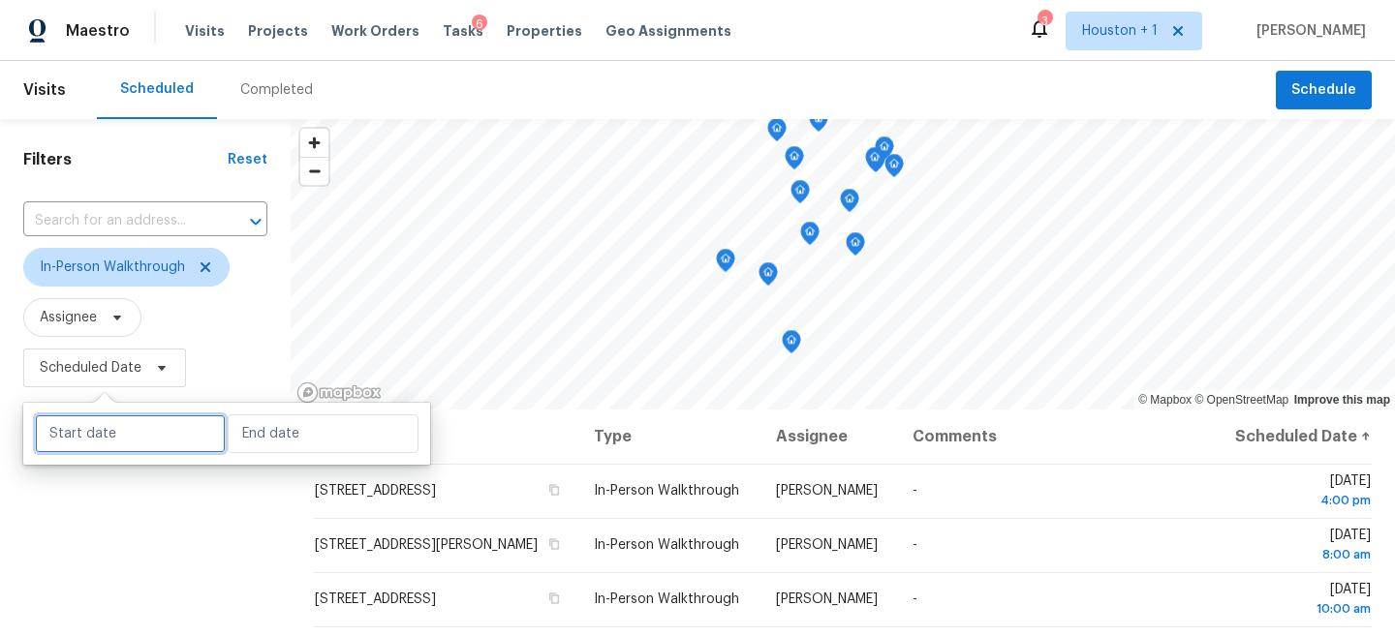
click at [151, 448] on input "text" at bounding box center [130, 434] width 191 height 39
select select "8"
select select "2025"
select select "9"
select select "2025"
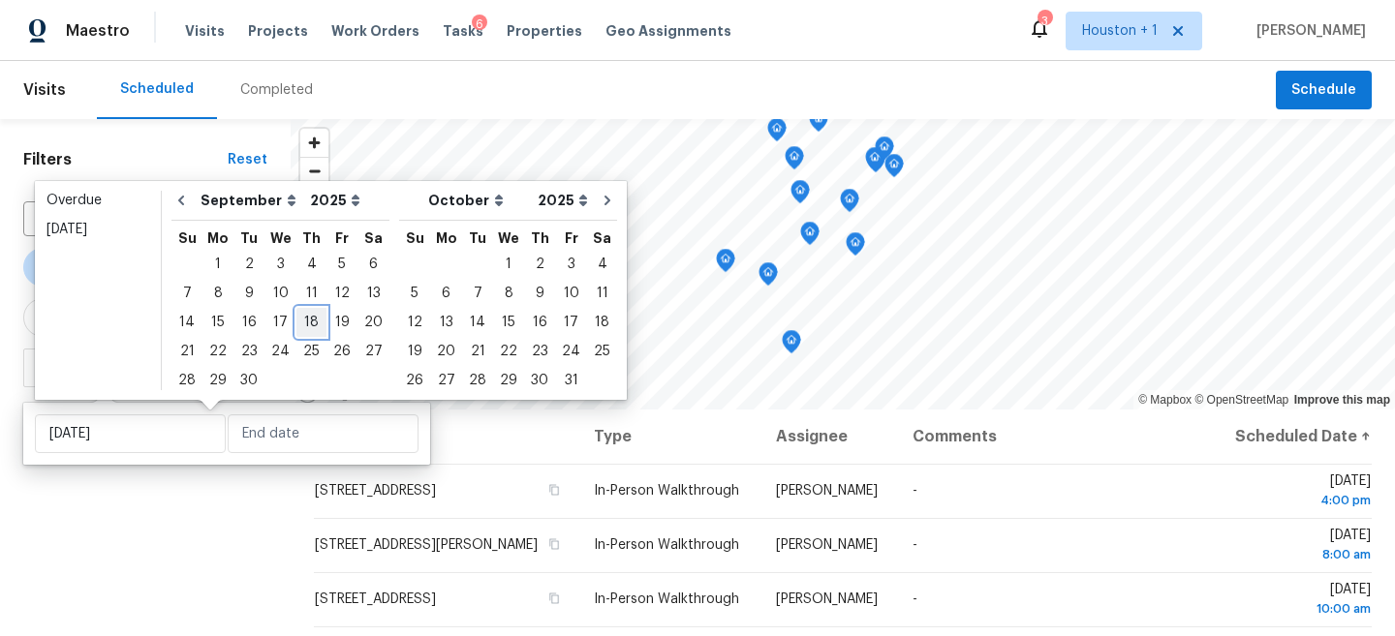
click at [306, 323] on div "18" at bounding box center [311, 322] width 30 height 27
type input "[DATE]"
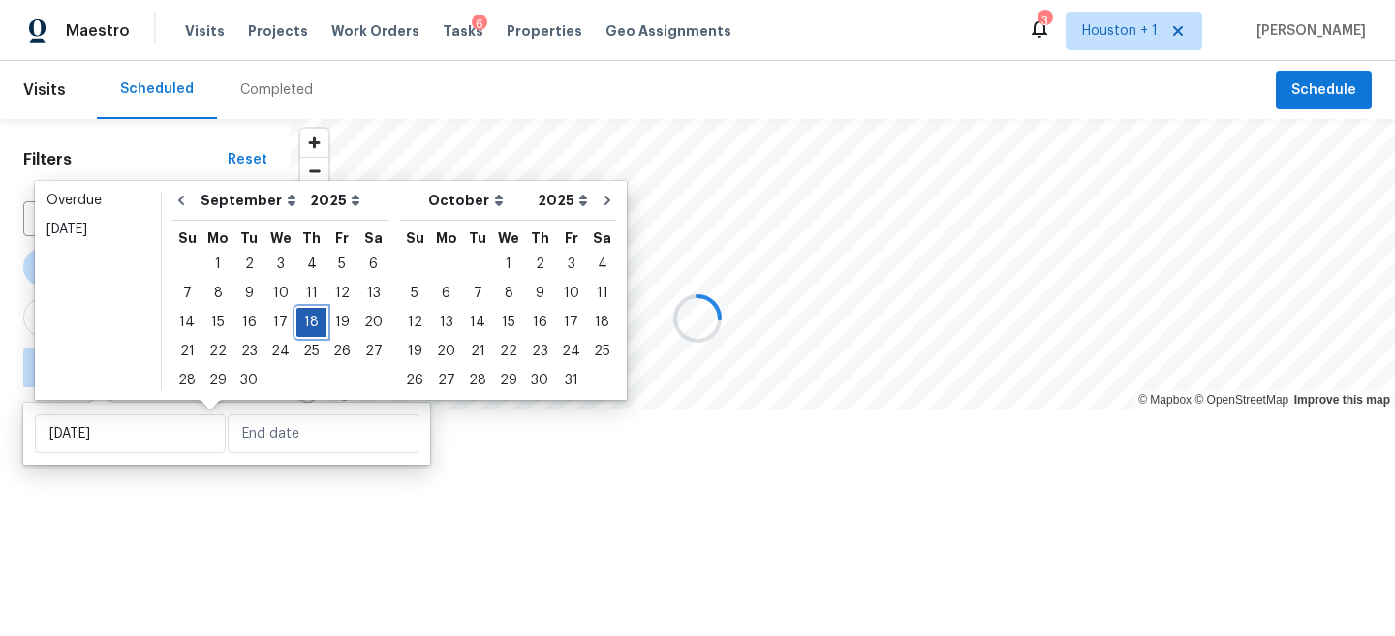
click at [306, 323] on div "18" at bounding box center [311, 322] width 30 height 27
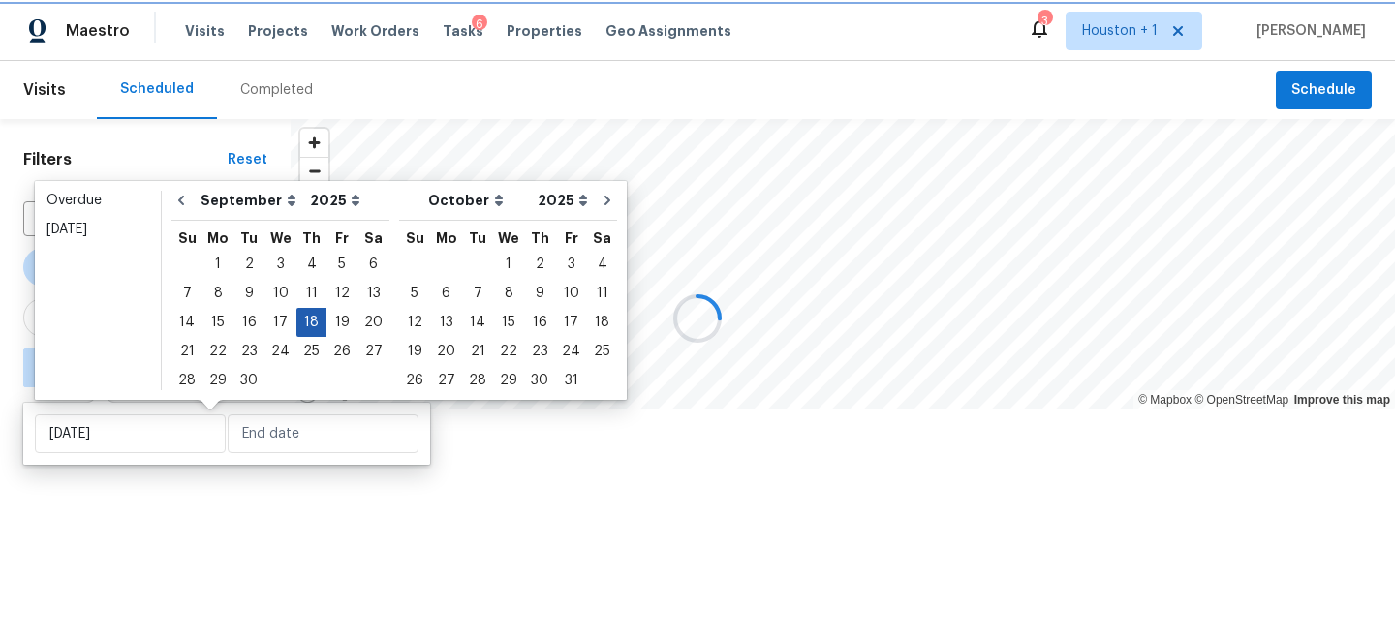
type input "[DATE]"
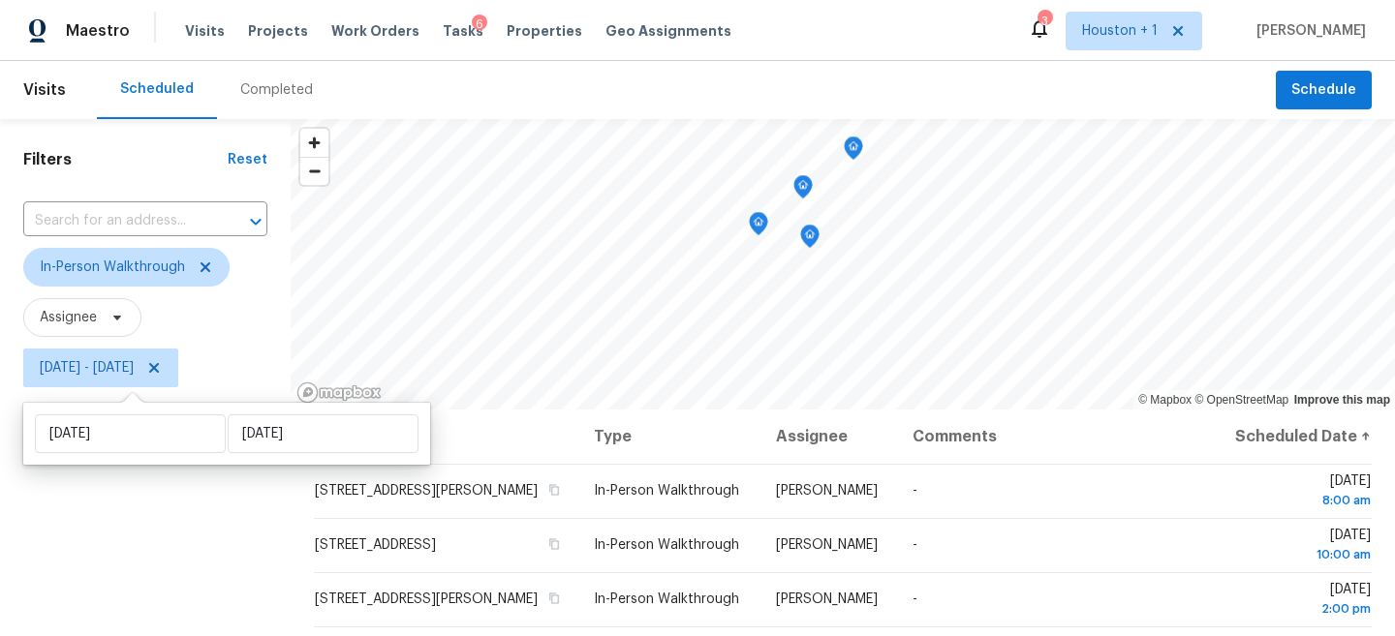
click at [139, 546] on div "Filters Reset ​ In-Person Walkthrough Assignee [DATE] - [DATE]" at bounding box center [145, 519] width 291 height 800
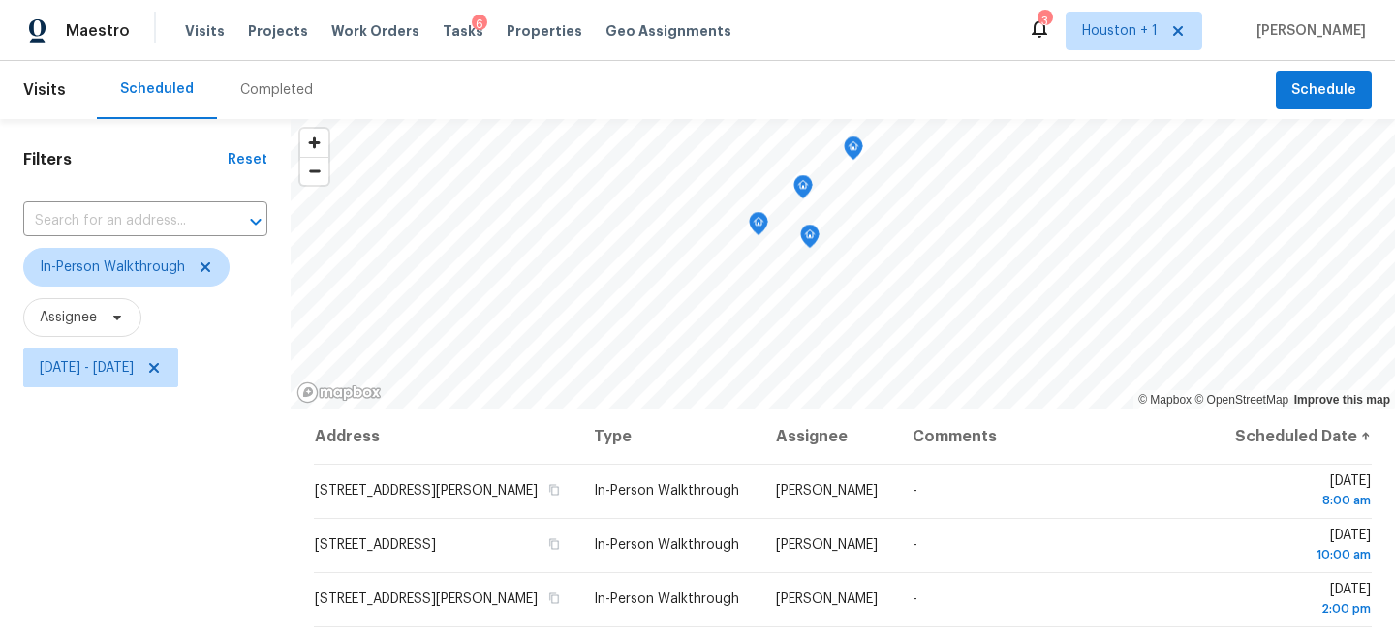
click at [815, 234] on icon "Map marker" at bounding box center [809, 237] width 17 height 22
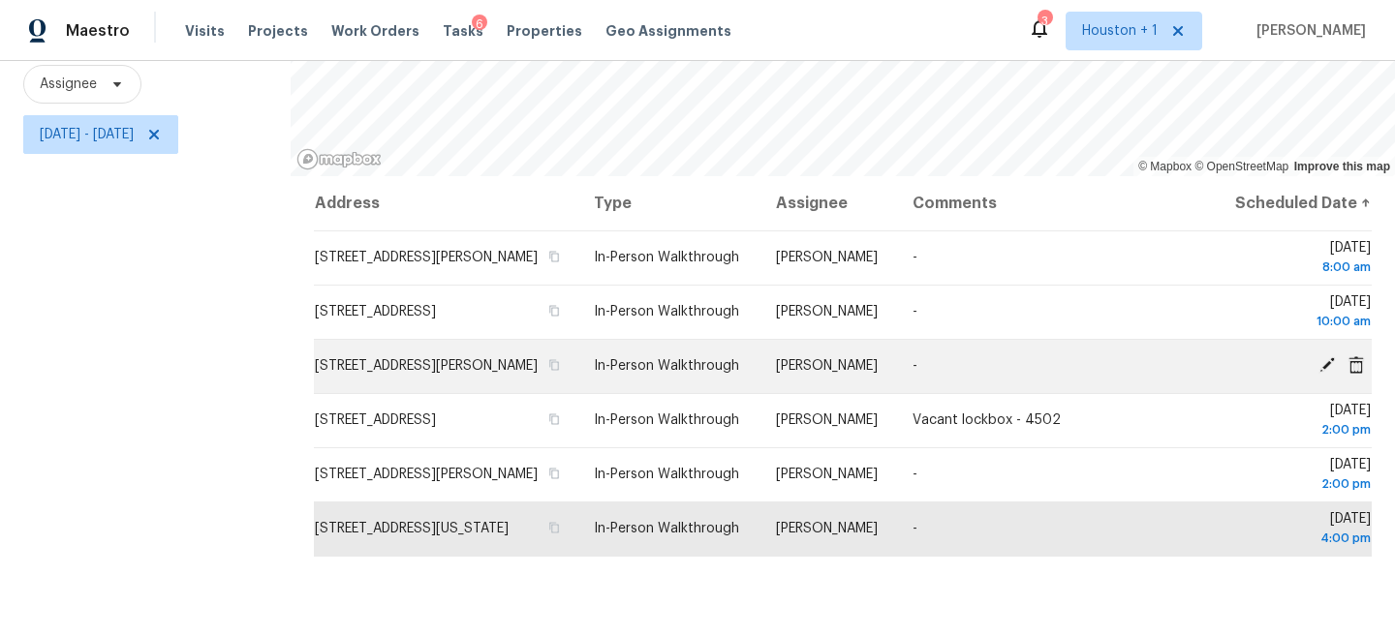
scroll to position [282, 0]
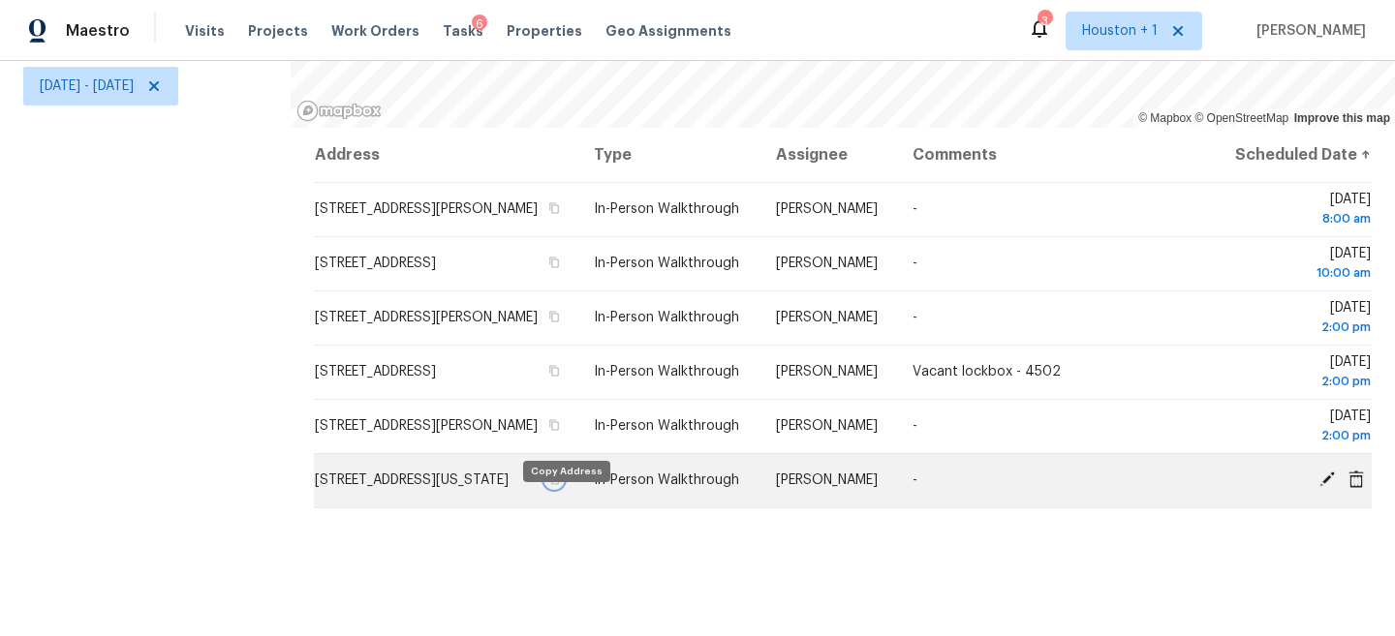
click at [560, 485] on icon "button" at bounding box center [554, 480] width 12 height 12
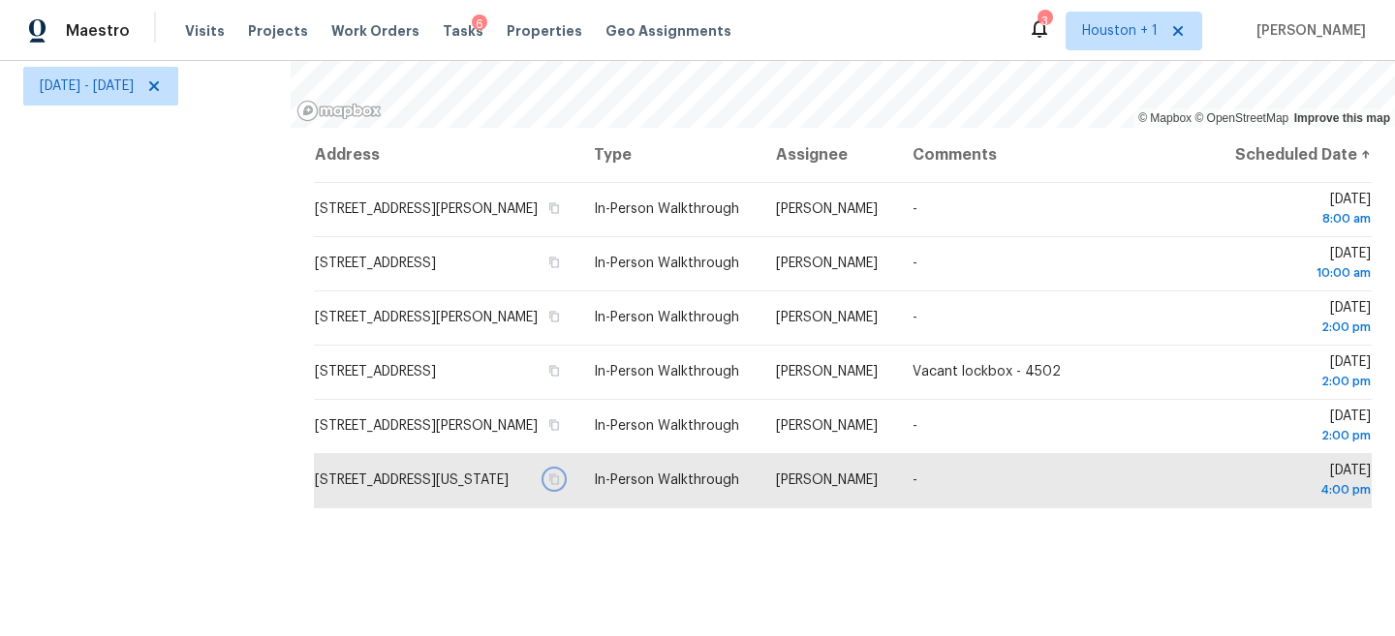
scroll to position [0, 0]
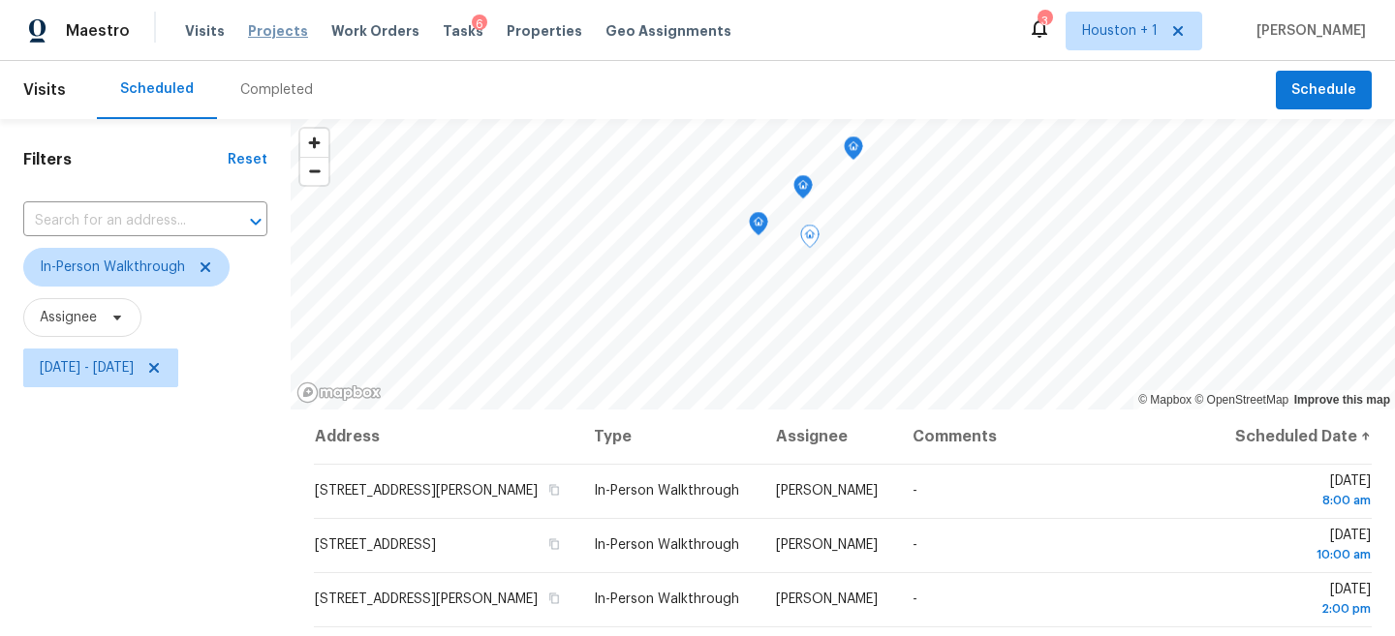
click at [263, 23] on span "Projects" at bounding box center [278, 30] width 60 height 19
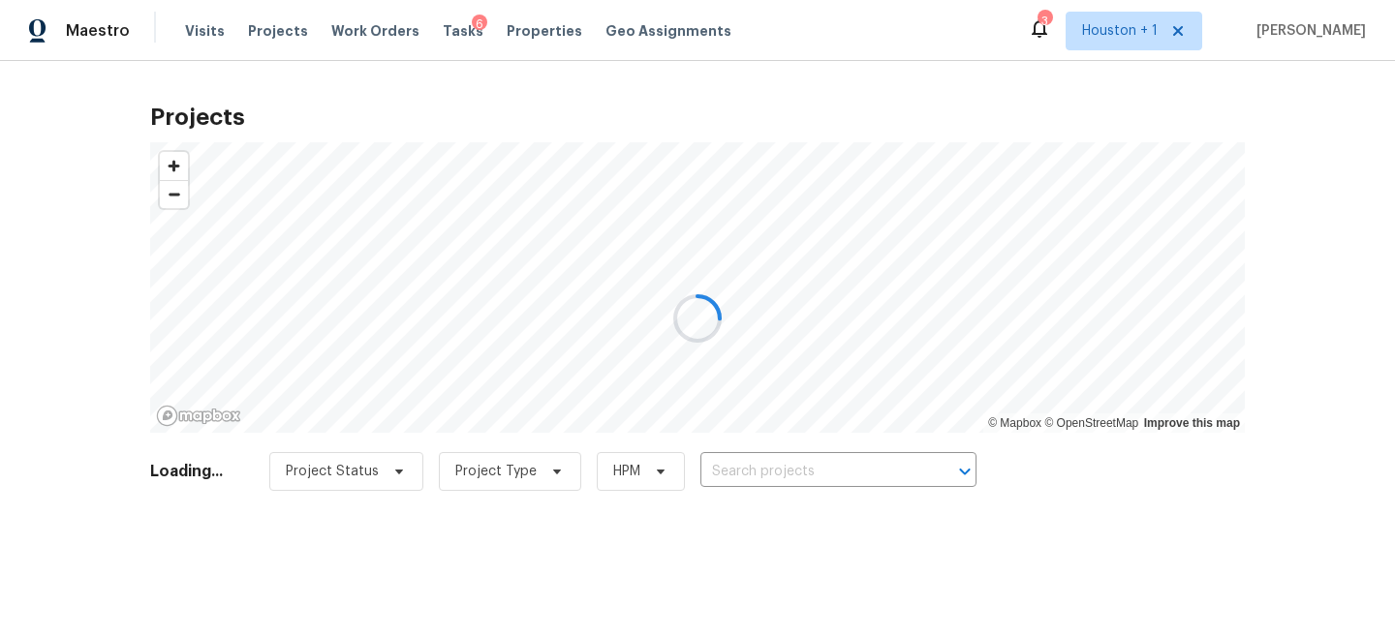
click at [849, 495] on div at bounding box center [697, 318] width 1395 height 636
click at [812, 476] on div at bounding box center [697, 318] width 1395 height 636
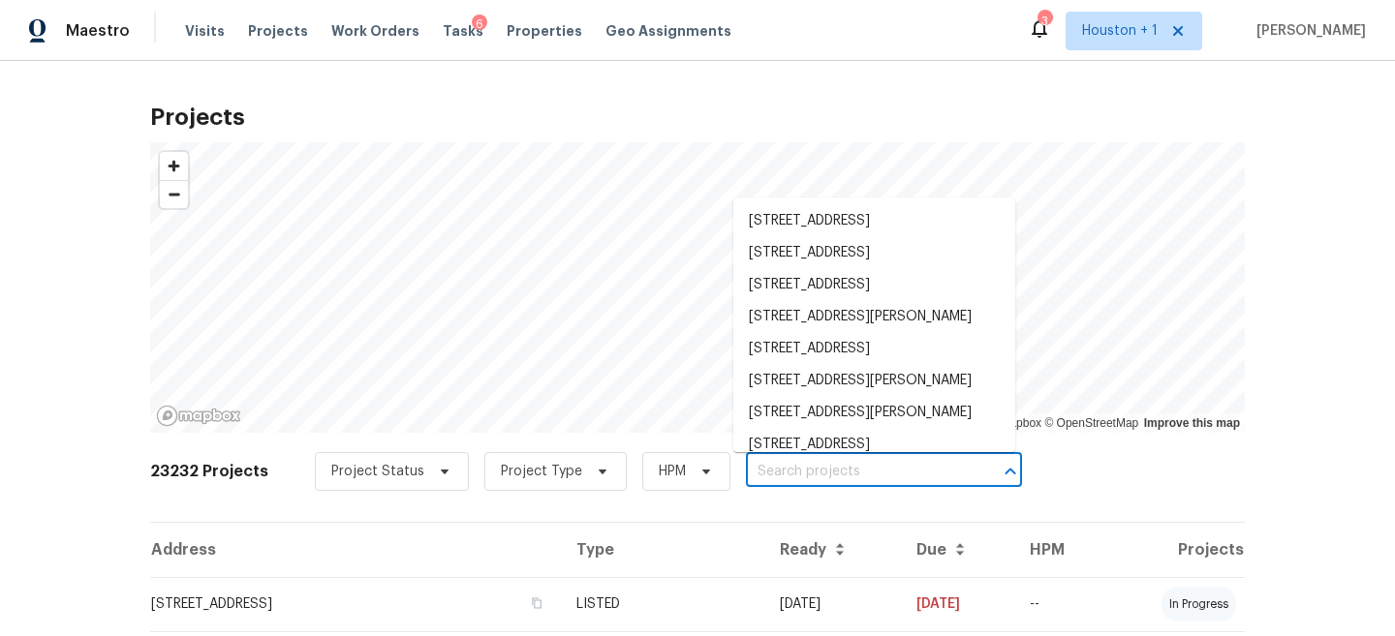
click at [812, 476] on input "text" at bounding box center [857, 472] width 222 height 30
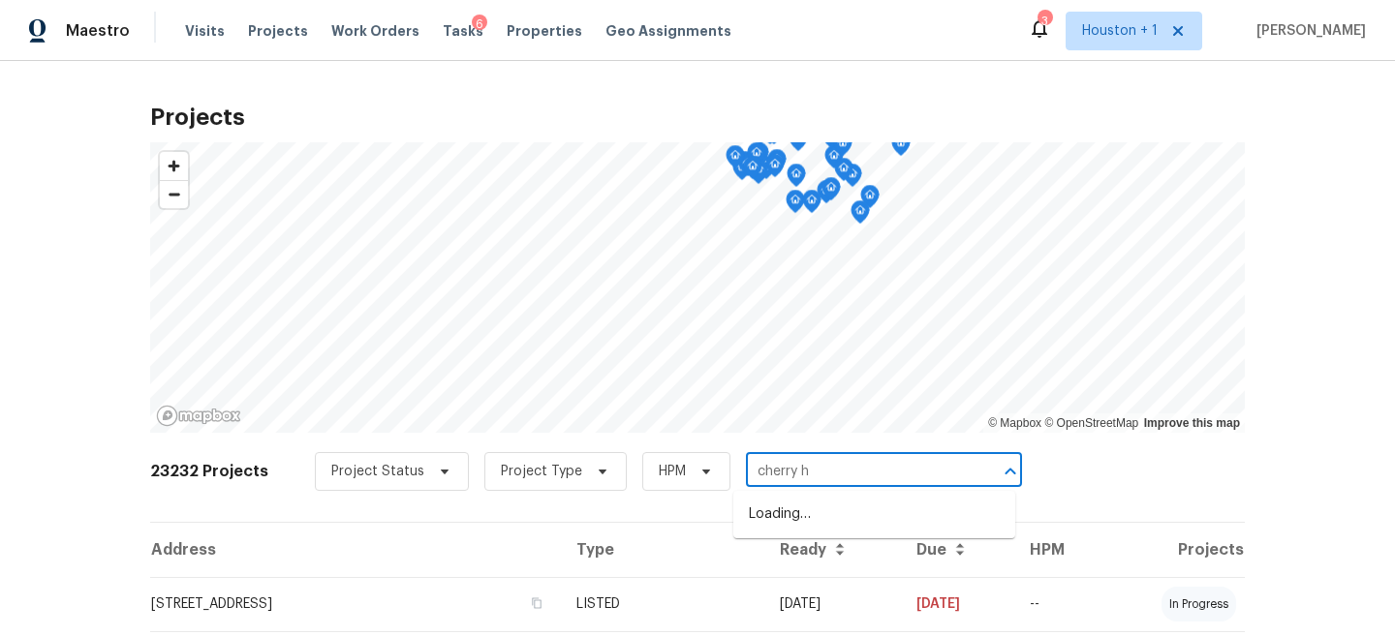
type input "cherry hi"
click at [846, 563] on li "[STREET_ADDRESS]" at bounding box center [874, 547] width 282 height 32
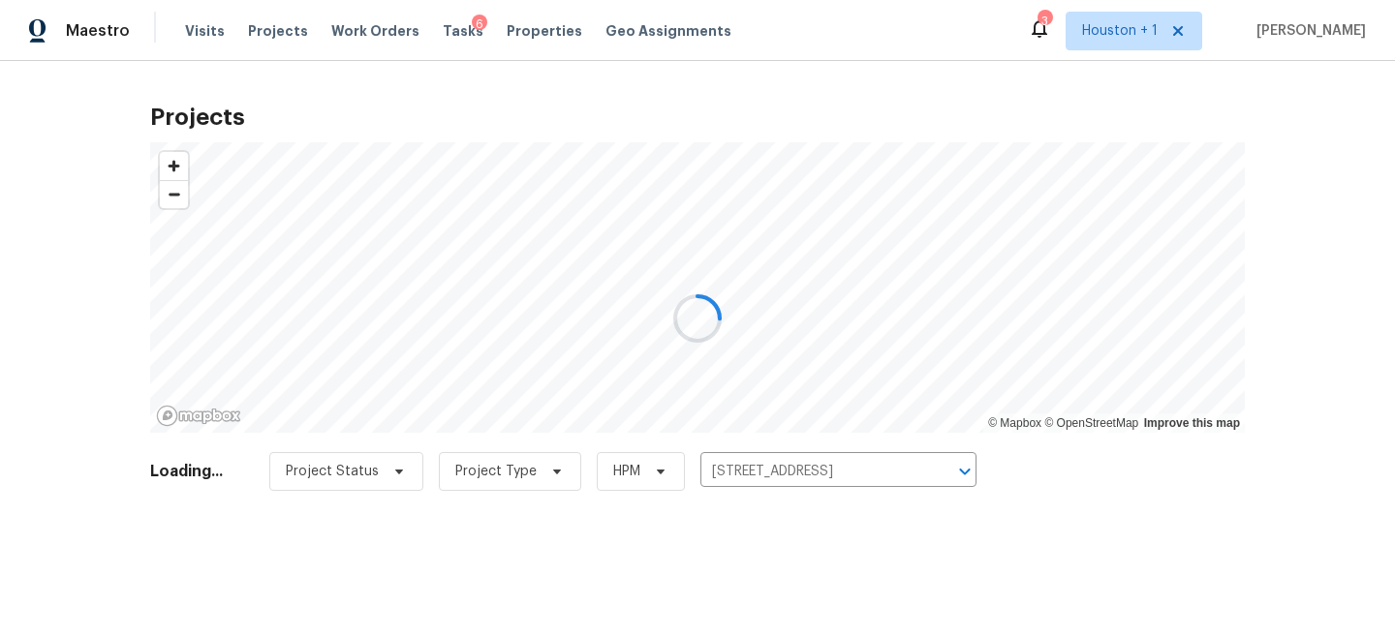
click at [520, 598] on div at bounding box center [697, 318] width 1395 height 636
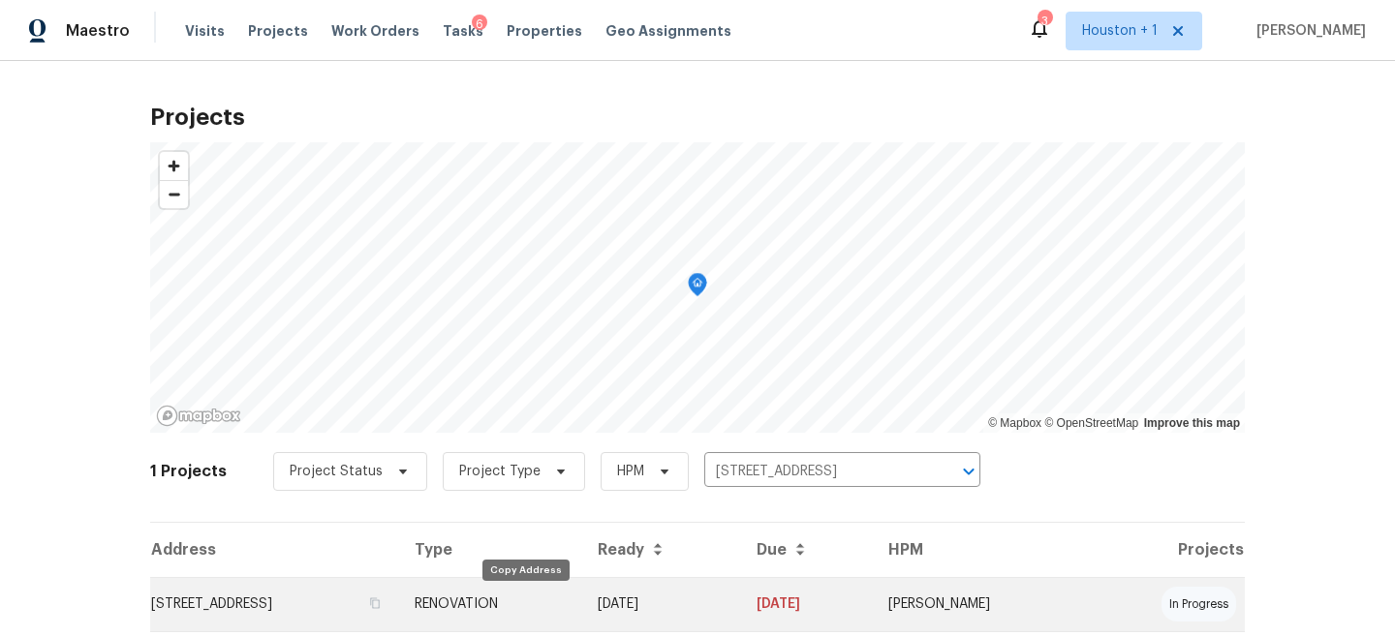
click at [399, 602] on td "[STREET_ADDRESS]" at bounding box center [274, 604] width 249 height 54
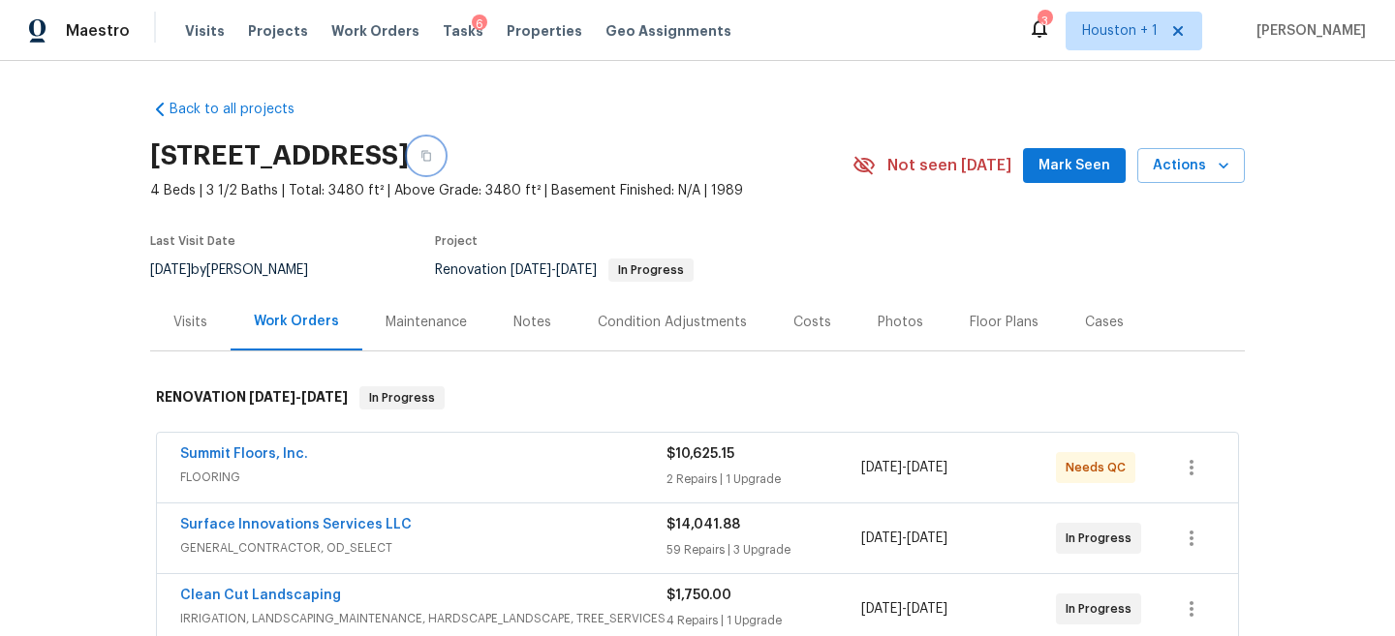
click at [444, 147] on button "button" at bounding box center [426, 156] width 35 height 35
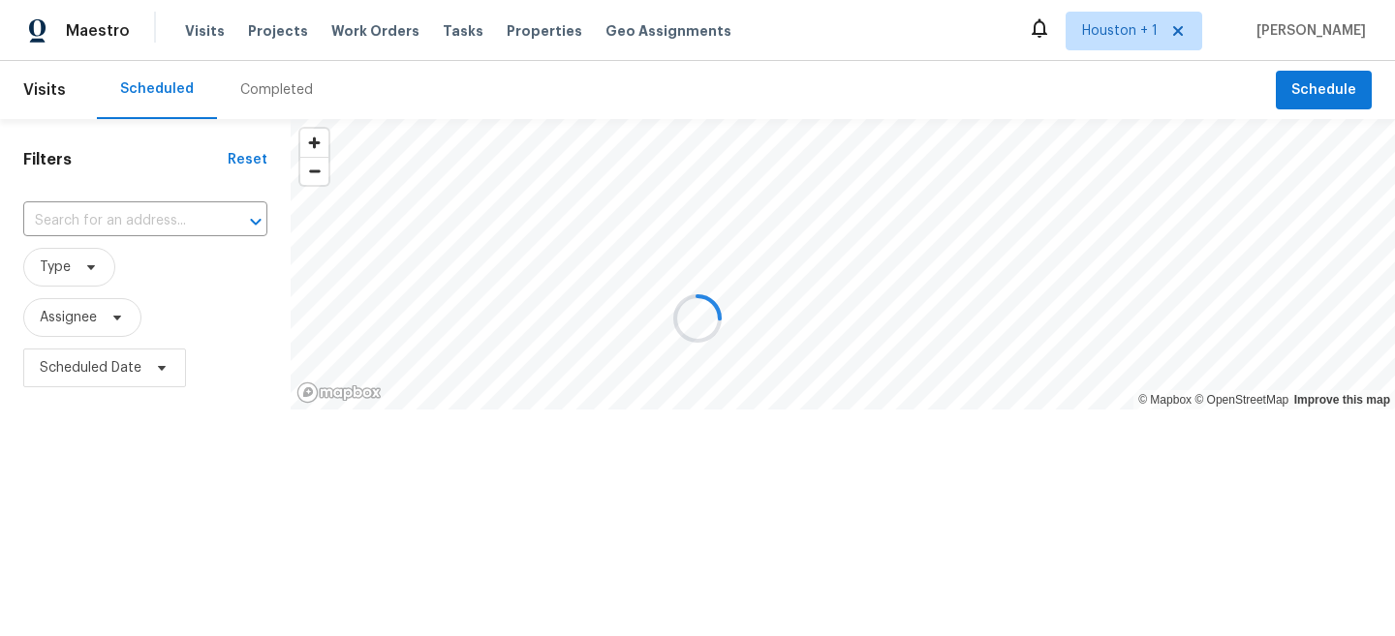
click at [266, 28] on div at bounding box center [697, 318] width 1395 height 636
click at [262, 35] on span "Projects" at bounding box center [278, 30] width 60 height 19
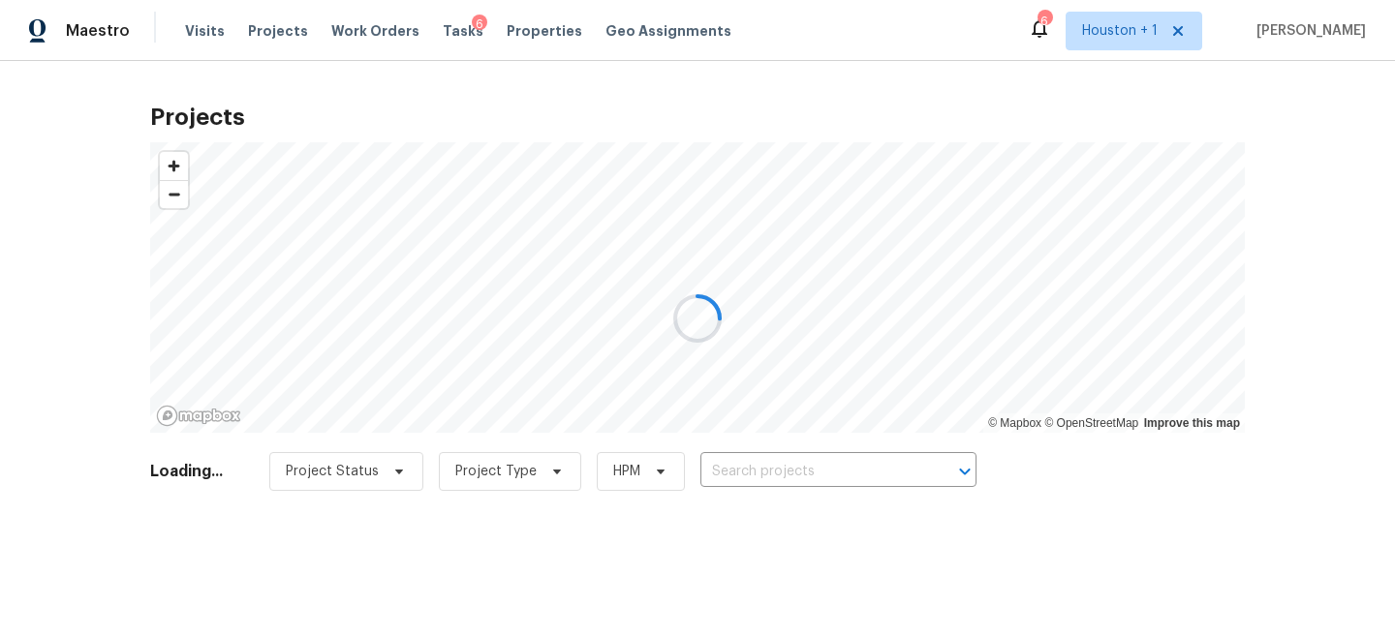
click at [261, 31] on div at bounding box center [697, 318] width 1395 height 636
click at [785, 476] on div at bounding box center [697, 318] width 1395 height 636
click at [759, 476] on div at bounding box center [697, 318] width 1395 height 636
click at [841, 483] on div at bounding box center [697, 318] width 1395 height 636
click at [851, 474] on div at bounding box center [697, 318] width 1395 height 636
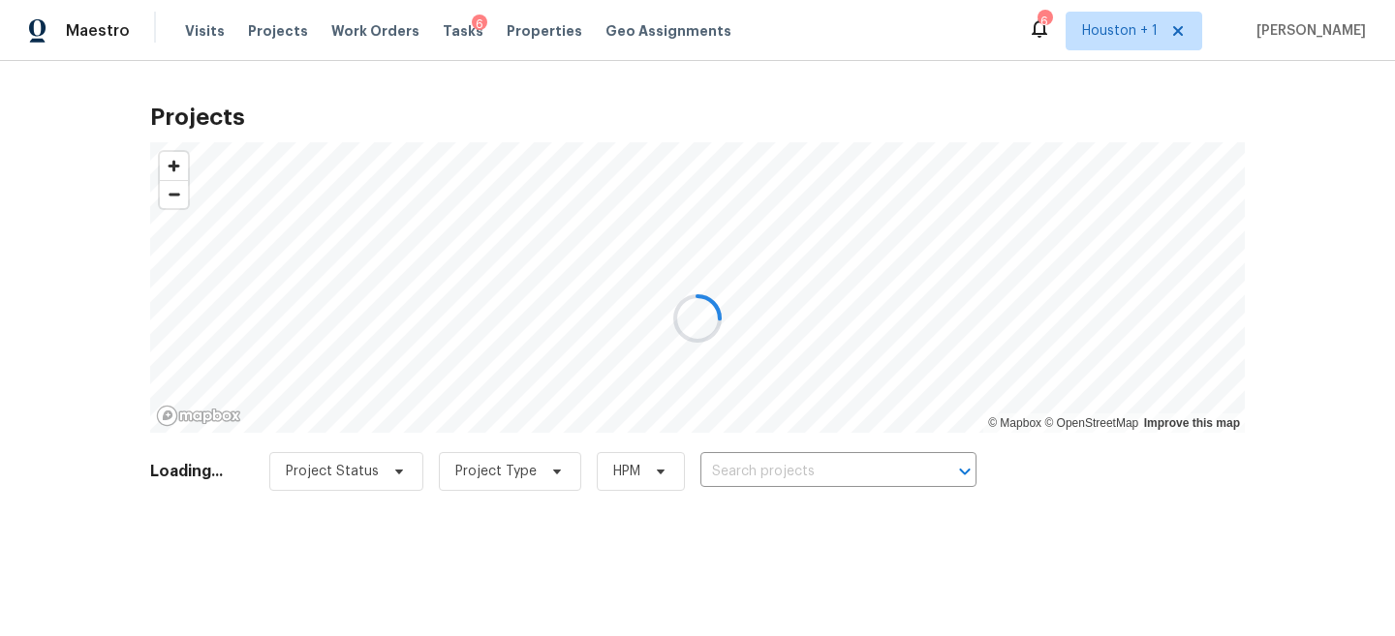
click at [825, 474] on div at bounding box center [697, 318] width 1395 height 636
click at [811, 467] on div at bounding box center [697, 318] width 1395 height 636
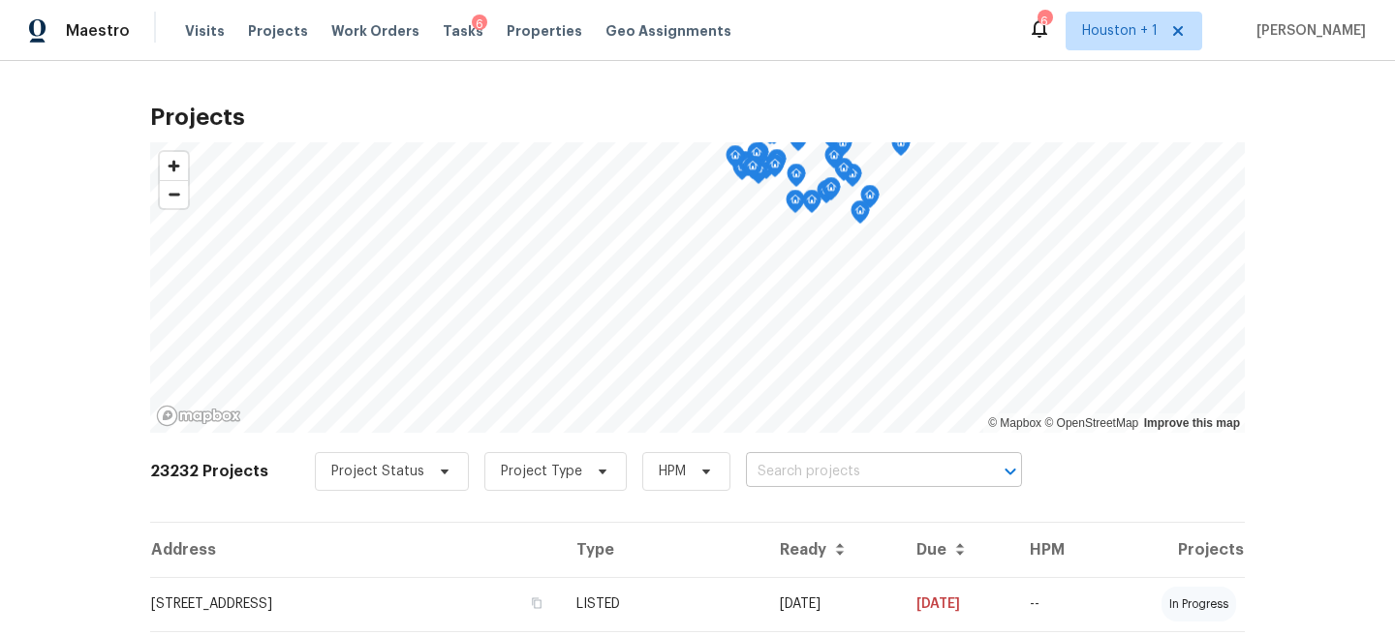
click at [810, 467] on input "text" at bounding box center [857, 472] width 222 height 30
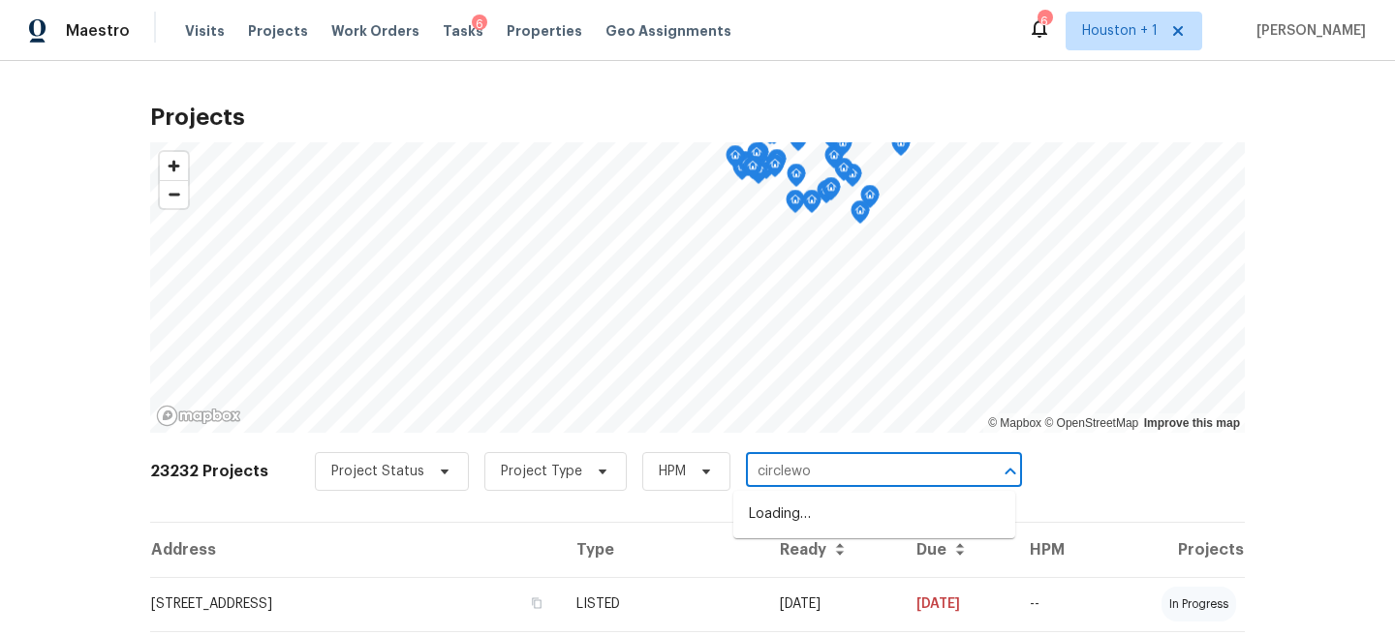
type input "circlewoo"
click at [821, 520] on li "[STREET_ADDRESS]" at bounding box center [874, 515] width 282 height 32
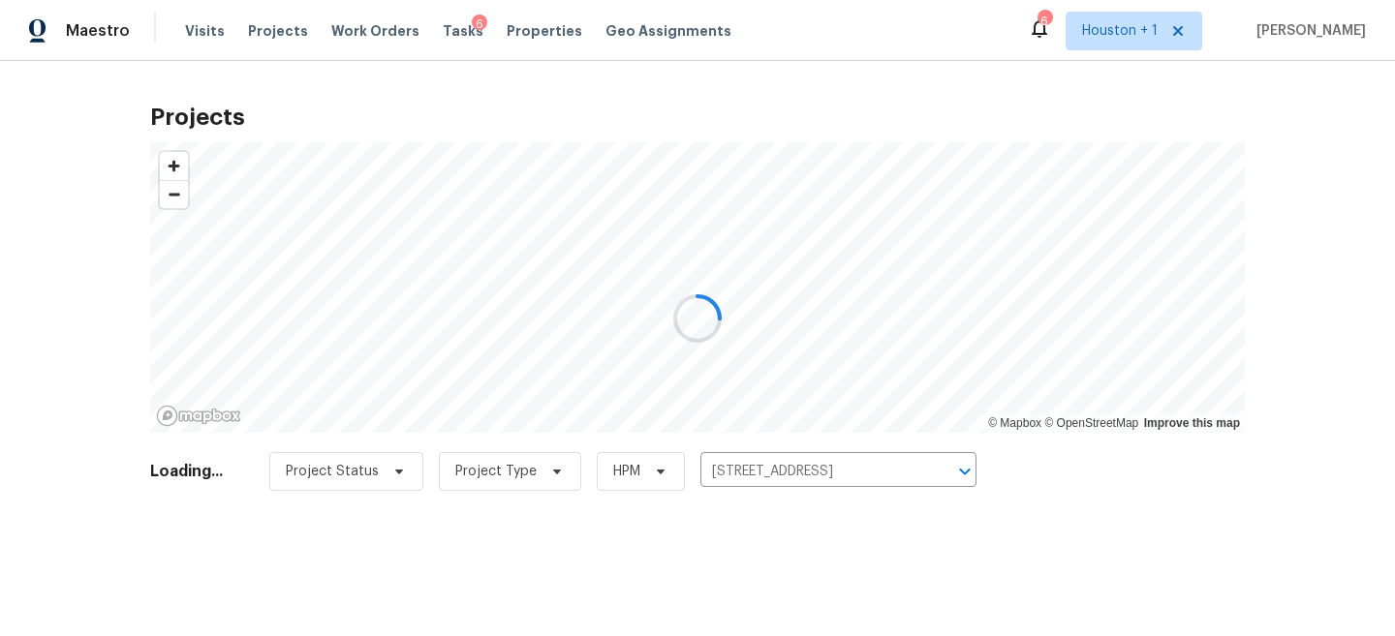
click at [451, 599] on div at bounding box center [697, 318] width 1395 height 636
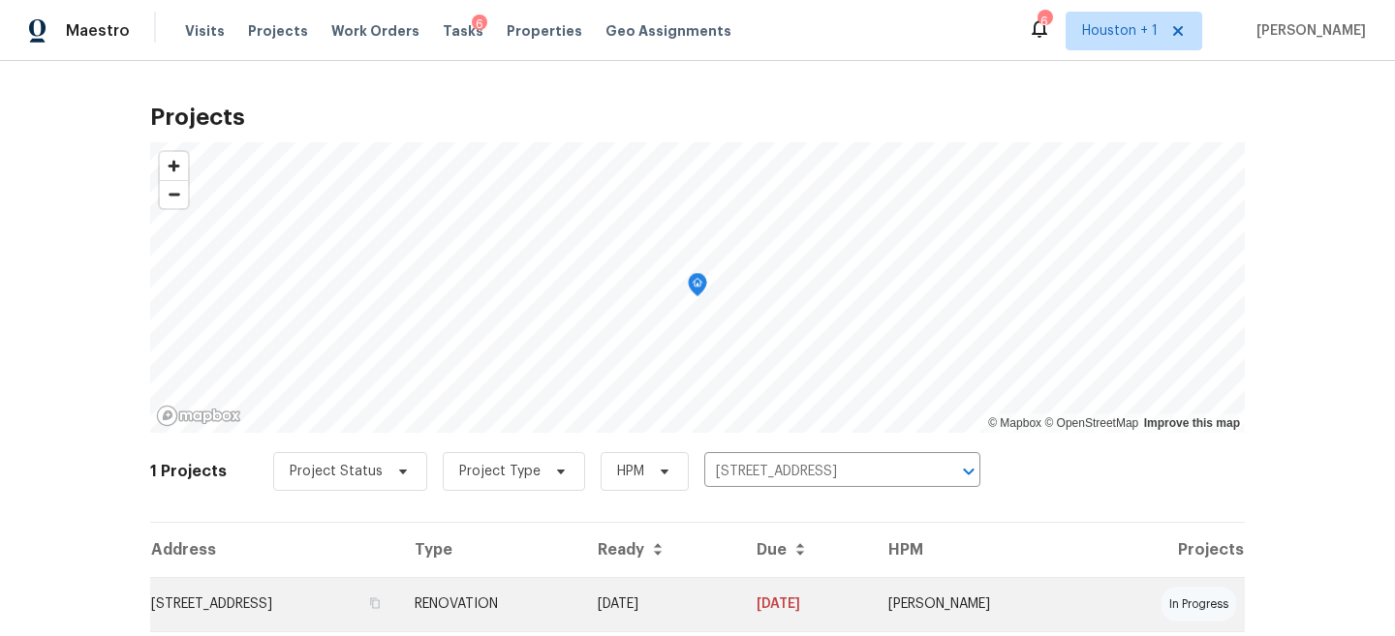
click at [372, 601] on td "[STREET_ADDRESS]" at bounding box center [274, 604] width 249 height 54
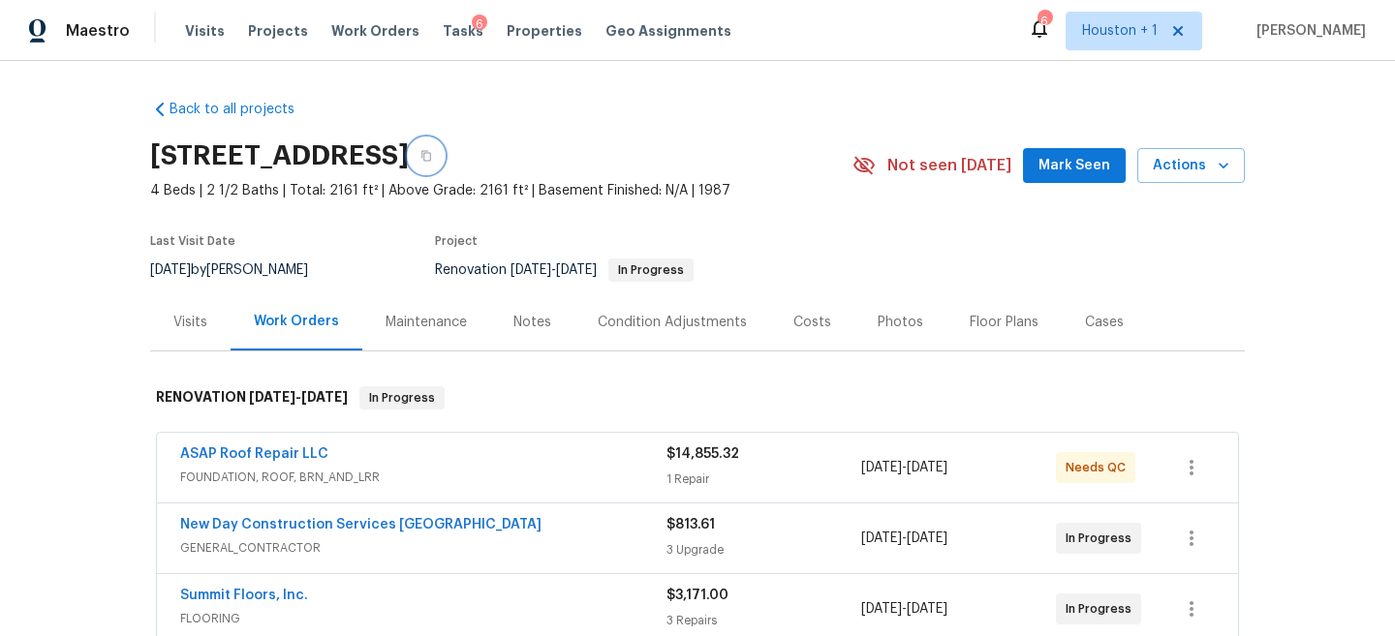
click at [432, 153] on icon "button" at bounding box center [426, 156] width 12 height 12
